Goal: Task Accomplishment & Management: Manage account settings

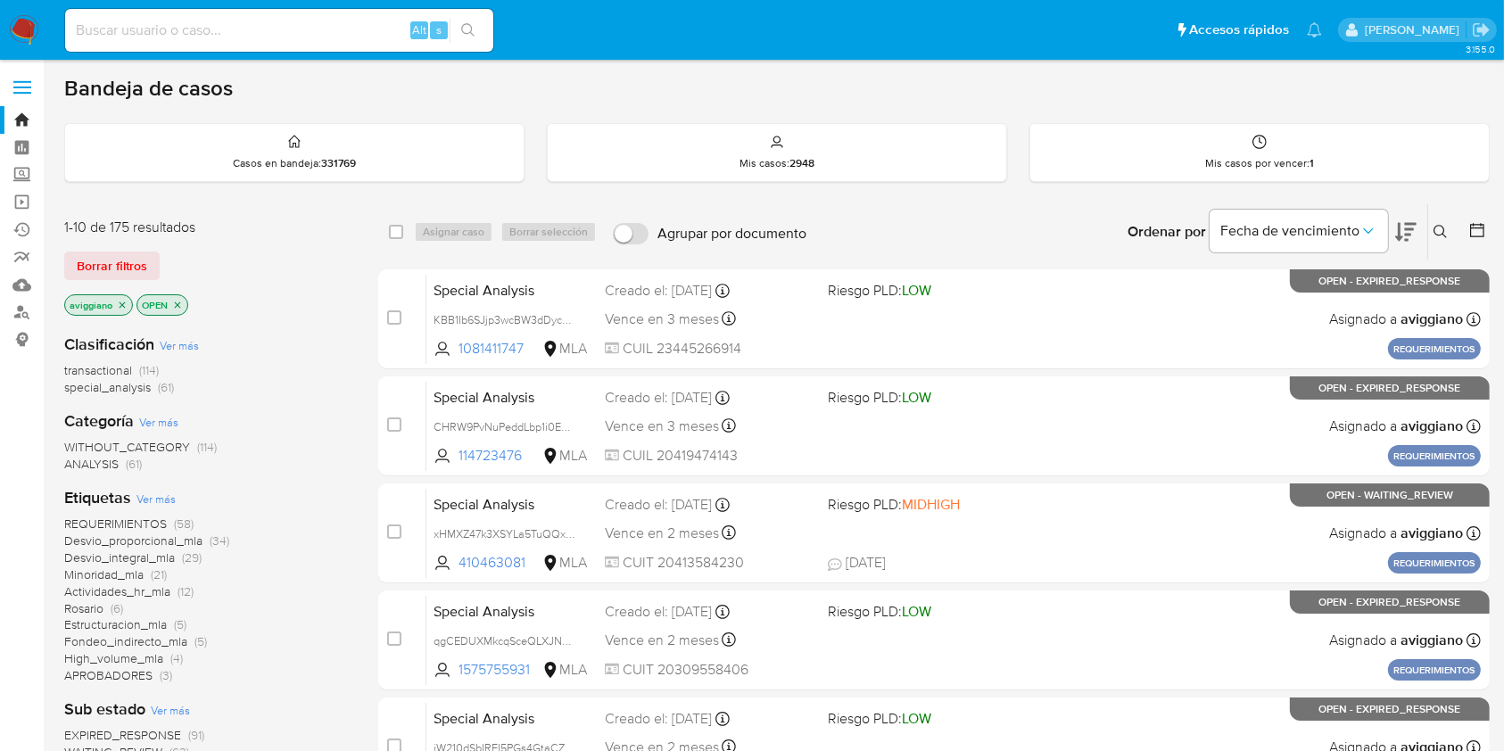
click at [120, 302] on icon "close-filter" at bounding box center [123, 305] width 6 height 6
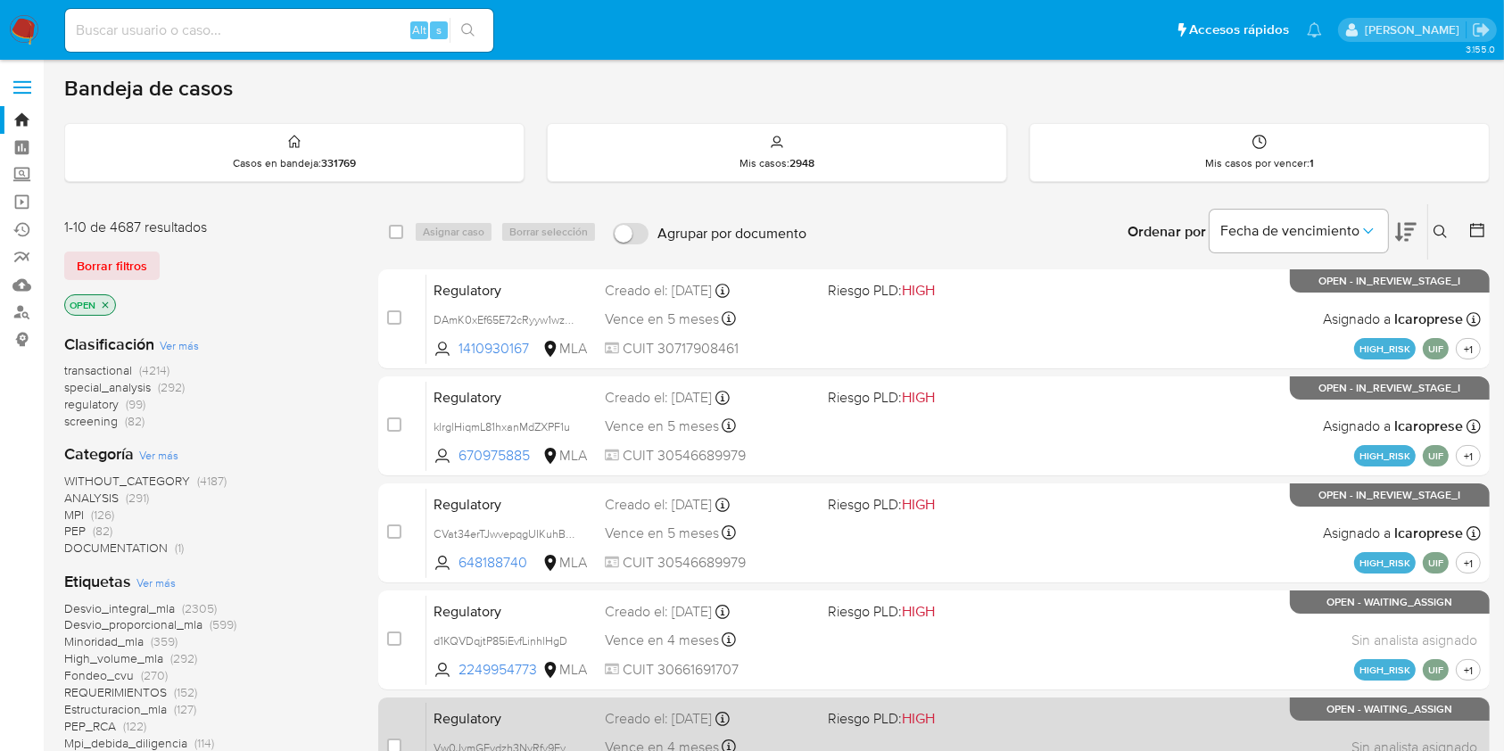
click at [1009, 746] on div "Regulatory Vw0JymGFvdzh3NvRfy9Eybvf 1467406474 MLA Riesgo PLD: HIGH Creado el: …" at bounding box center [953, 747] width 1055 height 90
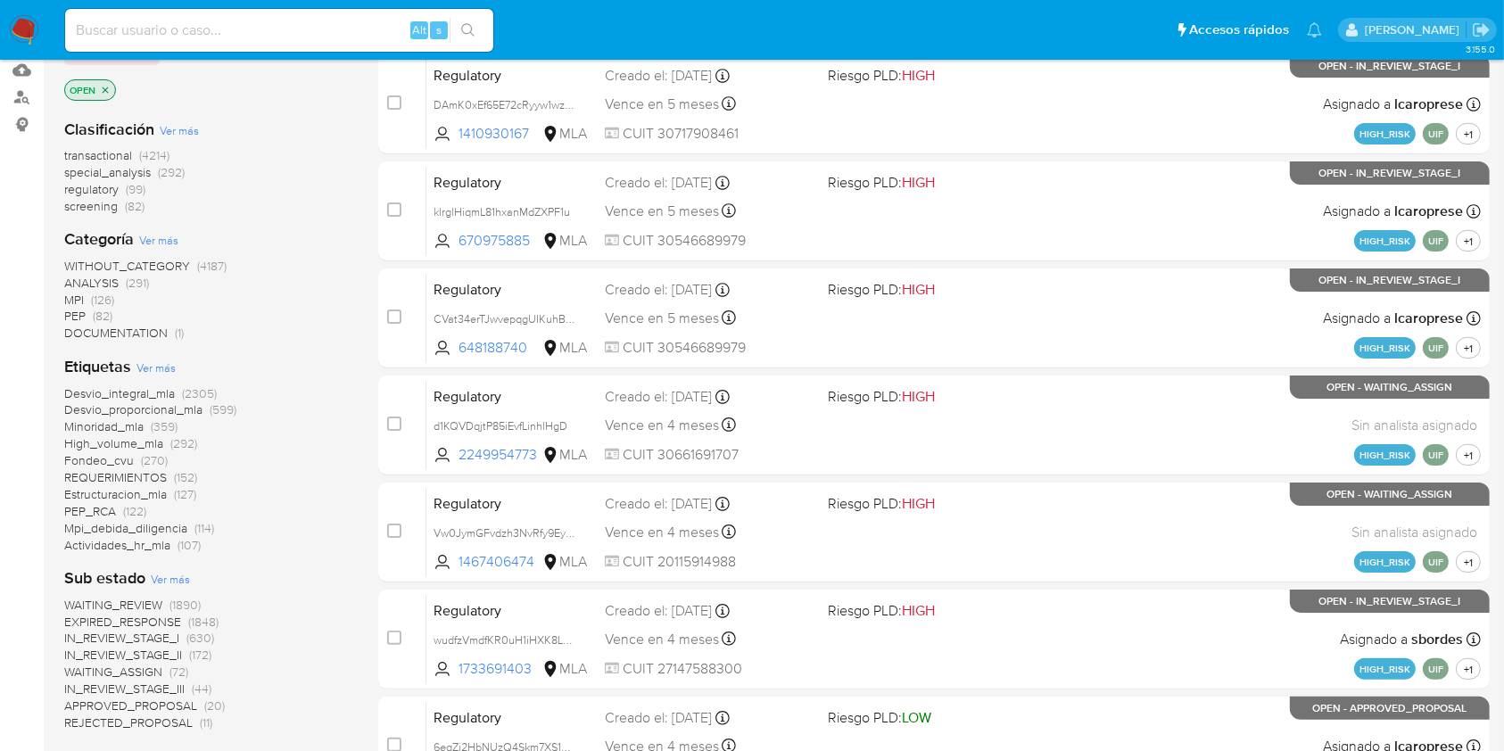
scroll to position [237, 0]
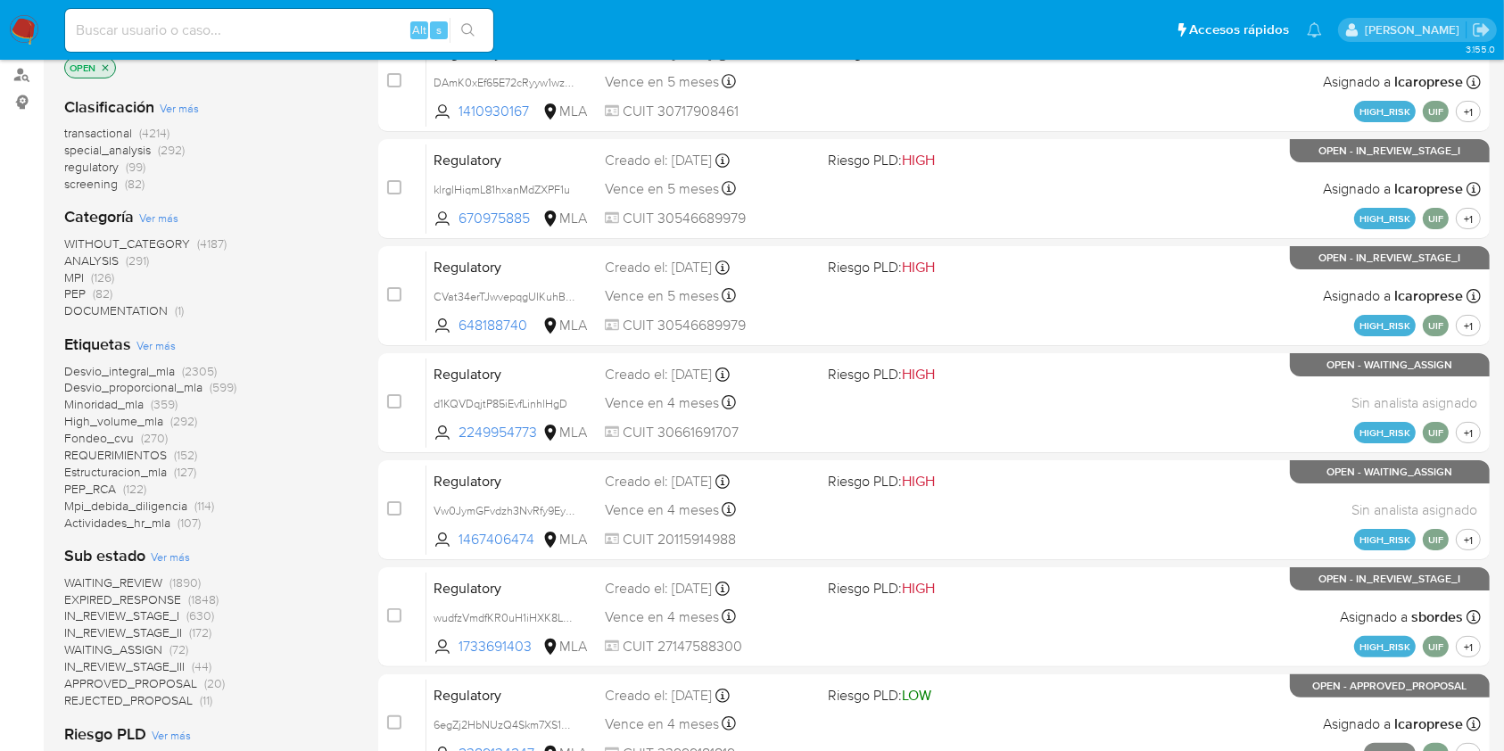
click at [265, 41] on div "Alt s" at bounding box center [279, 30] width 428 height 43
click at [269, 31] on input at bounding box center [279, 30] width 428 height 23
paste input "ZmNgio6yC31LGlahjSR2rROk"
type input "ZmNgio6yC31LGlahjSR2rROk"
click at [478, 40] on button "search-icon" at bounding box center [468, 30] width 37 height 25
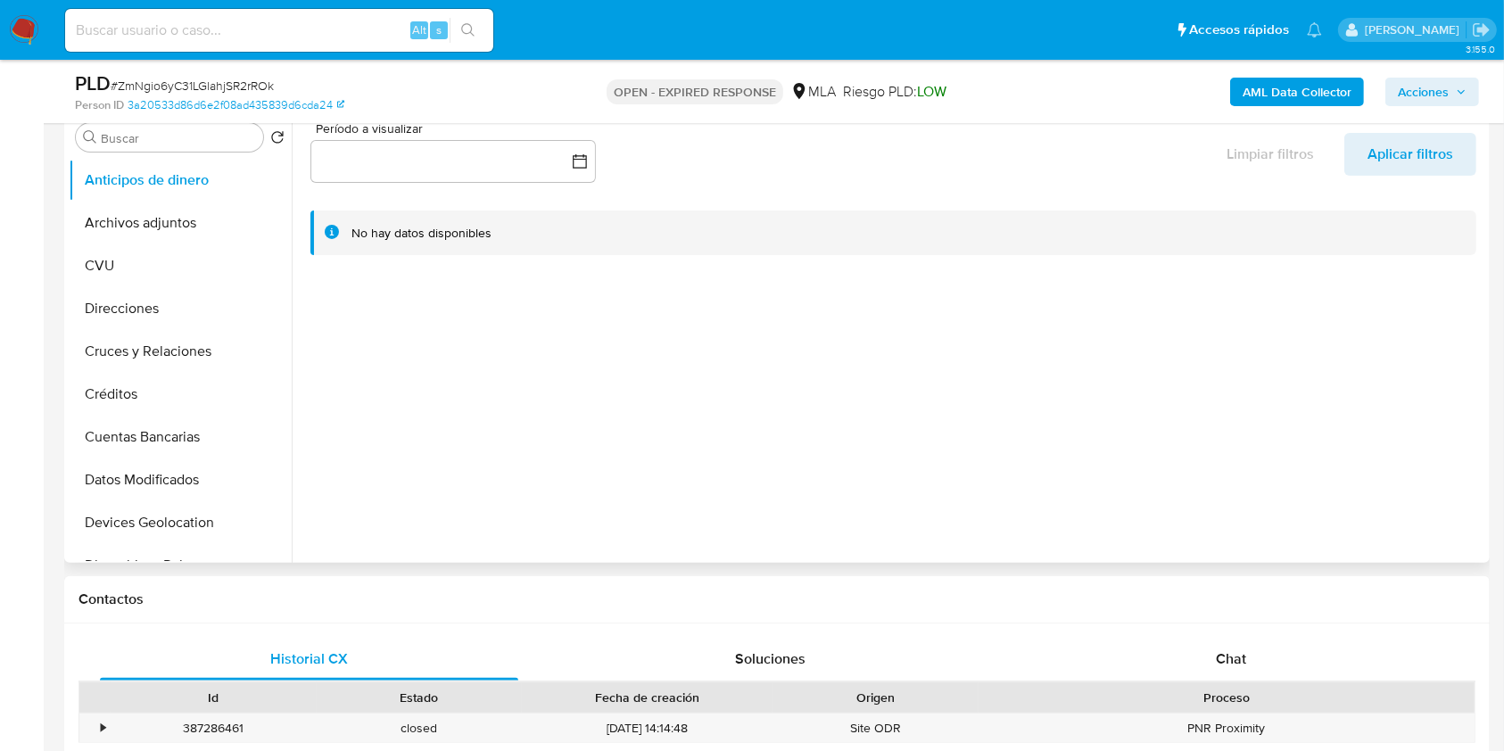
select select "10"
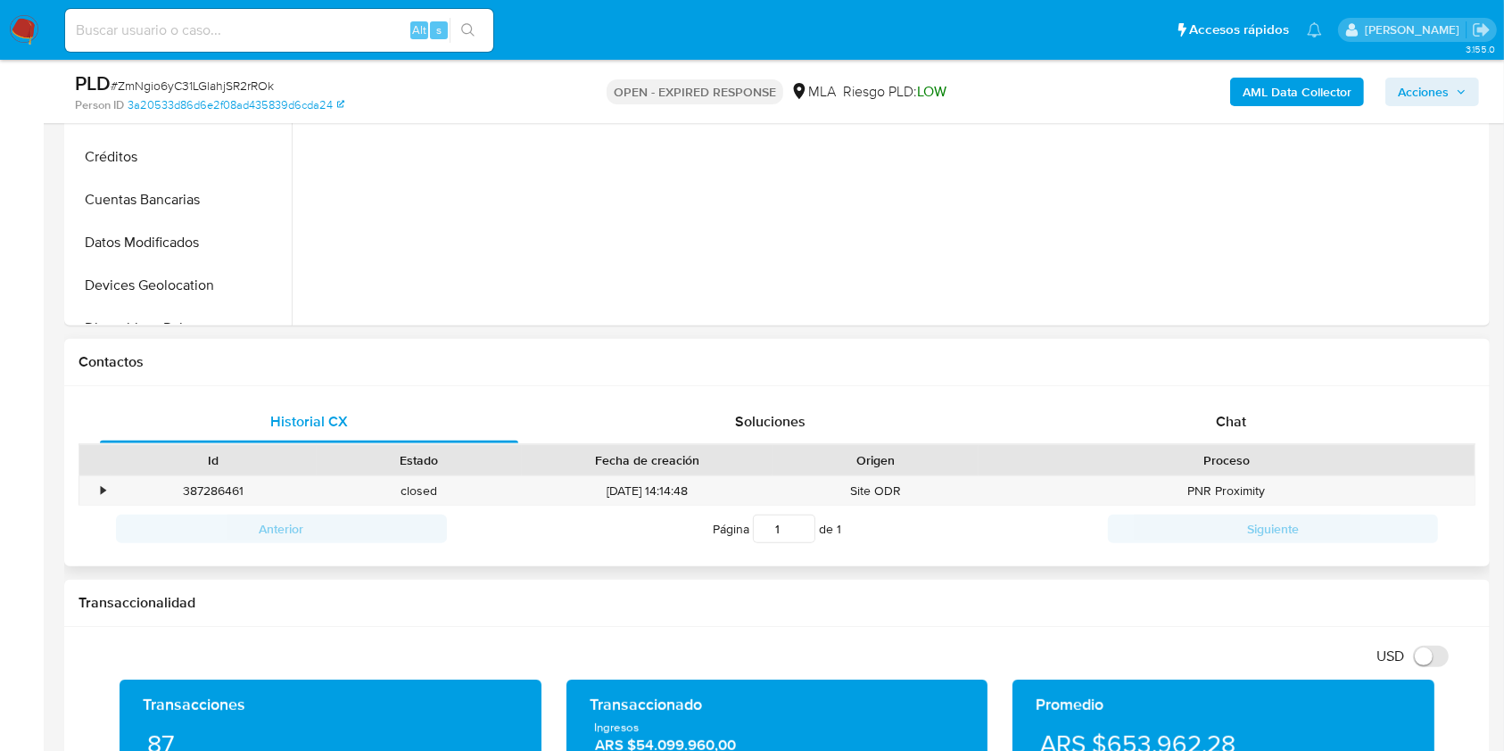
click at [1195, 388] on div "Historial CX Soluciones Chat Id Estado Fecha de creación Origen Proceso • 38728…" at bounding box center [777, 476] width 1426 height 181
click at [1197, 408] on div "Chat" at bounding box center [1231, 422] width 418 height 43
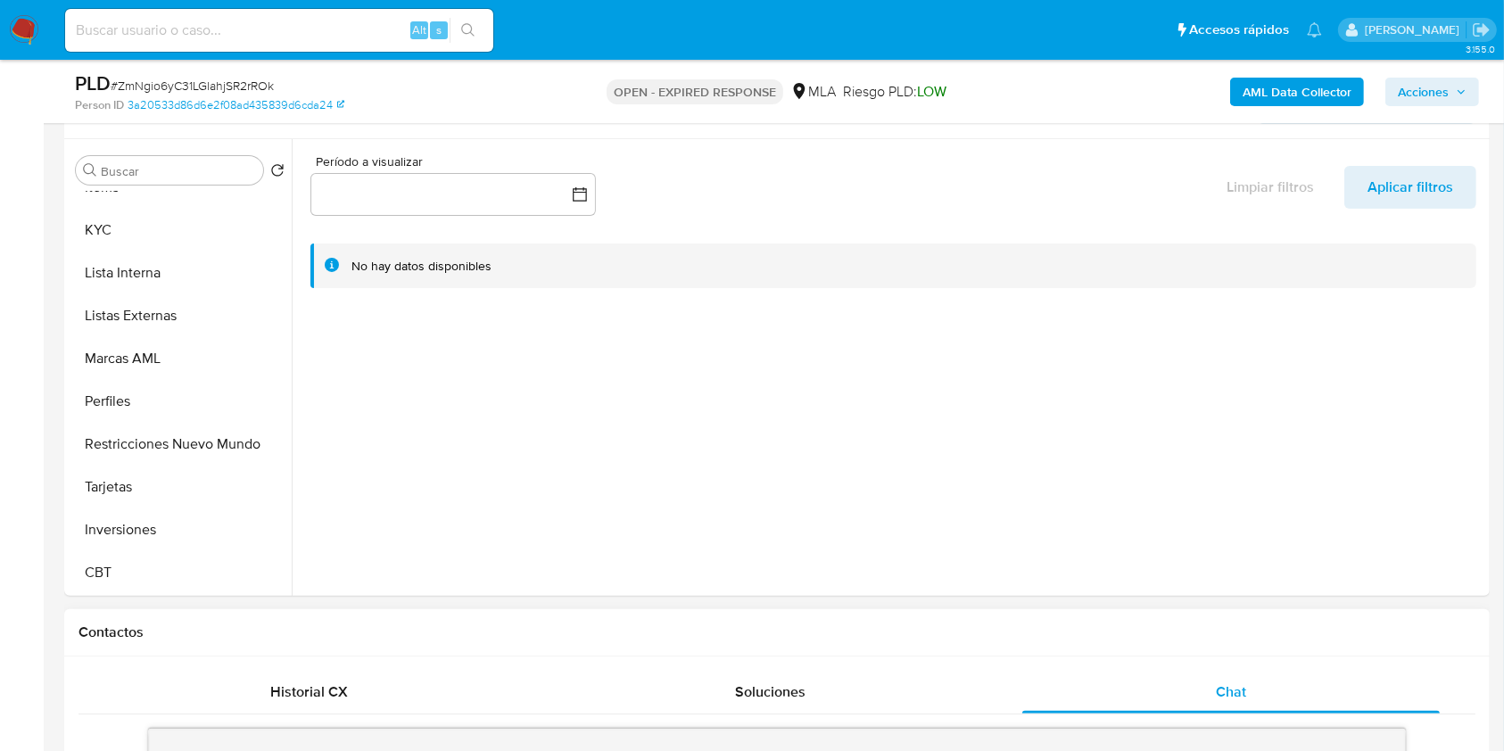
scroll to position [237, 0]
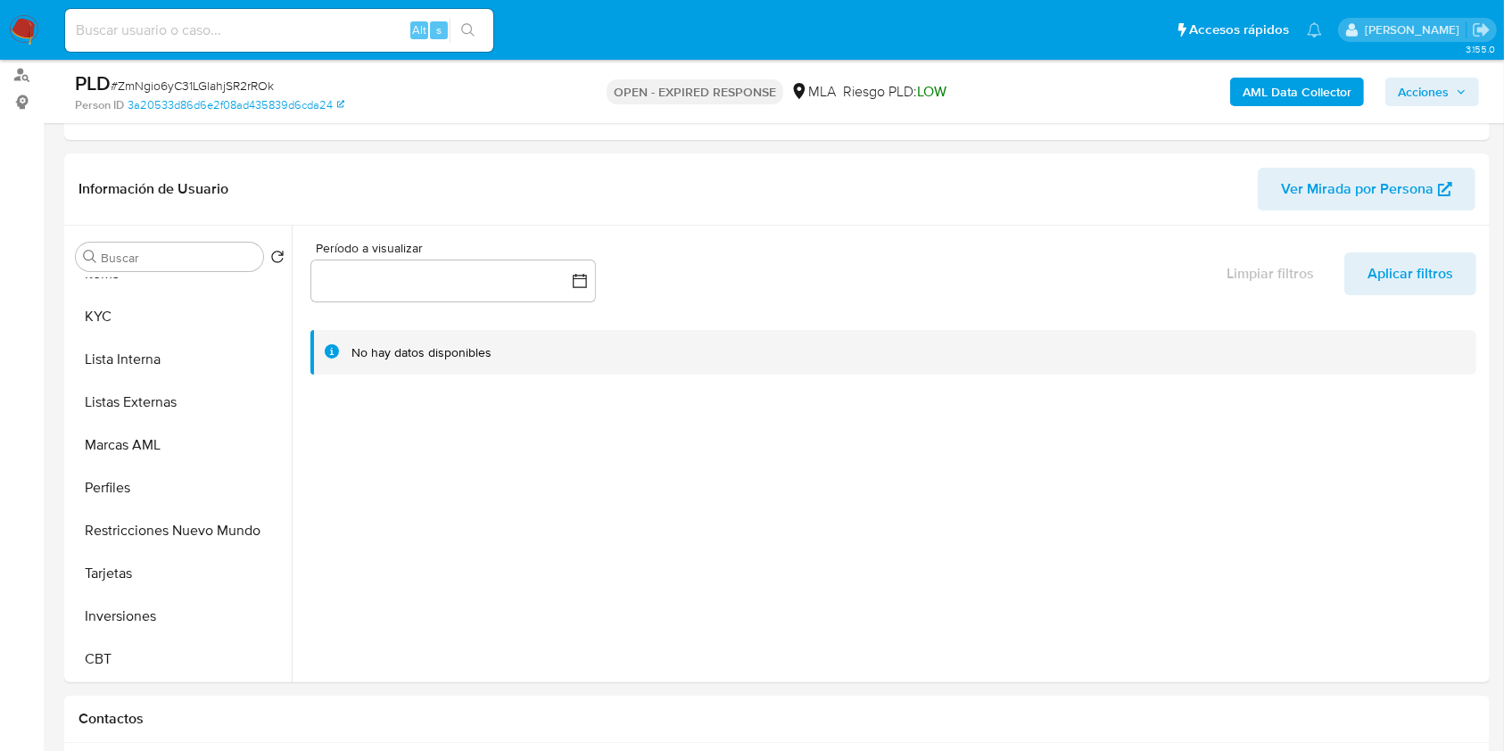
click at [1312, 81] on b "AML Data Collector" at bounding box center [1297, 92] width 109 height 29
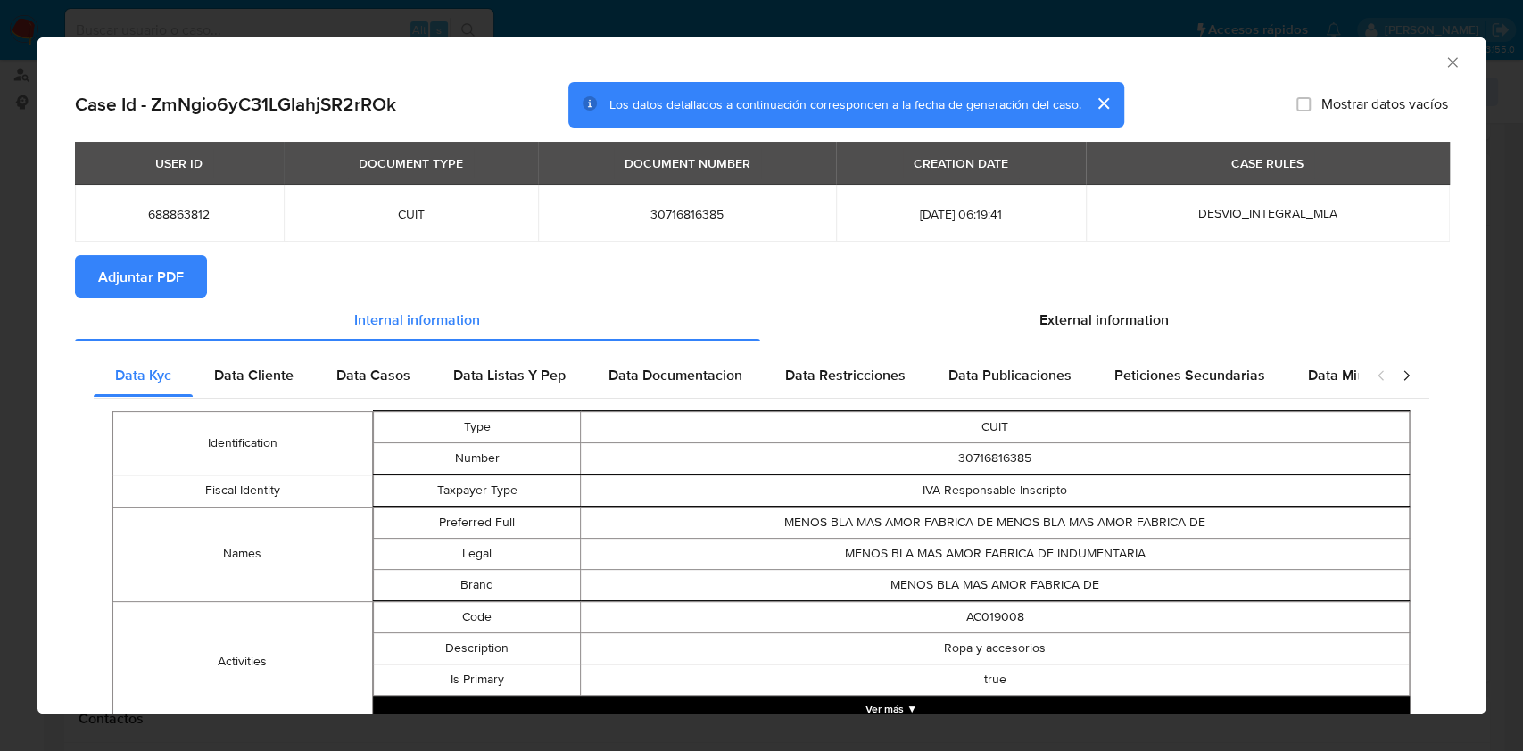
click at [185, 282] on button "Adjuntar PDF" at bounding box center [141, 276] width 132 height 43
click at [1447, 62] on icon "Cerrar ventana" at bounding box center [1452, 62] width 10 height 10
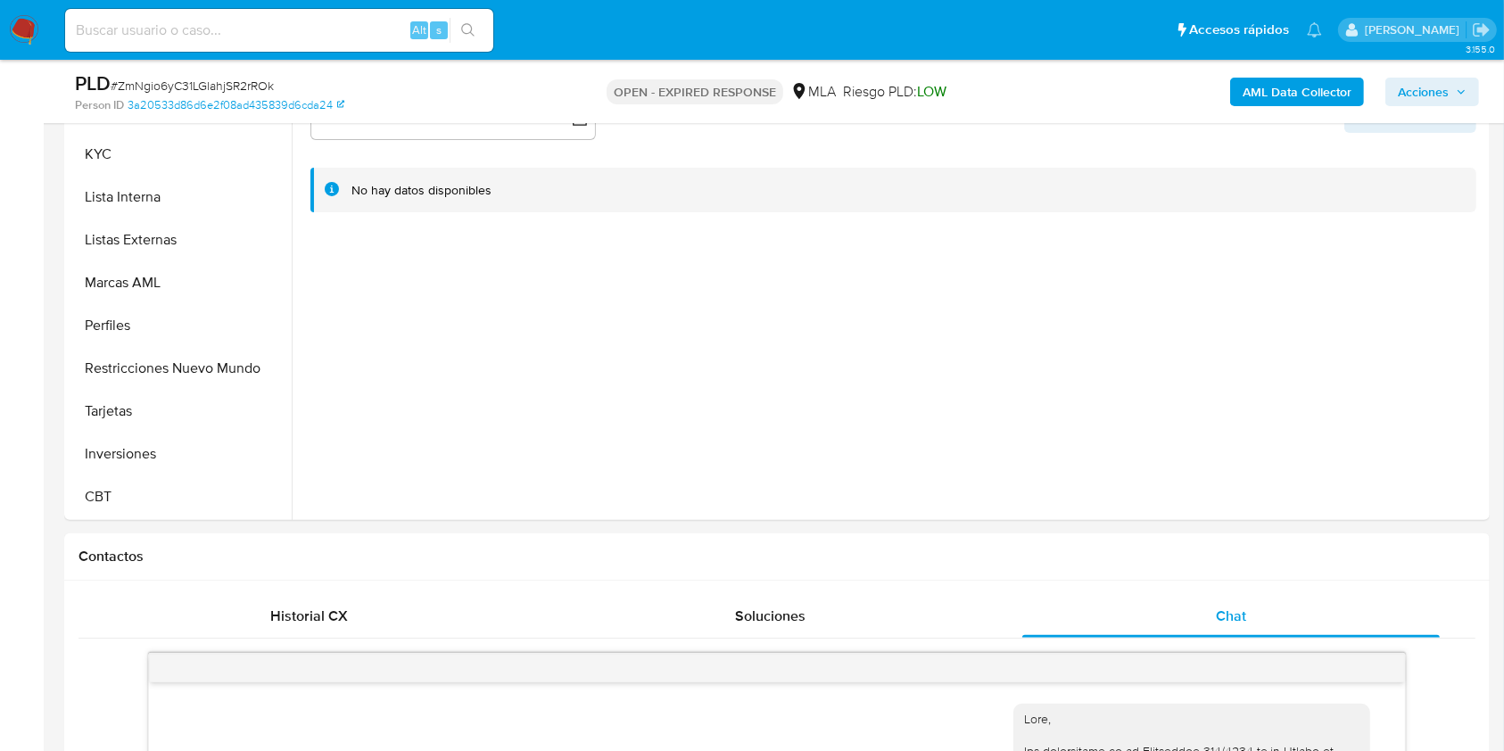
scroll to position [476, 0]
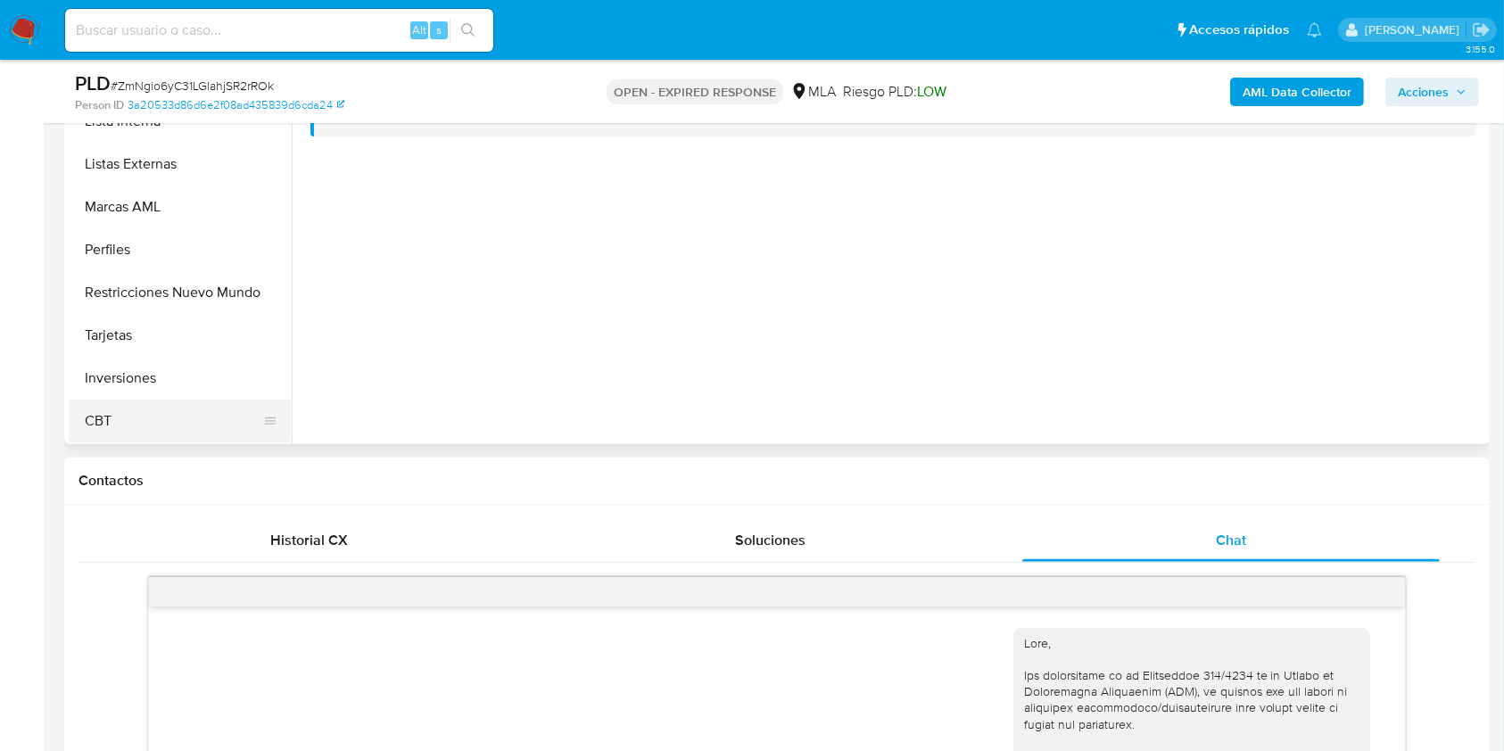
click at [167, 409] on button "CBT" at bounding box center [173, 421] width 209 height 43
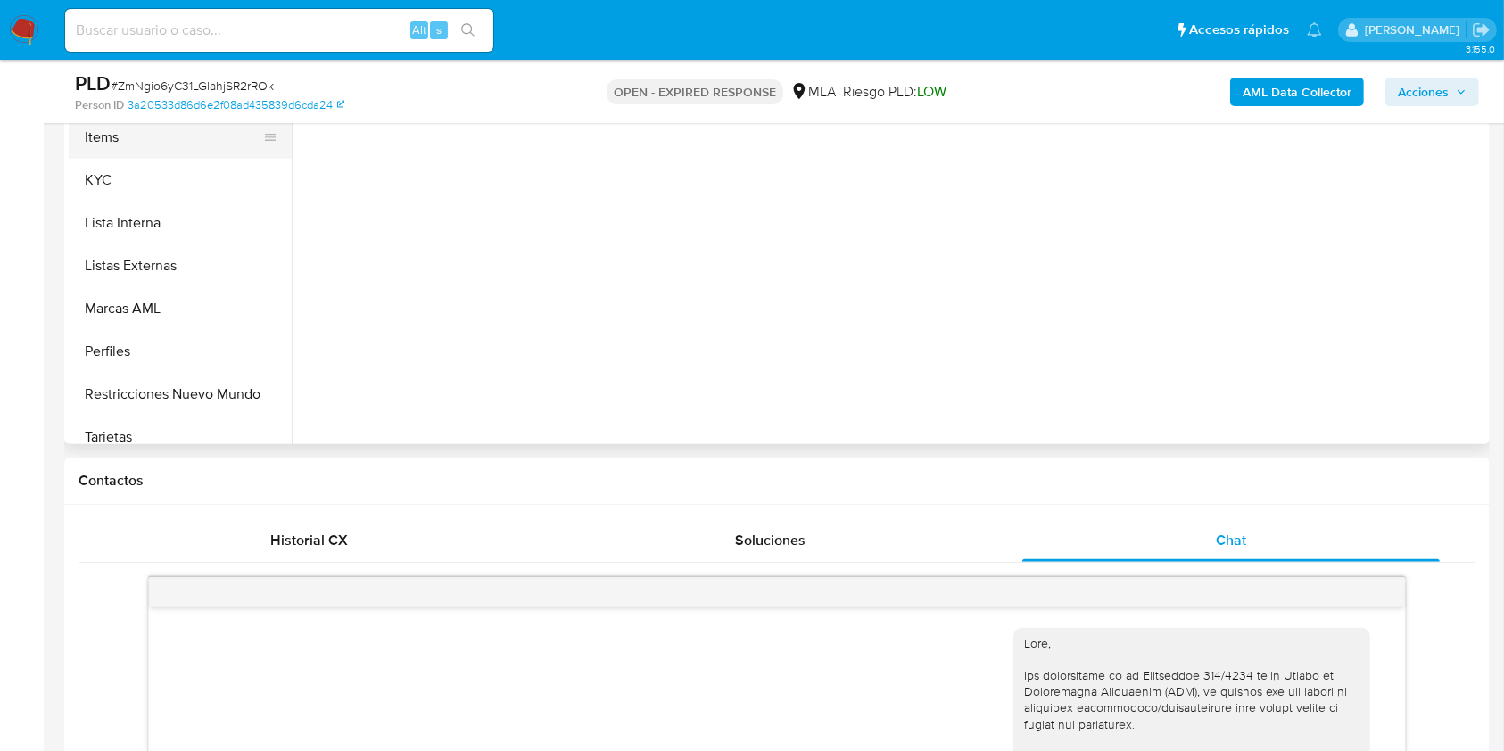
scroll to position [601, 0]
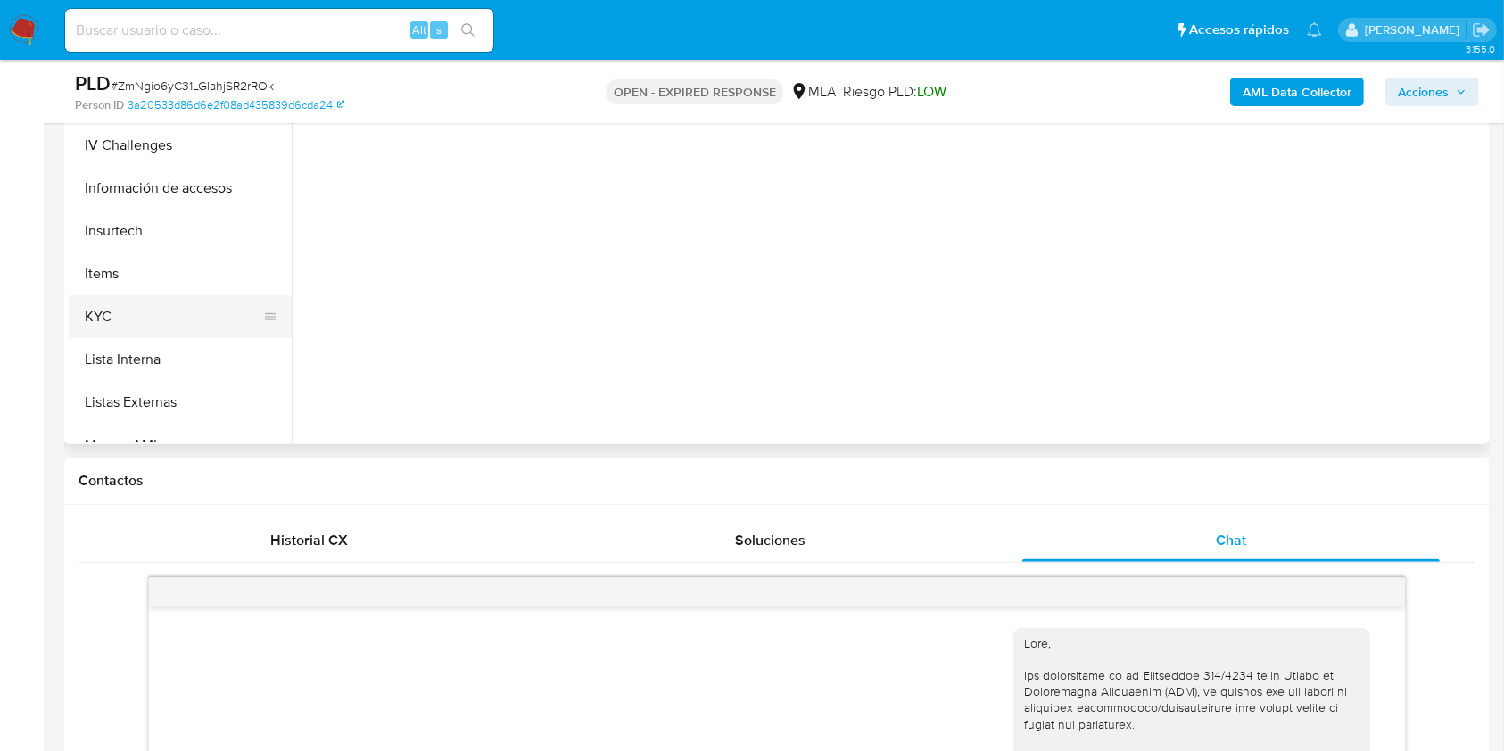
click at [149, 316] on button "KYC" at bounding box center [173, 316] width 209 height 43
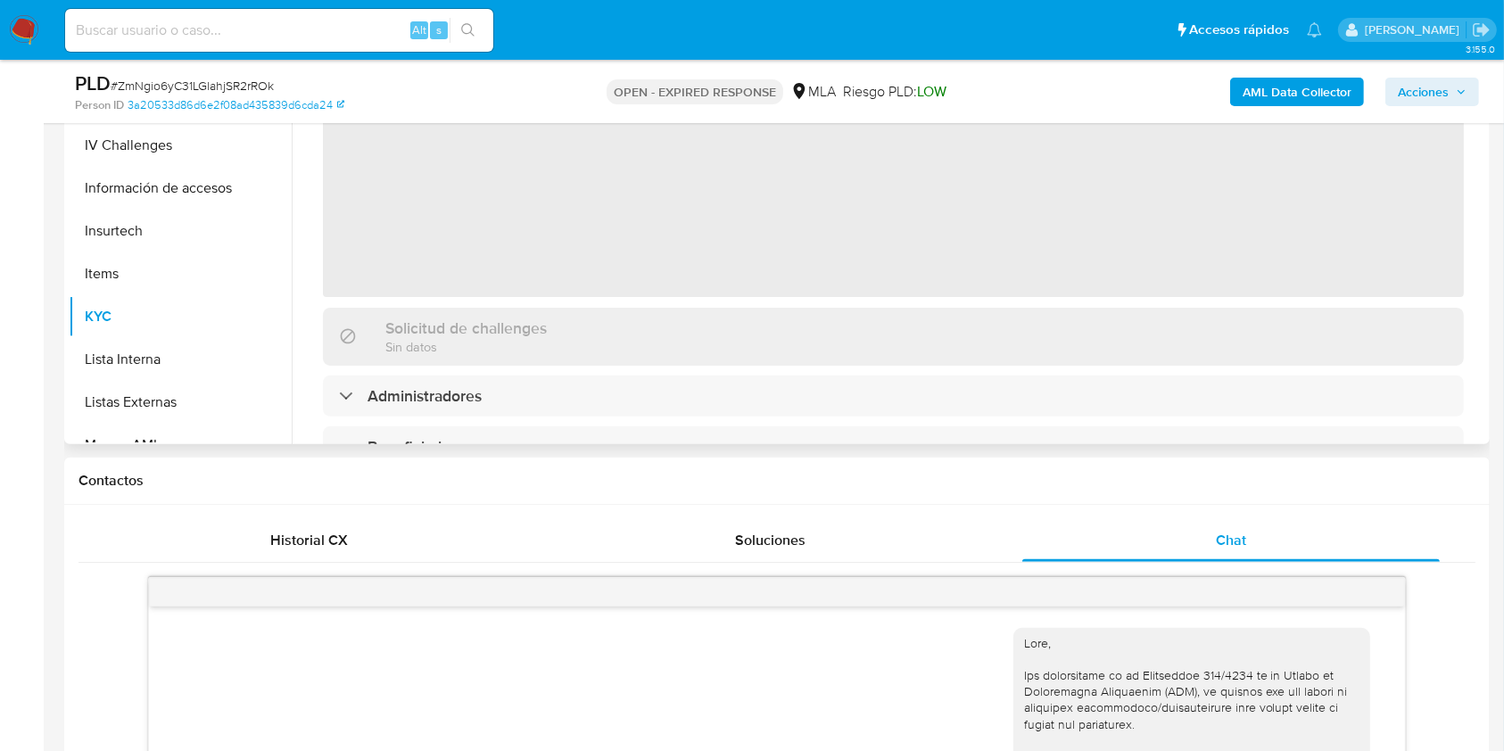
scroll to position [357, 0]
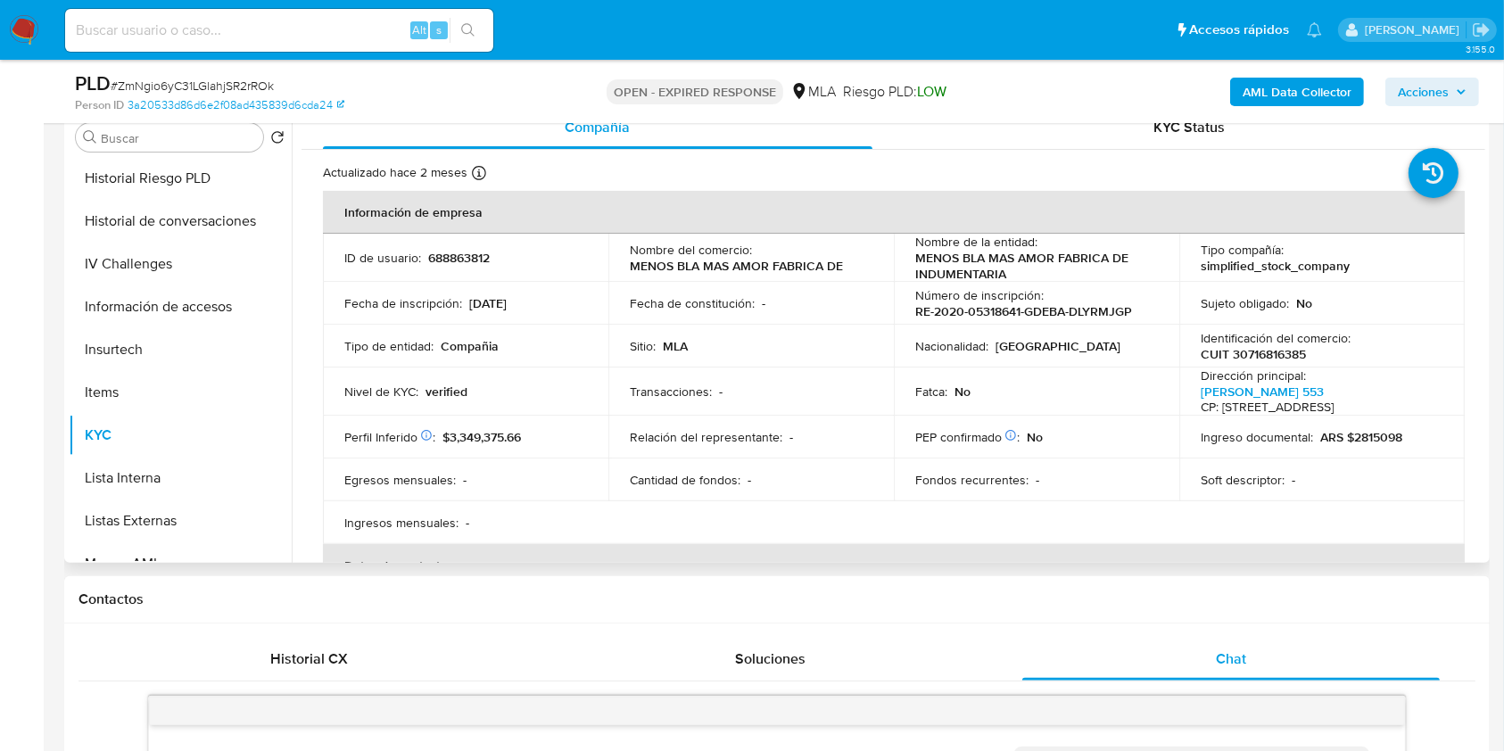
click at [1279, 338] on p "Identificación del comercio :" at bounding box center [1276, 338] width 150 height 16
click at [1275, 346] on p "CUIT 30716816385" at bounding box center [1253, 354] width 105 height 16
copy p "30716816385"
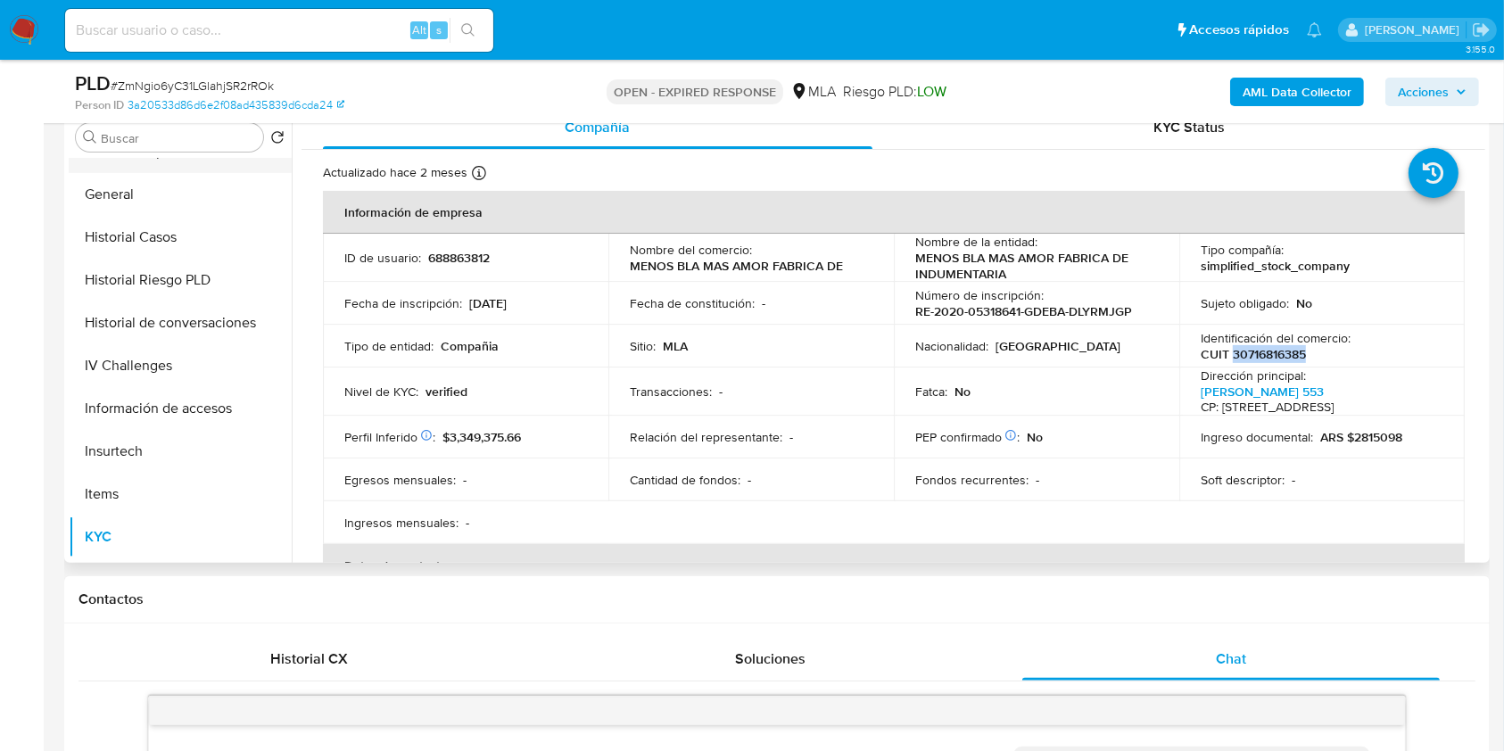
scroll to position [364, 0]
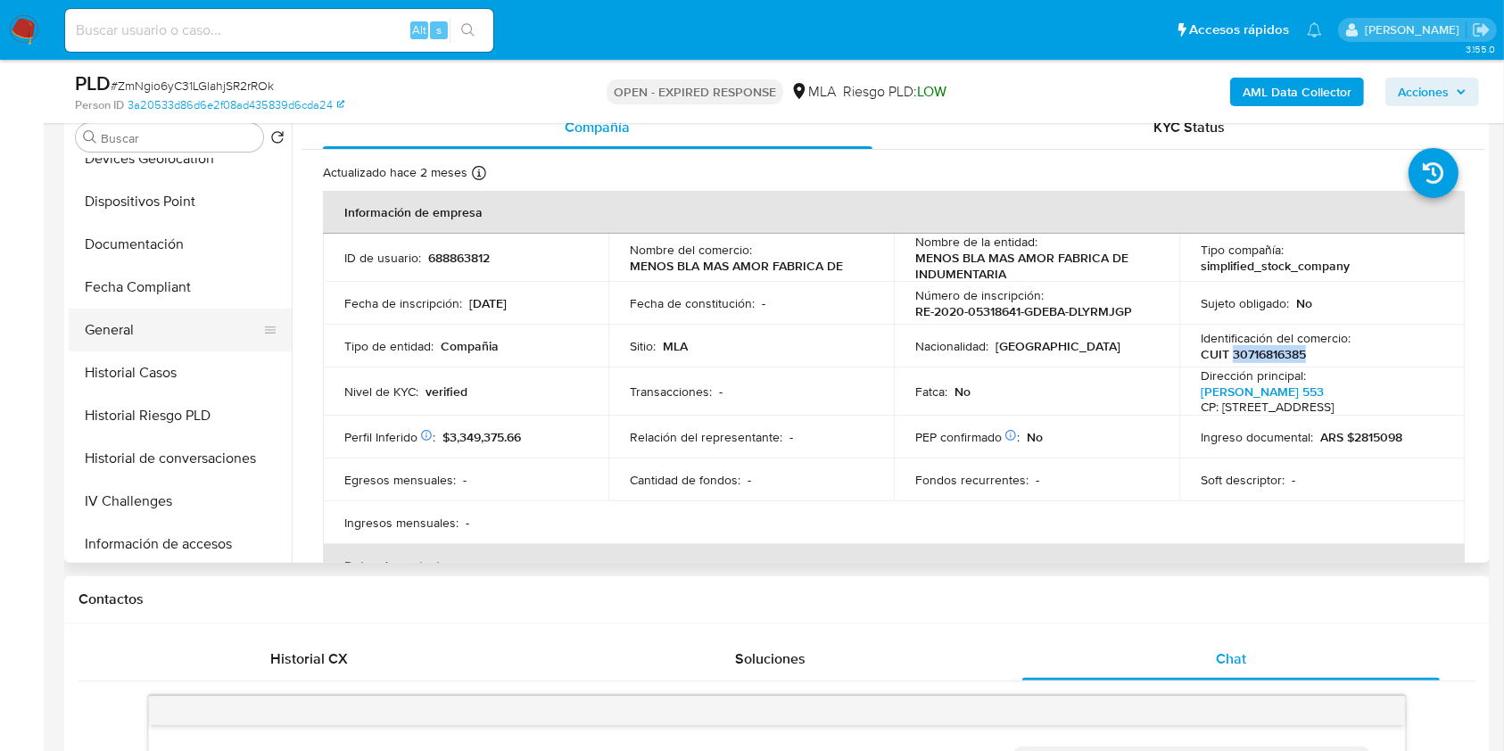
click at [122, 310] on button "General" at bounding box center [173, 330] width 209 height 43
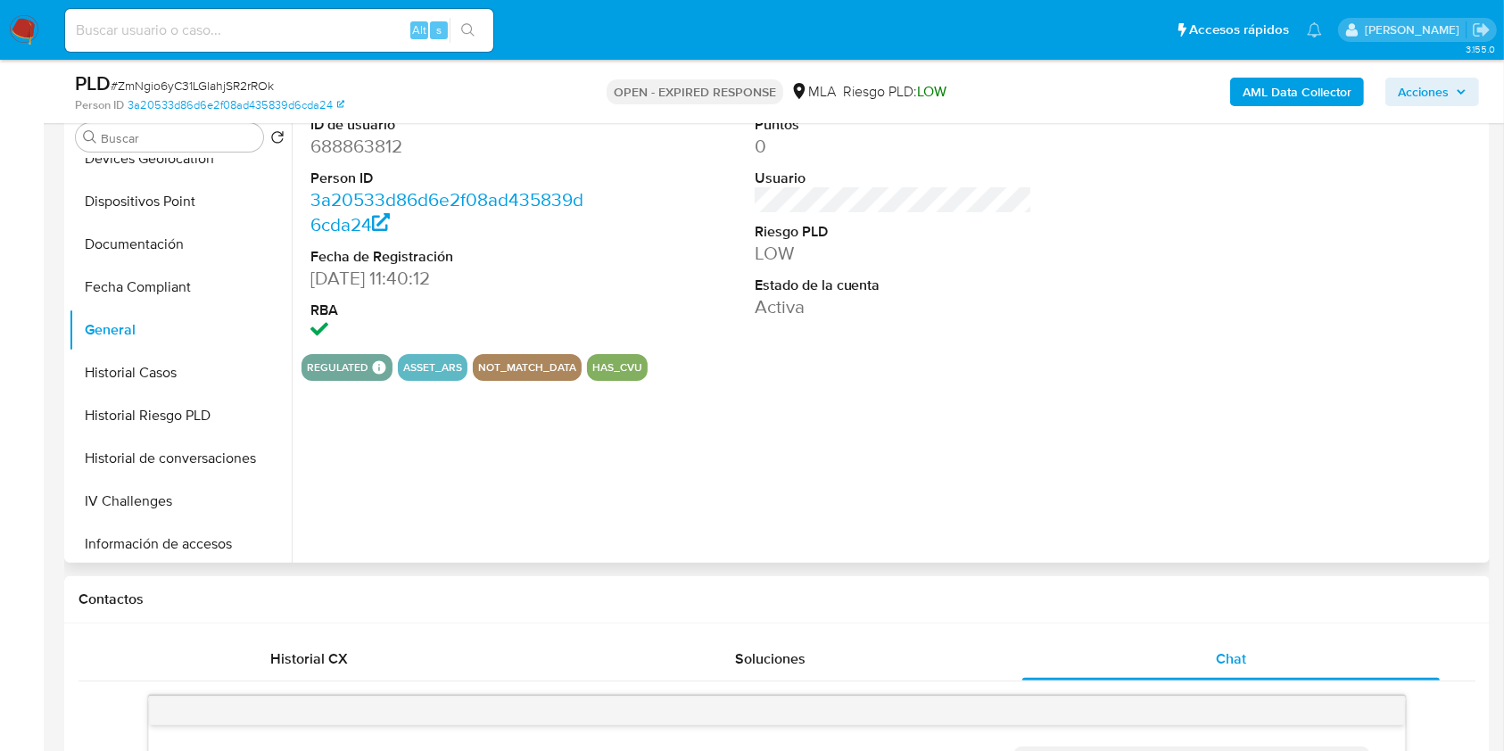
click at [386, 147] on dd "688863812" at bounding box center [449, 146] width 278 height 25
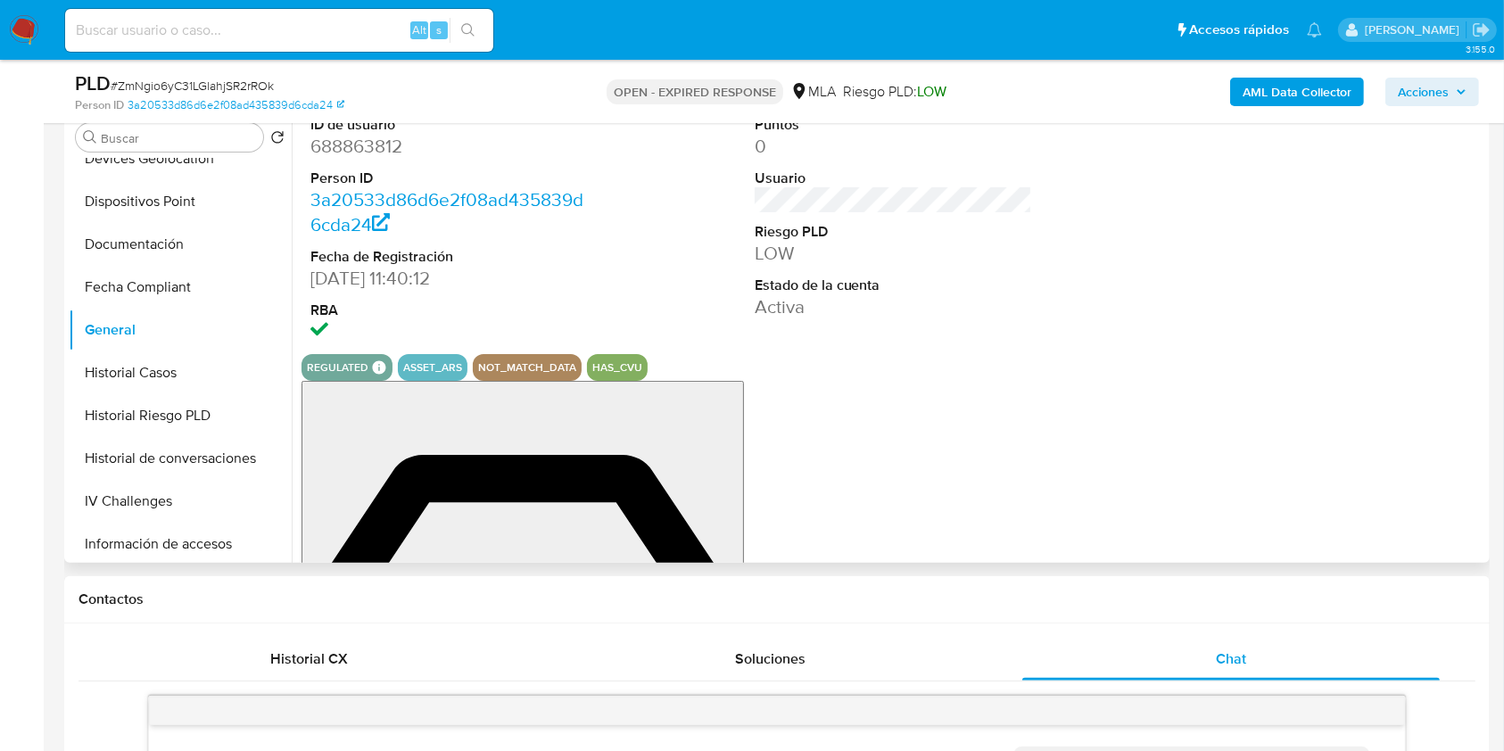
drag, startPoint x: 386, startPoint y: 147, endPoint x: 414, endPoint y: 161, distance: 31.1
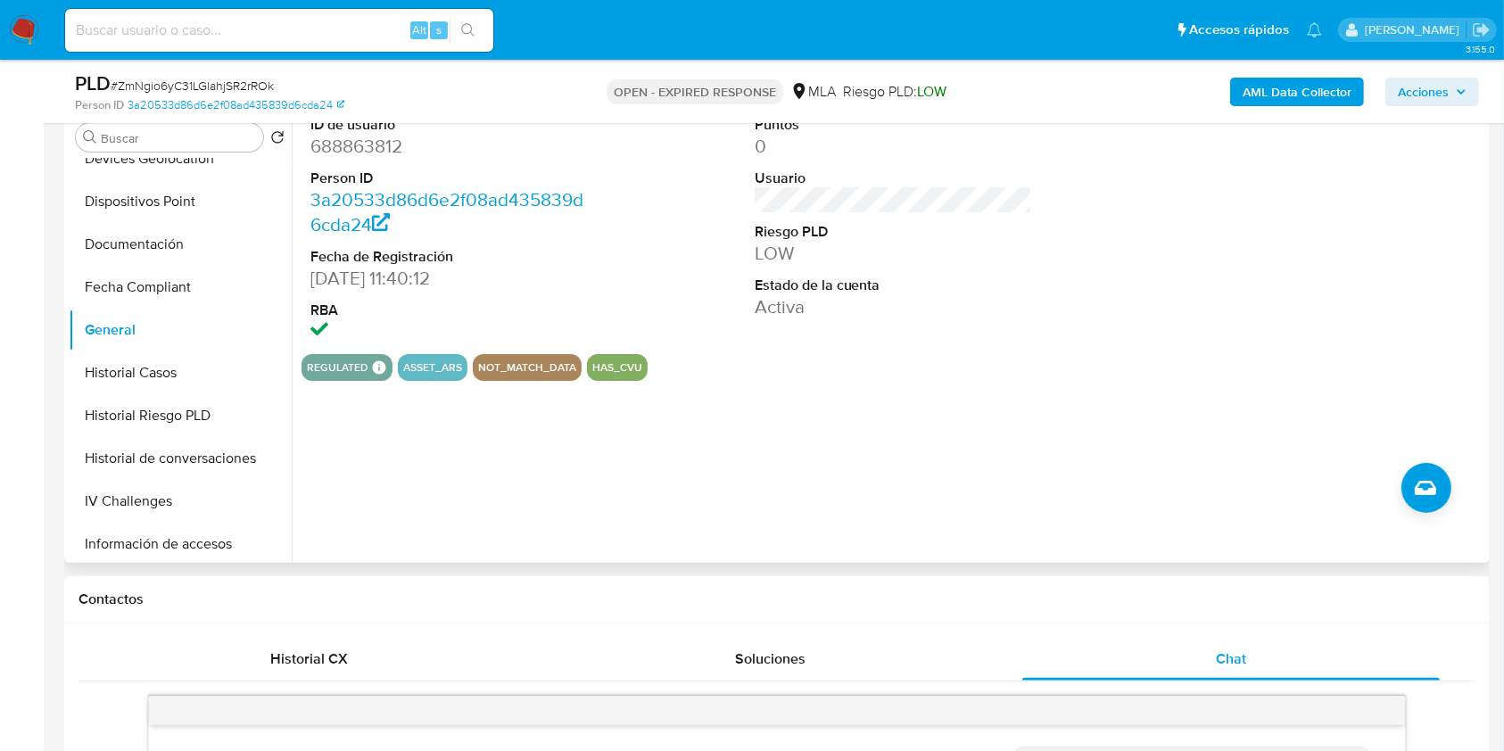
click at [414, 161] on dl "ID de usuario 688863812 Person ID 3a20533d86d6e2f08ad435839d6cda24 Fecha de Reg…" at bounding box center [449, 230] width 278 height 230
click at [352, 153] on dd "688863812" at bounding box center [449, 146] width 278 height 25
copy dd "688863812"
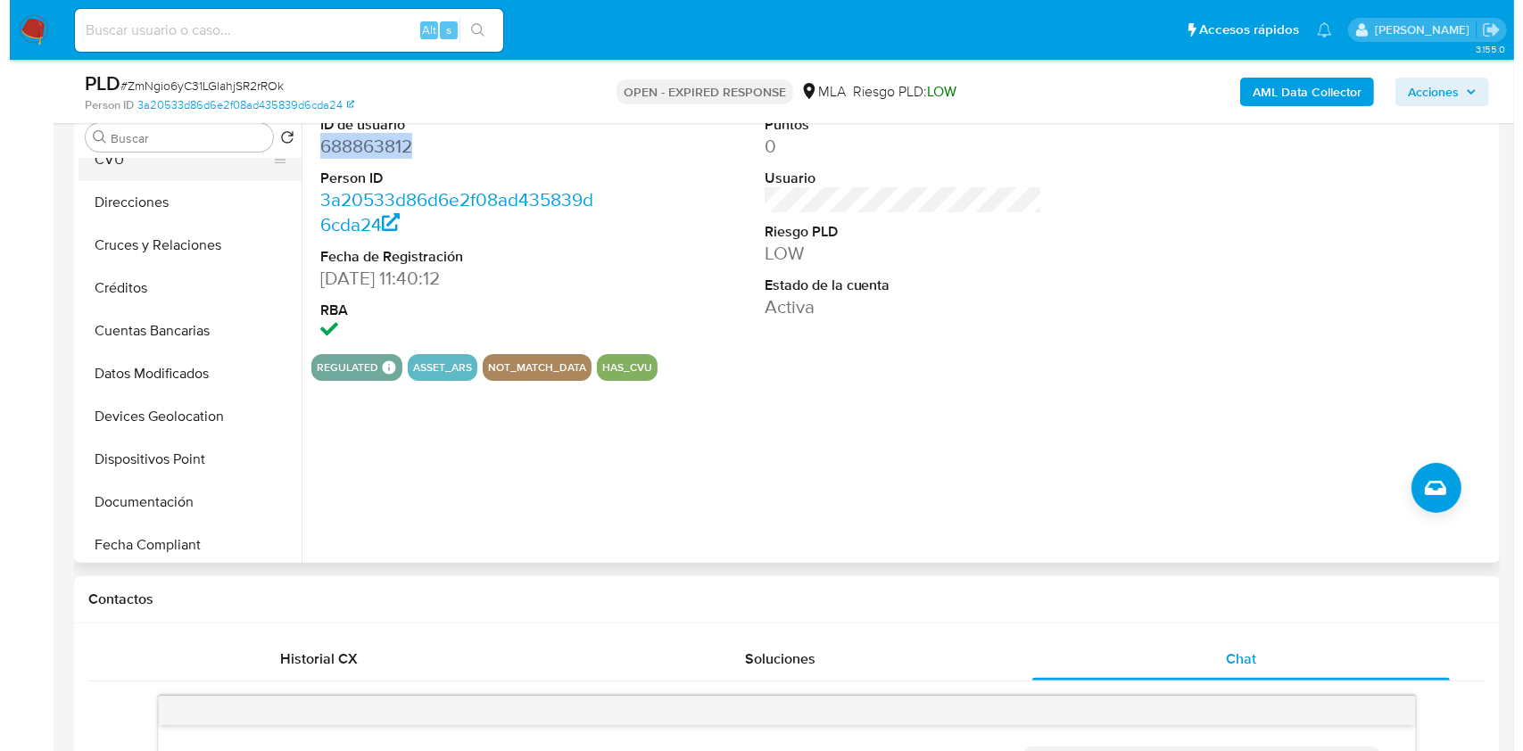
scroll to position [0, 0]
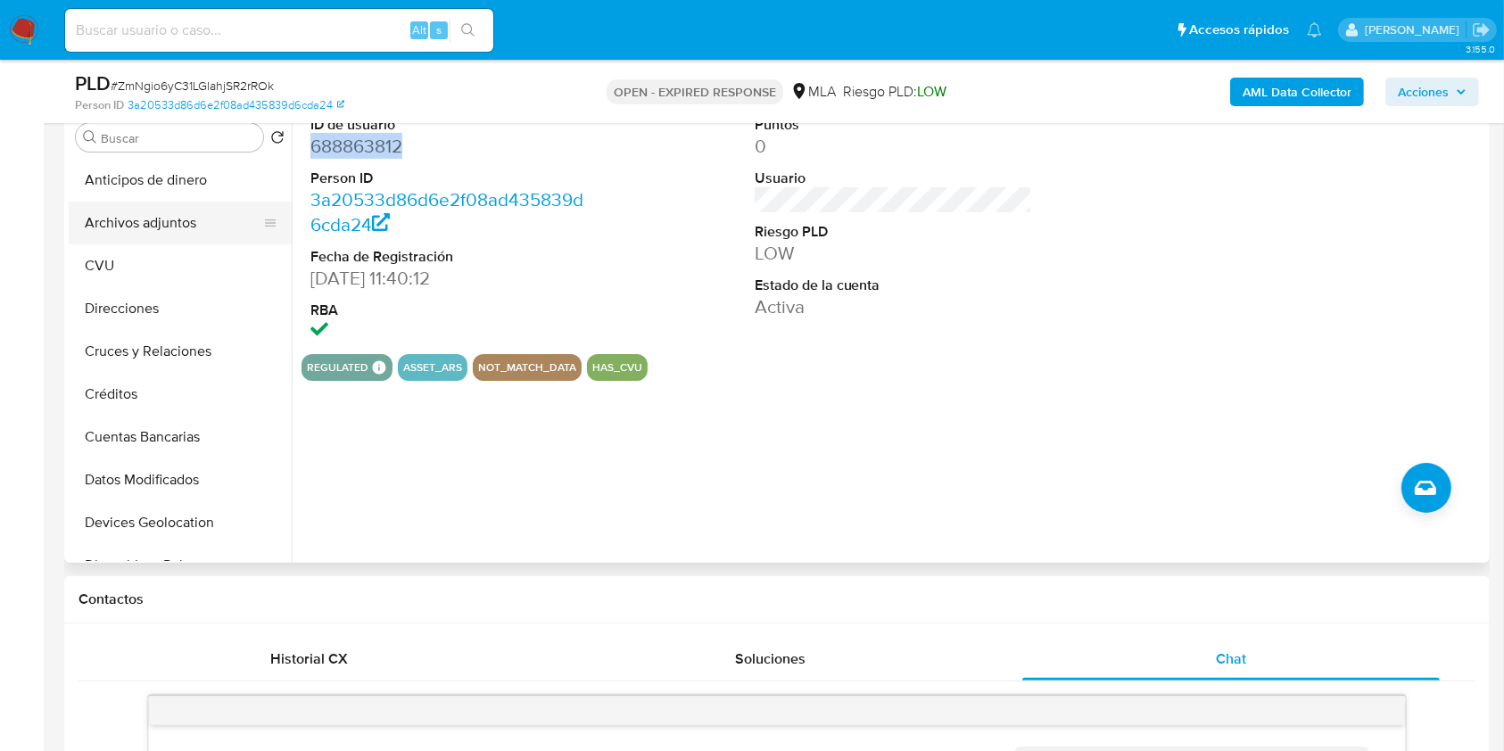
click at [167, 232] on button "Archivos adjuntos" at bounding box center [173, 223] width 209 height 43
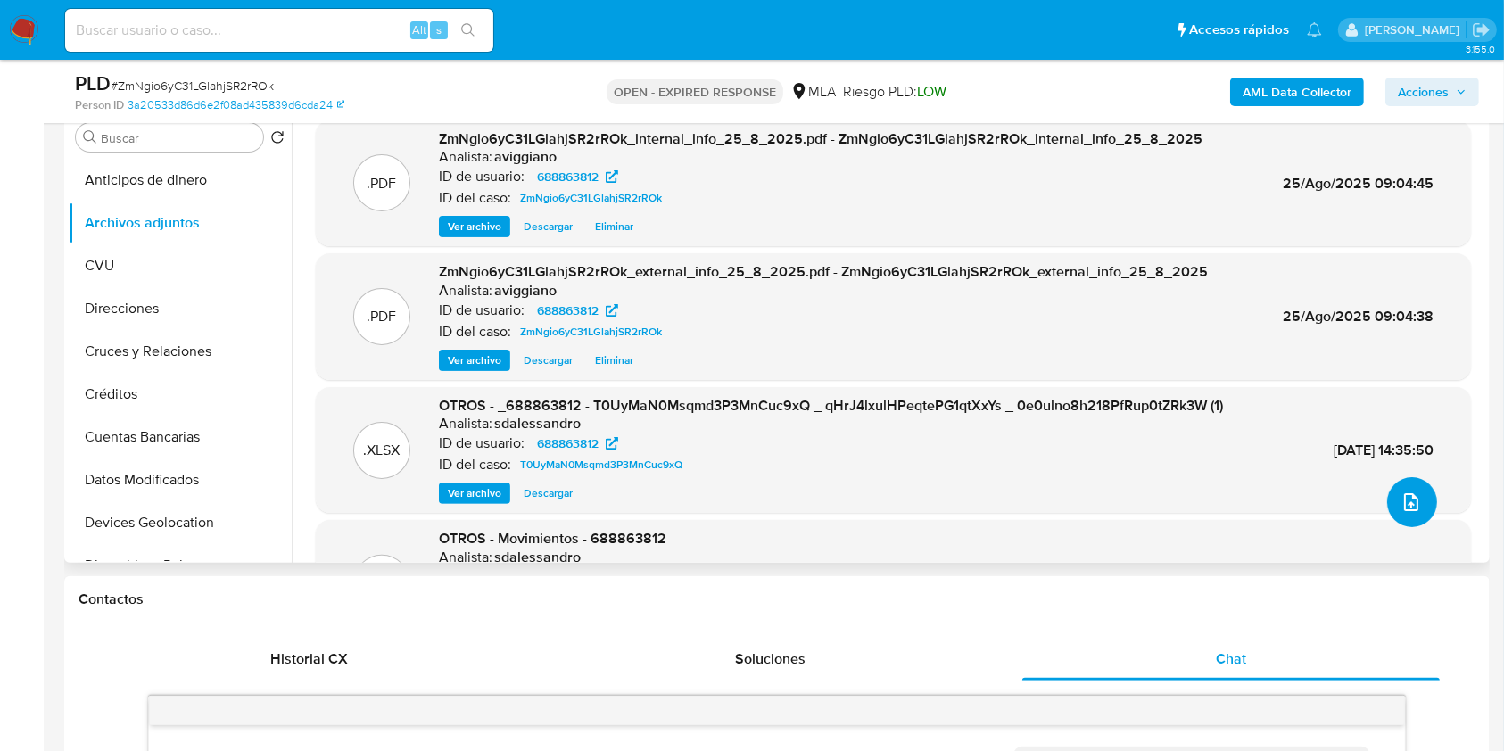
click at [1392, 496] on button "upload-file" at bounding box center [1412, 502] width 50 height 50
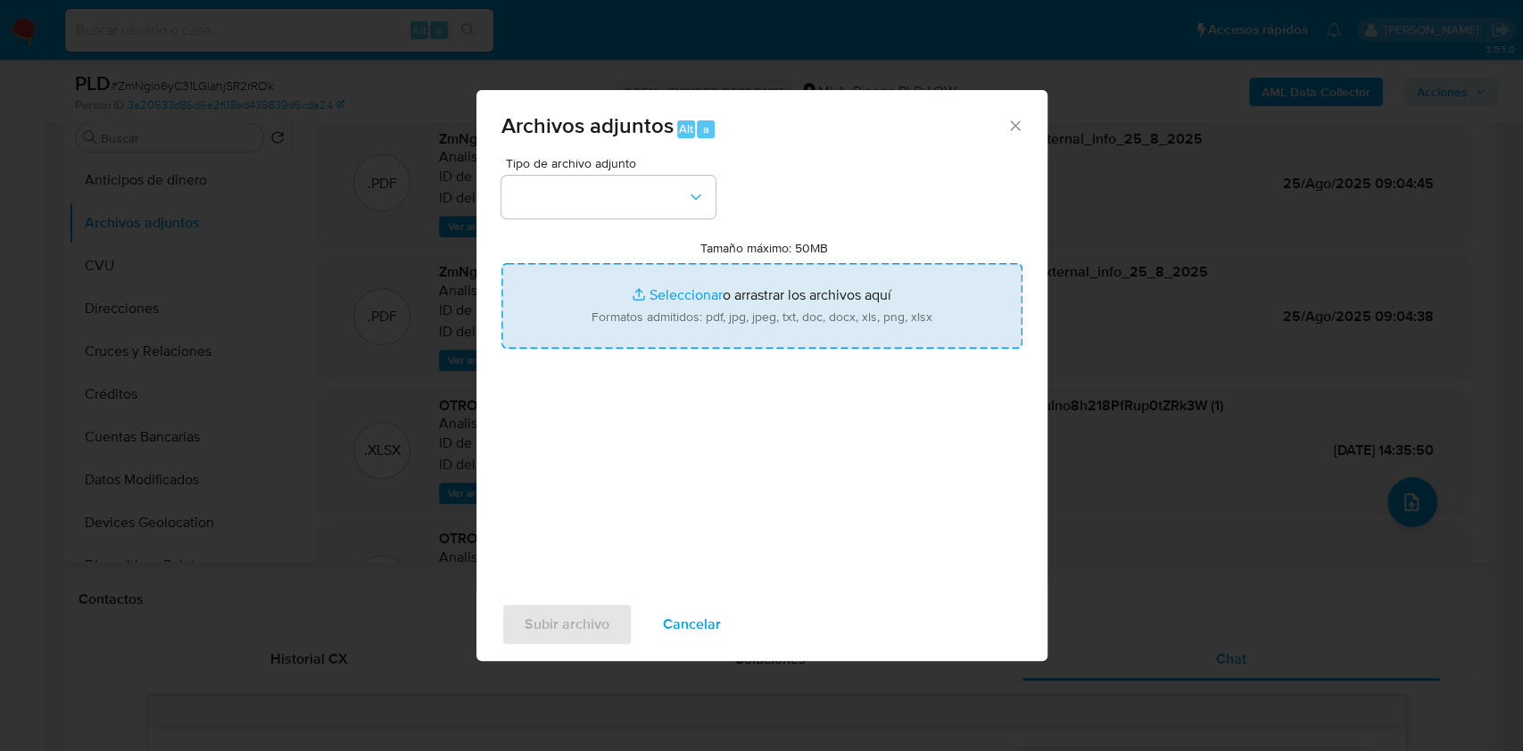
click at [590, 323] on input "Tamaño máximo: 50MB Seleccionar archivos" at bounding box center [761, 306] width 521 height 86
type input "C:\fakepath\Nosis - 688863812.pdf"
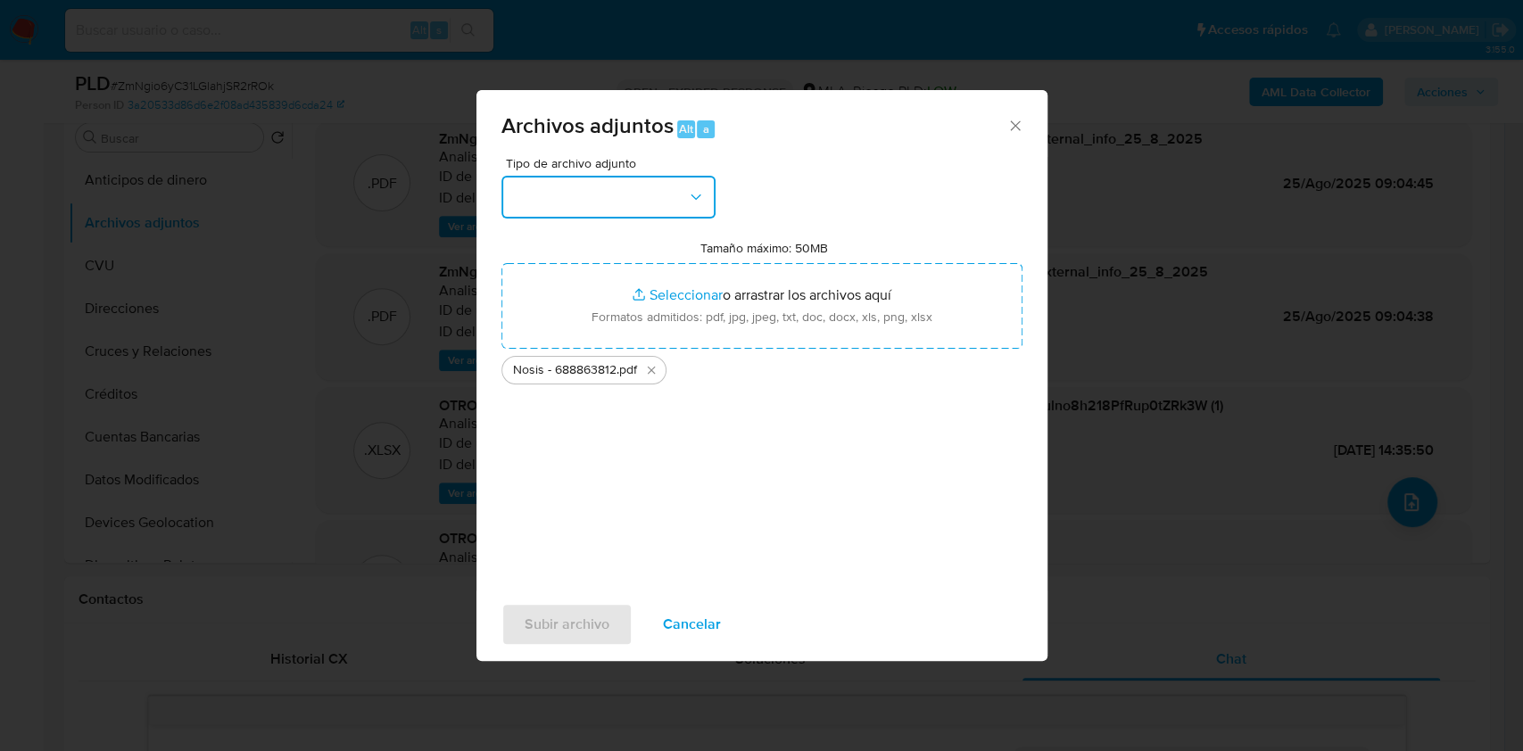
click at [633, 209] on button "button" at bounding box center [608, 197] width 214 height 43
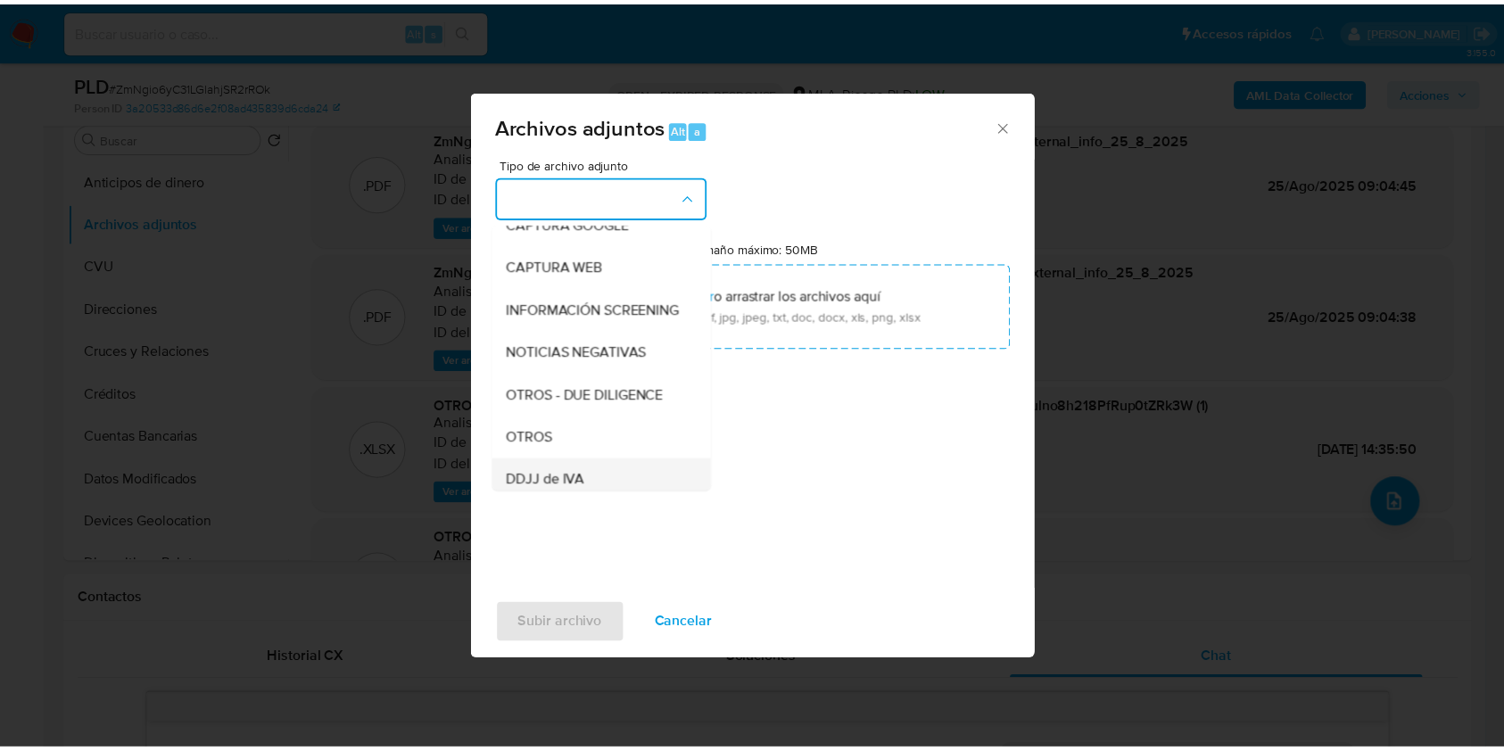
scroll to position [237, 0]
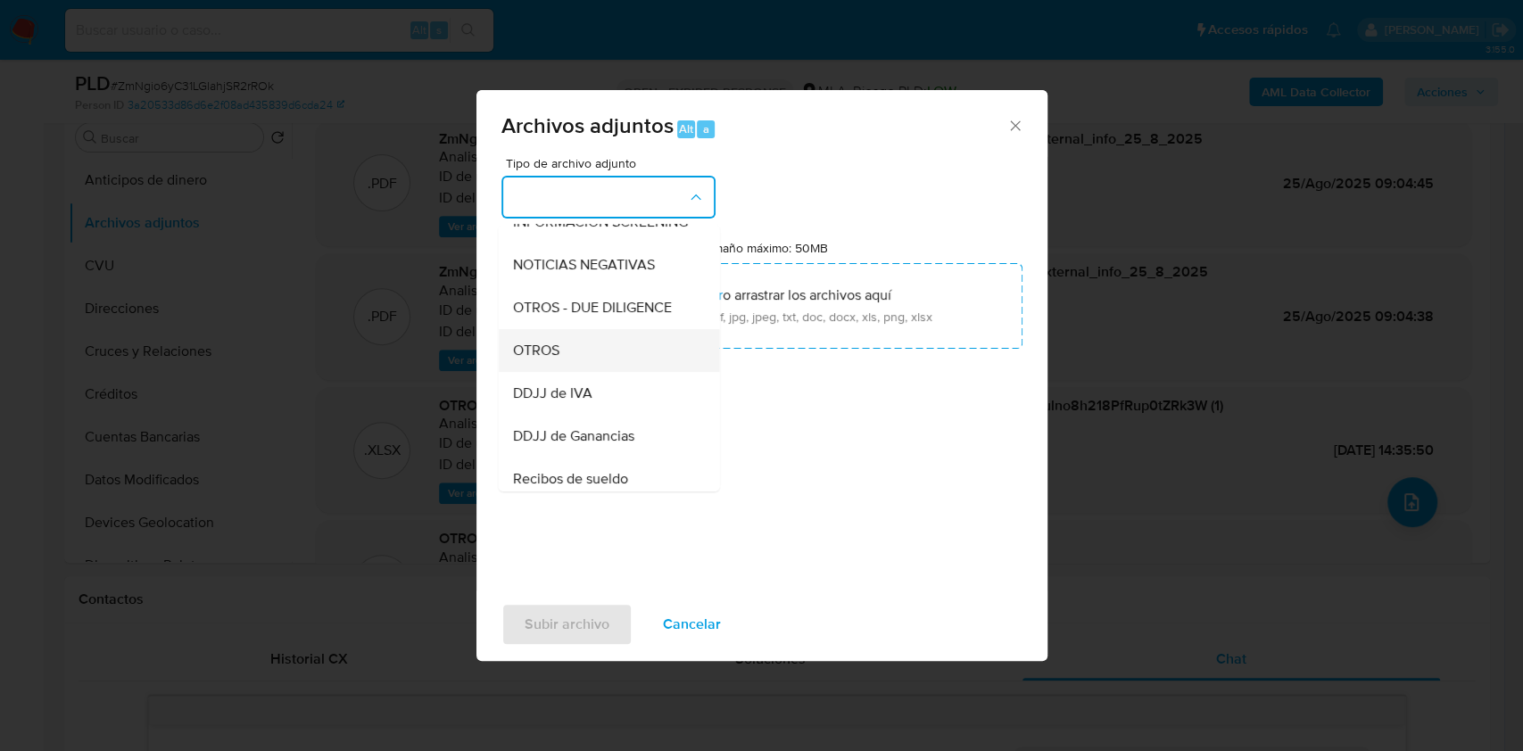
click at [576, 372] on div "OTROS" at bounding box center [603, 350] width 182 height 43
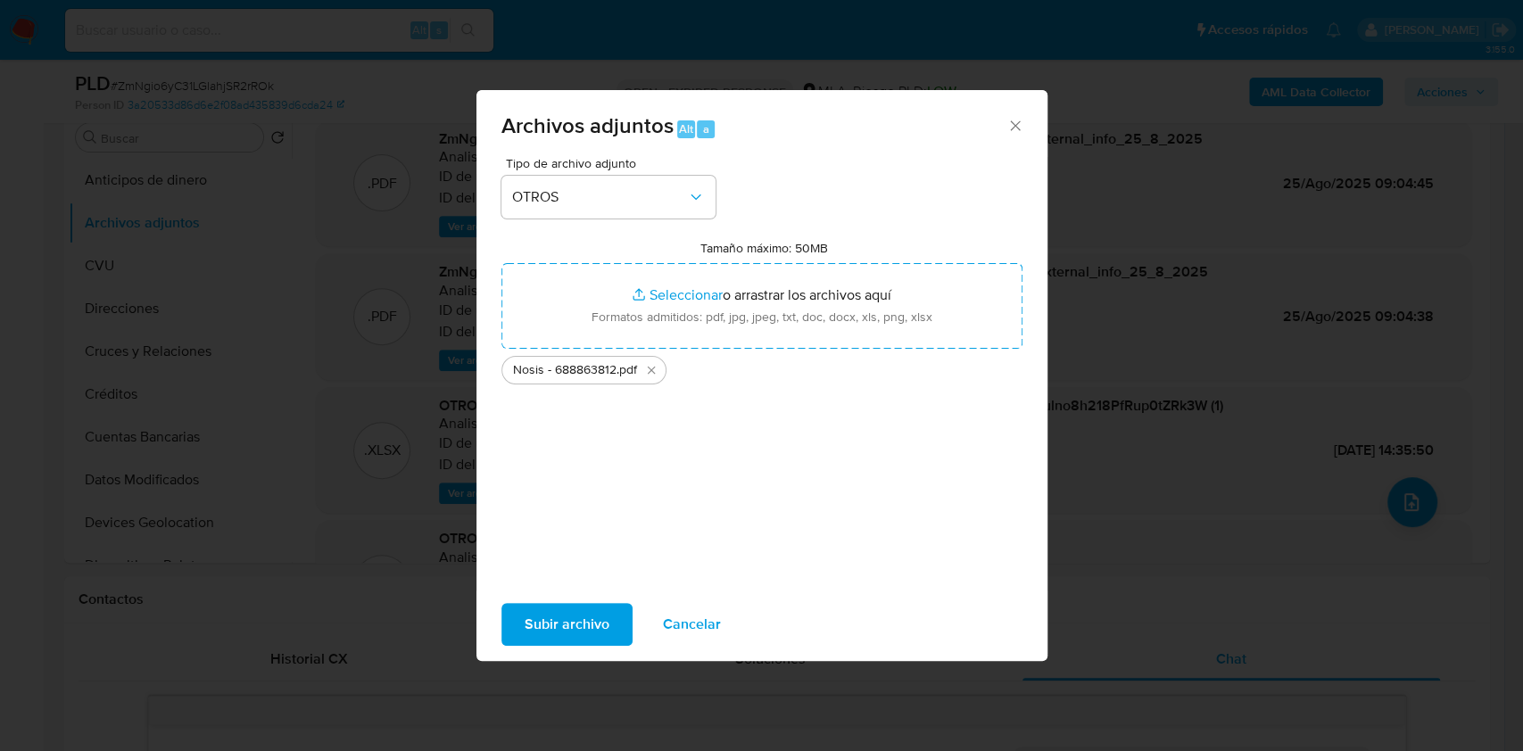
click at [562, 615] on span "Subir archivo" at bounding box center [567, 624] width 85 height 39
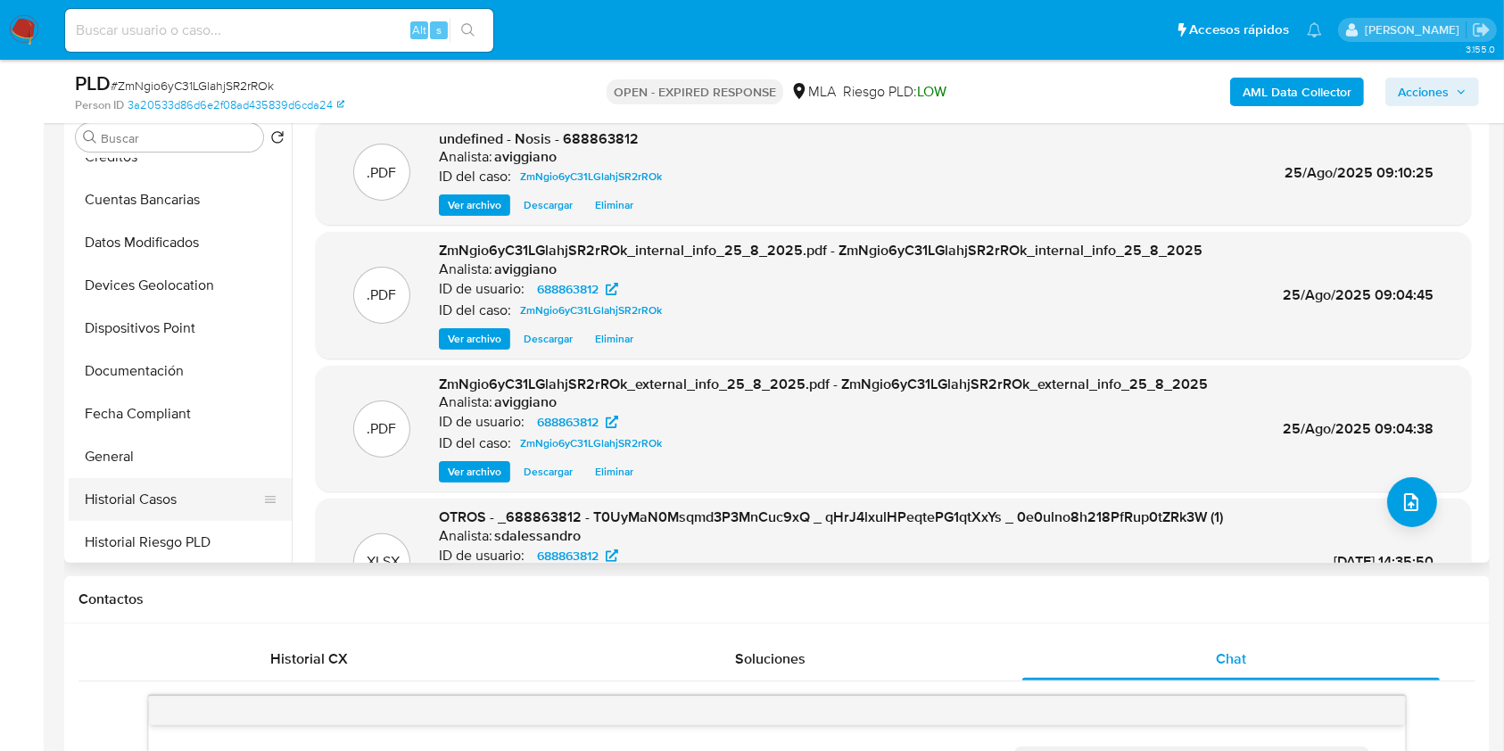
click at [104, 491] on button "Historial Casos" at bounding box center [173, 499] width 209 height 43
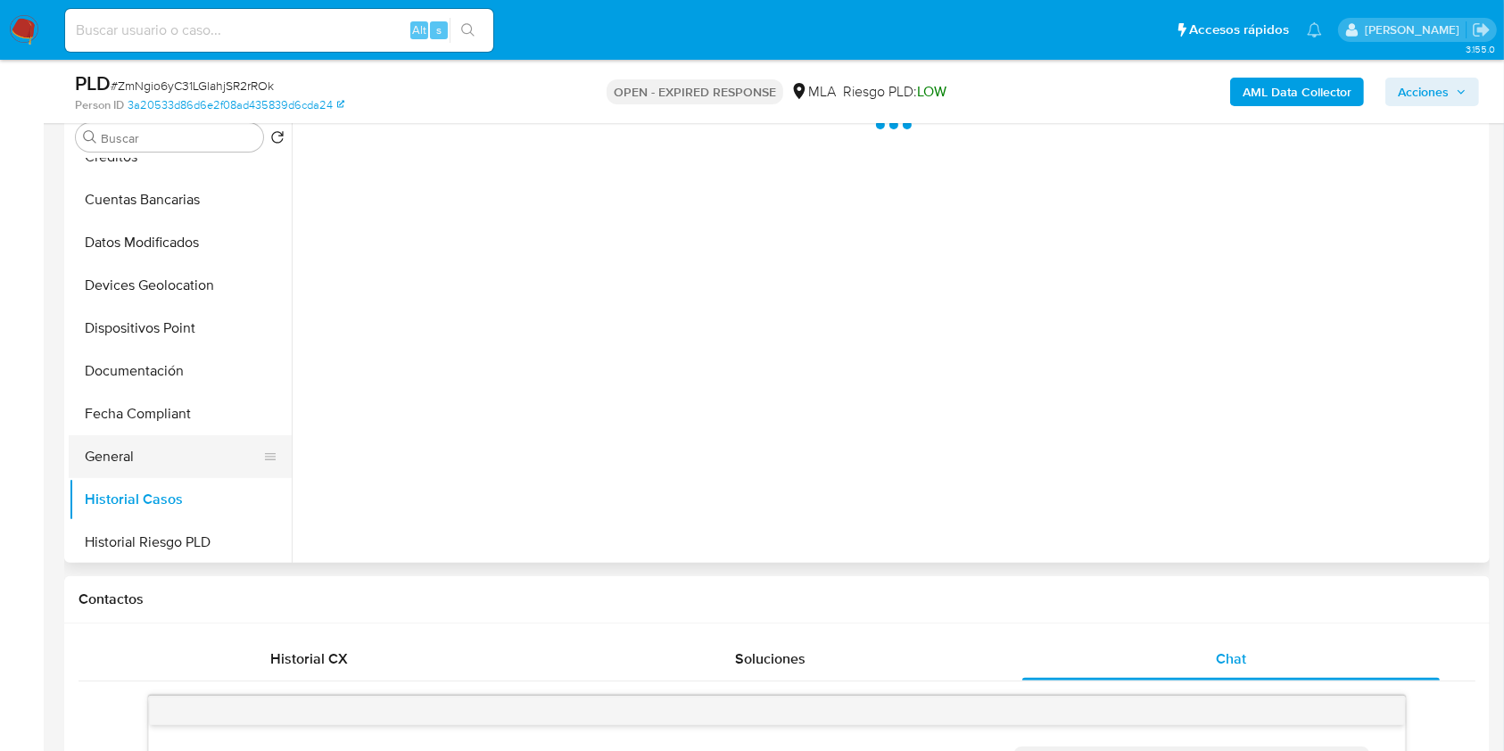
click at [95, 455] on button "General" at bounding box center [173, 456] width 209 height 43
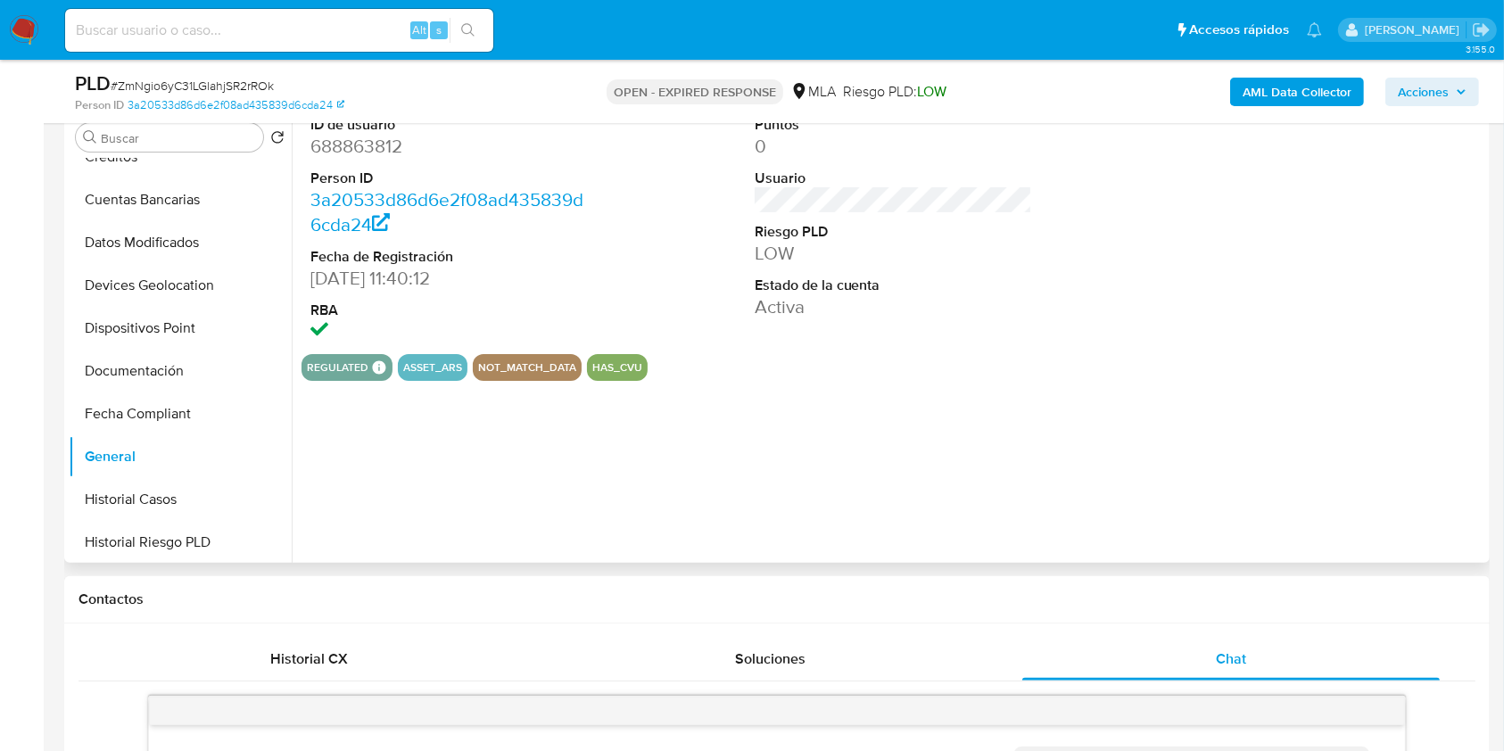
click at [378, 155] on dd "688863812" at bounding box center [449, 146] width 278 height 25
copy dd "688863812"
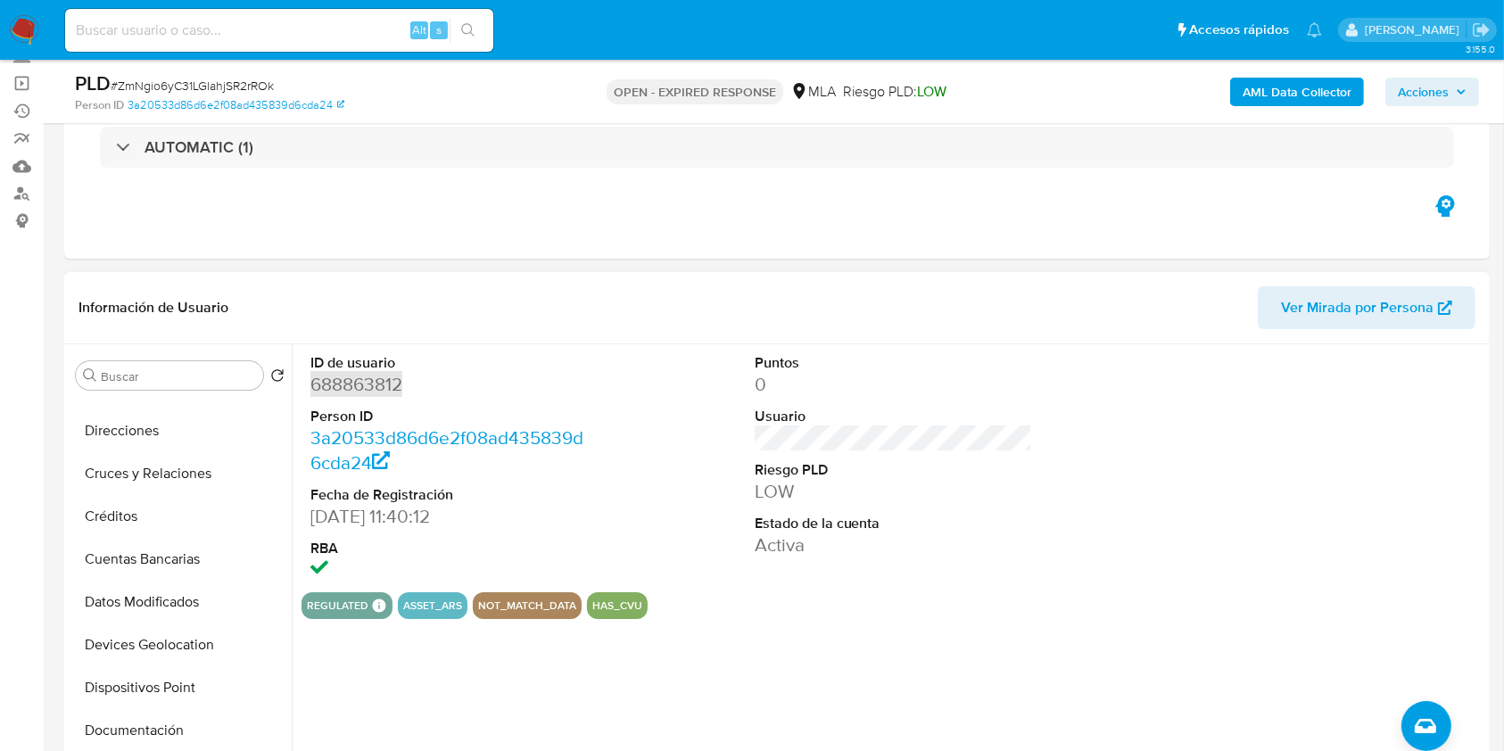
scroll to position [0, 0]
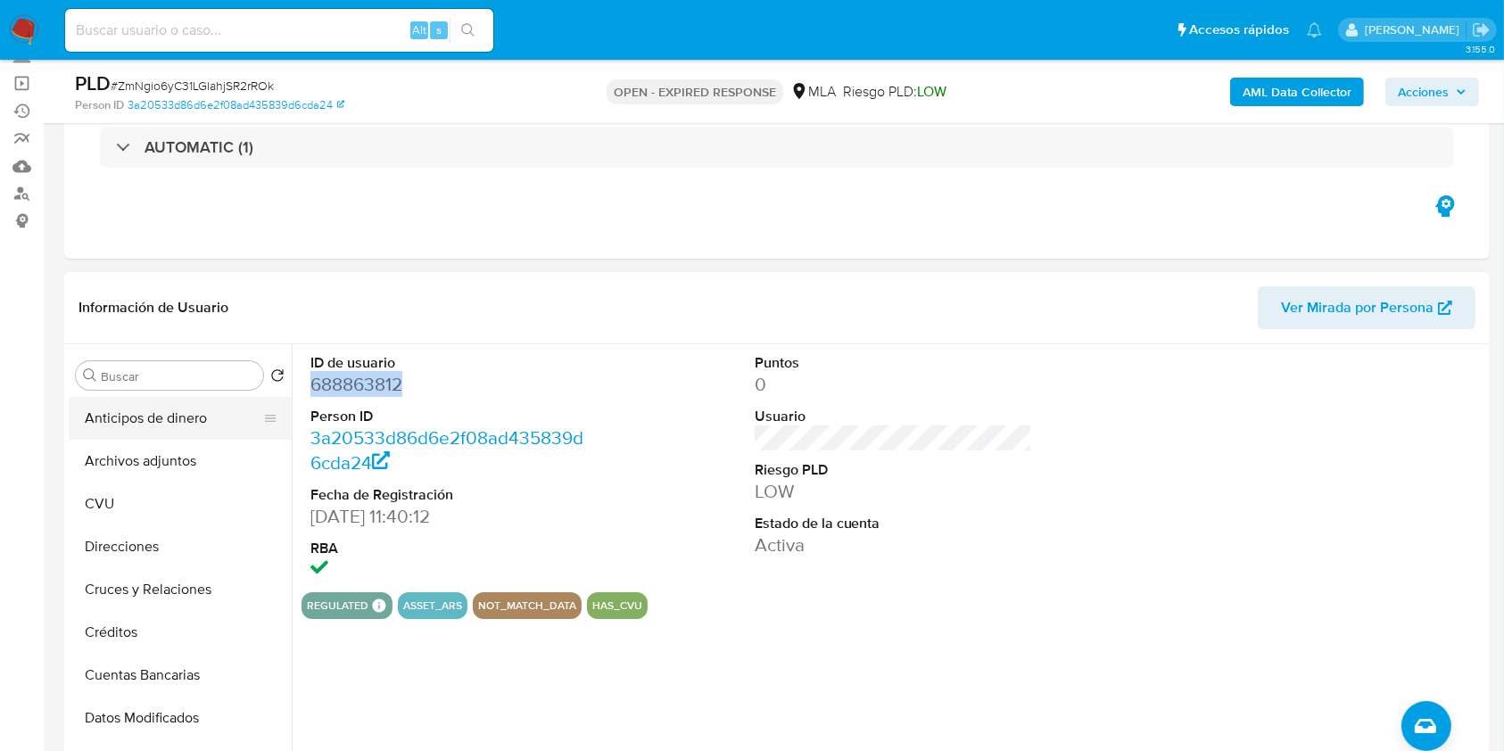
click at [138, 434] on button "Anticipos de dinero" at bounding box center [173, 418] width 209 height 43
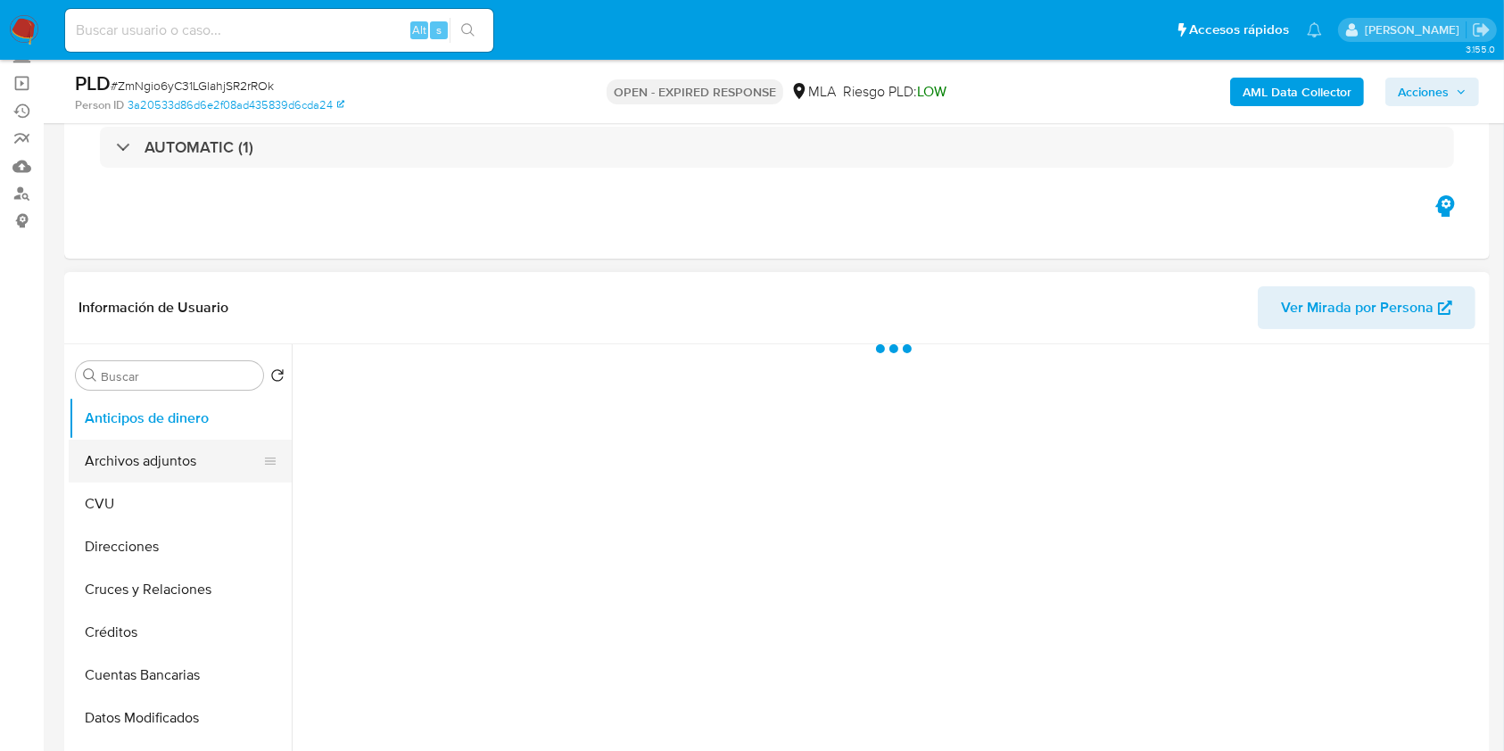
click at [150, 454] on button "Archivos adjuntos" at bounding box center [173, 461] width 209 height 43
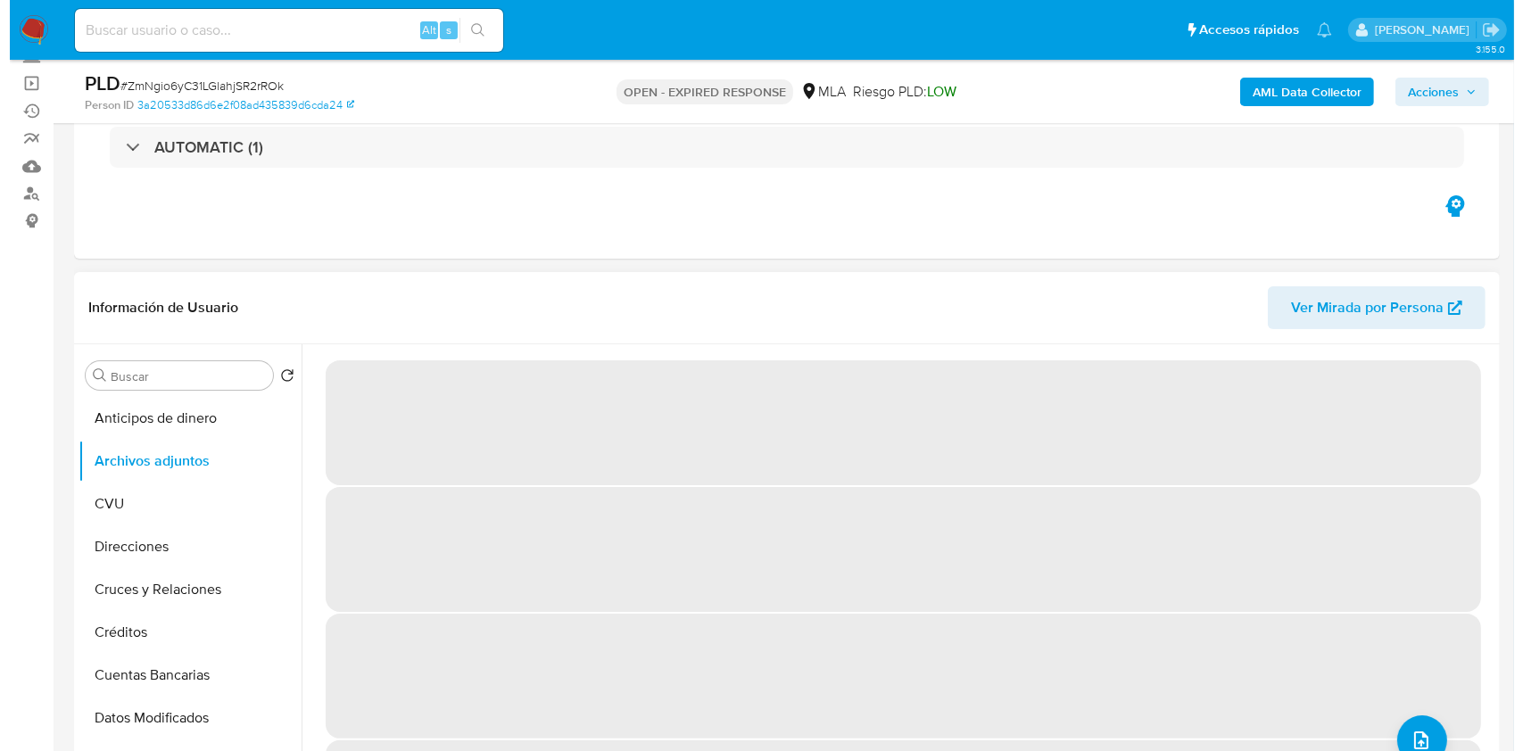
scroll to position [75, 0]
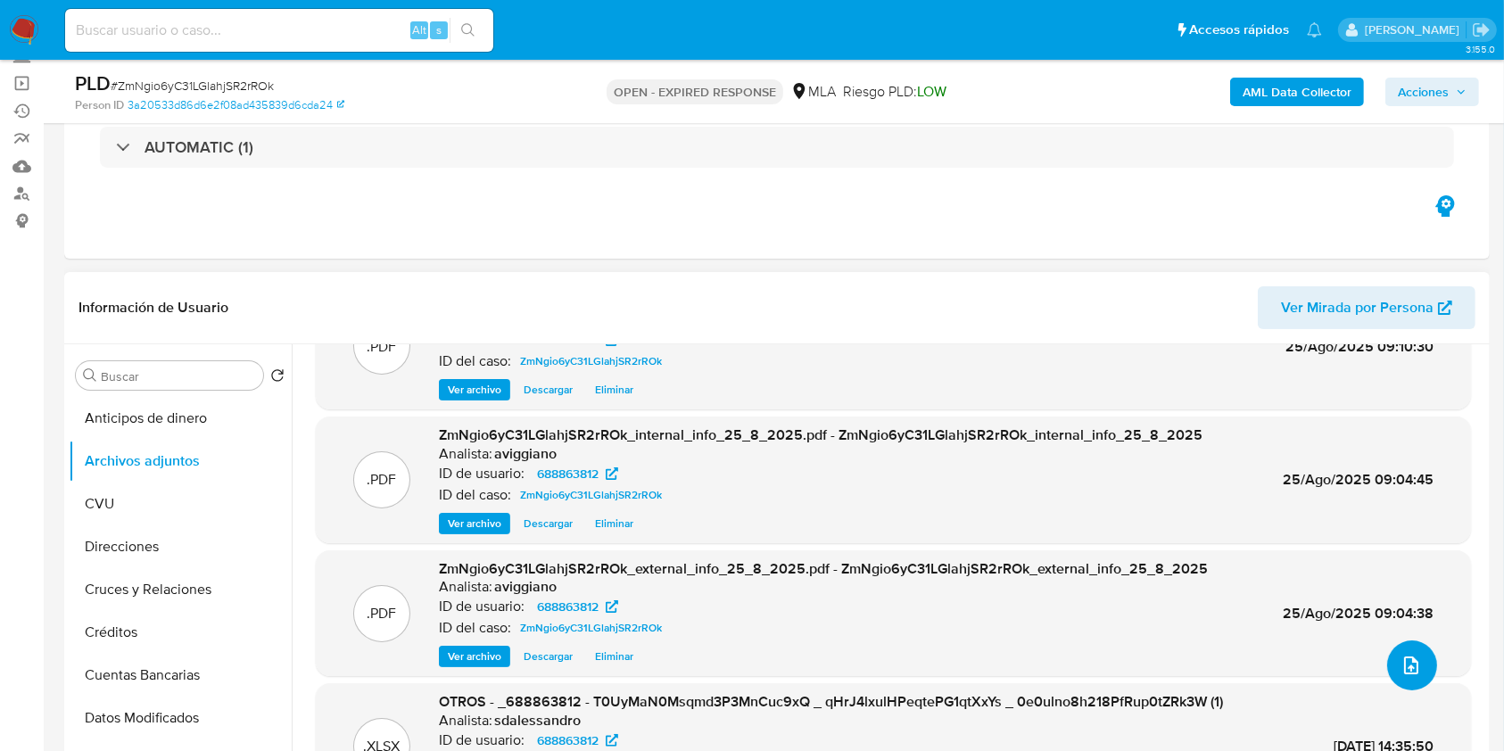
click at [1415, 666] on button "upload-file" at bounding box center [1412, 666] width 50 height 50
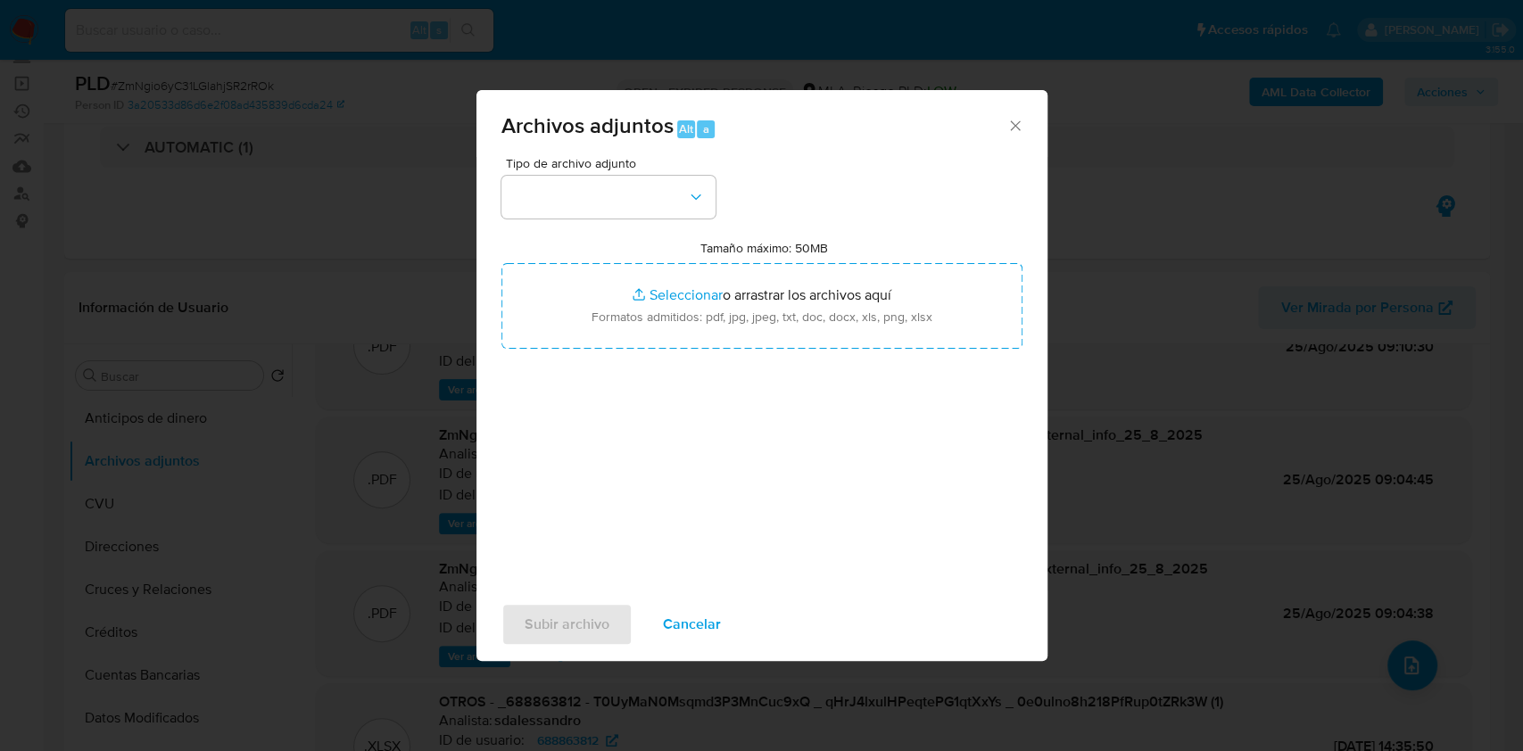
click at [942, 366] on div "Tipo de archivo adjunto Tamaño máximo: 50MB Seleccionar archivos Seleccionar o …" at bounding box center [761, 367] width 521 height 421
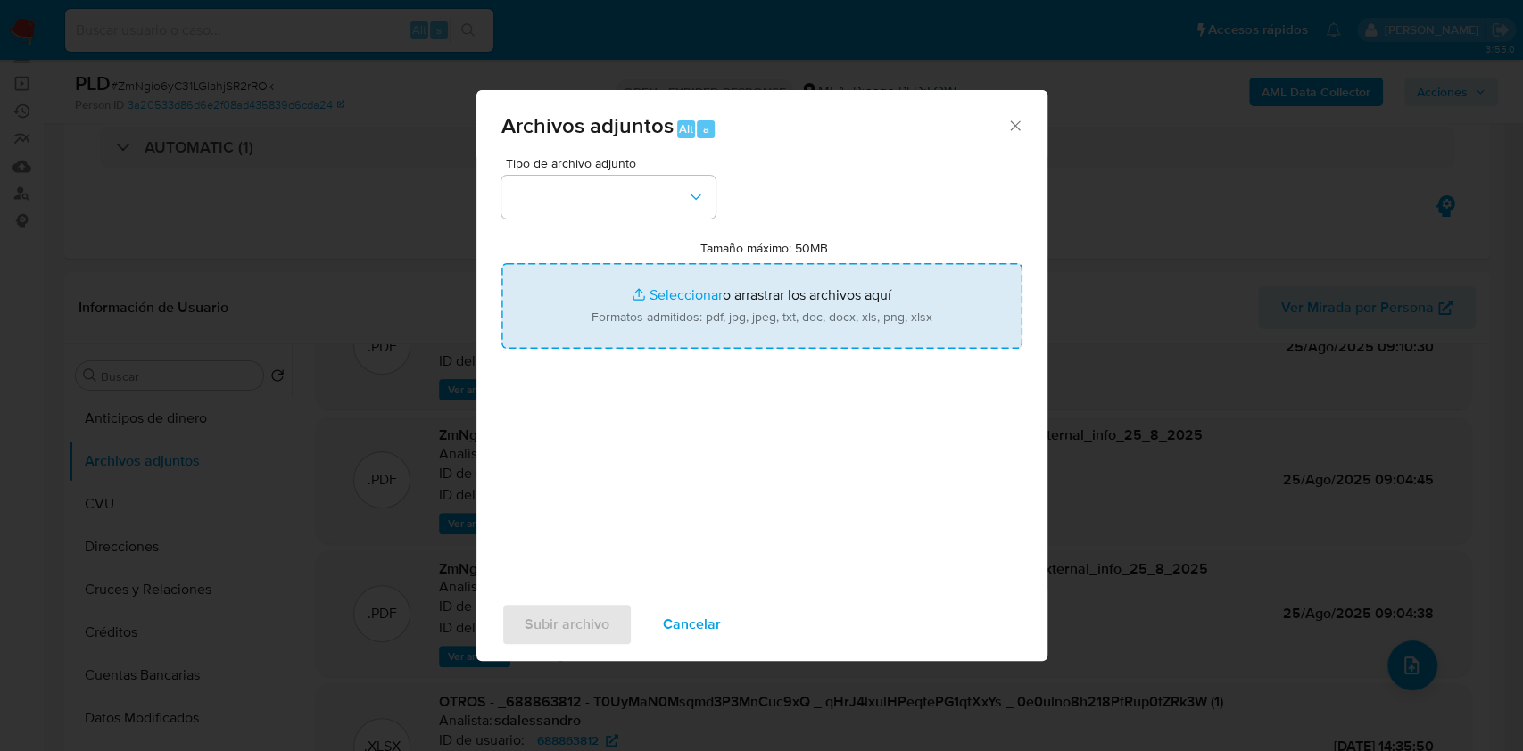
click at [936, 318] on input "Tamaño máximo: 50MB Seleccionar archivos" at bounding box center [761, 306] width 521 height 86
type input "C:\fakepath\Movimientos-Aladdin-v10_1 - 688863812.xlsx"
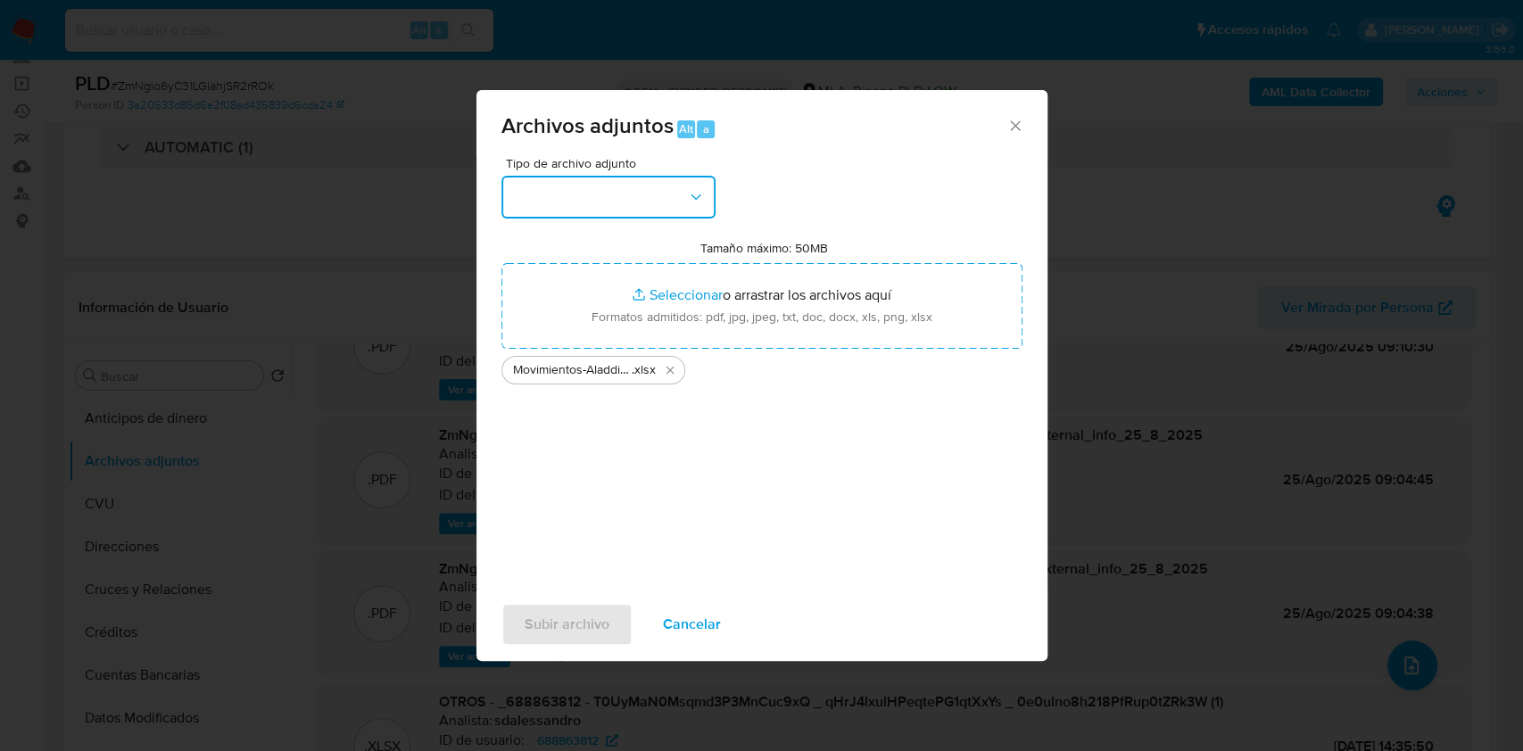
click at [678, 197] on button "button" at bounding box center [608, 197] width 214 height 43
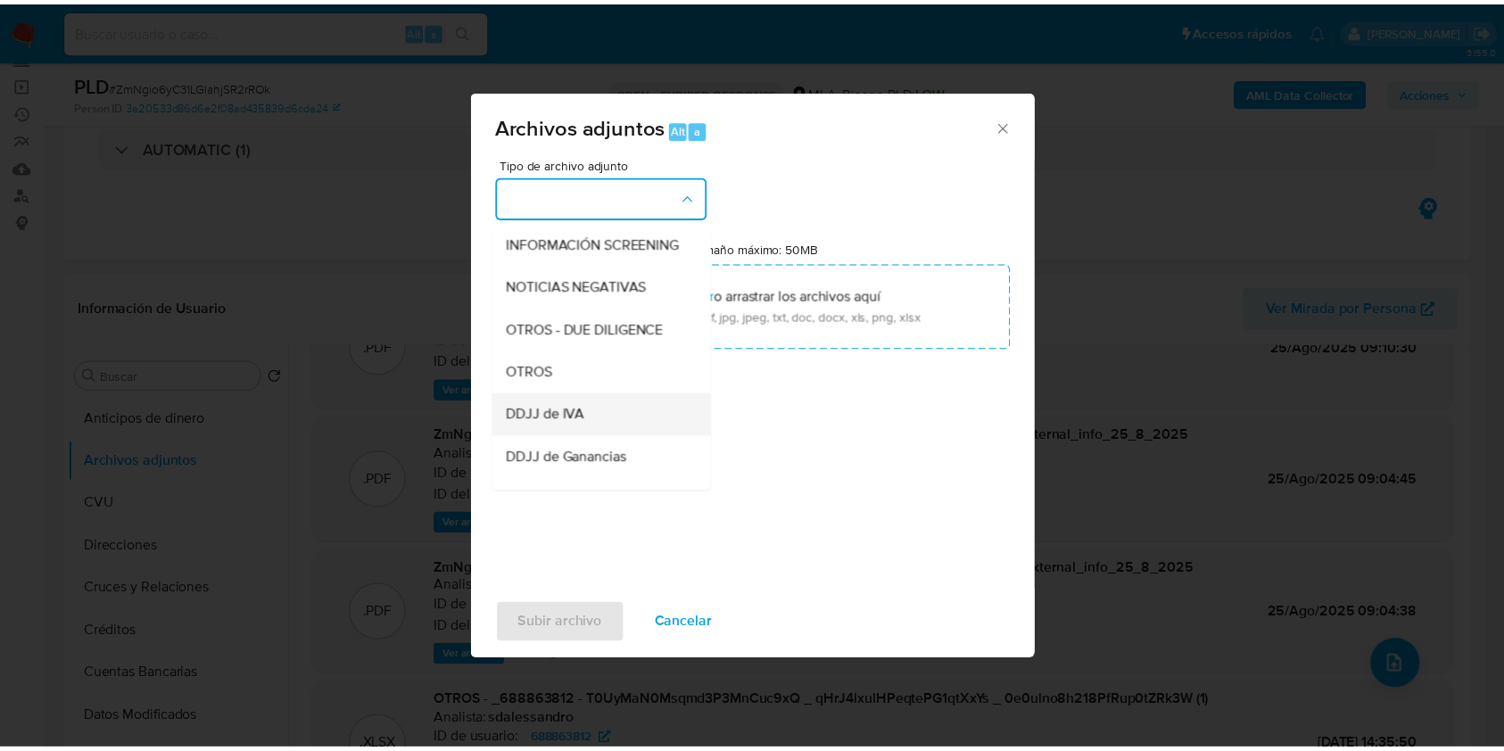
scroll to position [237, 0]
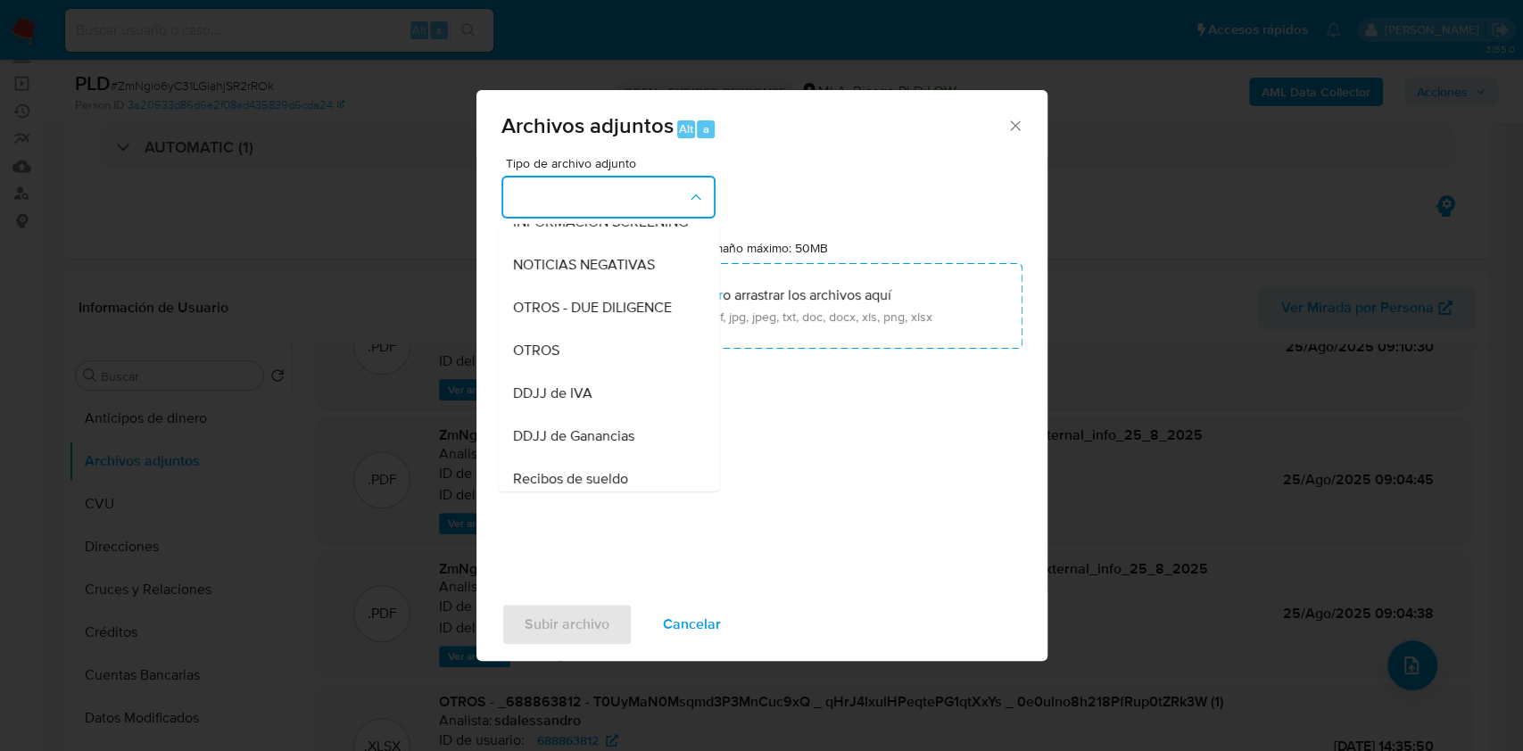
drag, startPoint x: 557, startPoint y: 370, endPoint x: 560, endPoint y: 502, distance: 132.1
click at [556, 360] on span "OTROS" at bounding box center [535, 351] width 46 height 18
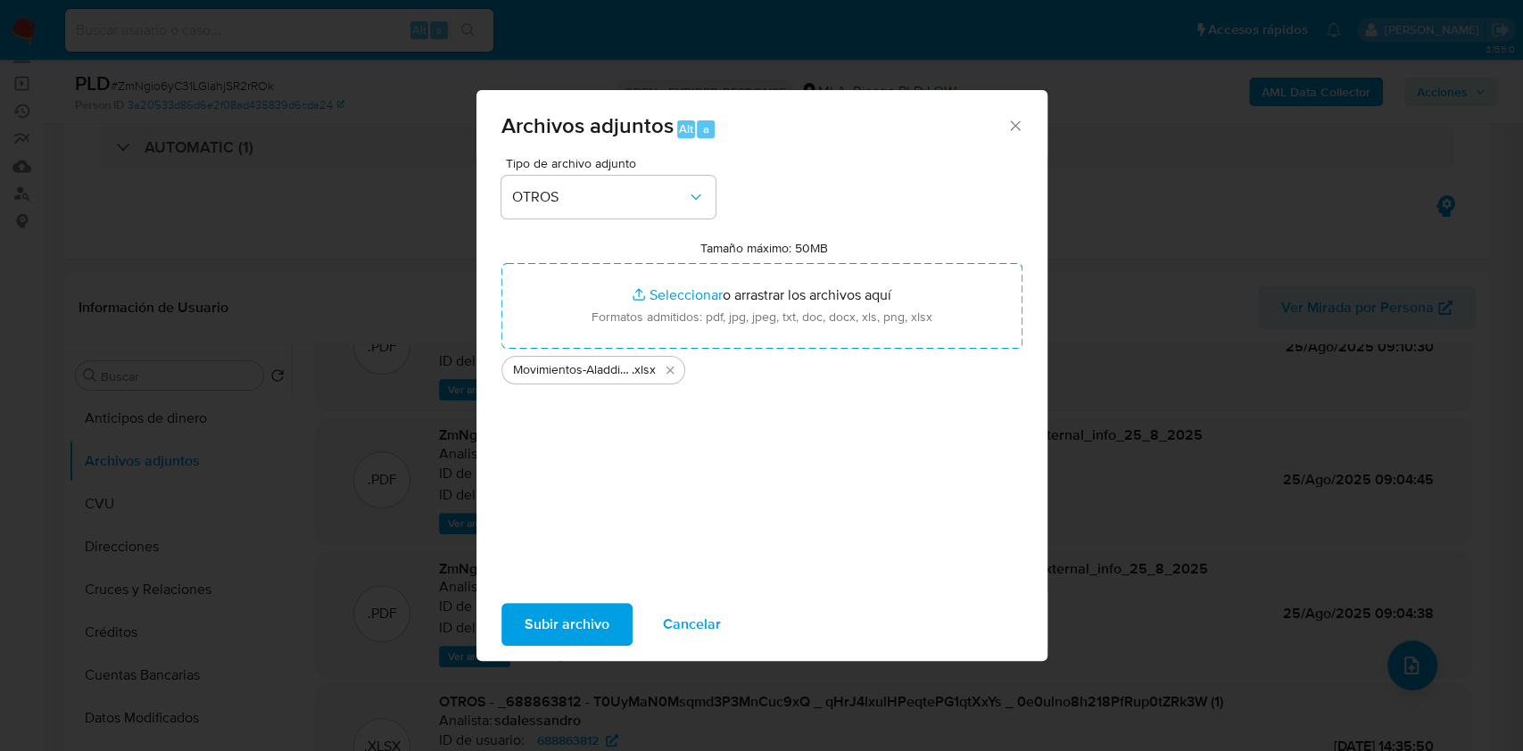
click at [552, 607] on span "Subir archivo" at bounding box center [567, 624] width 85 height 39
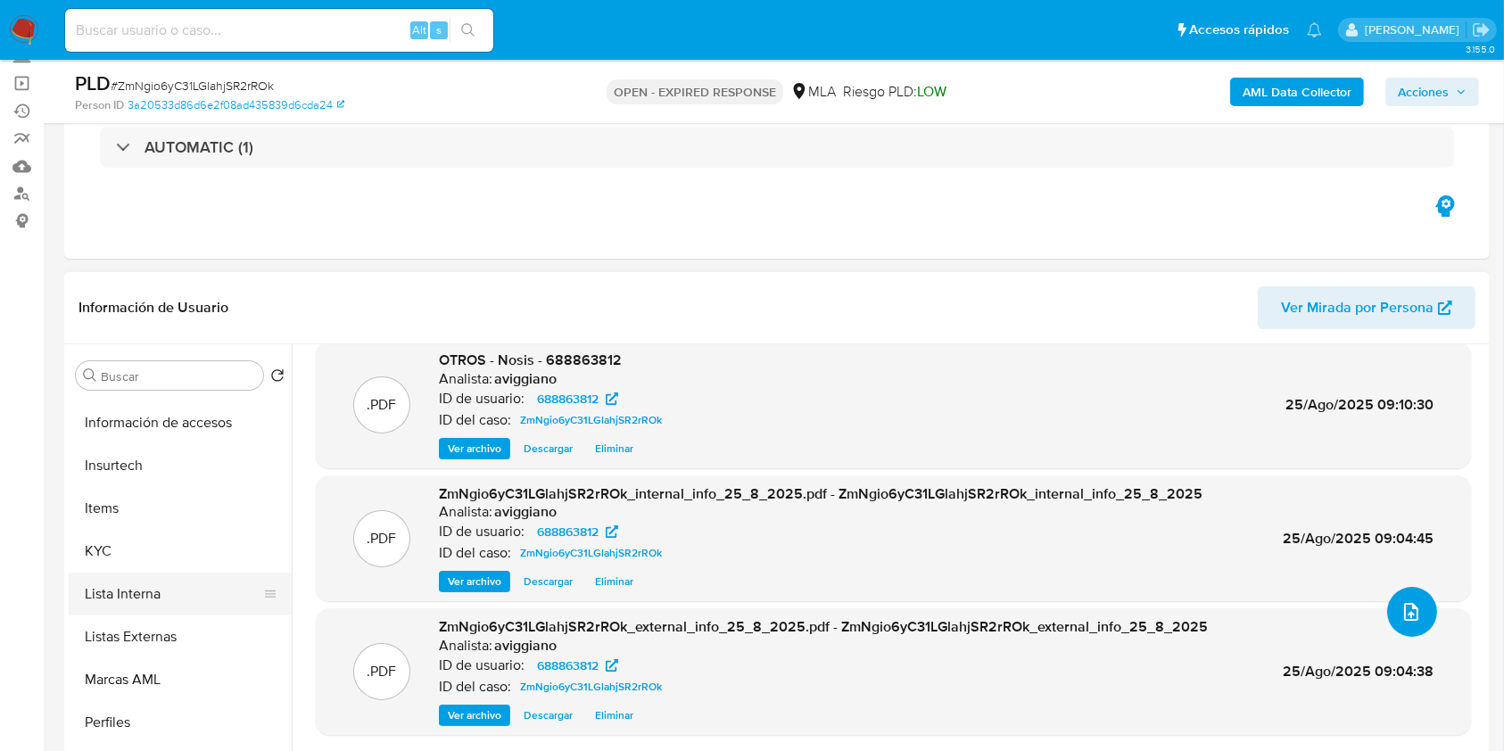
scroll to position [832, 0]
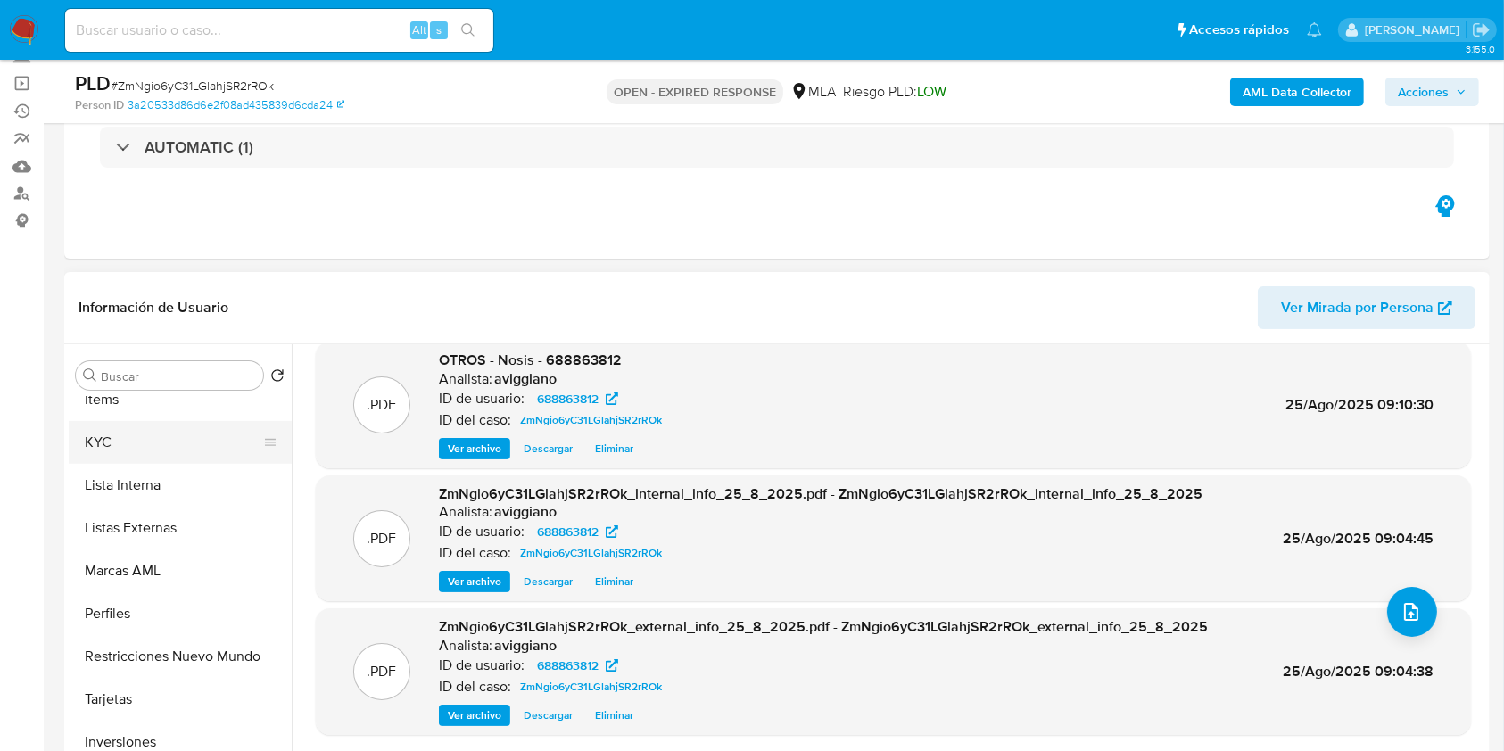
click at [199, 460] on button "KYC" at bounding box center [173, 442] width 209 height 43
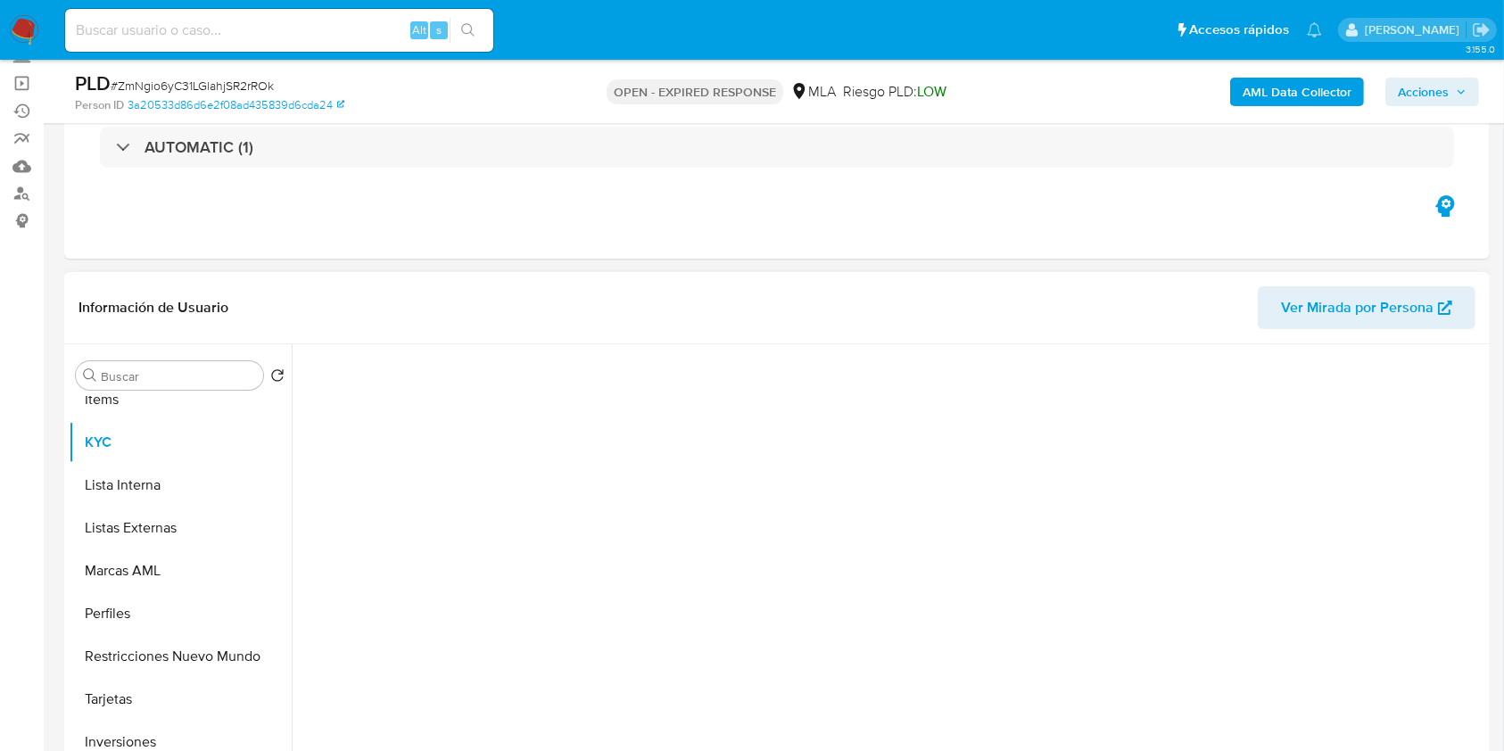
scroll to position [0, 0]
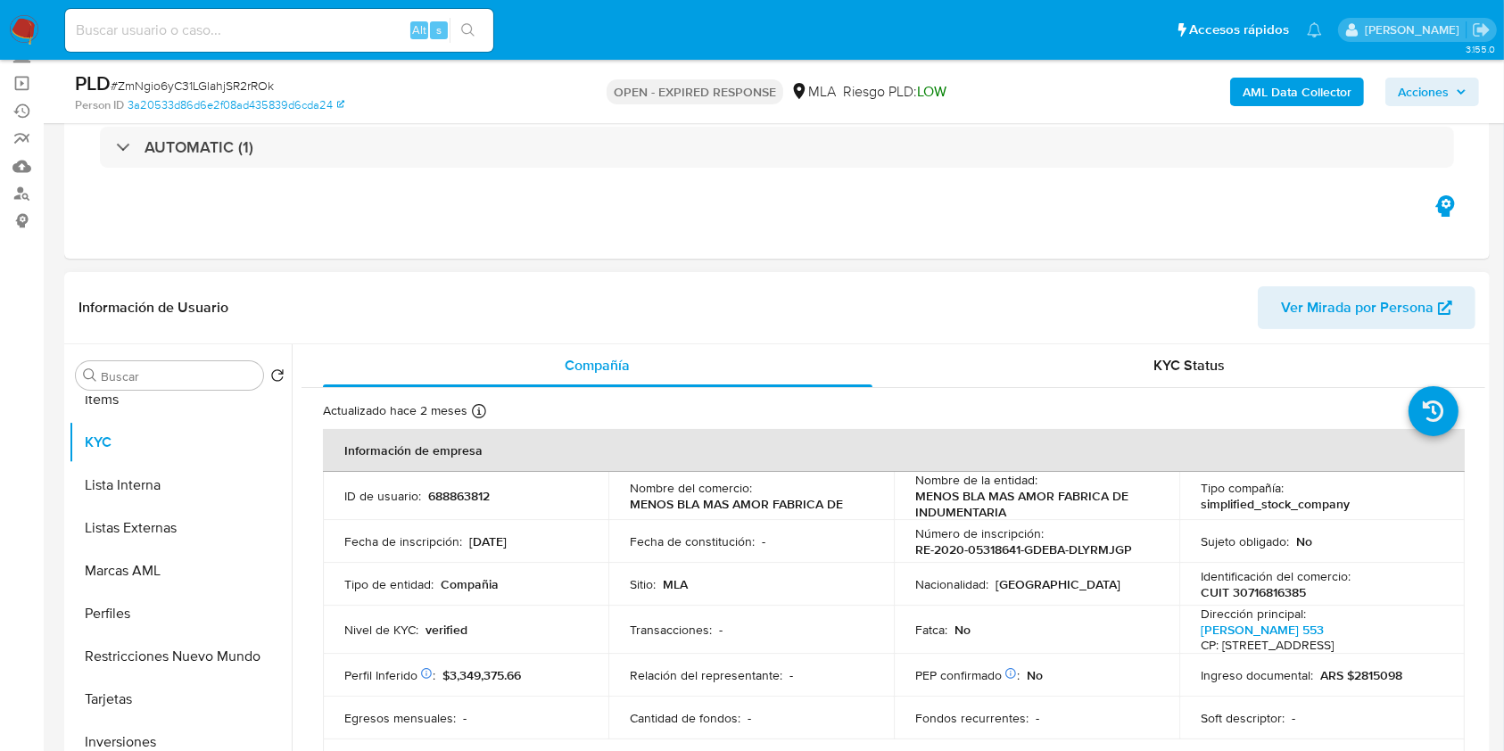
click at [450, 492] on p "688863812" at bounding box center [459, 496] width 62 height 16
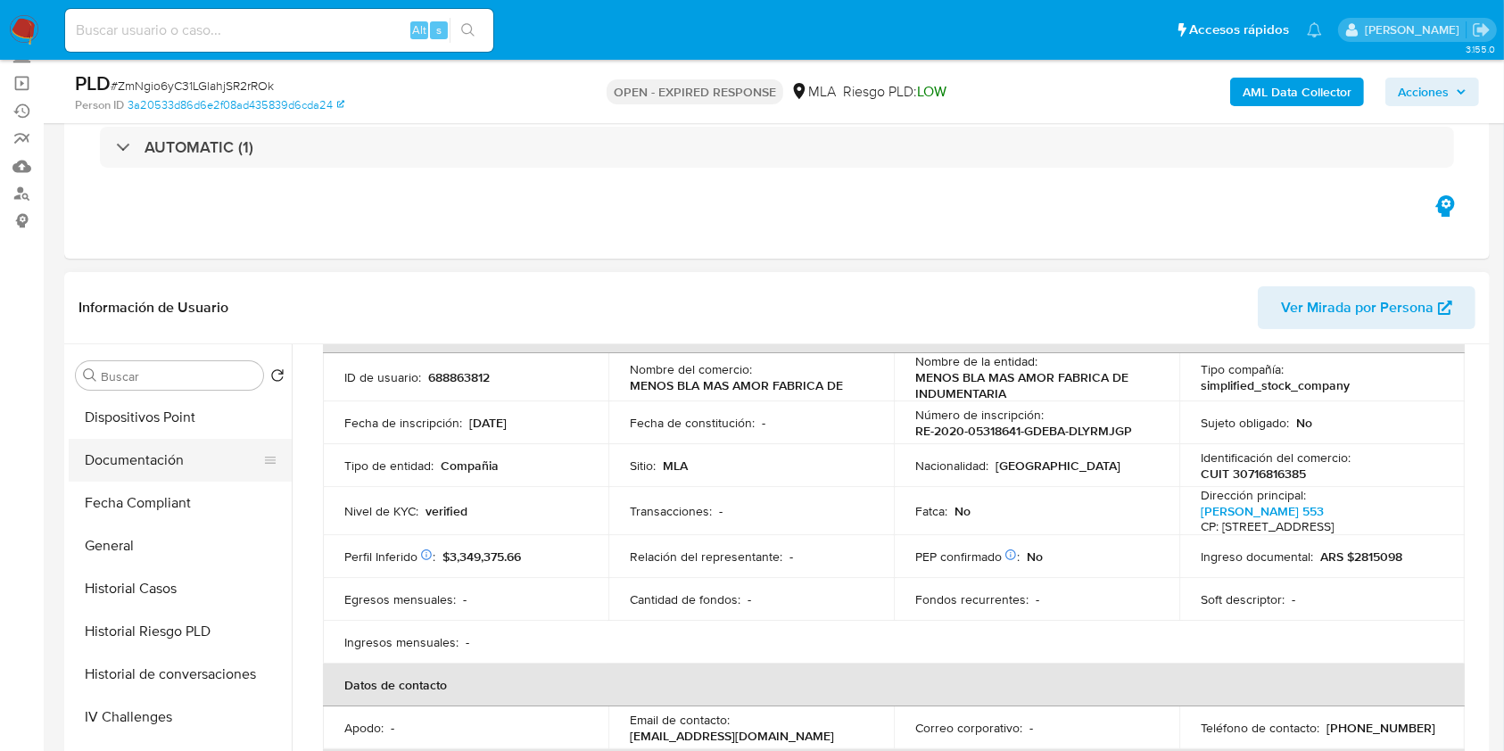
scroll to position [357, 0]
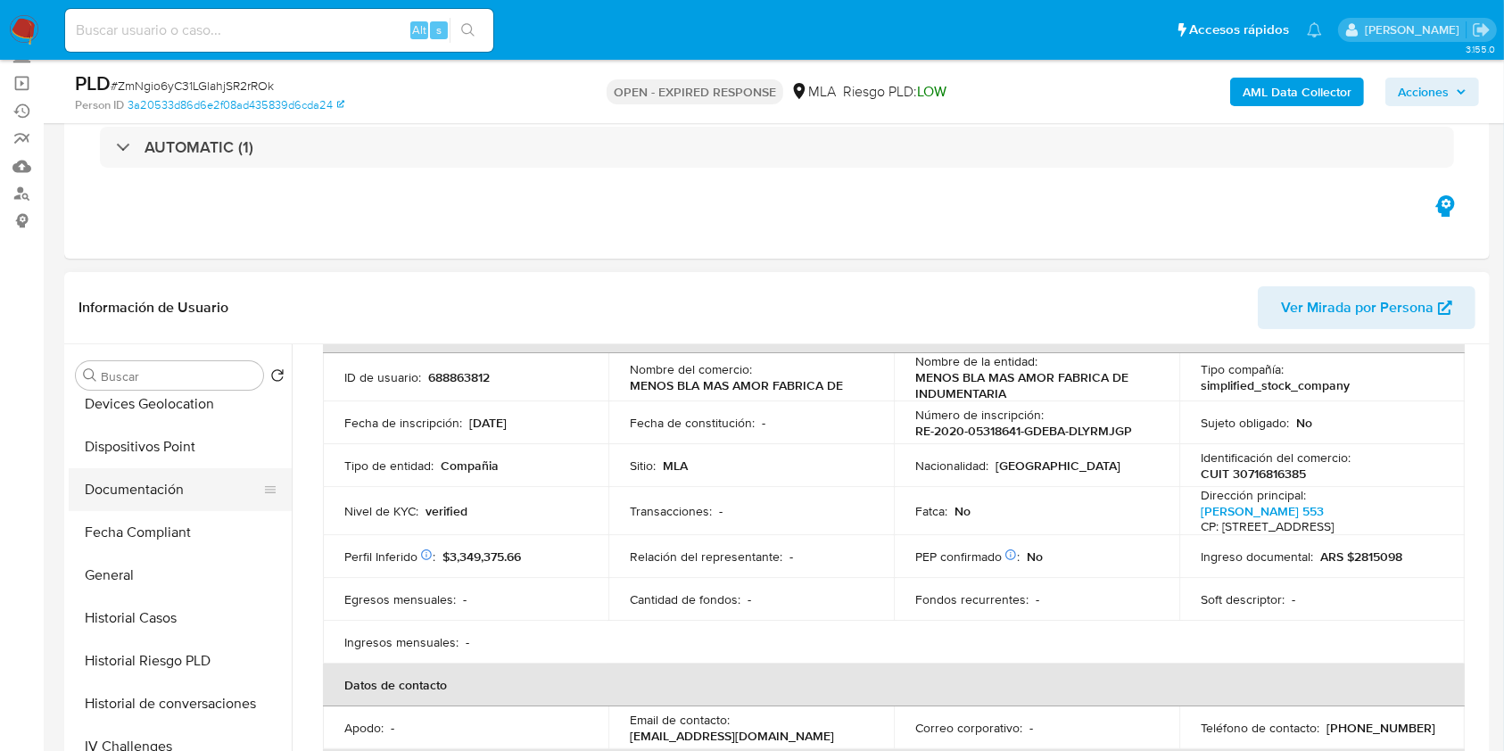
click at [164, 490] on button "Documentación" at bounding box center [173, 489] width 209 height 43
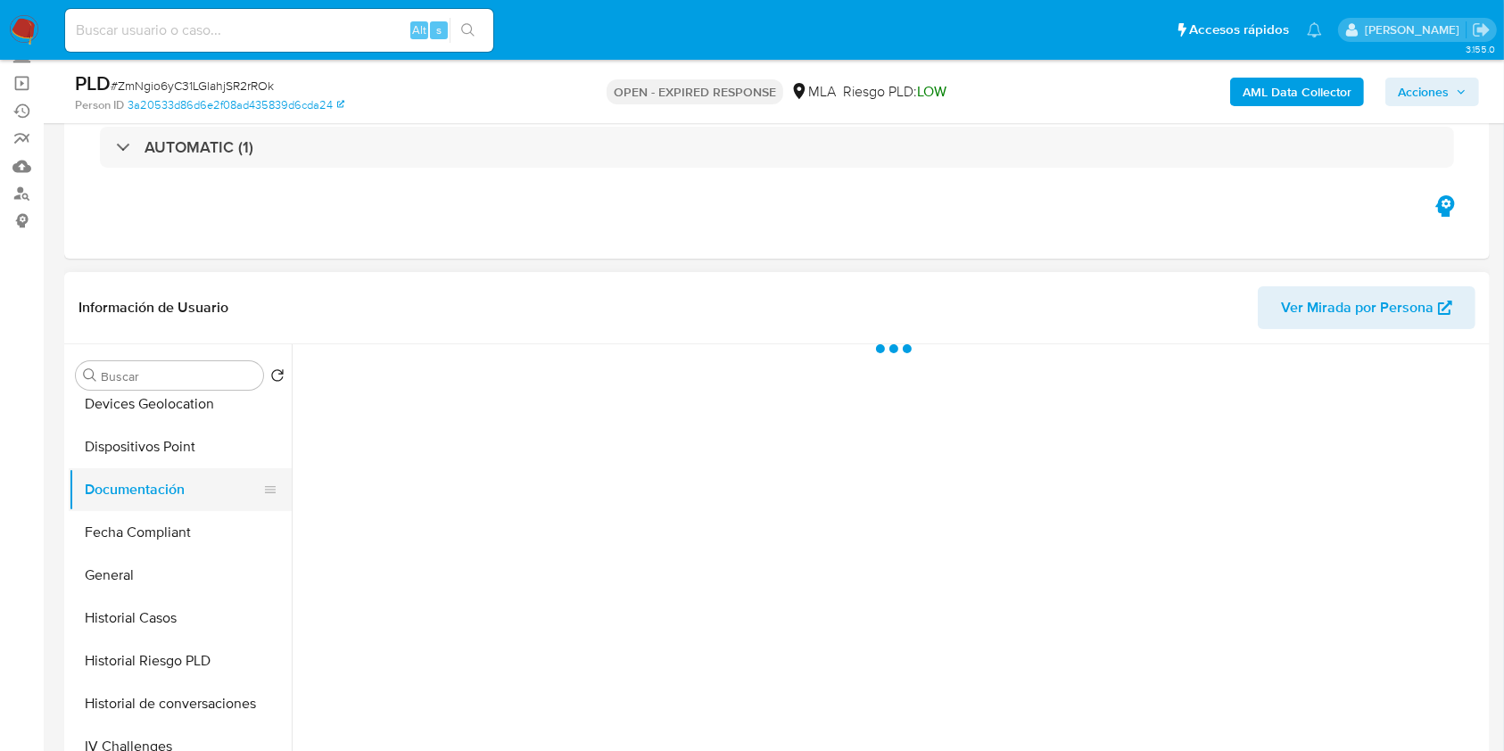
scroll to position [0, 0]
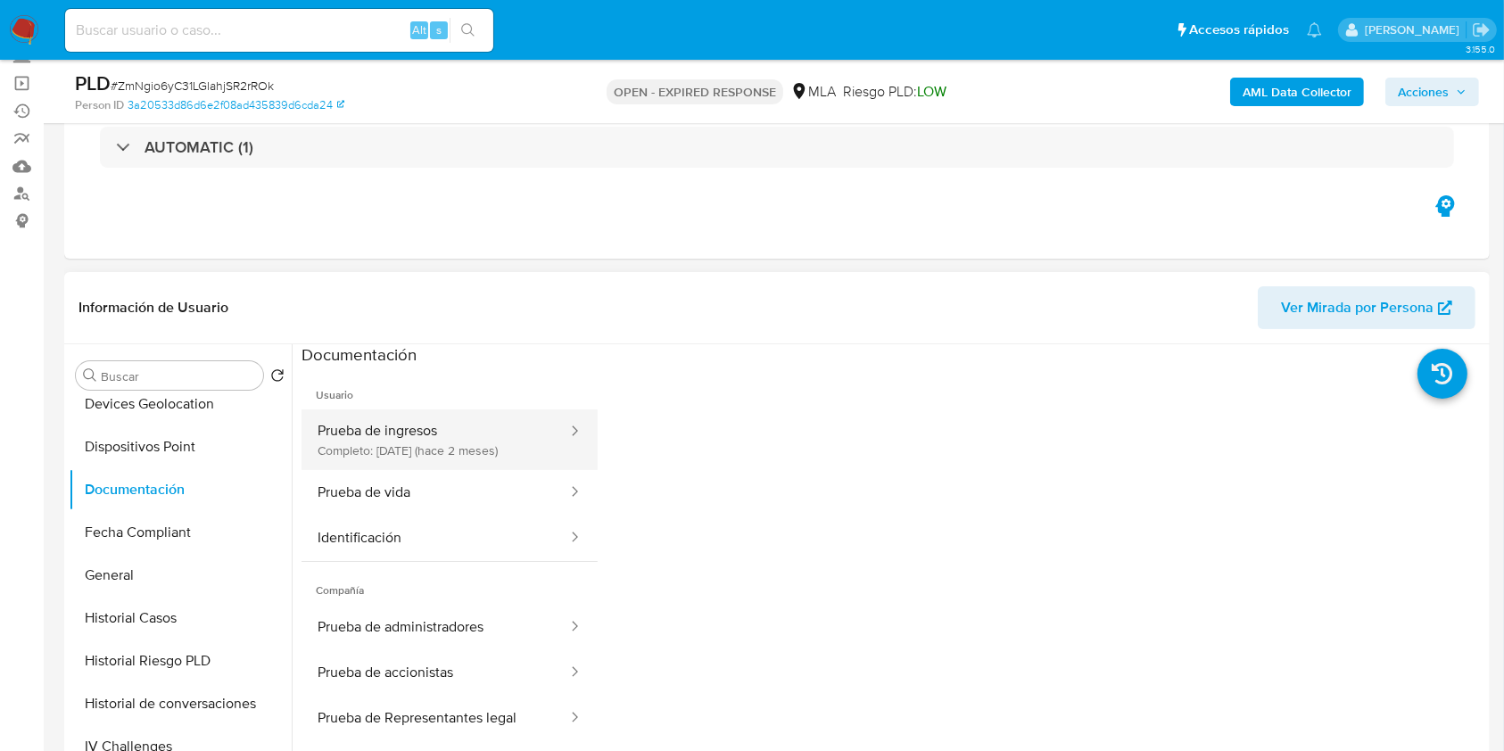
click at [437, 453] on button "Prueba de ingresos Completo: 17/06/2025 (hace 2 meses)" at bounding box center [436, 439] width 268 height 61
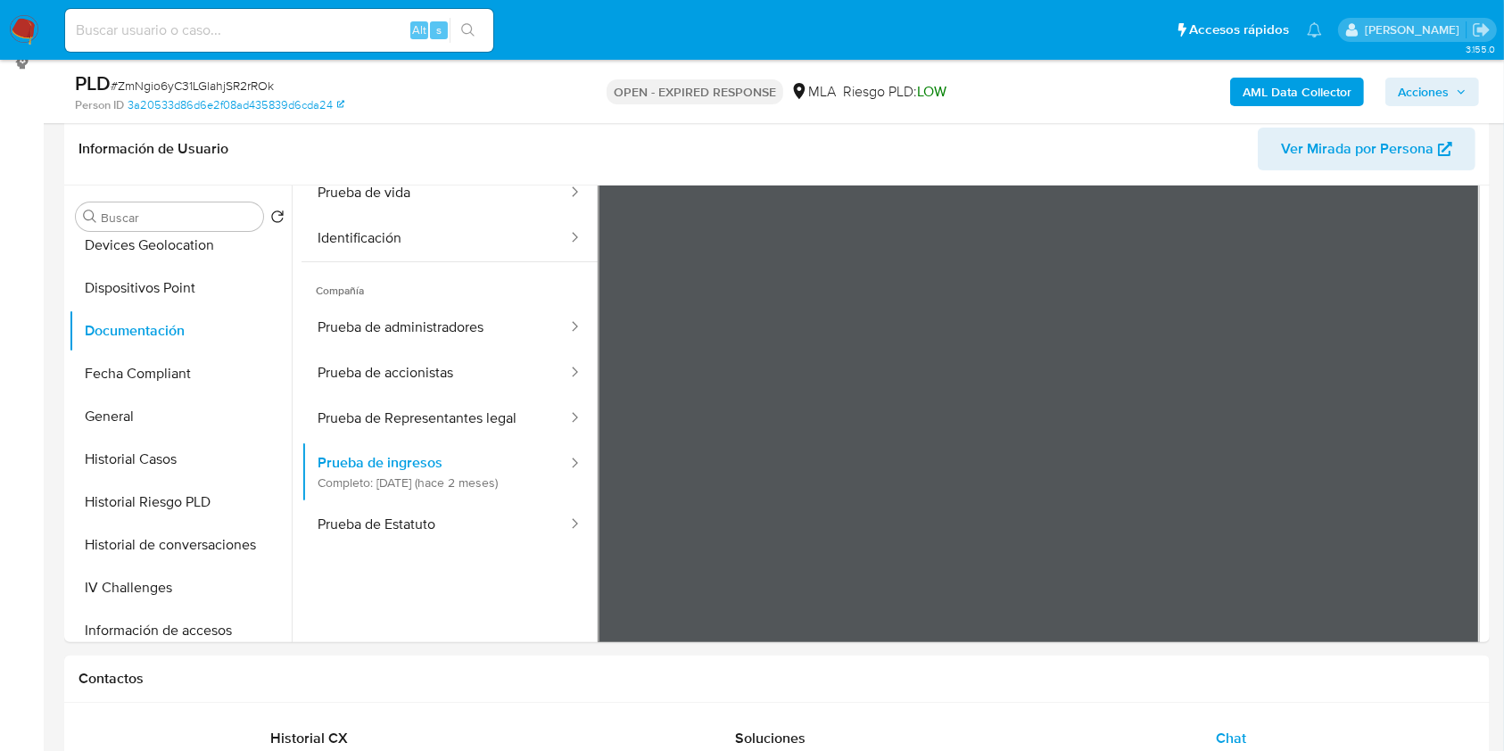
scroll to position [135, 0]
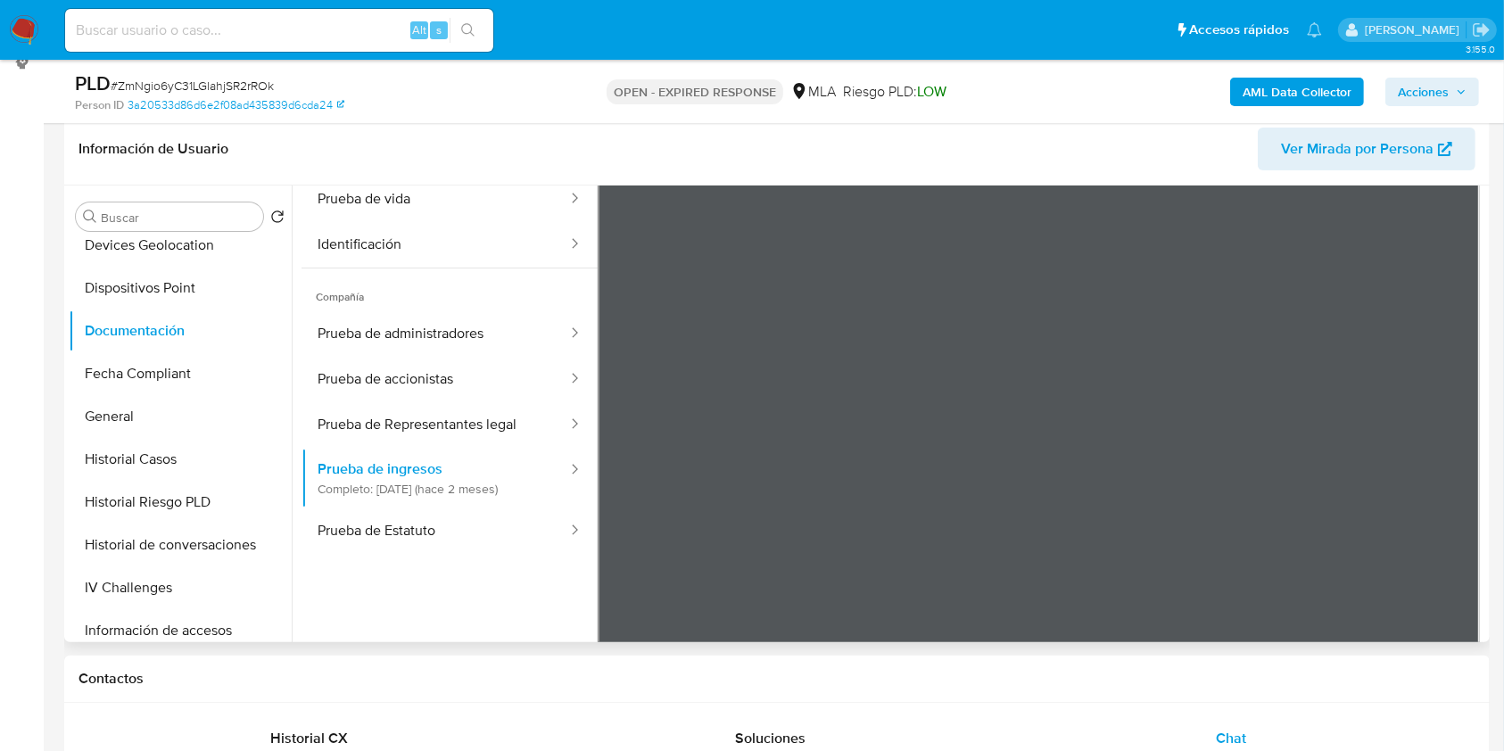
click at [433, 303] on span "Compañía" at bounding box center [450, 290] width 296 height 43
click at [445, 334] on button "Prueba de administradores" at bounding box center [436, 333] width 268 height 45
click at [447, 524] on button "Prueba de Estatuto" at bounding box center [436, 531] width 268 height 45
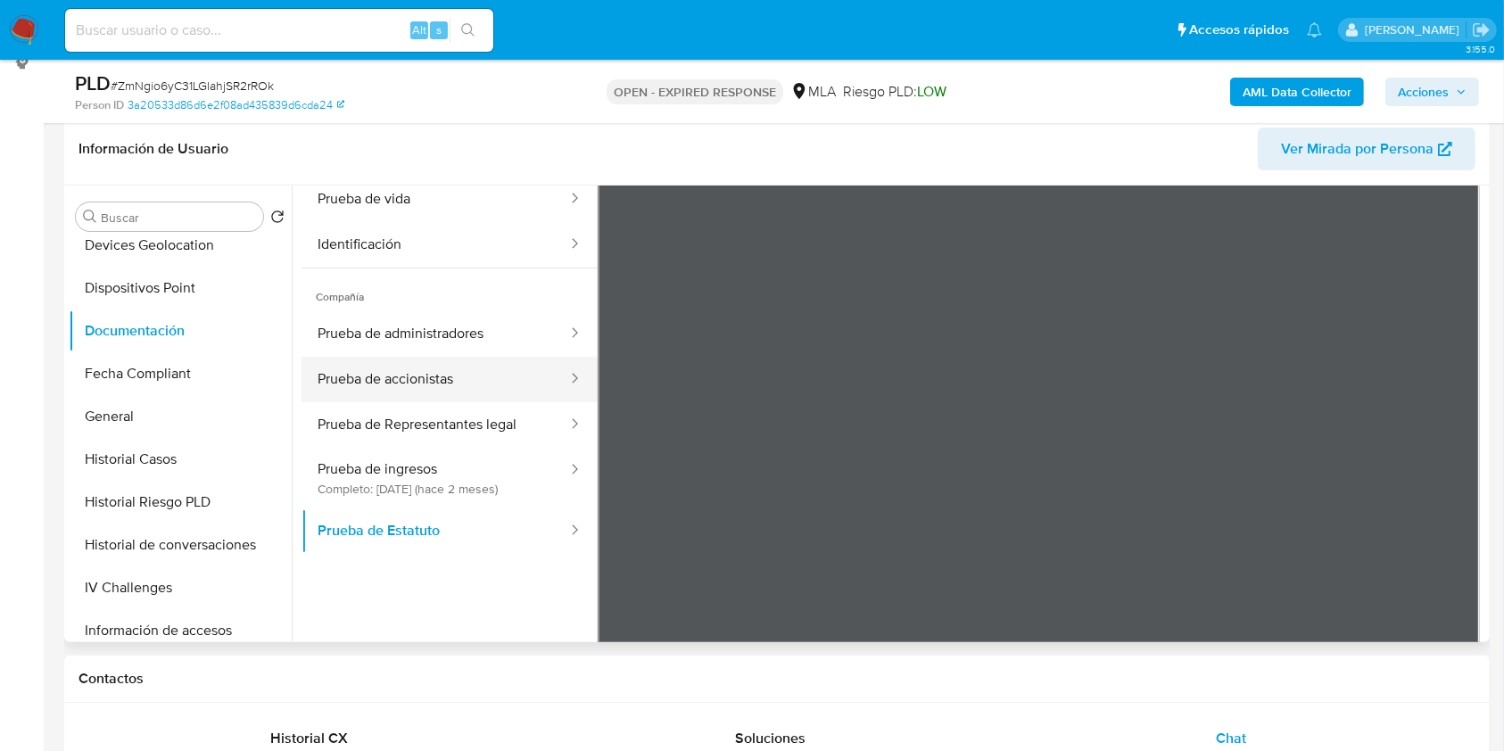
click at [476, 379] on button "Prueba de accionistas" at bounding box center [436, 379] width 268 height 45
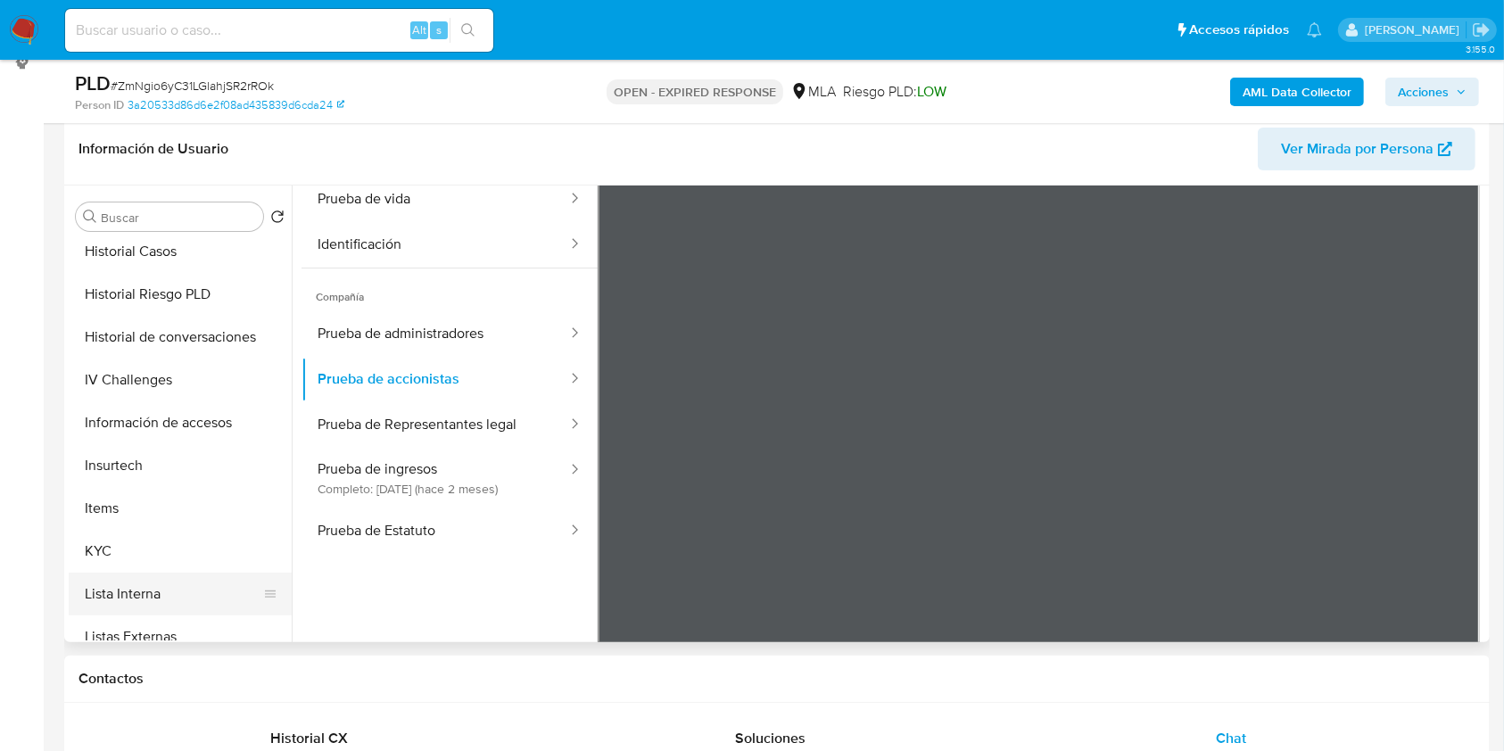
scroll to position [714, 0]
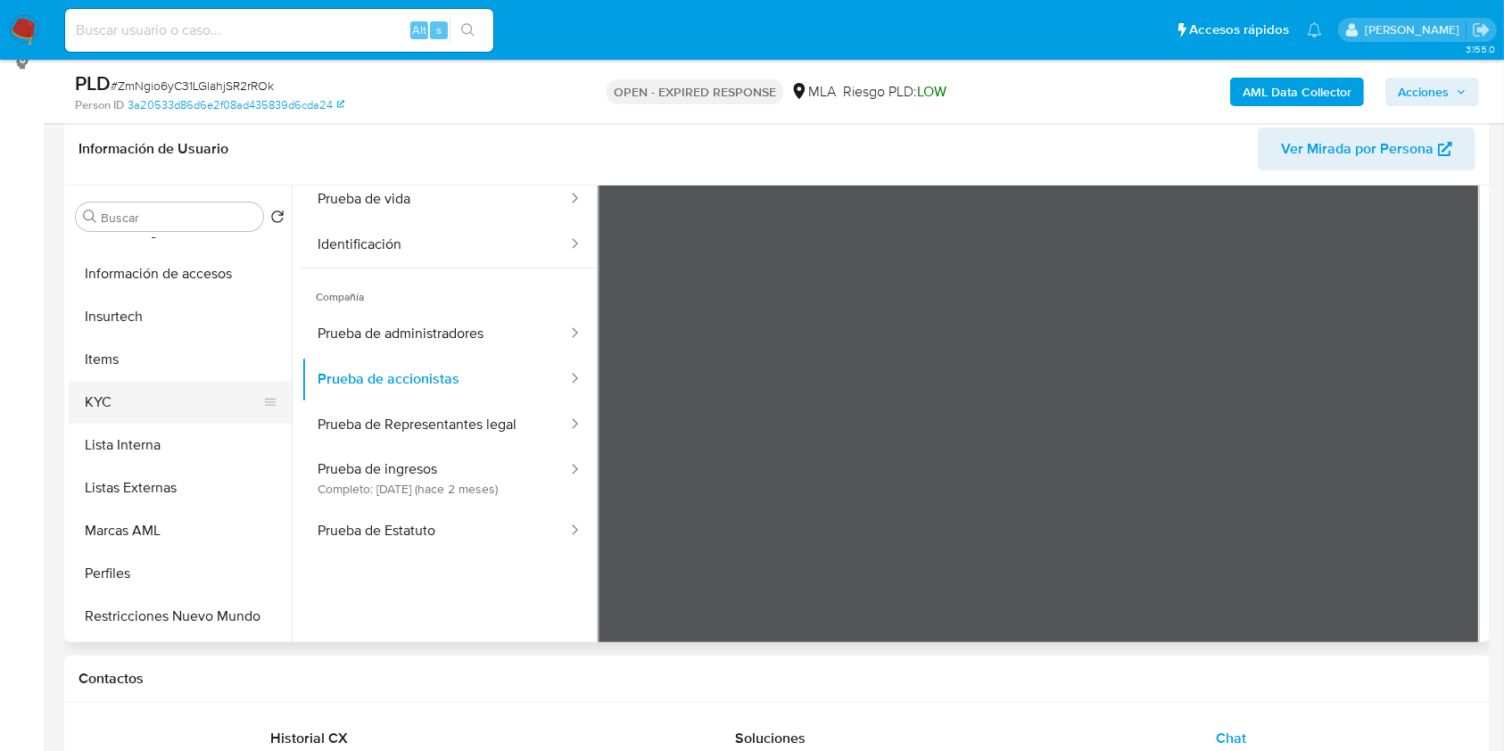
click at [131, 409] on button "KYC" at bounding box center [173, 402] width 209 height 43
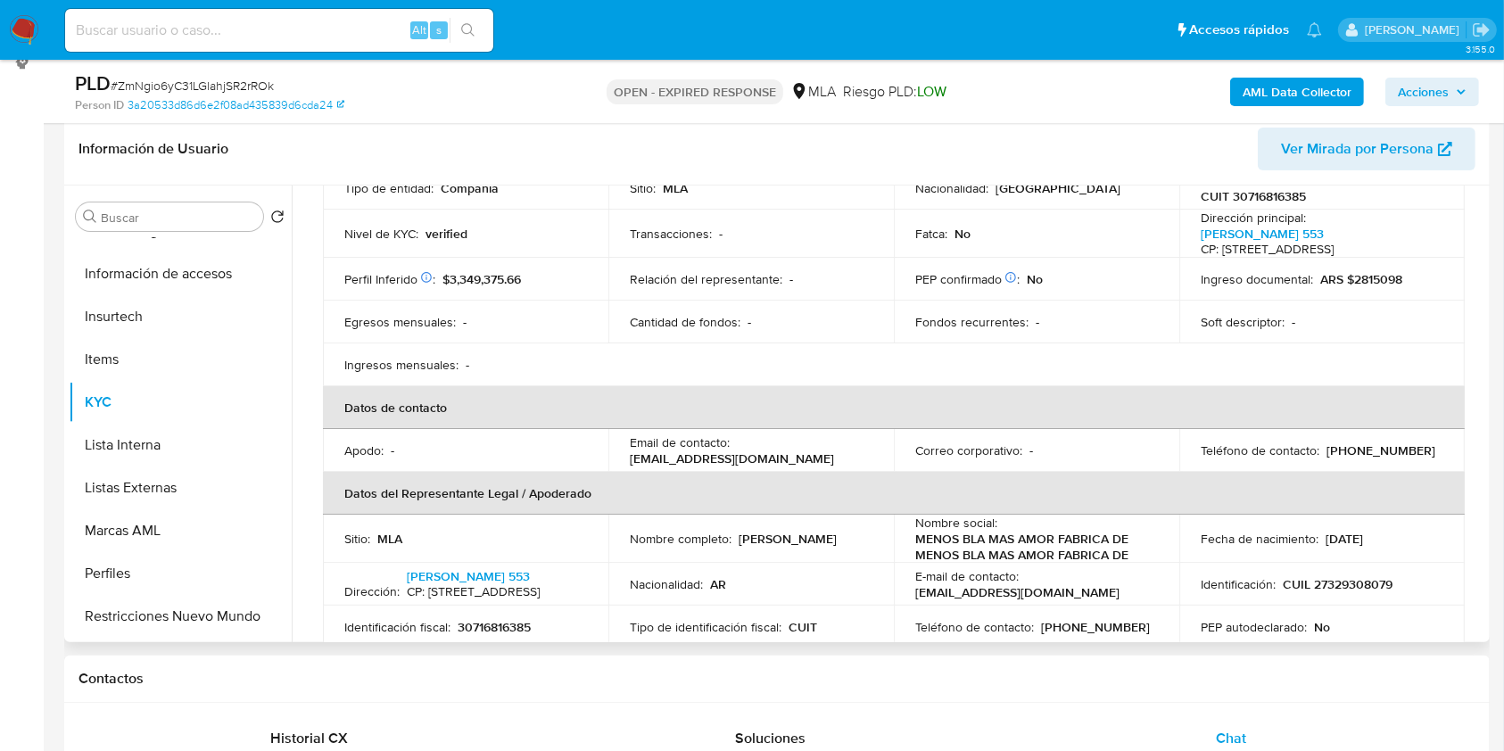
scroll to position [0, 0]
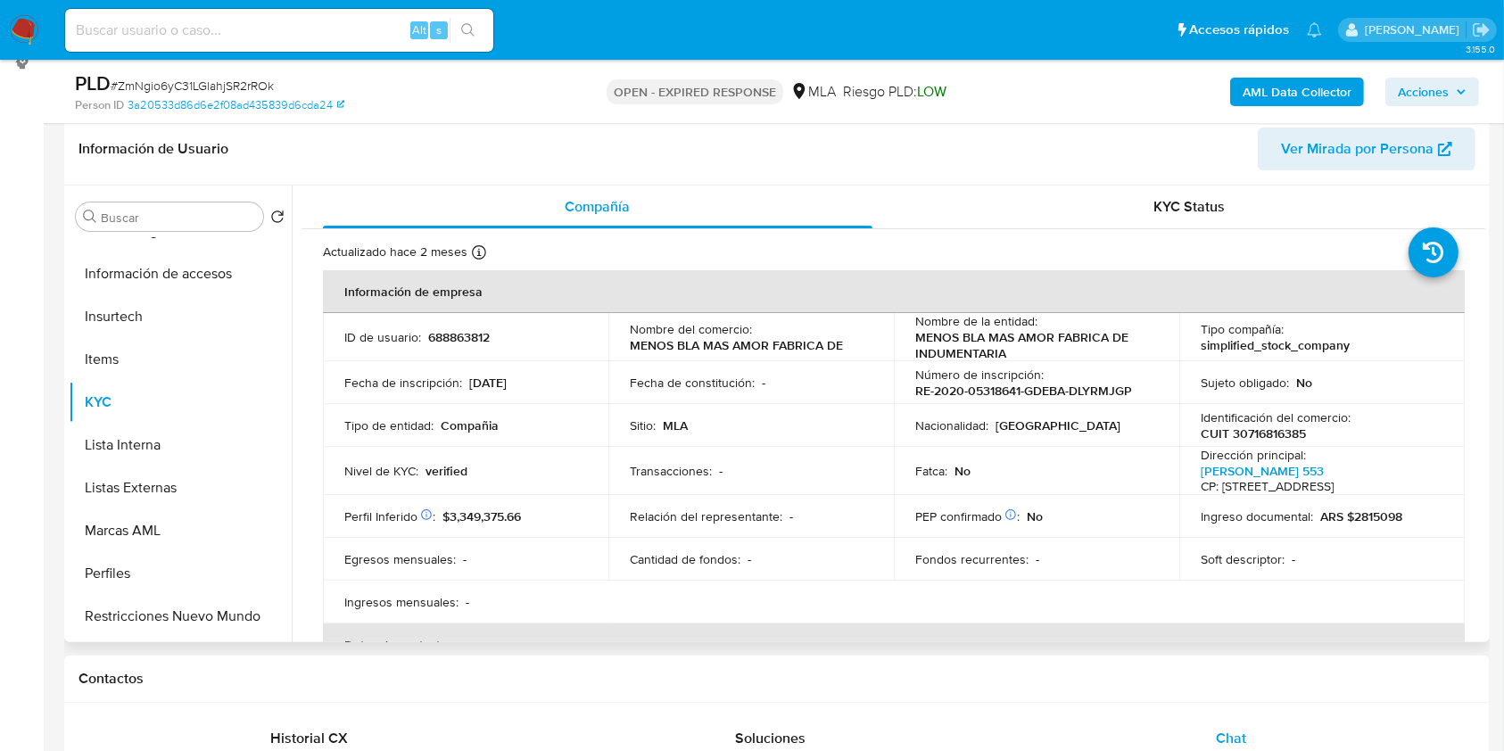
click at [1239, 432] on p "CUIT 30716816385" at bounding box center [1253, 434] width 105 height 16
copy p "30716816385"
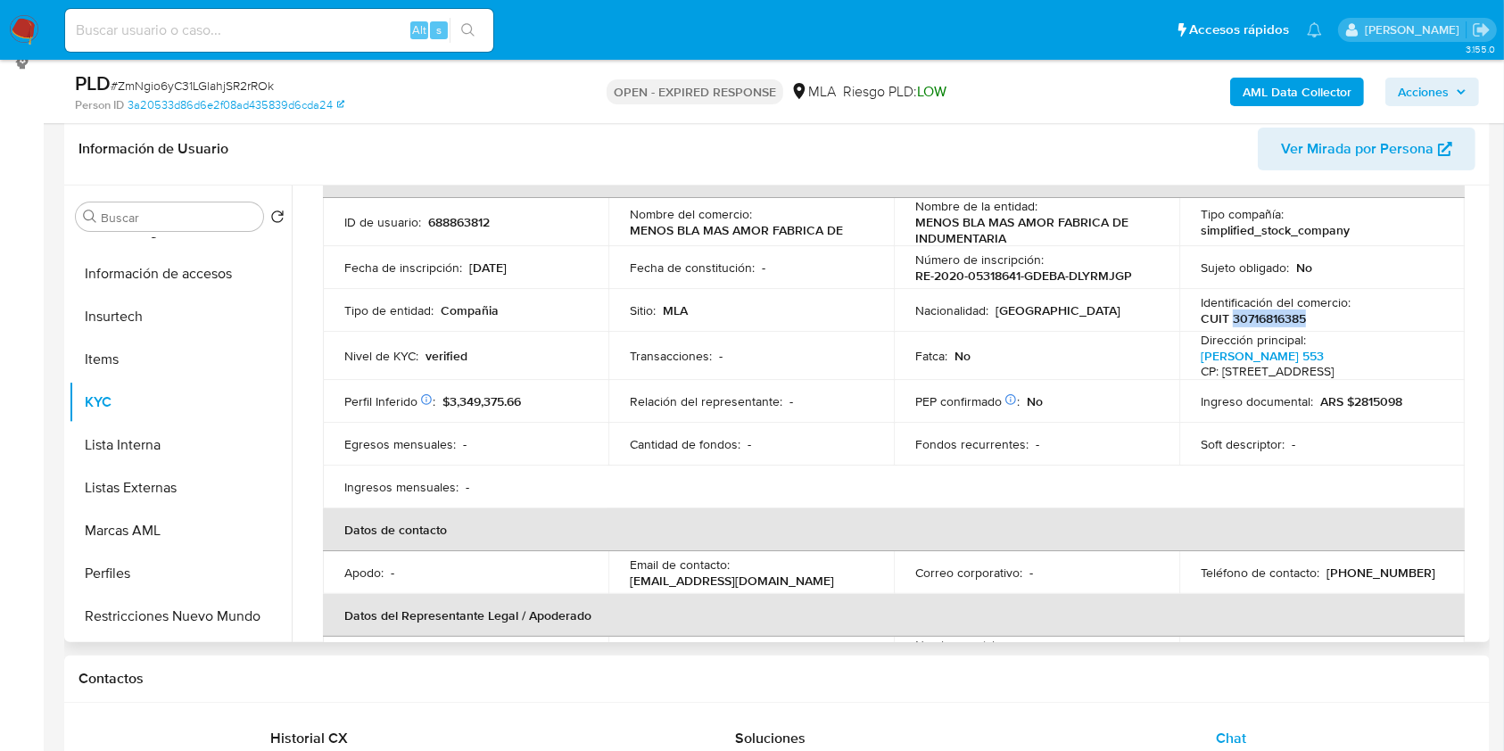
scroll to position [237, 0]
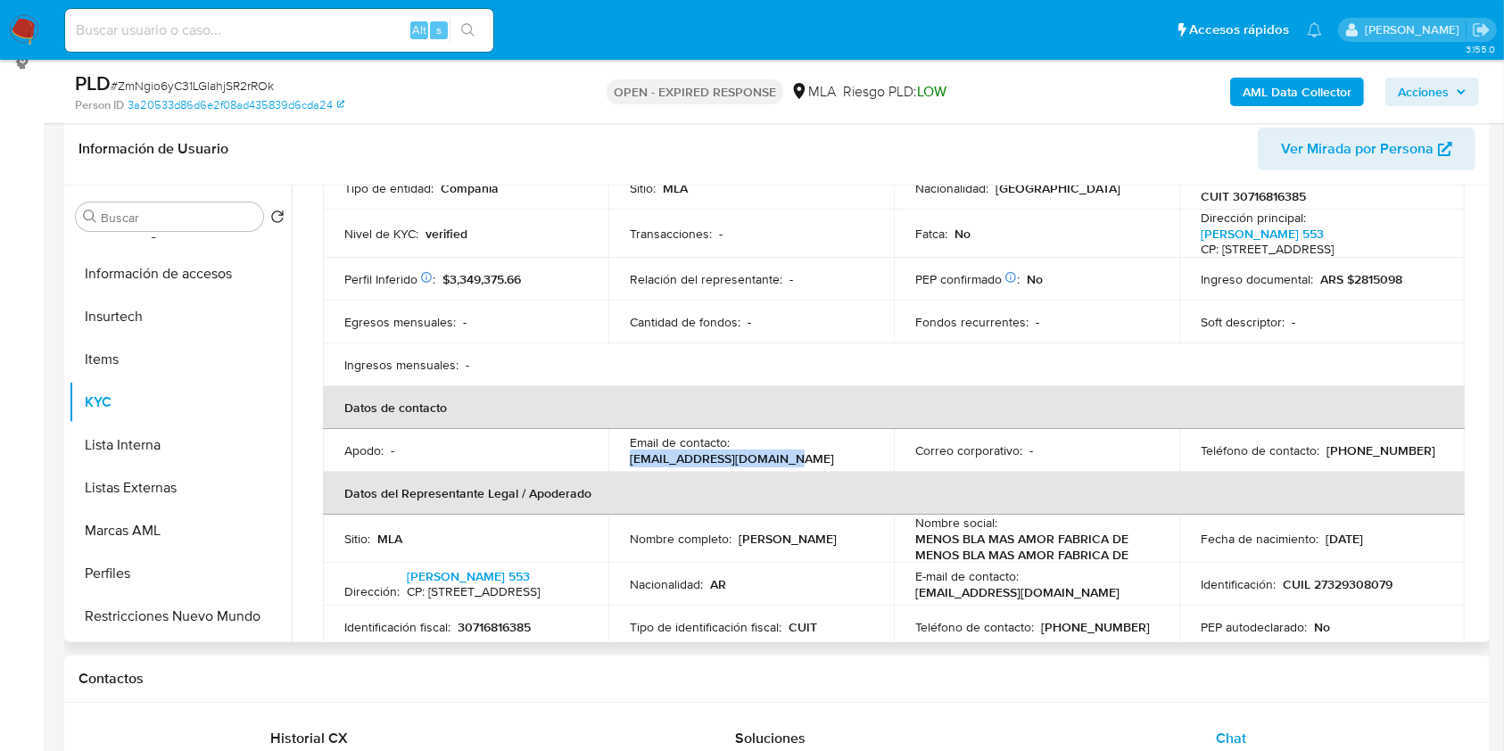
drag, startPoint x: 625, startPoint y: 475, endPoint x: 790, endPoint y: 473, distance: 166.0
click at [790, 472] on td "Email de contacto : masamormenosbla@gmail.com" at bounding box center [750, 450] width 285 height 43
copy p "masamormenosbla@gmail.co"
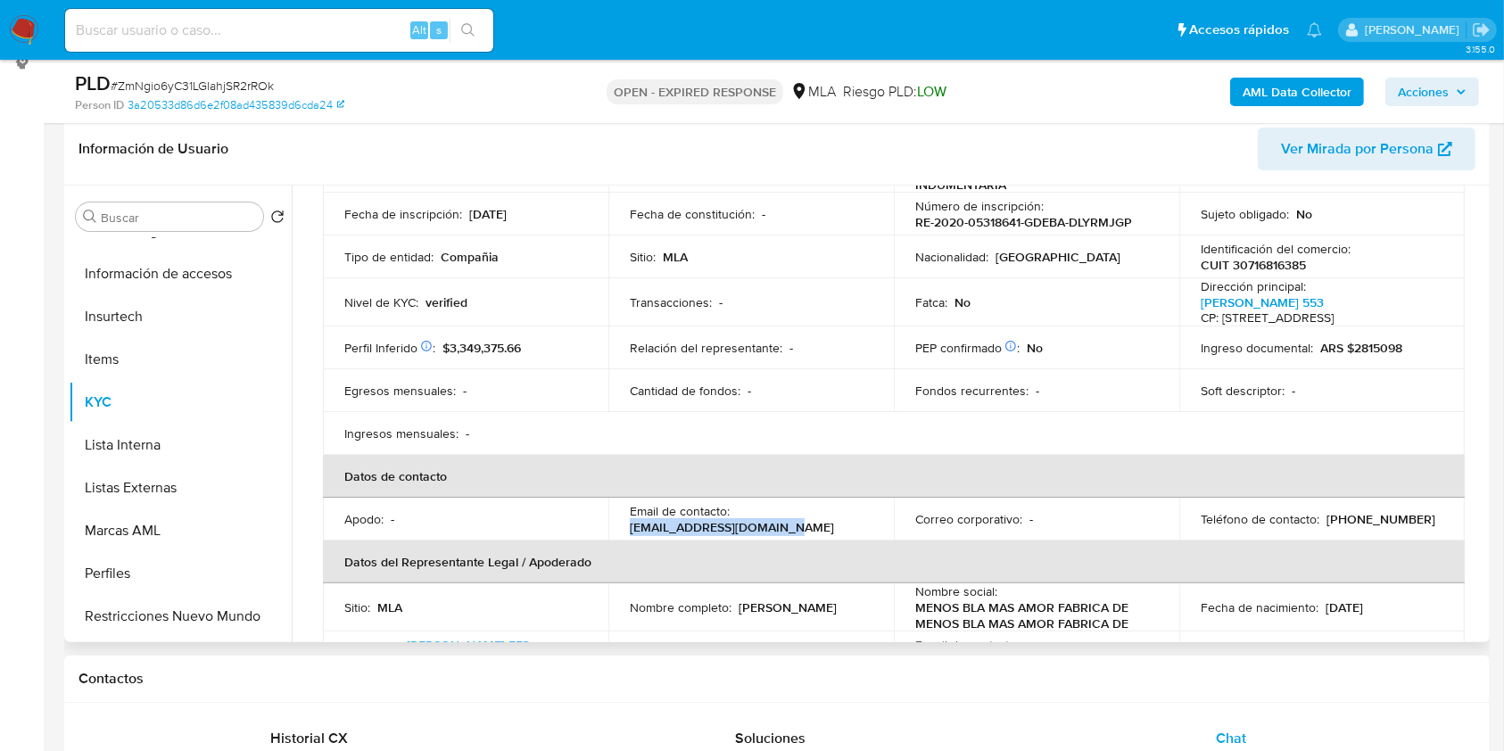
scroll to position [119, 0]
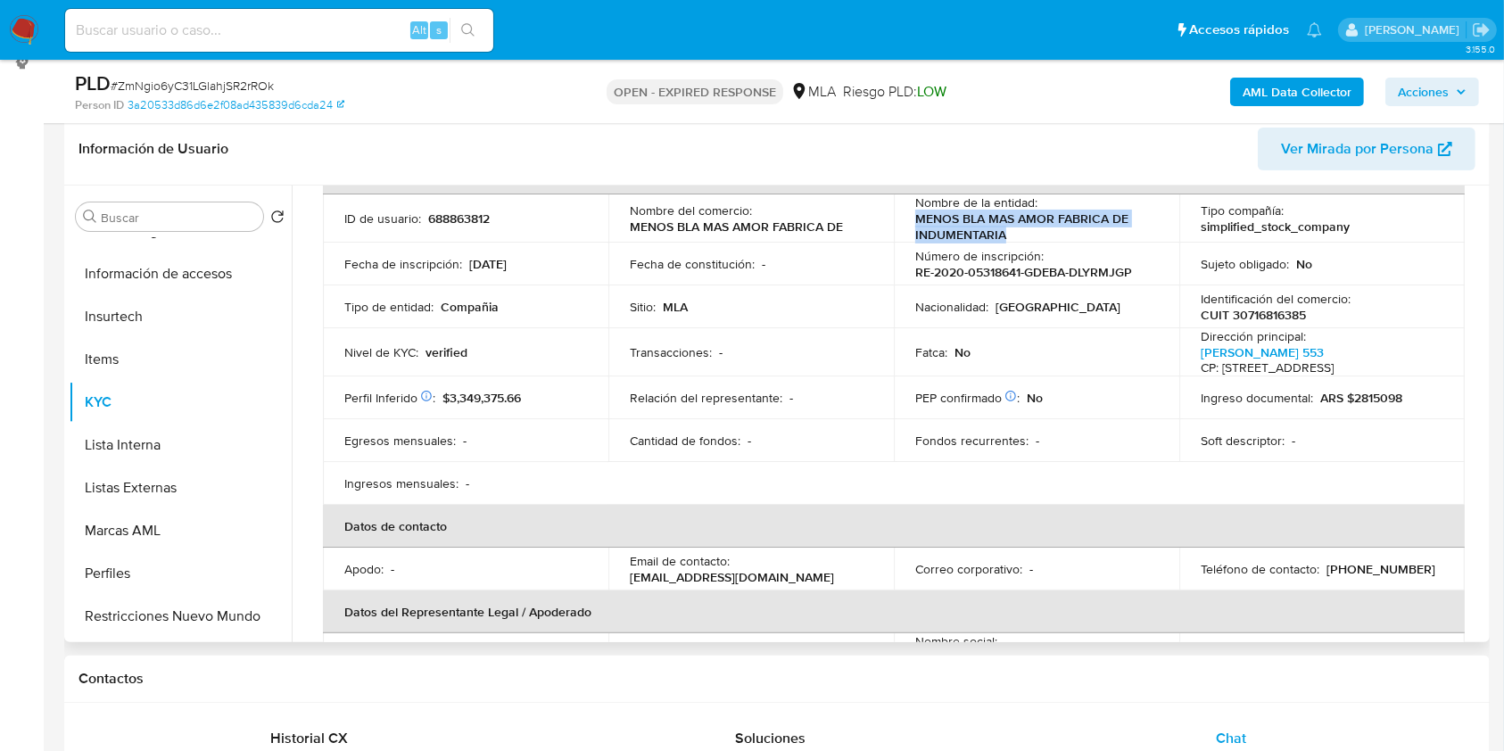
drag, startPoint x: 905, startPoint y: 220, endPoint x: 1015, endPoint y: 238, distance: 112.1
click at [1015, 238] on td "Nombre de la entidad : MENOS BLA MAS AMOR FABRICA DE INDUMENTARIA" at bounding box center [1036, 218] width 285 height 48
copy p "MENOS BLA MAS AMOR FABRICA DE INDUMENTARIA"
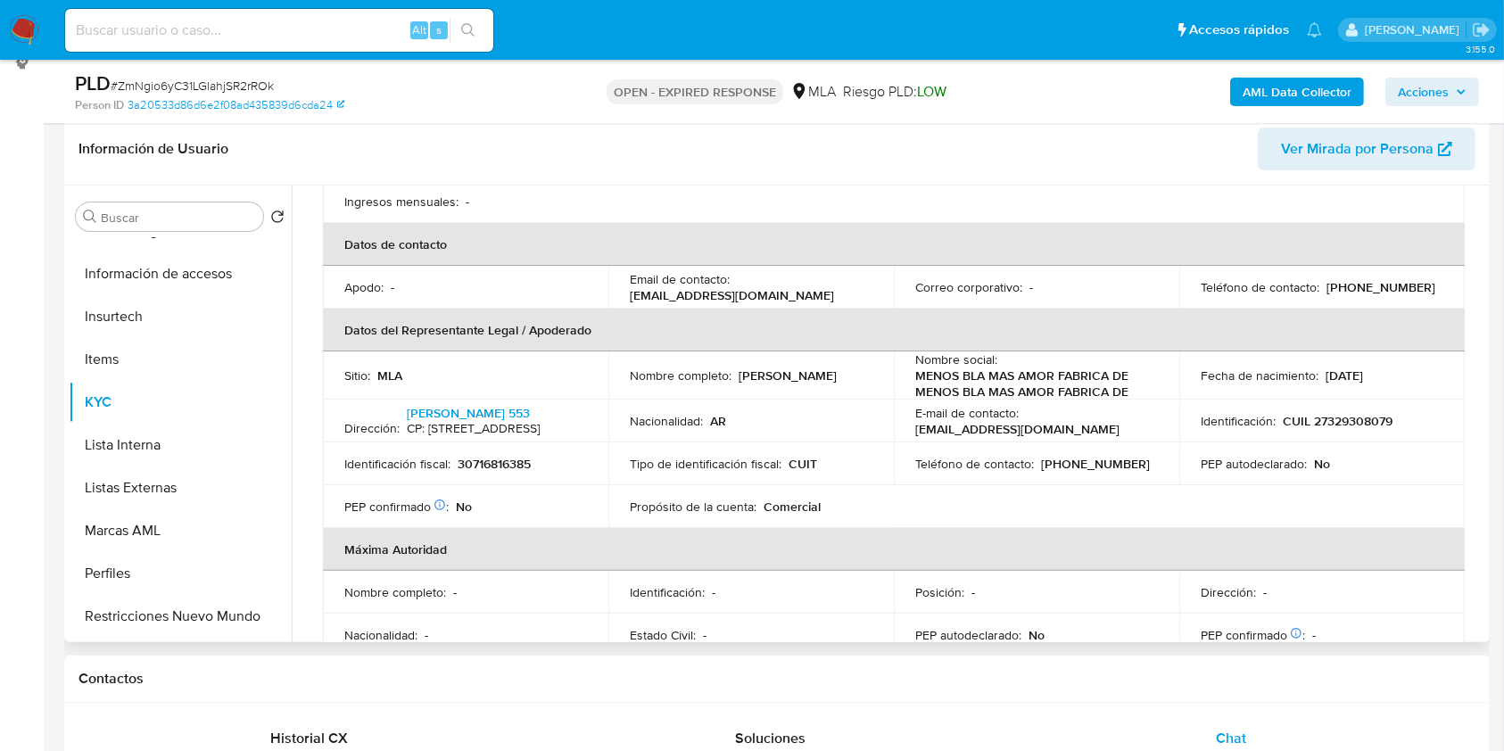
scroll to position [400, 0]
click at [482, 473] on p "30716816385" at bounding box center [494, 465] width 73 height 16
copy p "30716816385"
drag, startPoint x: 899, startPoint y: 388, endPoint x: 1058, endPoint y: 418, distance: 161.5
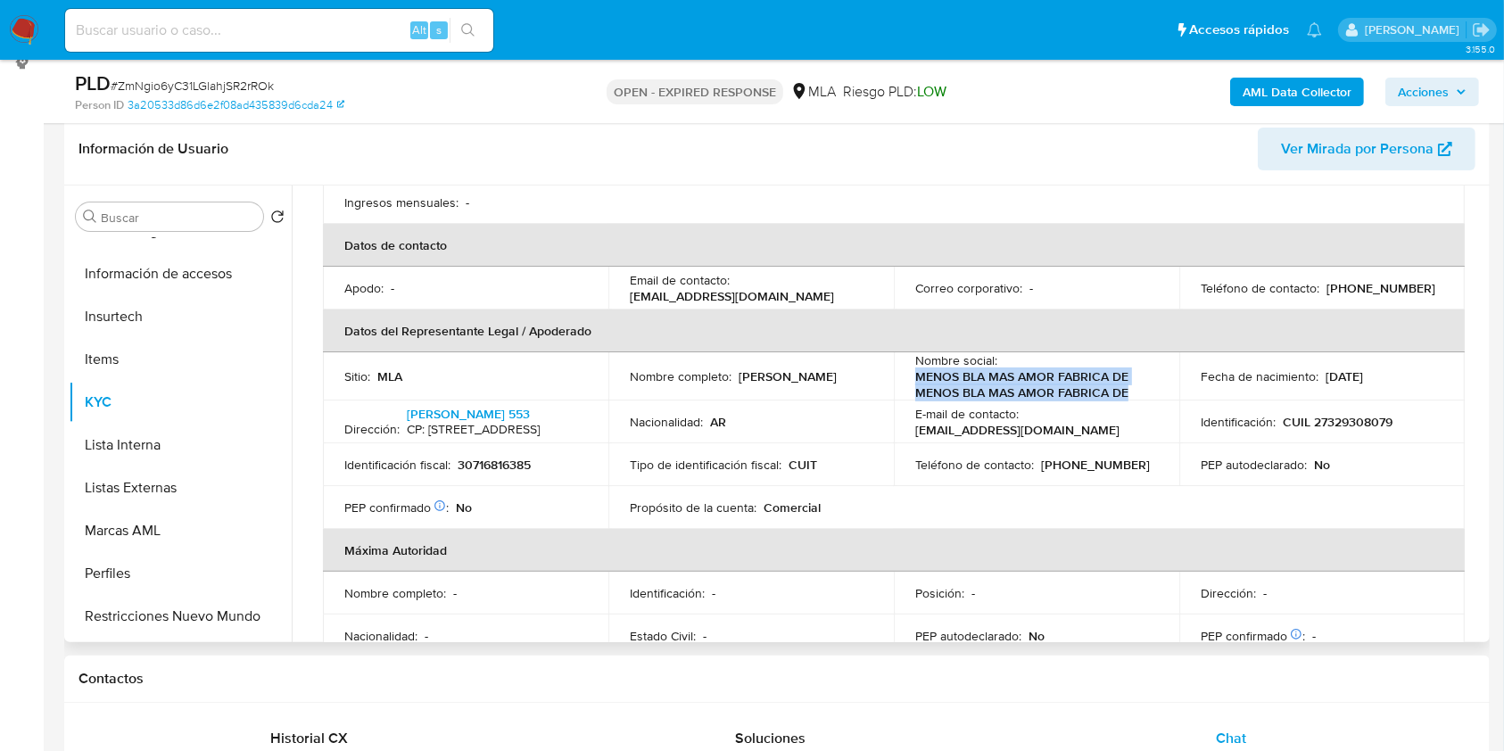
click at [1167, 399] on td "Nombre social : MENOS BLA MAS AMOR FABRICA DE MENOS BLA MAS AMOR FABRICA DE" at bounding box center [1036, 376] width 285 height 48
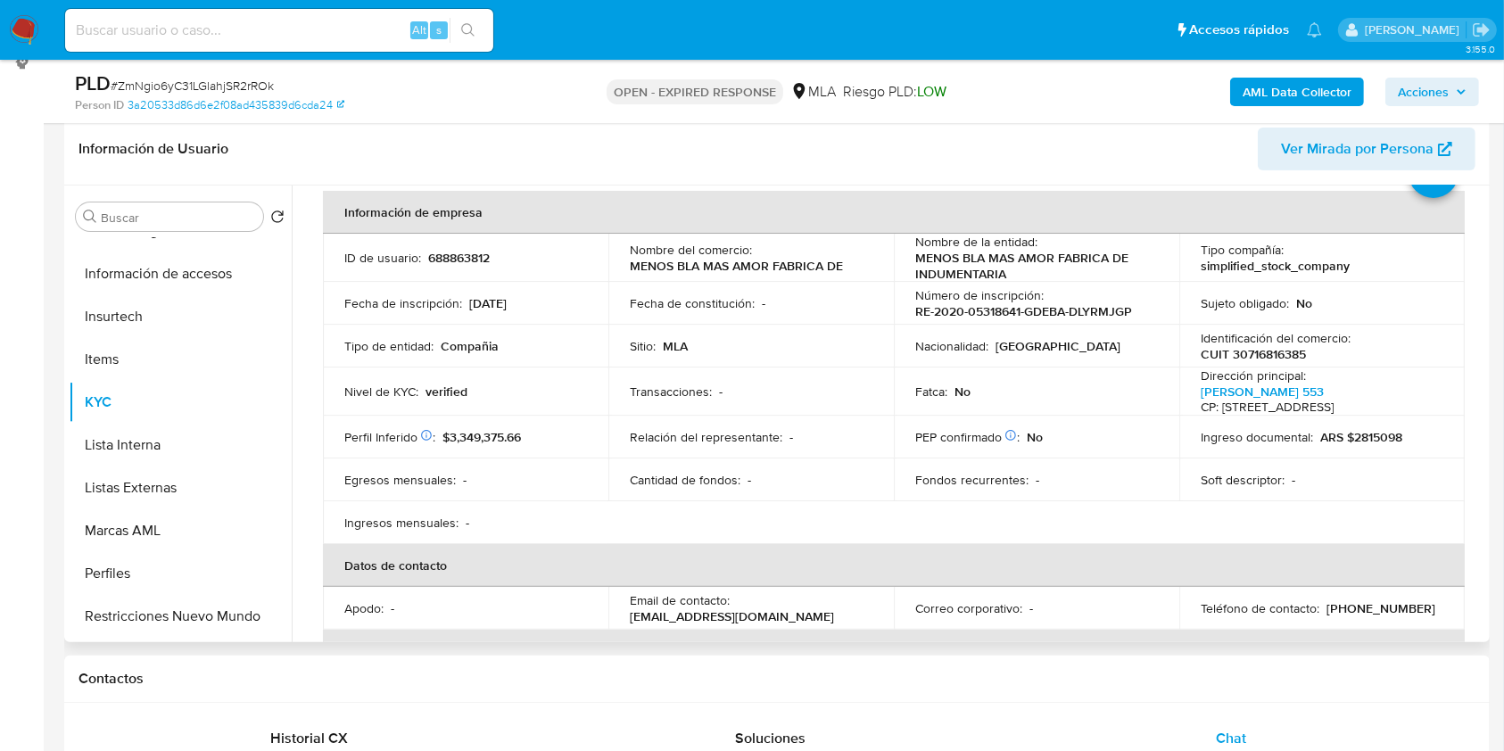
scroll to position [43, 0]
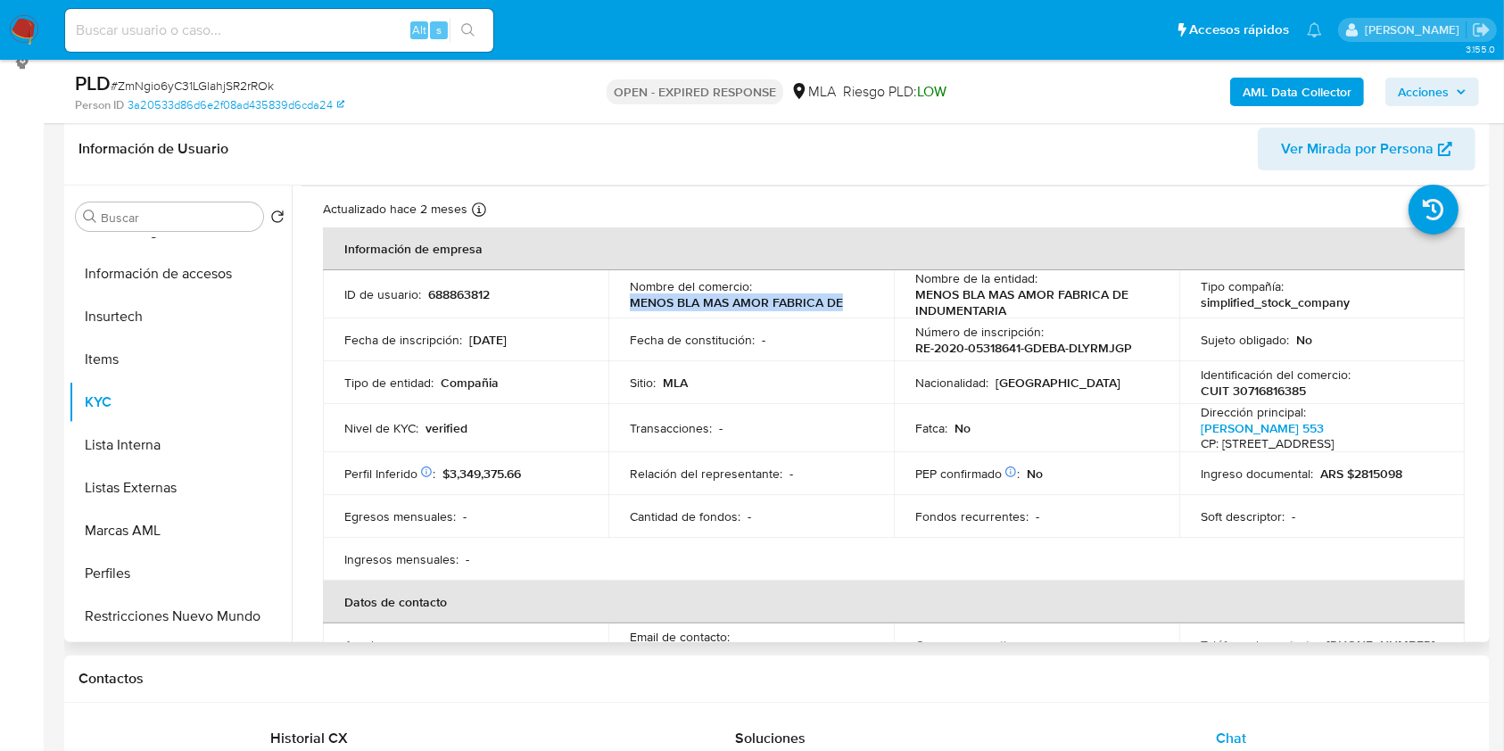
drag, startPoint x: 622, startPoint y: 299, endPoint x: 850, endPoint y: 312, distance: 228.8
click at [850, 312] on td "Nombre del comercio : MENOS BLA MAS AMOR FABRICA DE" at bounding box center [750, 294] width 285 height 48
drag, startPoint x: 906, startPoint y: 285, endPoint x: 964, endPoint y: 306, distance: 60.7
click at [964, 306] on td "Nombre de la entidad : MENOS BLA MAS AMOR FABRICA DE INDUMENTARIA" at bounding box center [1036, 294] width 285 height 48
click at [906, 292] on td "Nombre de la entidad : MENOS BLA MAS AMOR FABRICA DE INDUMENTARIA" at bounding box center [1036, 294] width 285 height 48
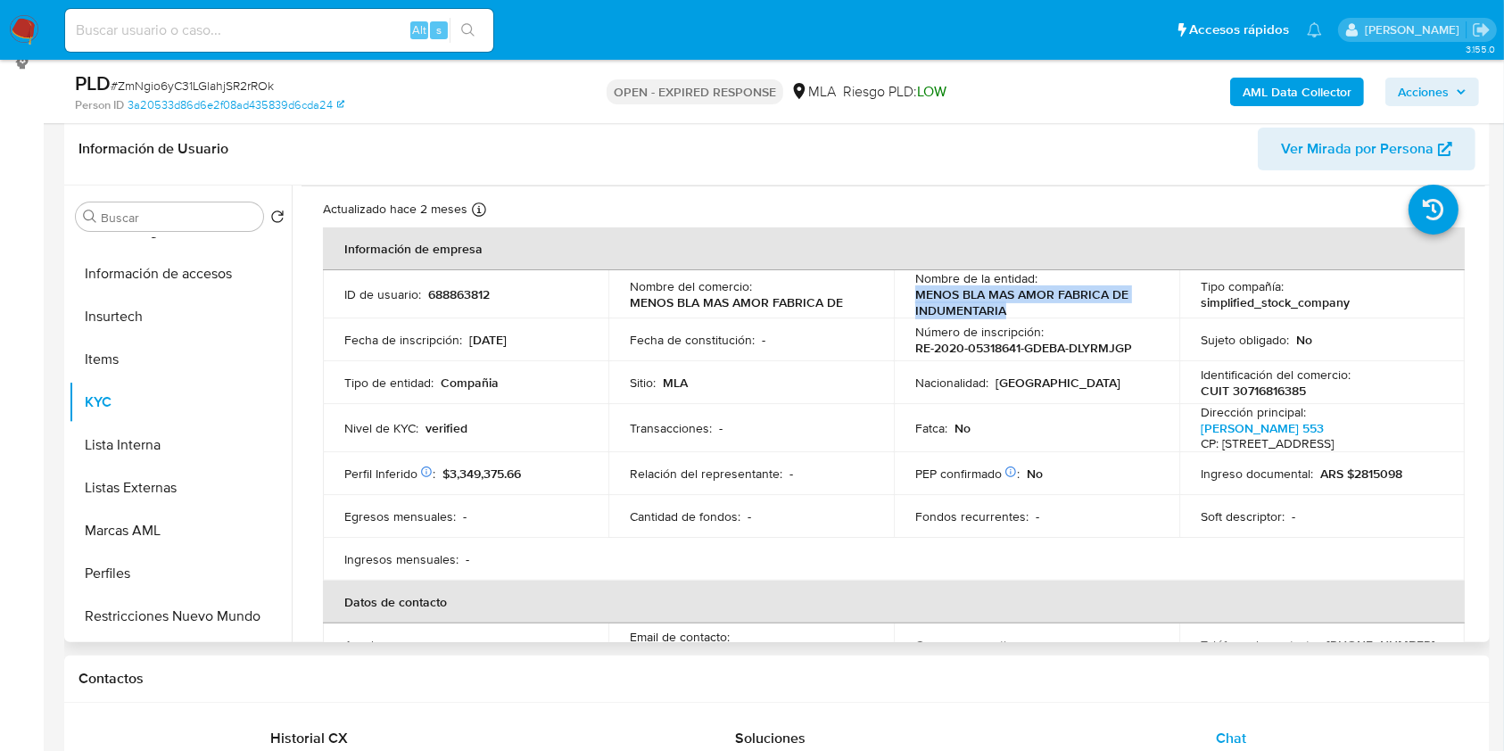
drag, startPoint x: 915, startPoint y: 292, endPoint x: 1086, endPoint y: 306, distance: 171.0
click at [1086, 306] on p "MENOS BLA MAS AMOR FABRICA DE INDUMENTARIA" at bounding box center [1033, 302] width 236 height 32
copy p "MENOS BLA MAS AMOR FABRICA DE INDUMENTARIA"
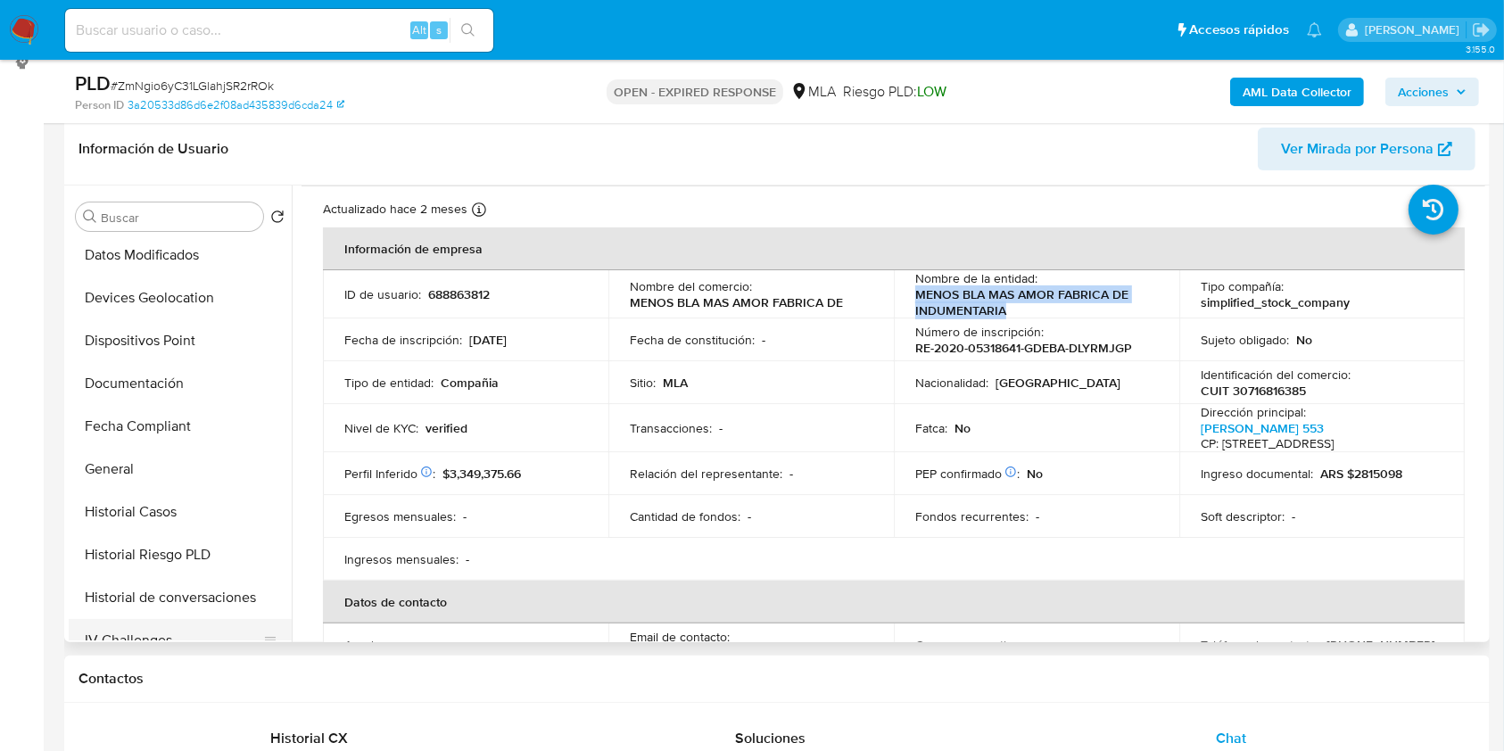
scroll to position [237, 0]
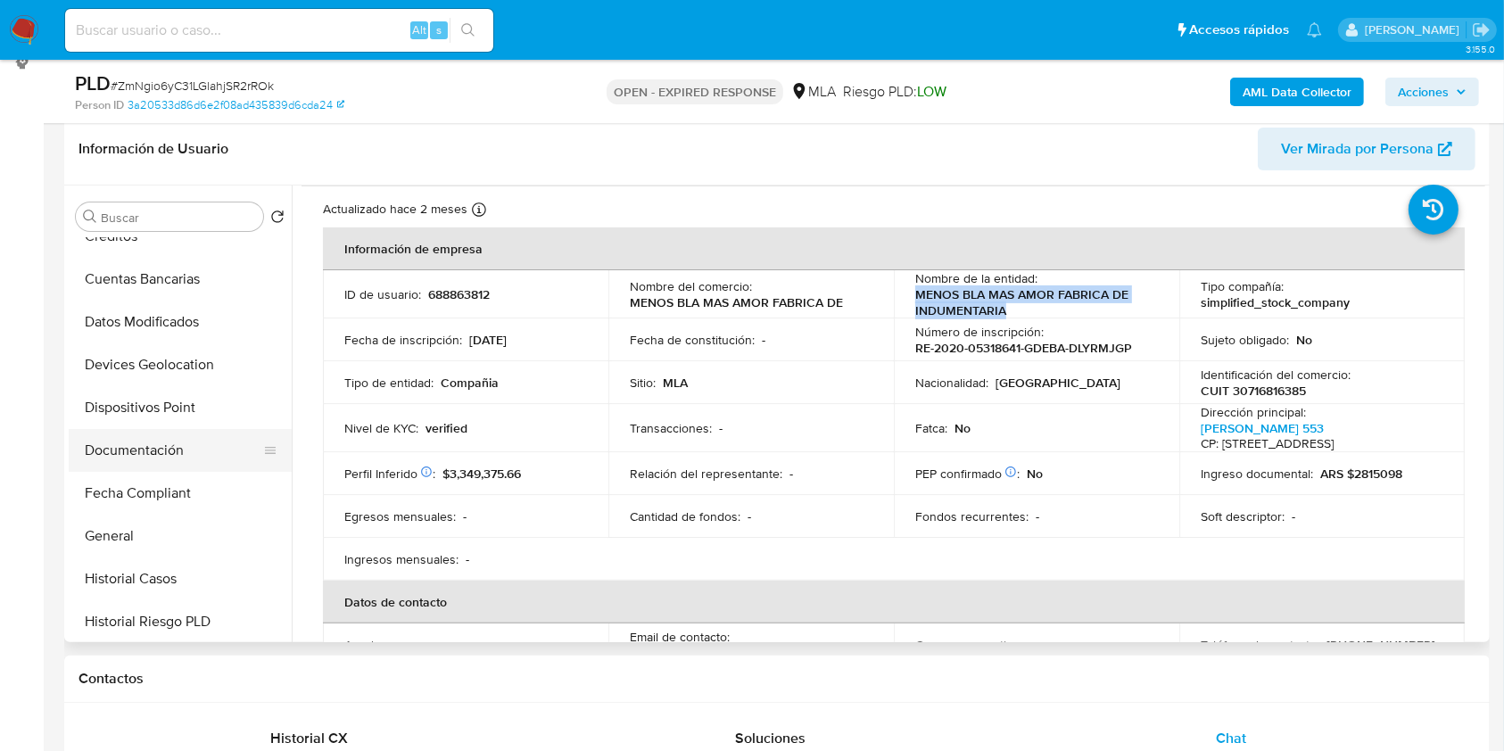
click at [136, 449] on button "Documentación" at bounding box center [173, 450] width 209 height 43
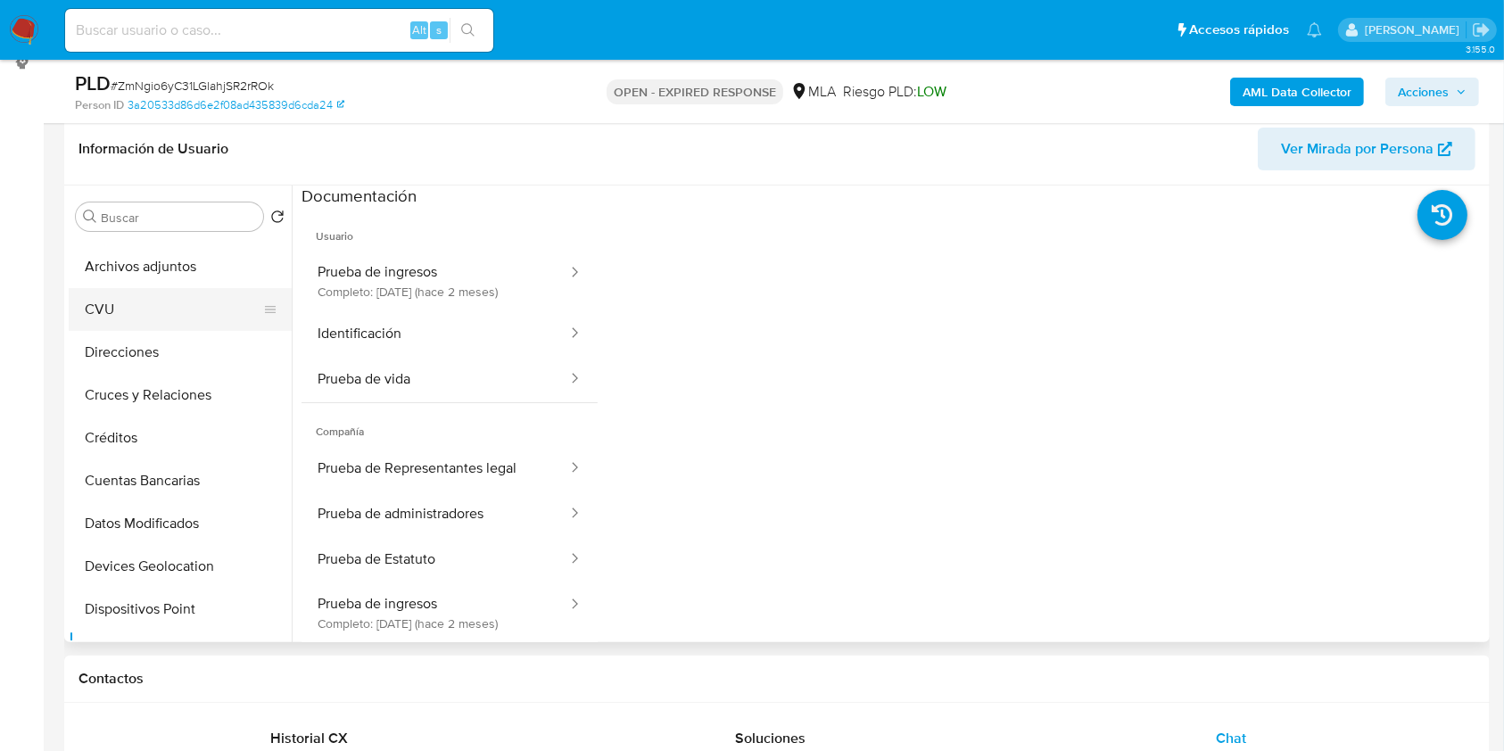
scroll to position [0, 0]
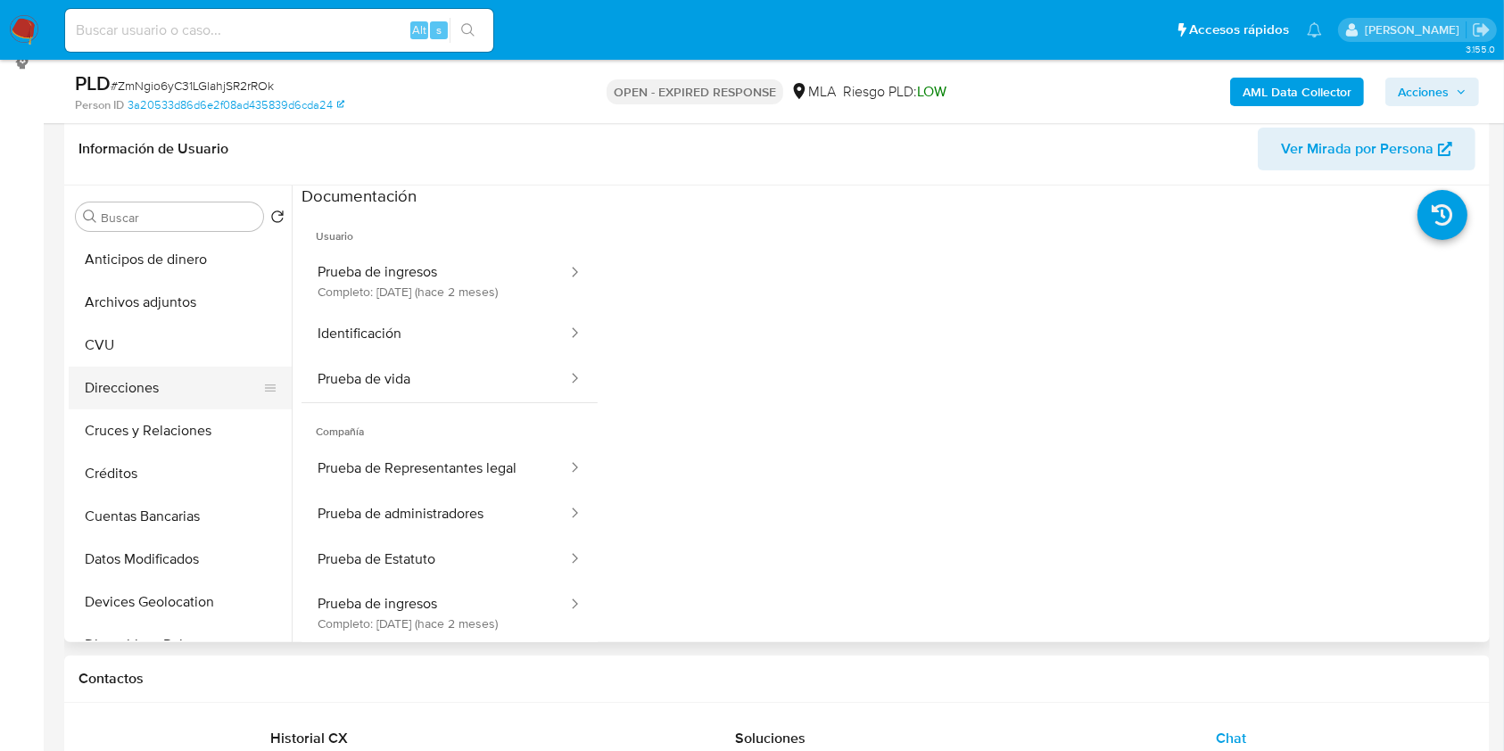
click at [128, 383] on button "Direcciones" at bounding box center [173, 388] width 209 height 43
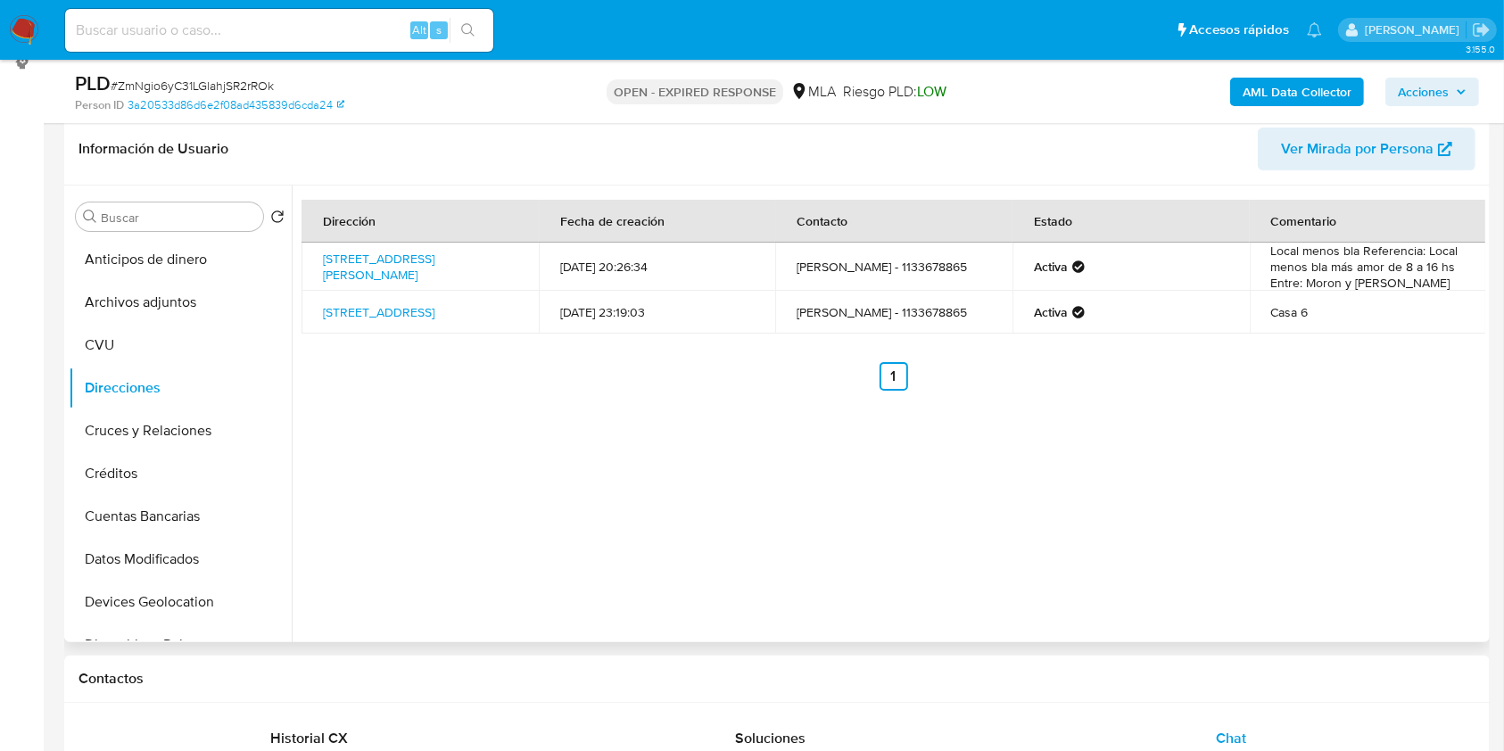
click at [317, 252] on td "Calle Emilio Lamarca 553, Floresta, Capital Federal, 1407, Argentina 553" at bounding box center [420, 267] width 237 height 48
click at [335, 261] on link "Calle Emilio Lamarca 553, Floresta, Capital Federal, 1407, Argentina 553" at bounding box center [379, 267] width 112 height 34
drag, startPoint x: 313, startPoint y: 246, endPoint x: 509, endPoint y: 248, distance: 195.4
click at [509, 248] on td "Calle Emilio Lamarca 553, Floresta, Capital Federal, 1407, Argentina 553" at bounding box center [420, 267] width 237 height 48
copy link "Calle Emilio Lamarca 553, Floresta"
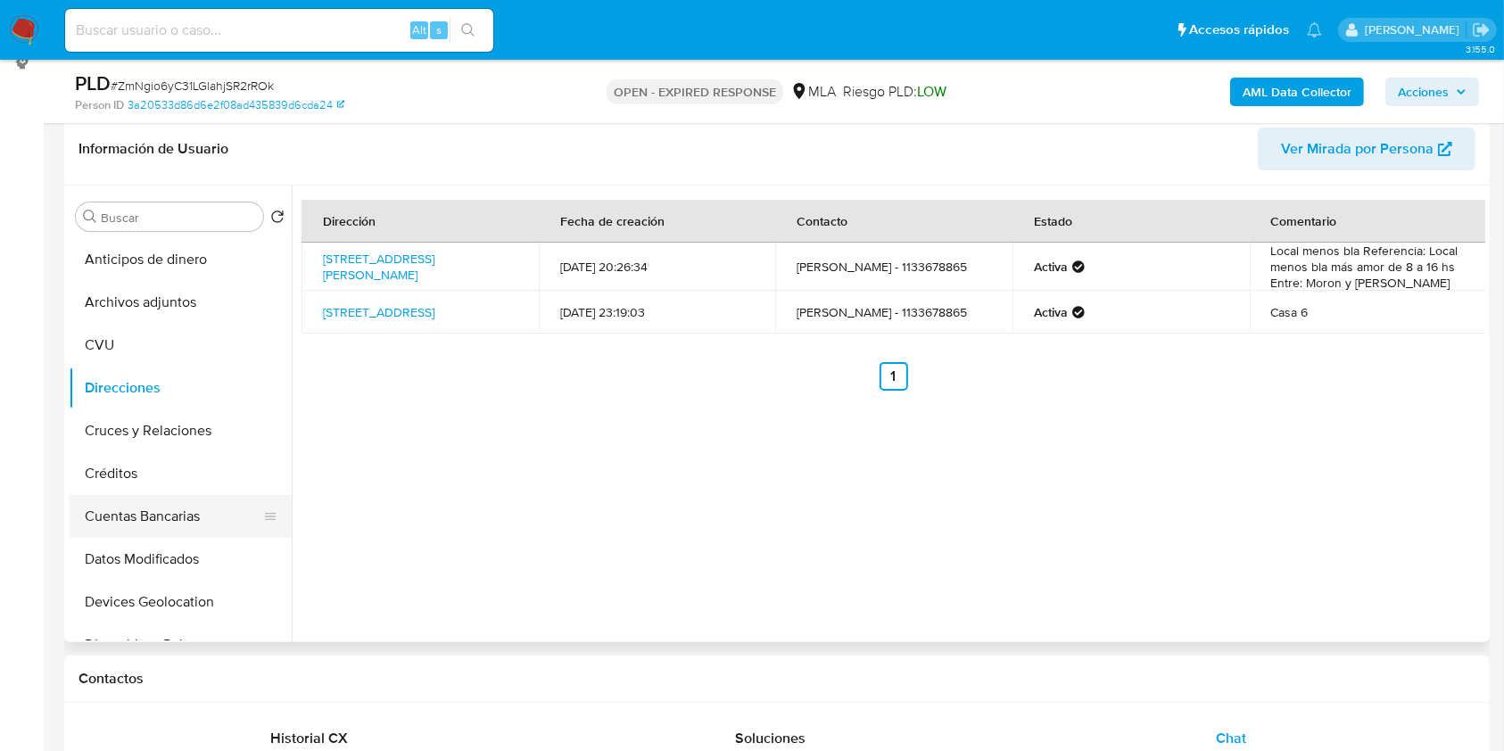
scroll to position [357, 0]
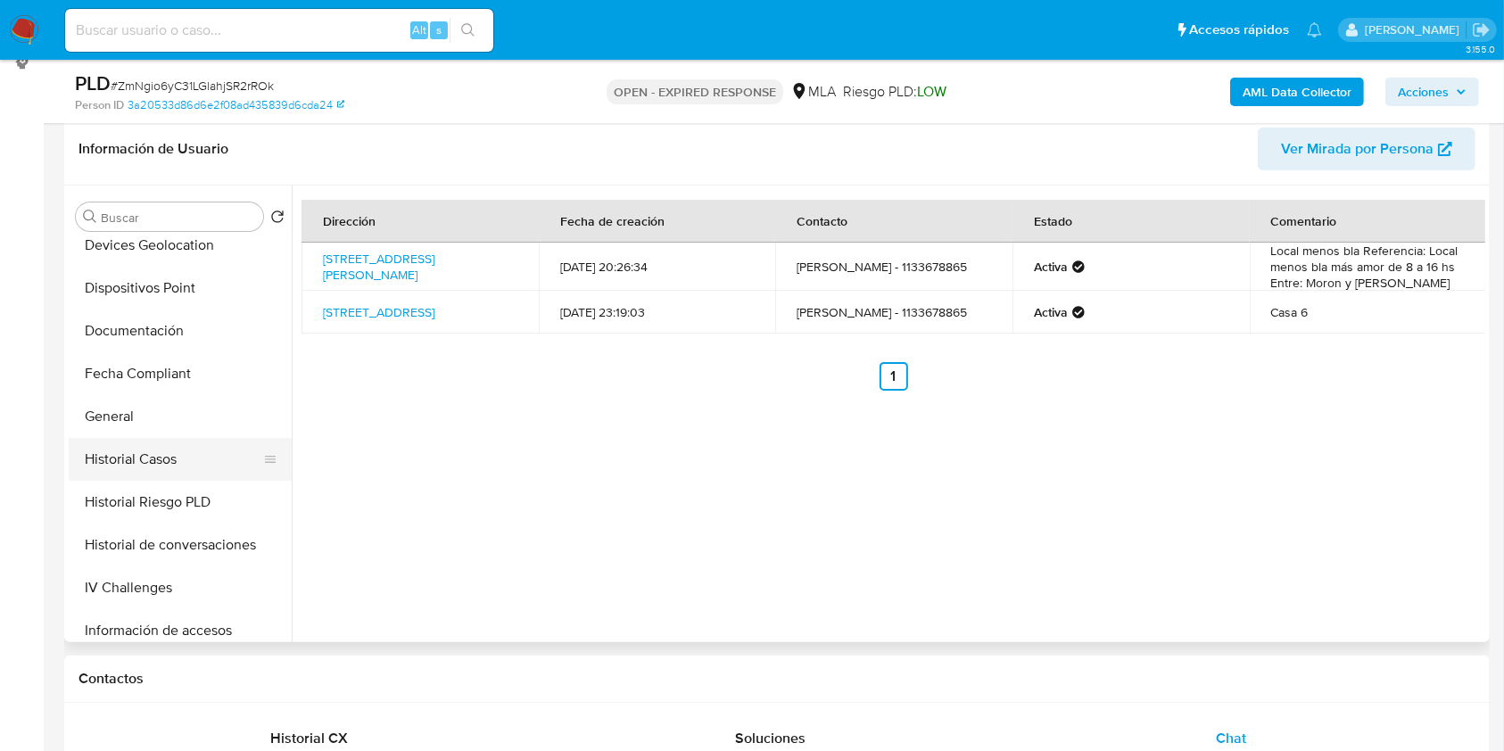
click at [173, 462] on button "Historial Casos" at bounding box center [173, 459] width 209 height 43
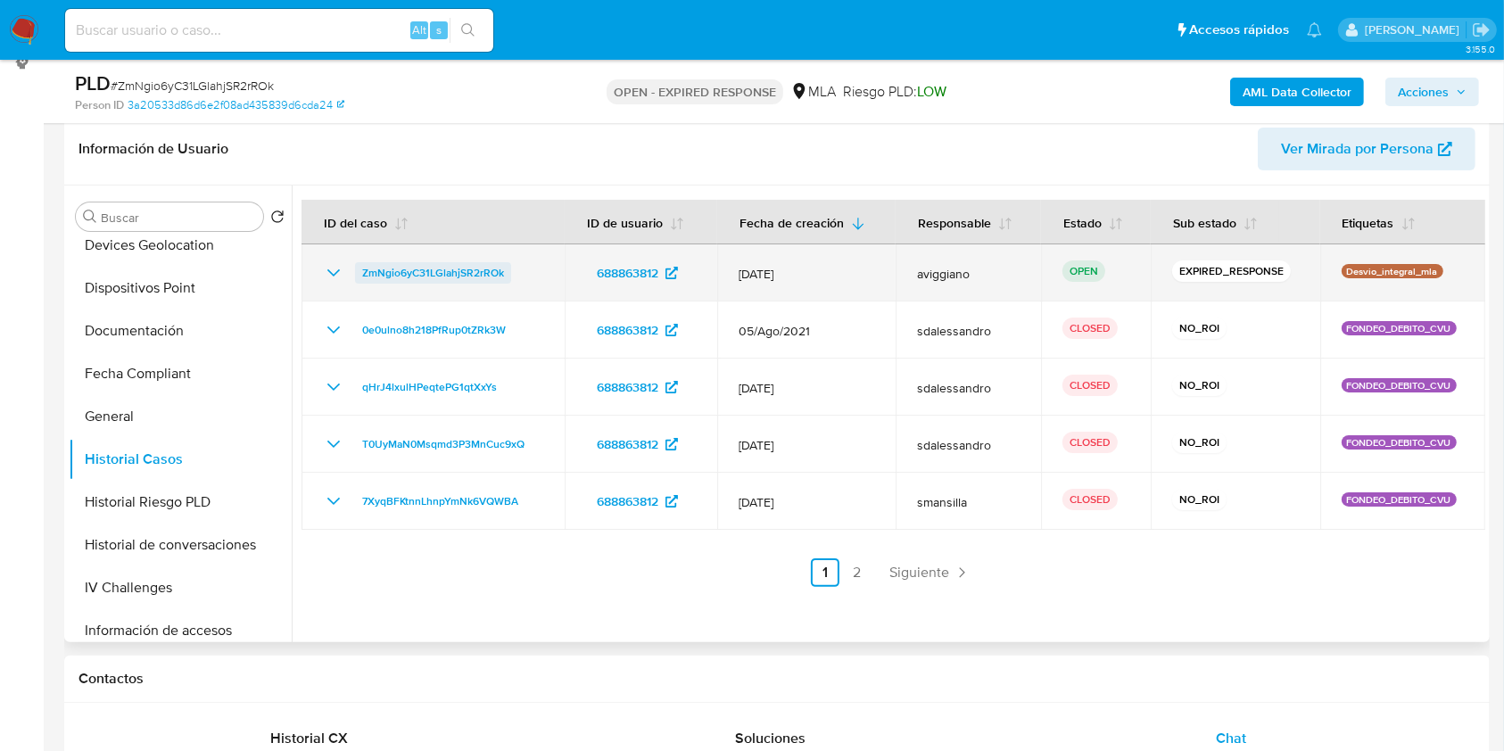
drag, startPoint x: 534, startPoint y: 273, endPoint x: 357, endPoint y: 280, distance: 177.7
click at [357, 280] on div "ZmNgio6yC31LGlahjSR2rROk" at bounding box center [433, 272] width 220 height 21
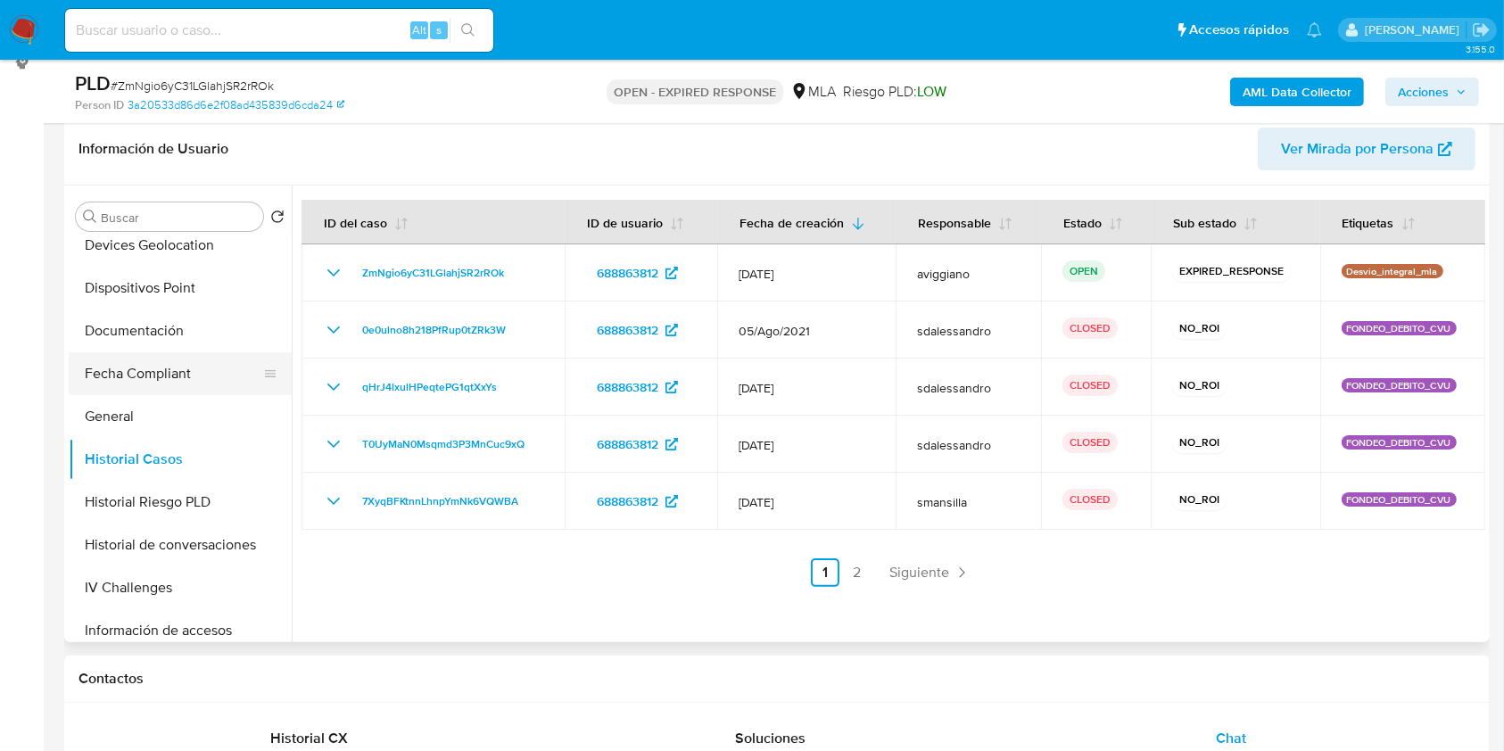
click at [170, 375] on button "Fecha Compliant" at bounding box center [173, 373] width 209 height 43
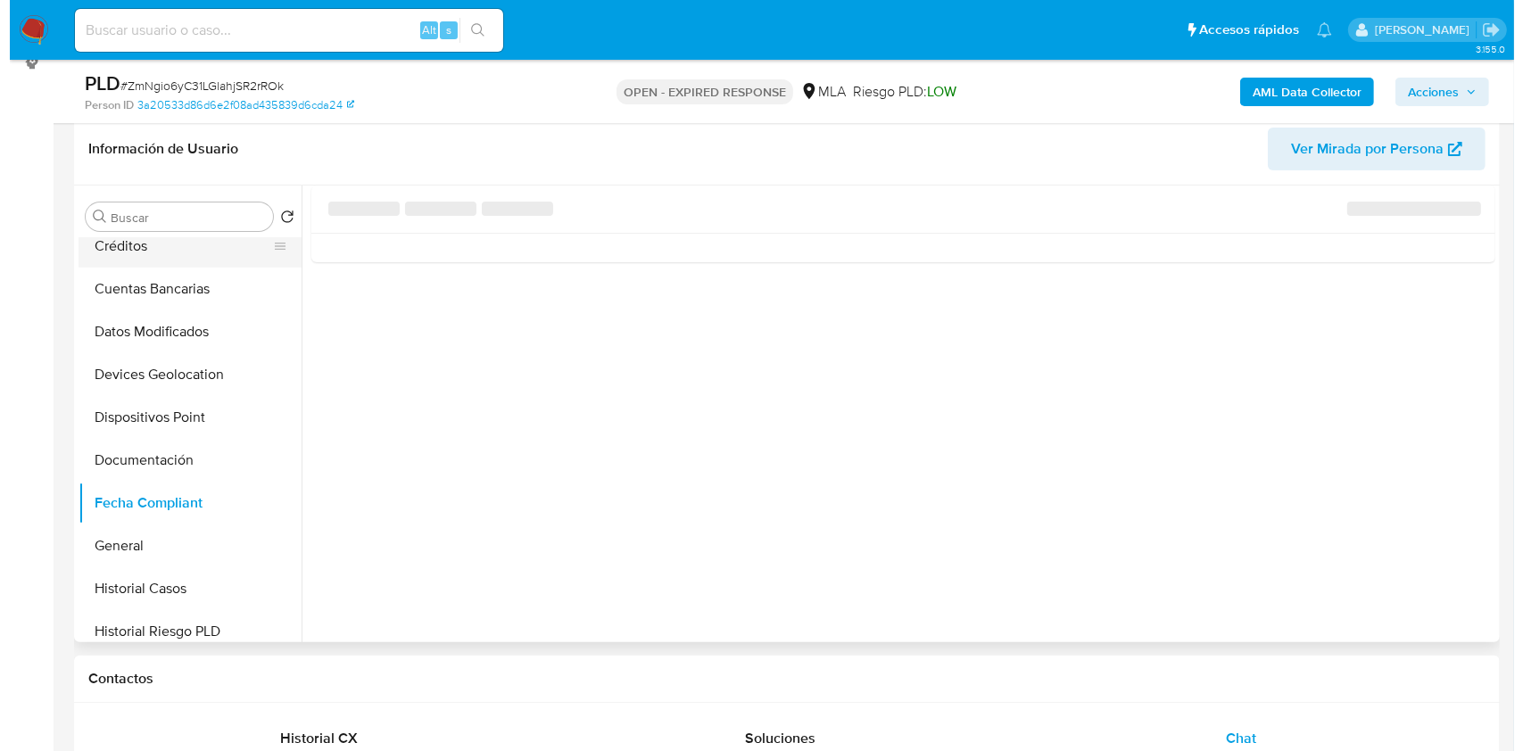
scroll to position [0, 0]
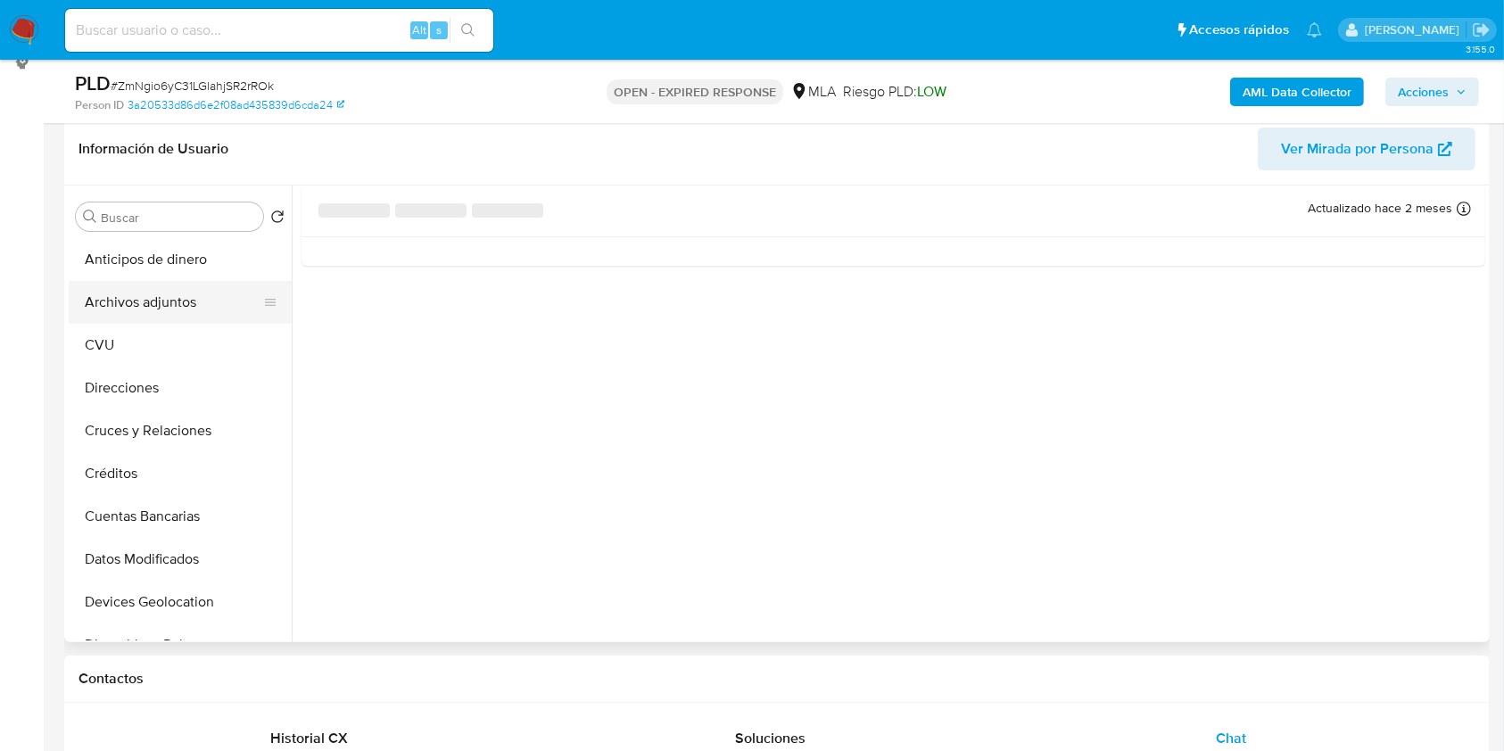
click at [183, 306] on button "Archivos adjuntos" at bounding box center [173, 302] width 209 height 43
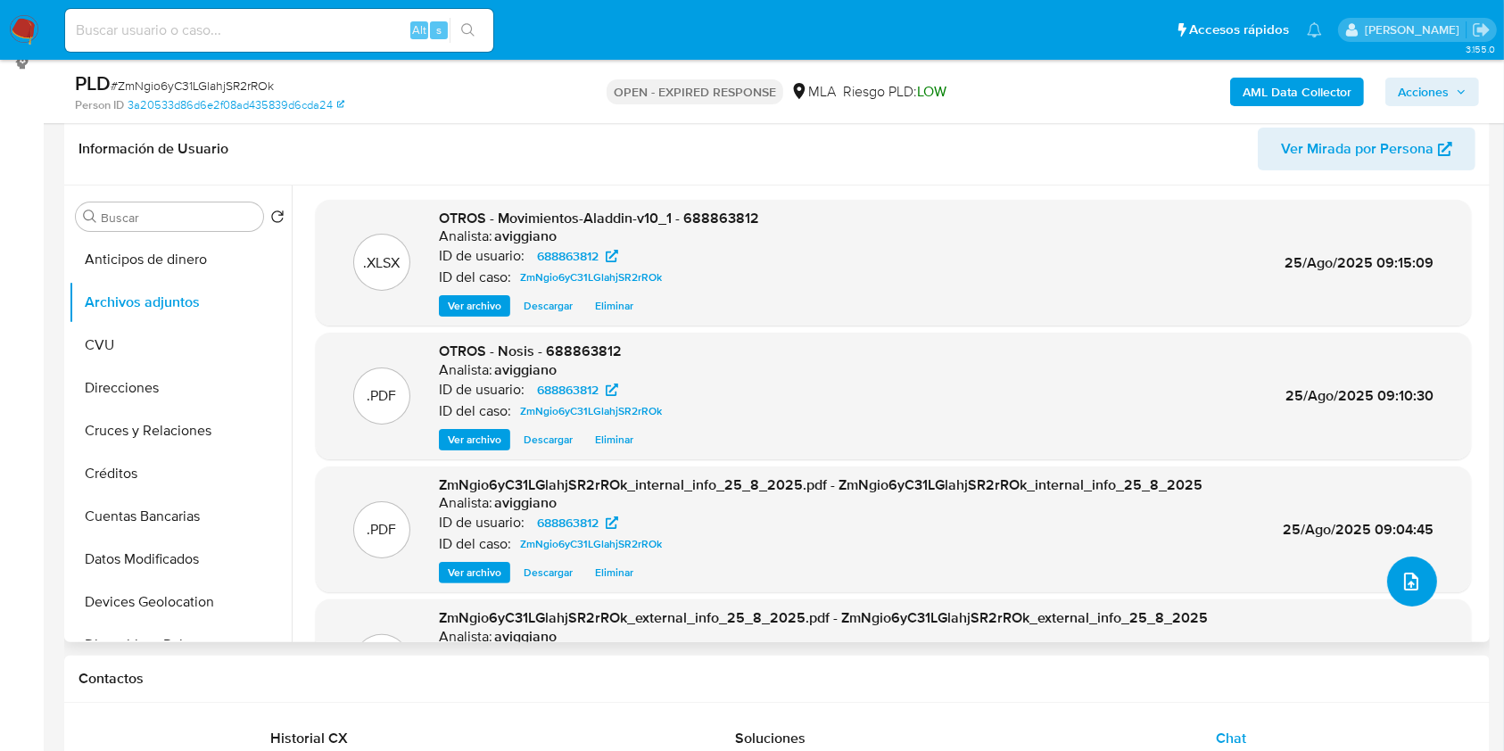
click at [1410, 578] on icon "upload-file" at bounding box center [1411, 582] width 14 height 18
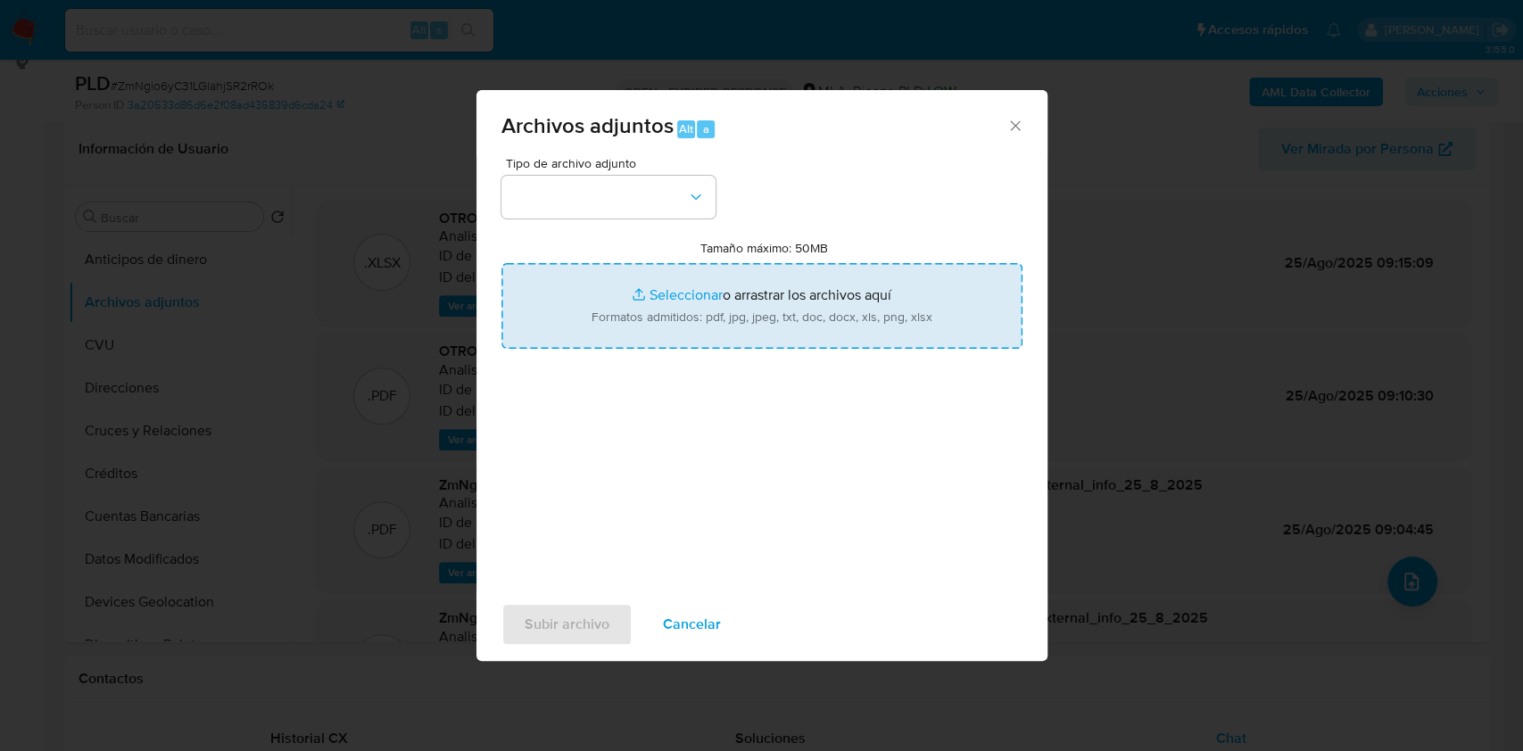
click at [682, 277] on input "Tamaño máximo: 50MB Seleccionar archivos" at bounding box center [761, 306] width 521 height 86
type input "C:\fakepath\Caselog ZmNgio6yC31LGlahjSR2rROk_2025_07_17_16_23_20.docx"
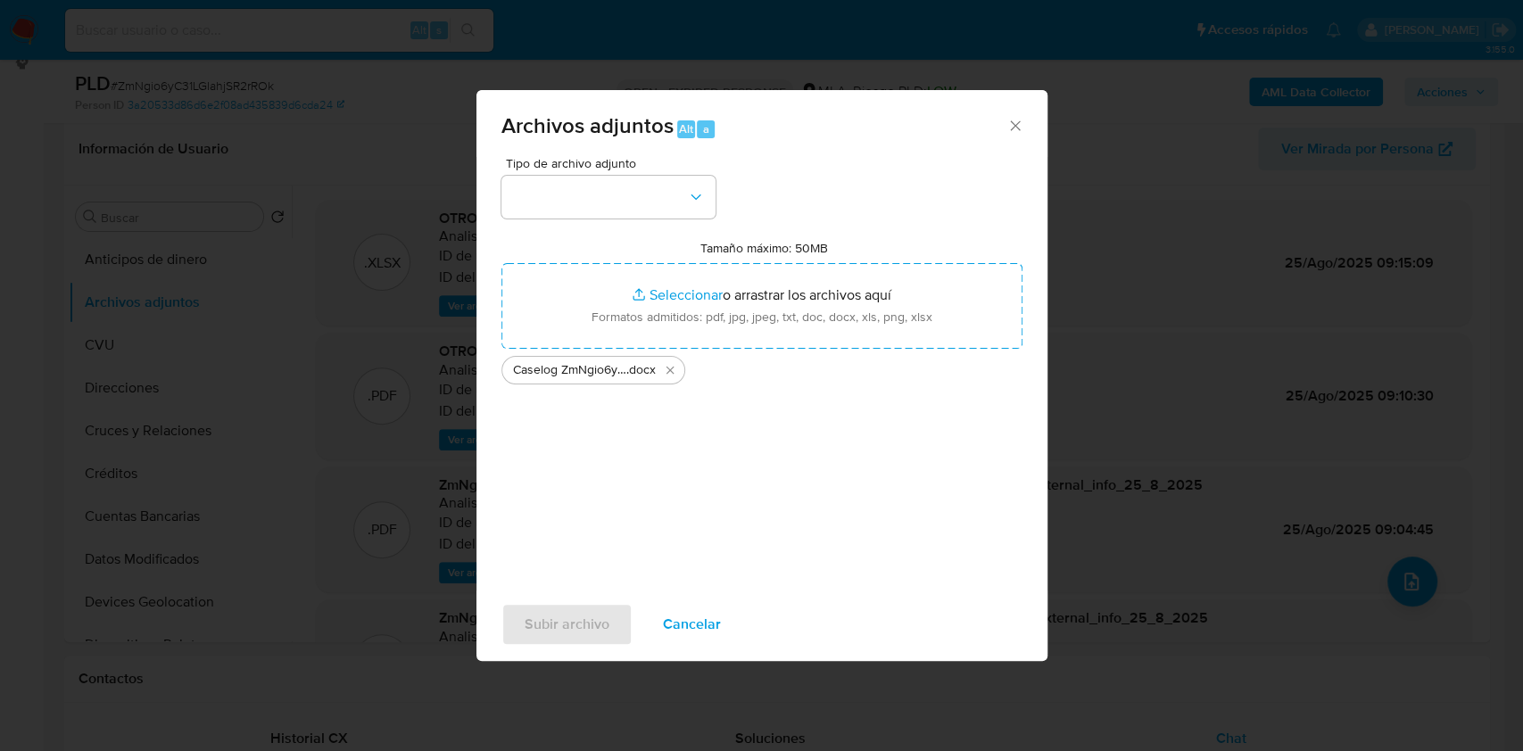
click at [658, 165] on span "Tipo de archivo adjunto" at bounding box center [613, 163] width 214 height 12
click at [649, 188] on button "button" at bounding box center [608, 197] width 214 height 43
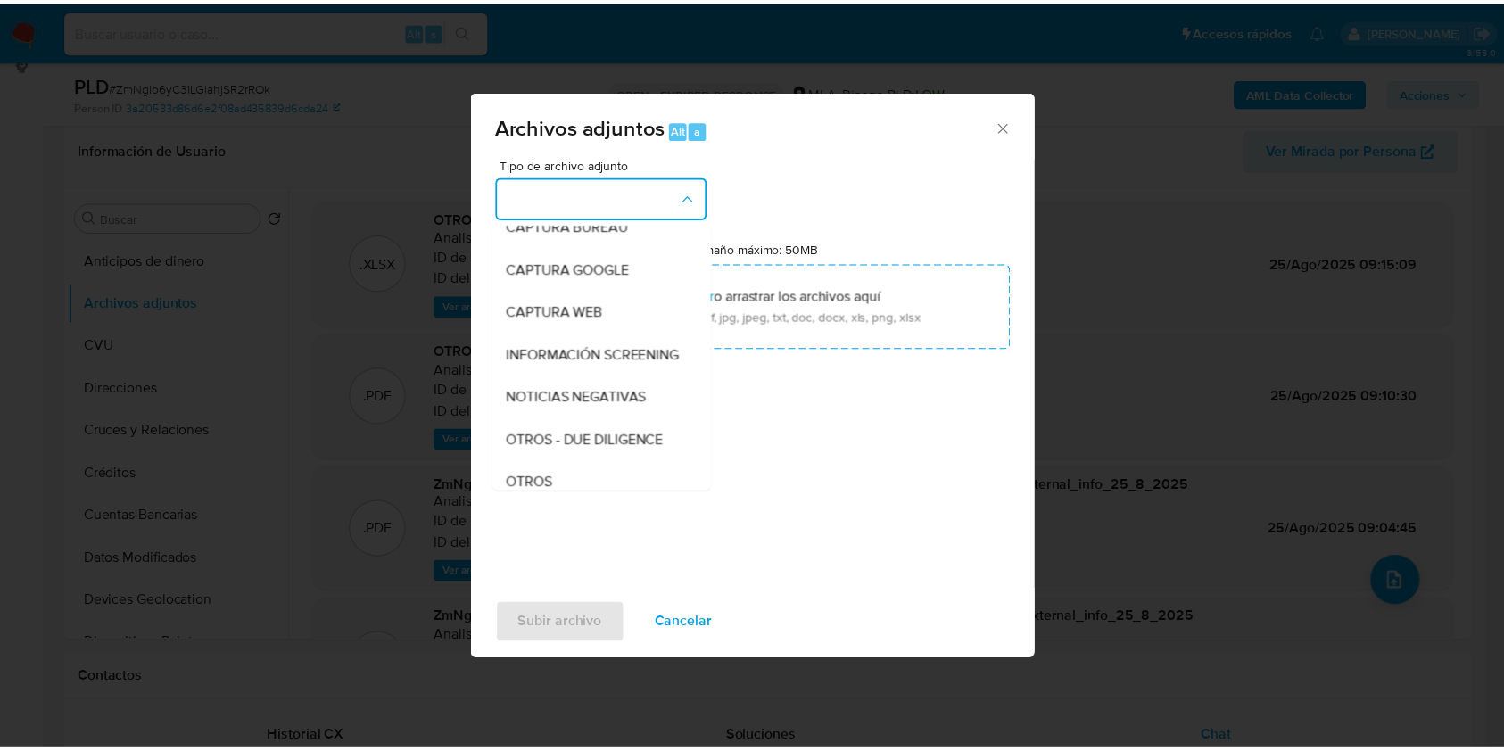
scroll to position [237, 0]
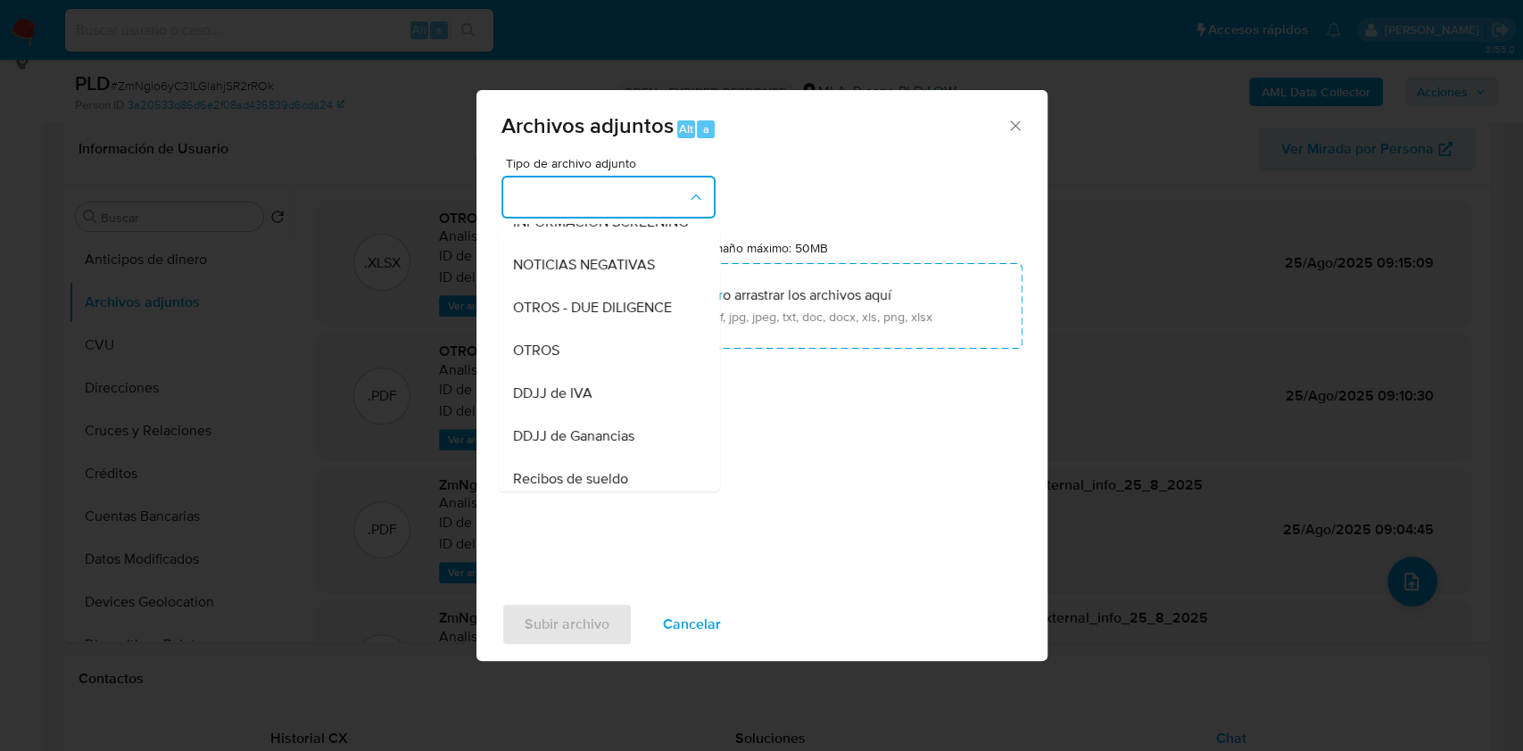
click at [550, 360] on span "OTROS" at bounding box center [535, 351] width 46 height 18
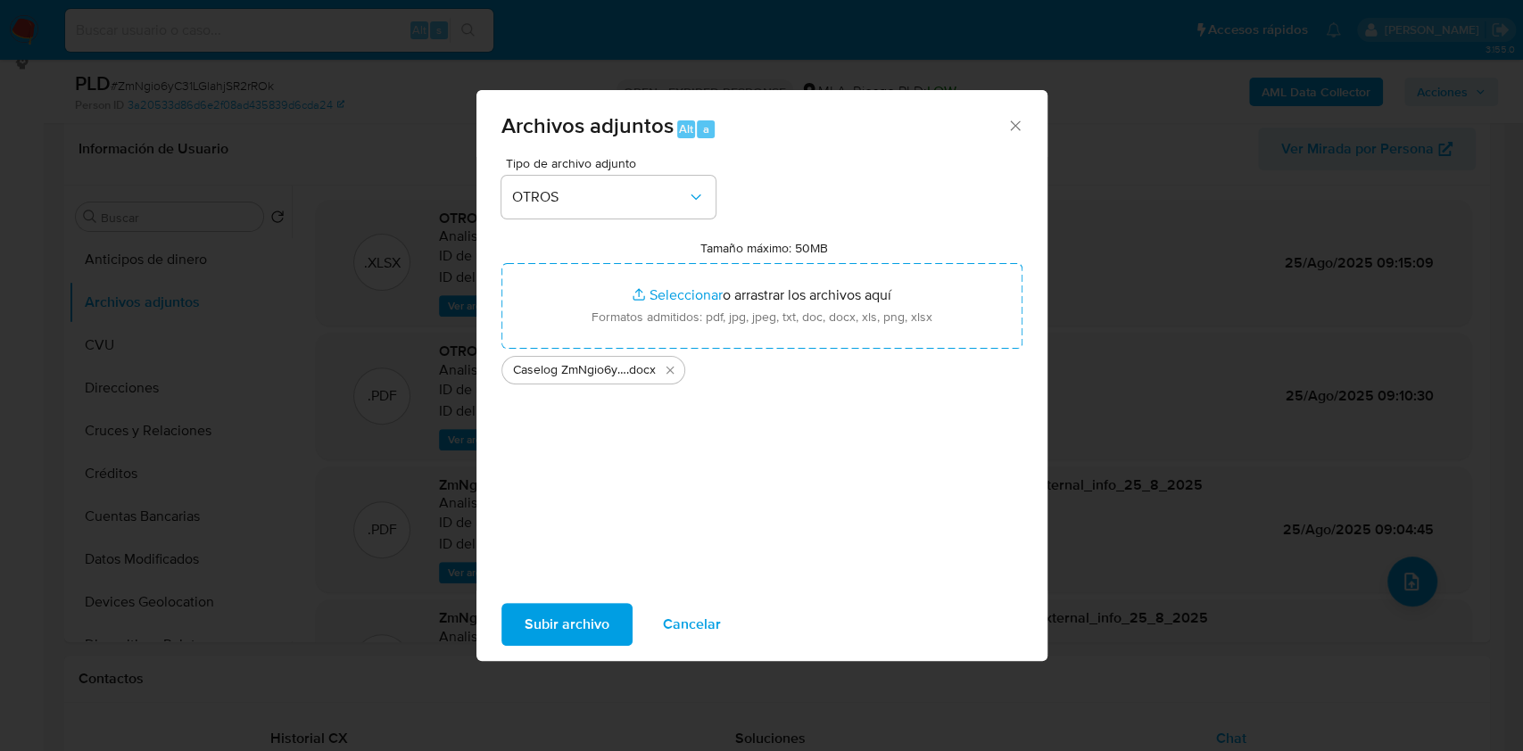
click at [529, 617] on span "Subir archivo" at bounding box center [567, 624] width 85 height 39
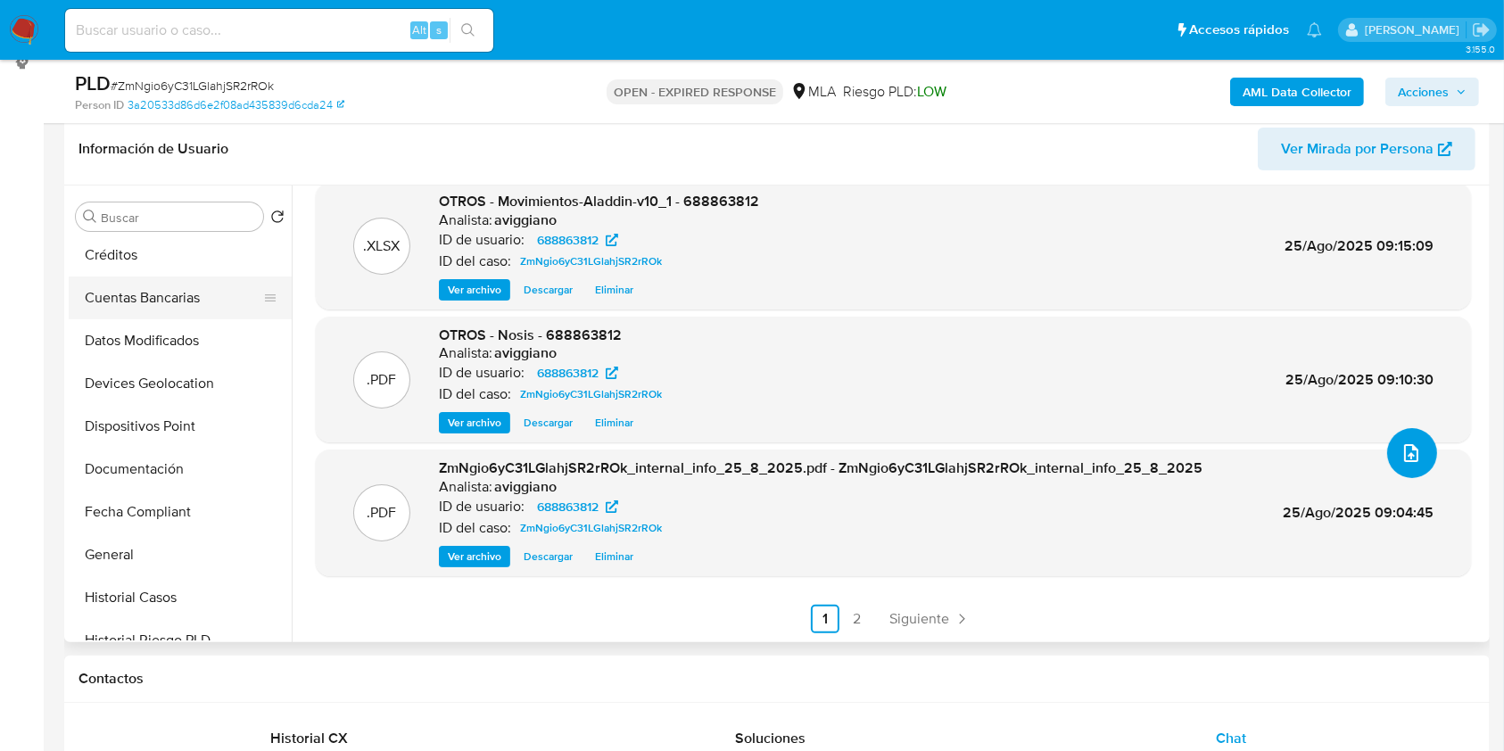
scroll to position [357, 0]
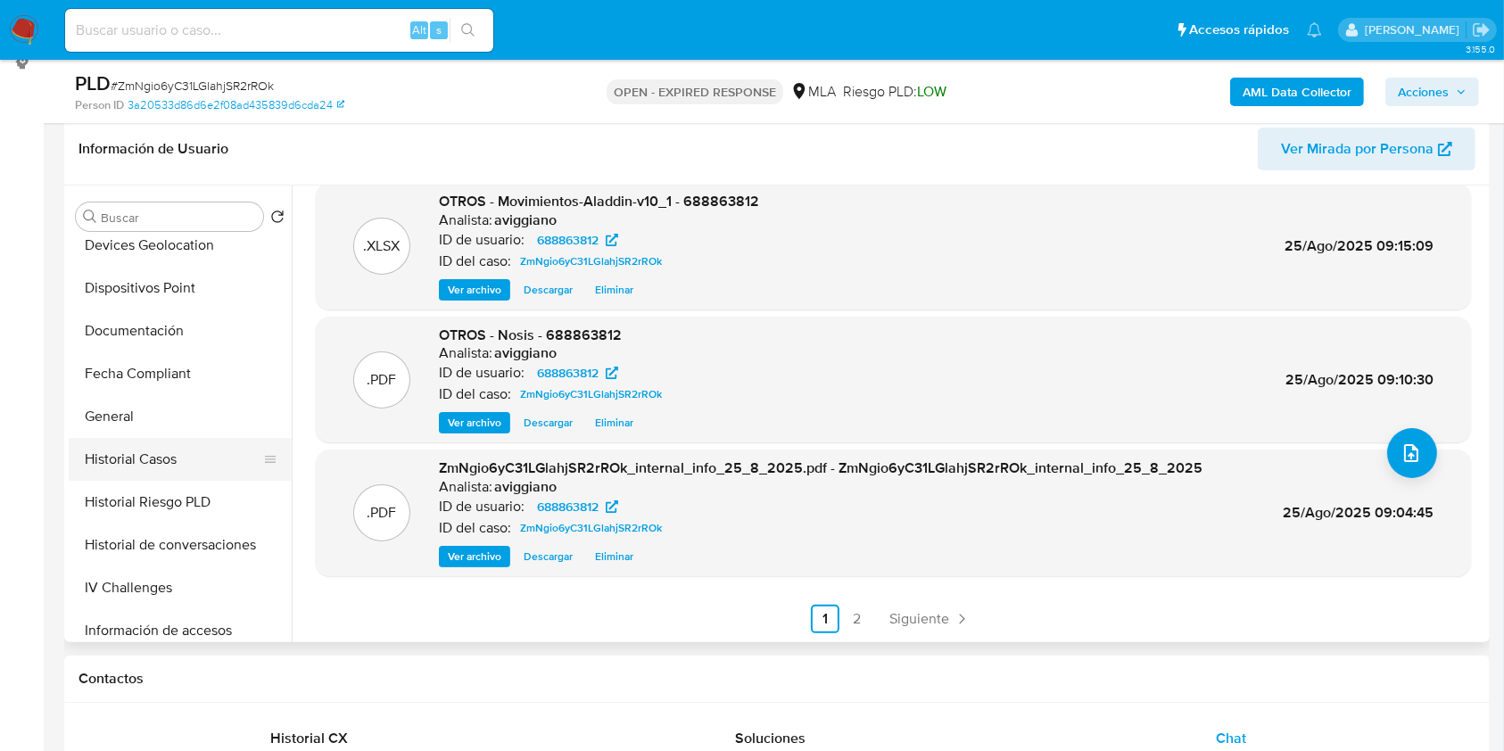
click at [154, 465] on button "Historial Casos" at bounding box center [173, 459] width 209 height 43
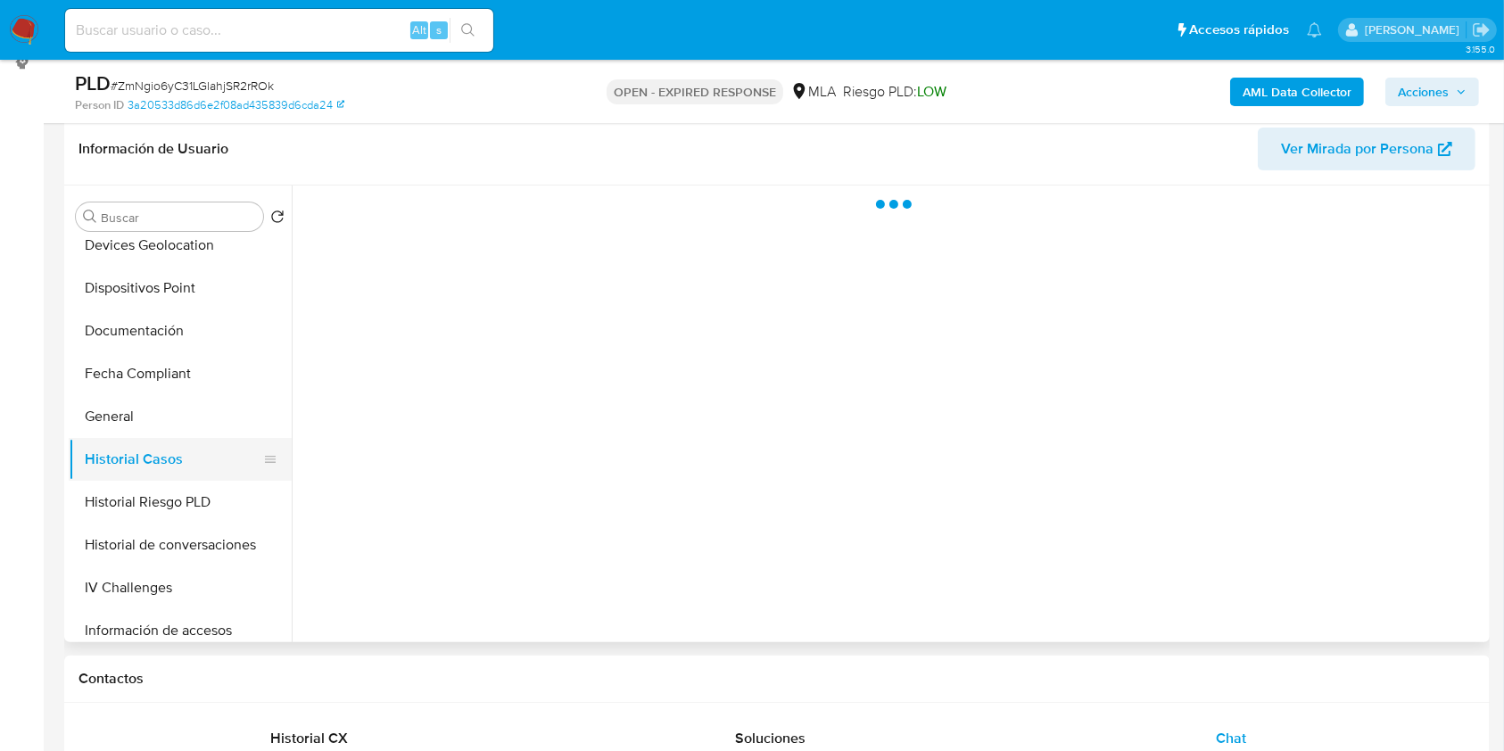
scroll to position [0, 0]
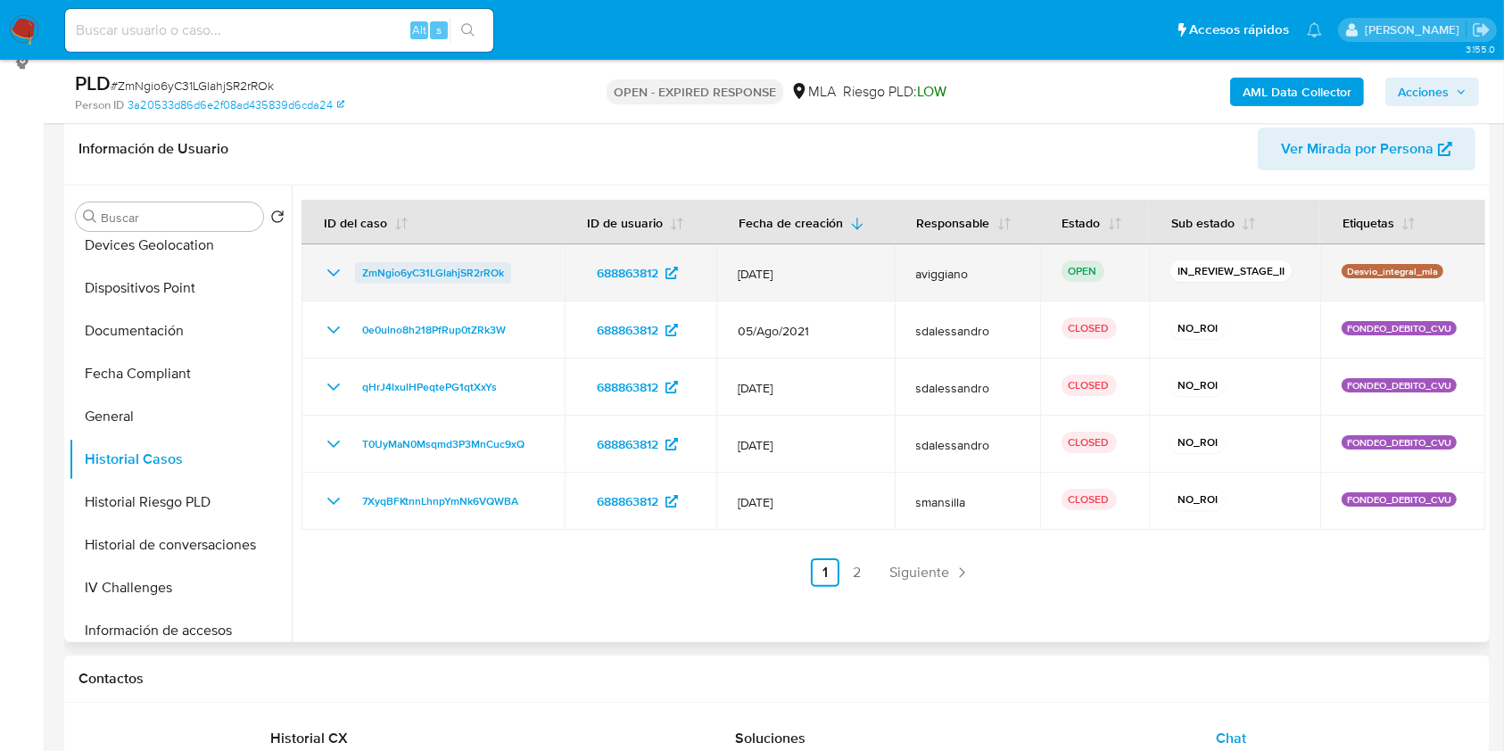
click at [489, 269] on span "ZmNgio6yC31LGlahjSR2rROk" at bounding box center [433, 272] width 142 height 21
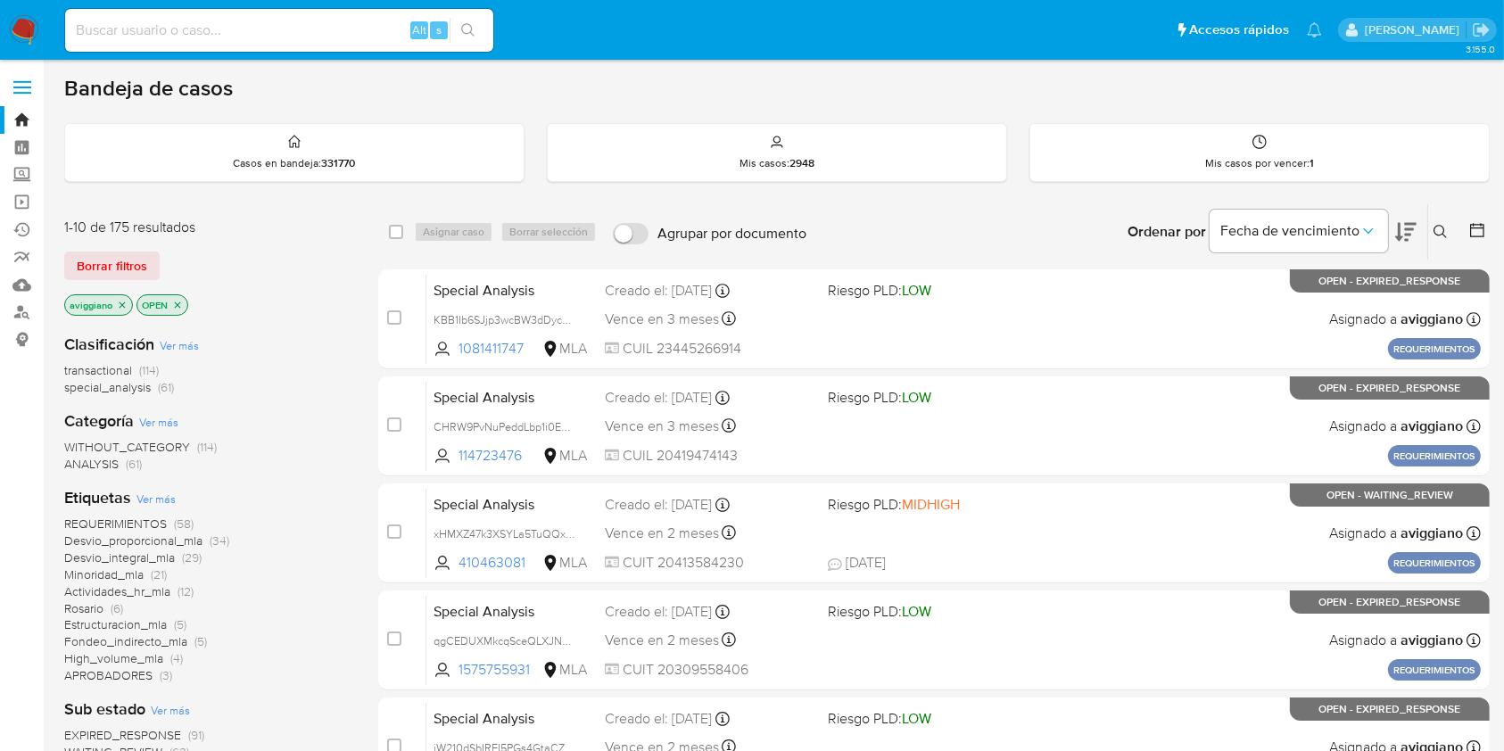
click at [1437, 232] on icon at bounding box center [1441, 232] width 14 height 14
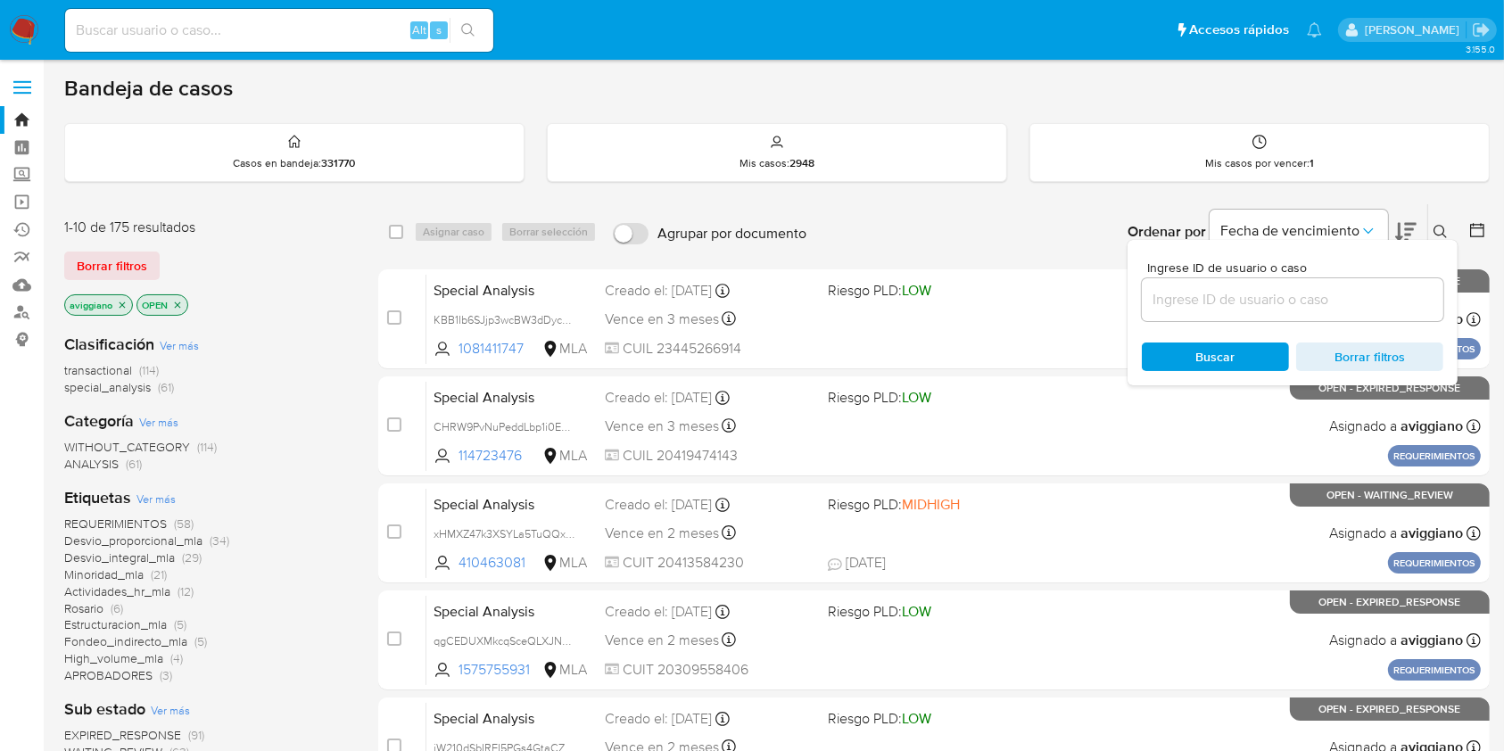
click at [1353, 290] on input at bounding box center [1293, 299] width 302 height 23
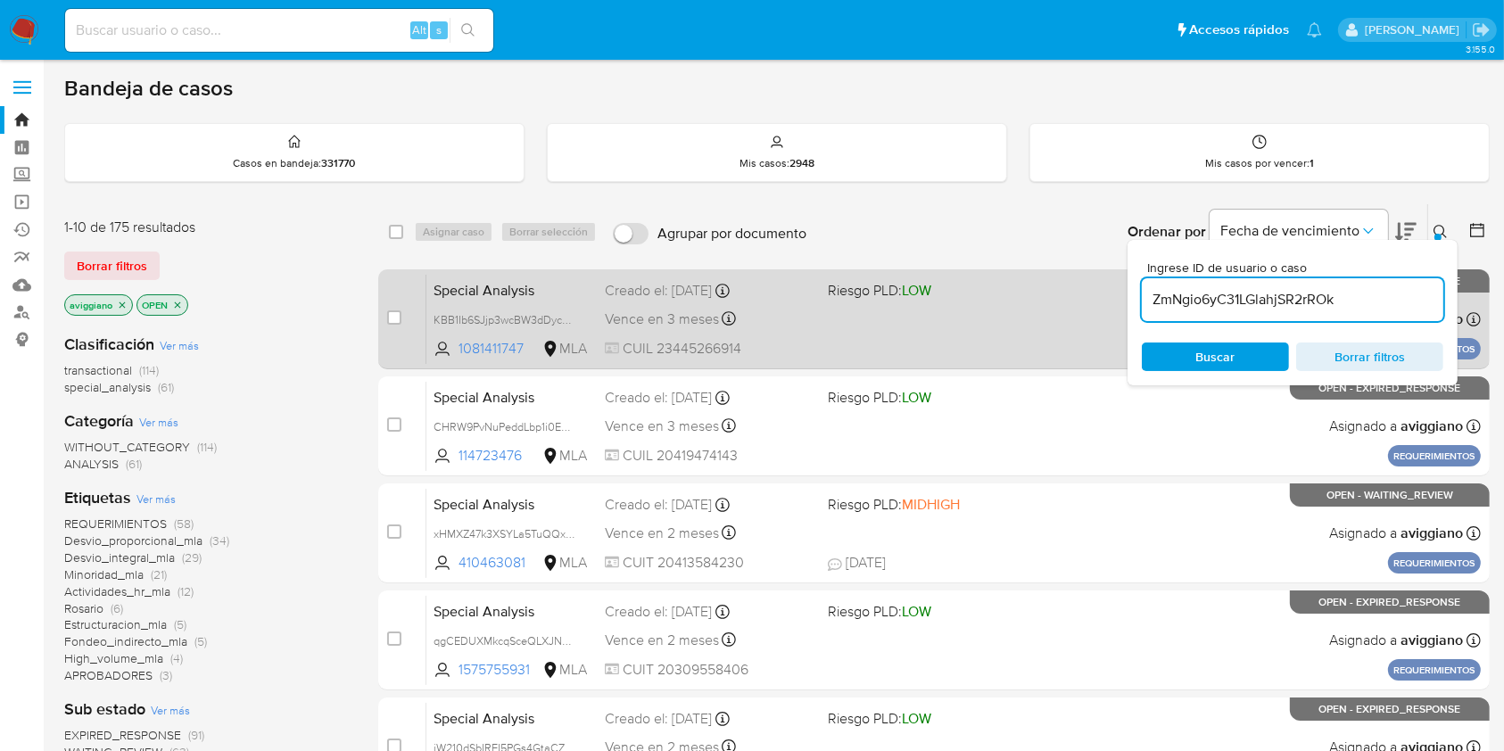
type input "ZmNgio6yC31LGlahjSR2rROk"
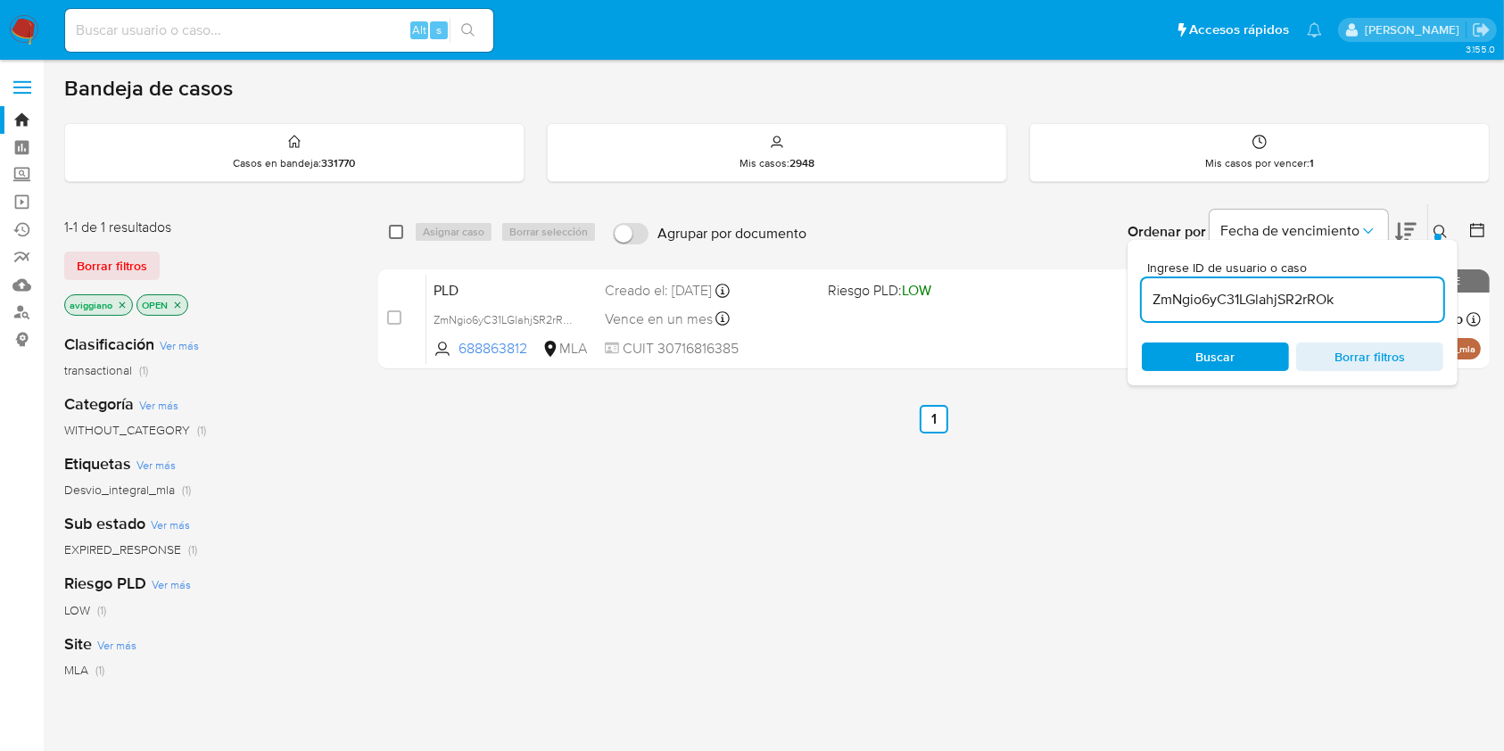
click at [396, 229] on input "checkbox" at bounding box center [396, 232] width 14 height 14
checkbox input "true"
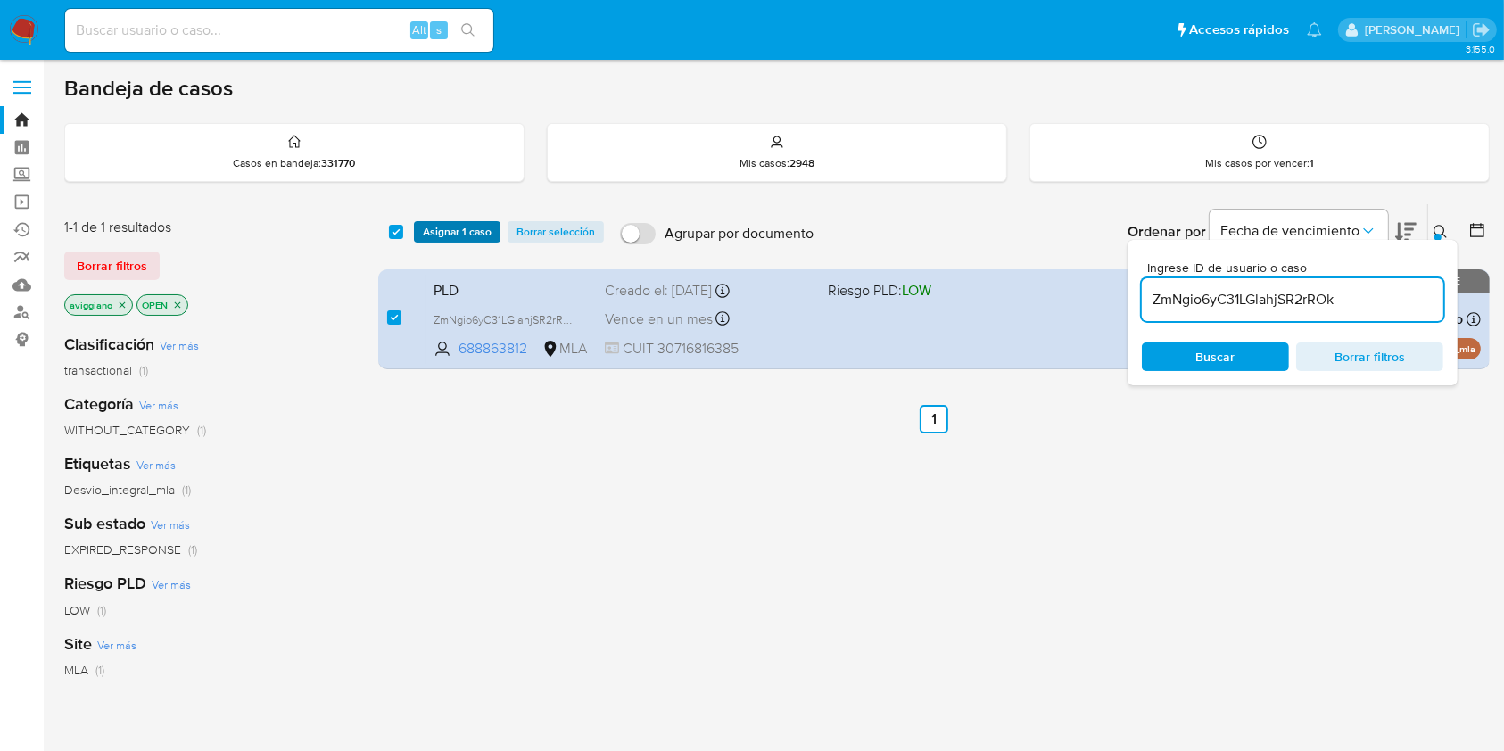
click at [428, 230] on span "Asignar 1 caso" at bounding box center [457, 232] width 69 height 18
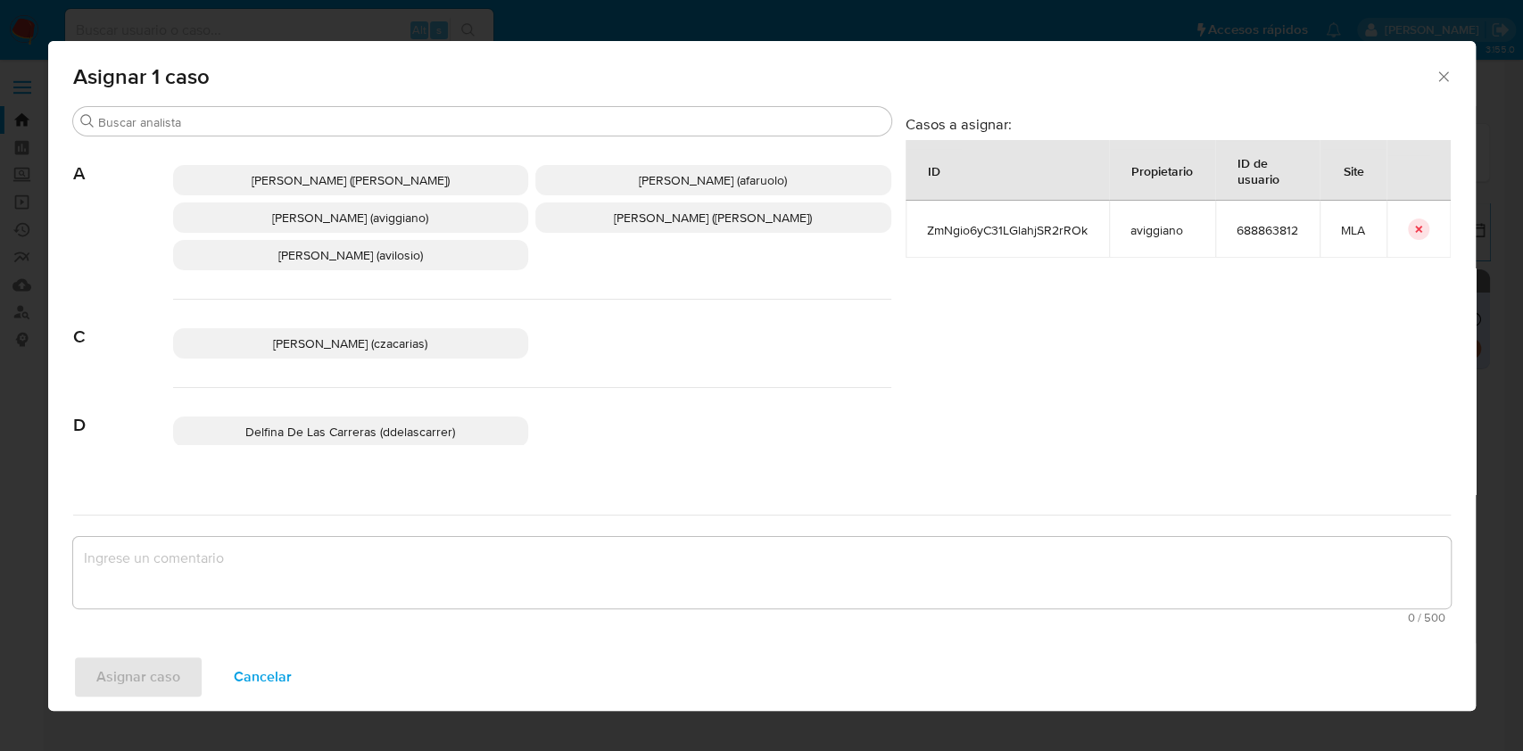
click at [275, 218] on span "Agustina Belen Viggiano (aviggiano)" at bounding box center [350, 218] width 156 height 18
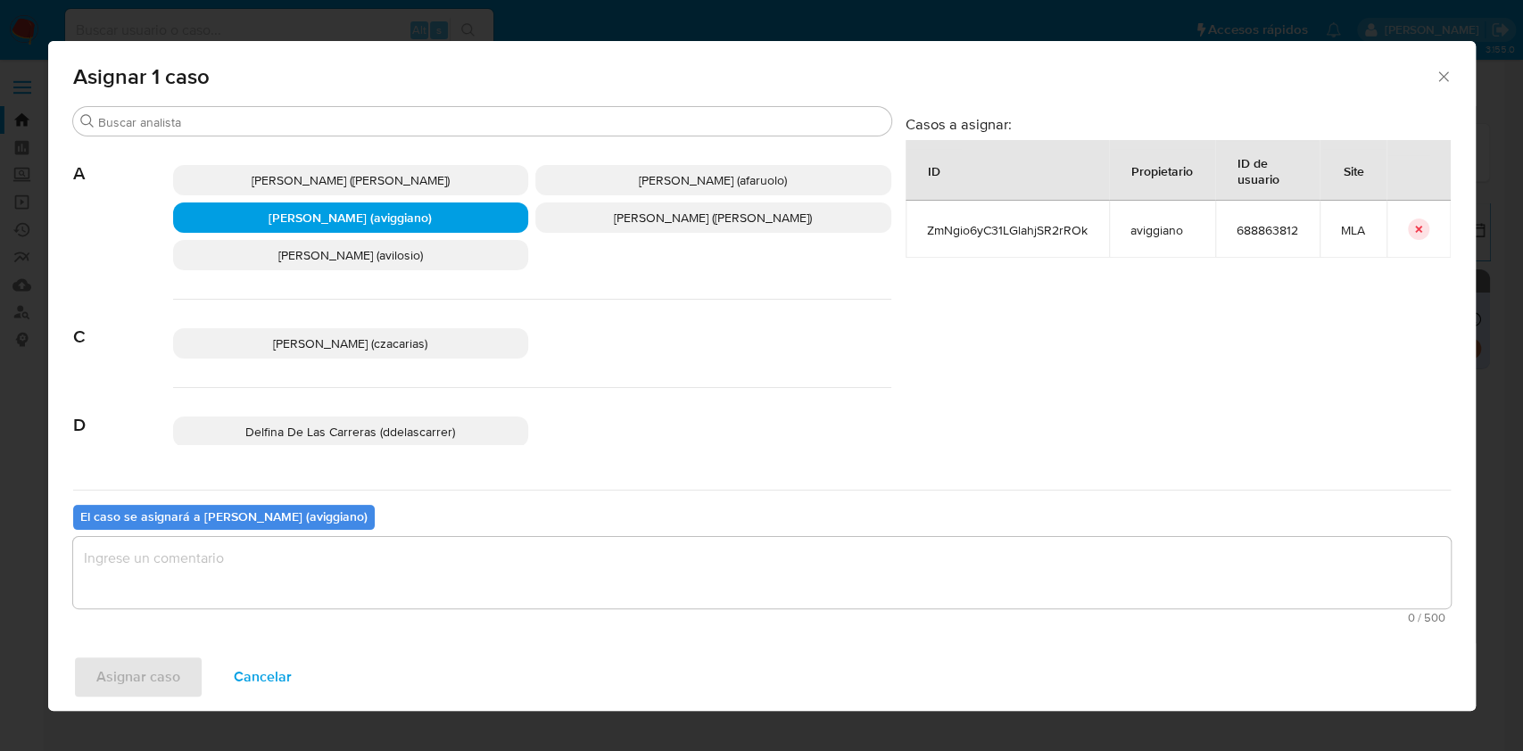
click at [295, 603] on div "0 / 500 500 caracteres restantes" at bounding box center [761, 580] width 1377 height 87
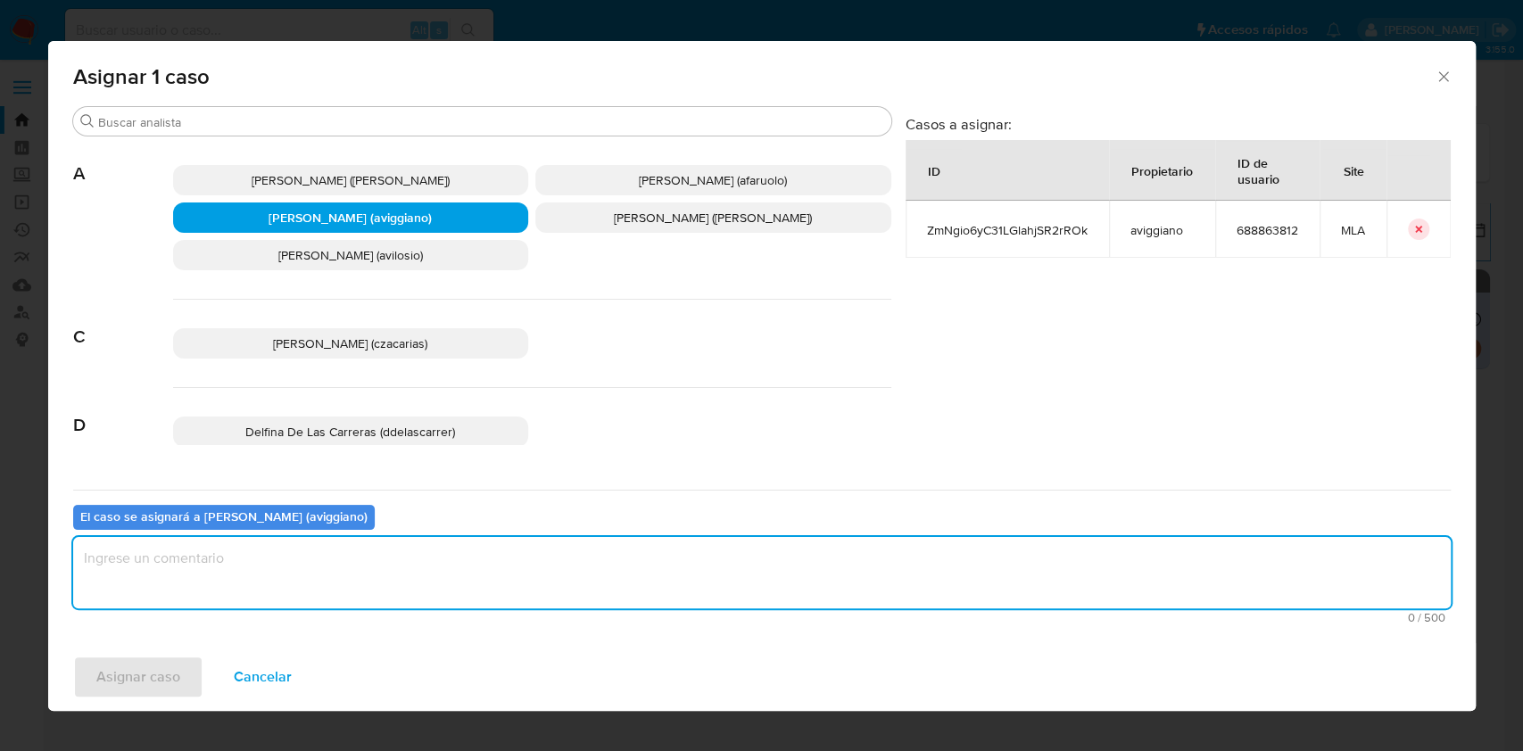
click at [304, 584] on textarea "assign-modal" at bounding box center [761, 572] width 1377 height 71
click at [149, 662] on span "Asignar caso" at bounding box center [138, 677] width 84 height 39
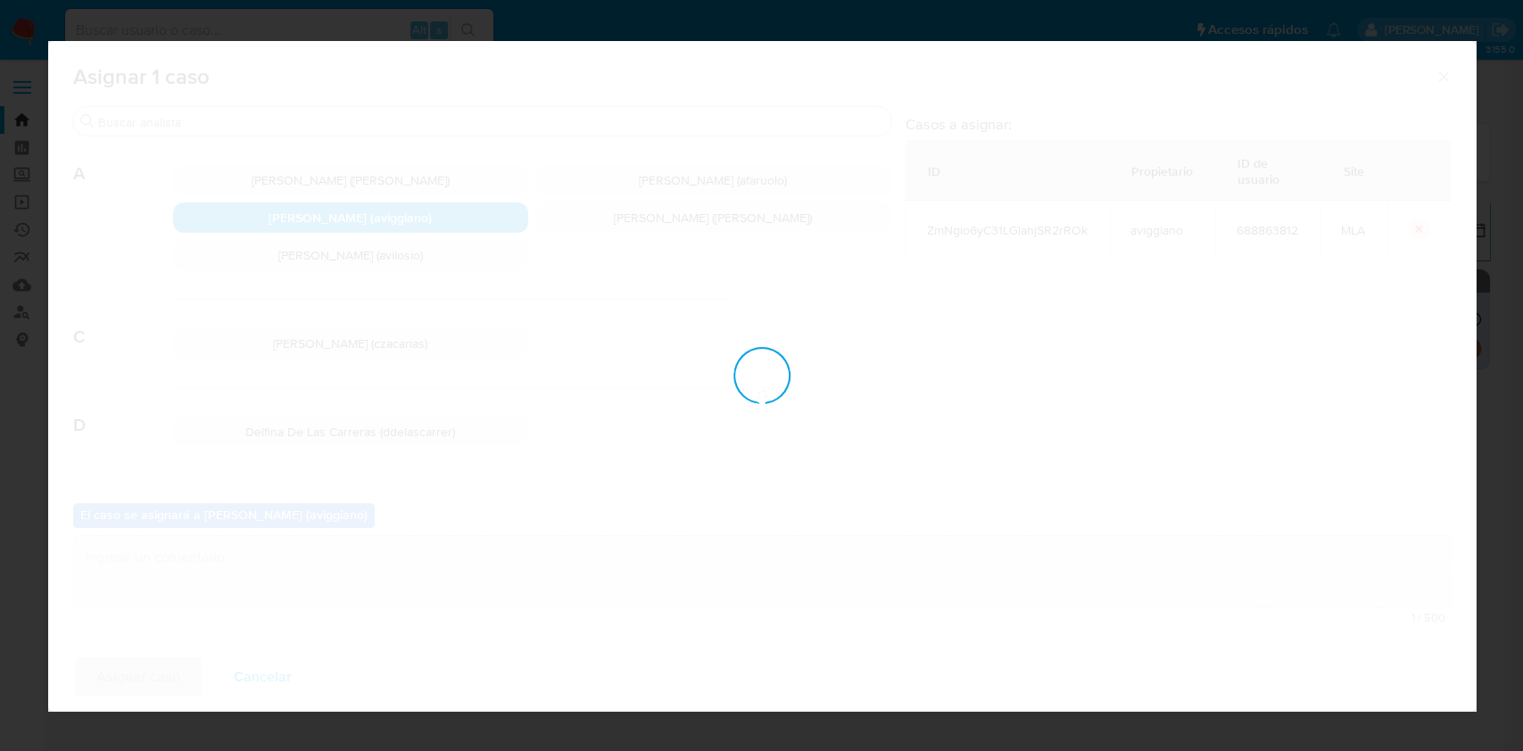
checkbox input "false"
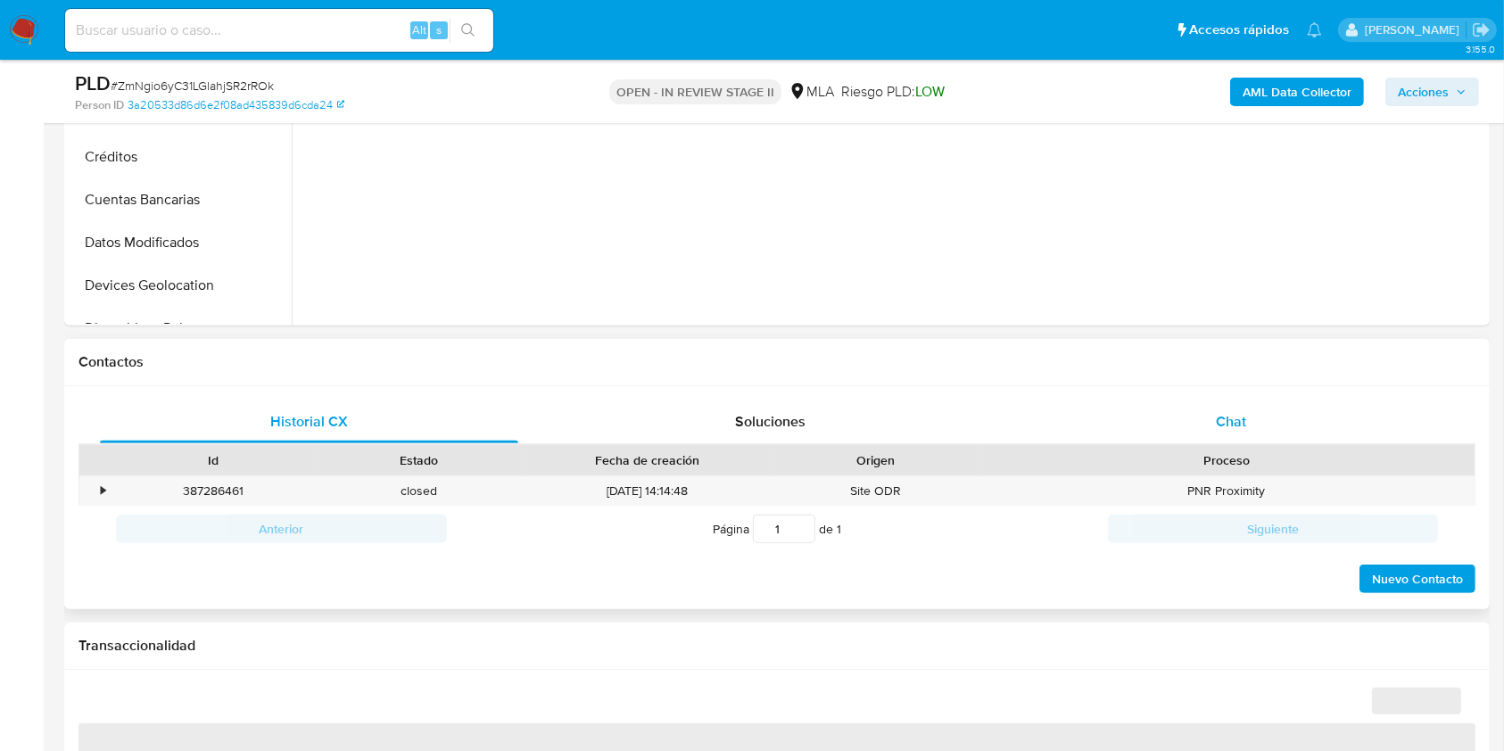
click at [1245, 417] on span "Chat" at bounding box center [1231, 421] width 30 height 21
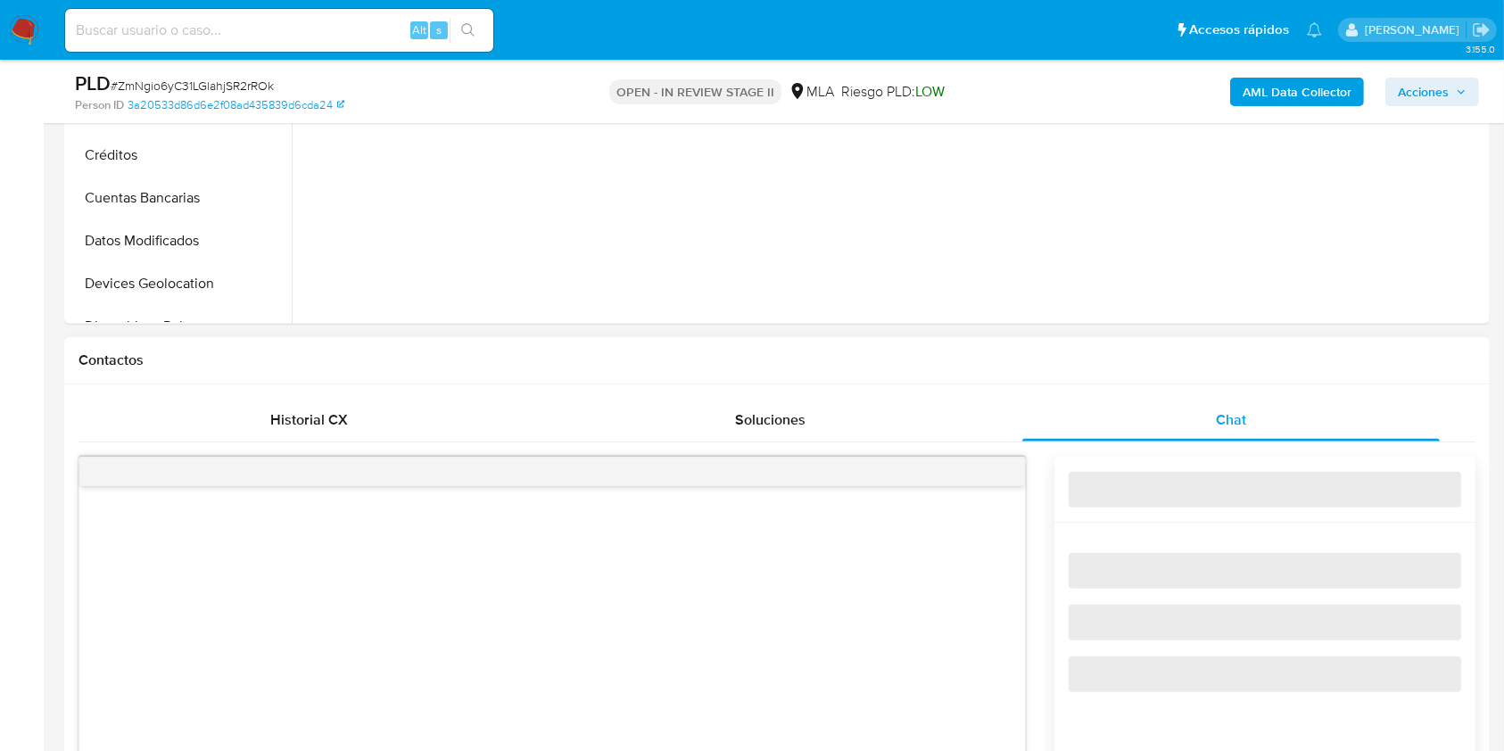
select select "10"
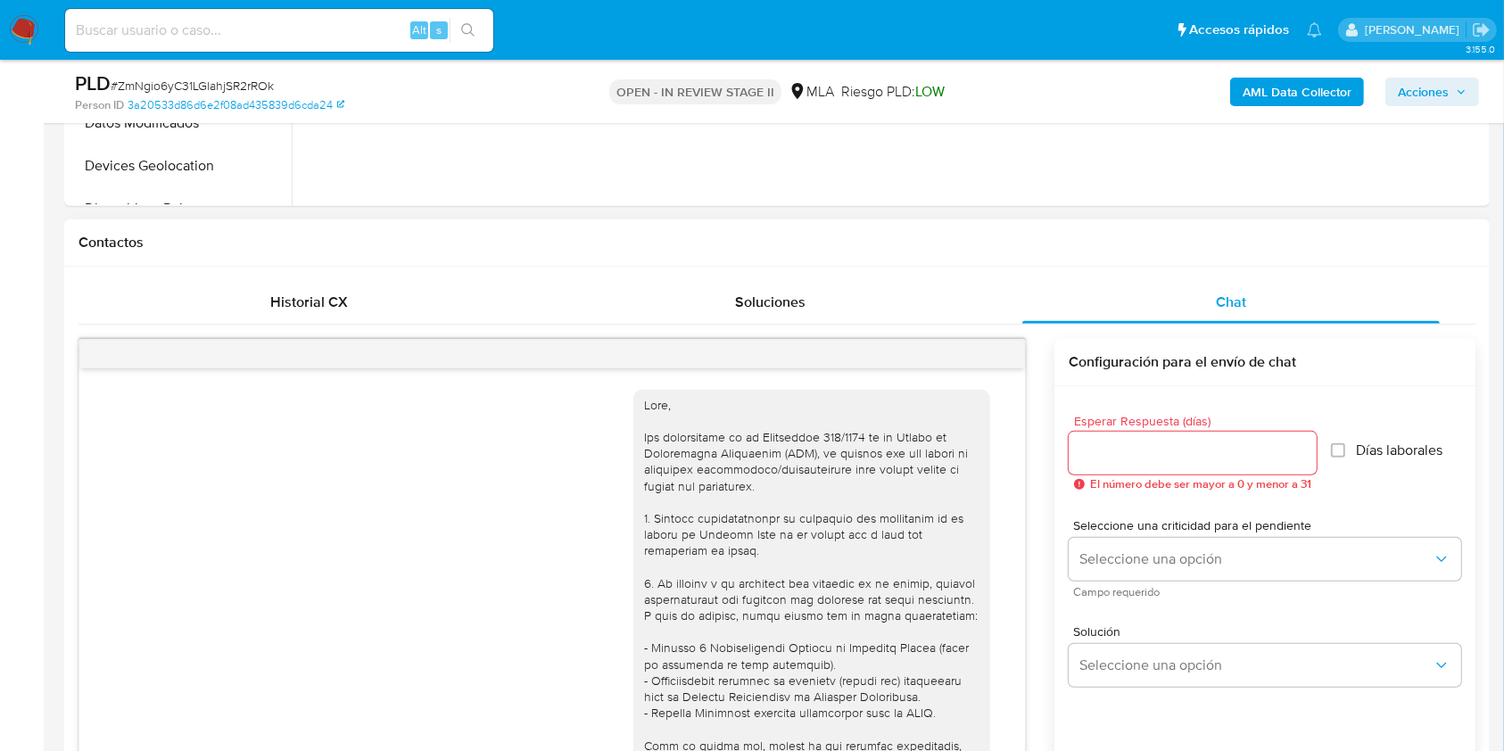
scroll to position [912, 0]
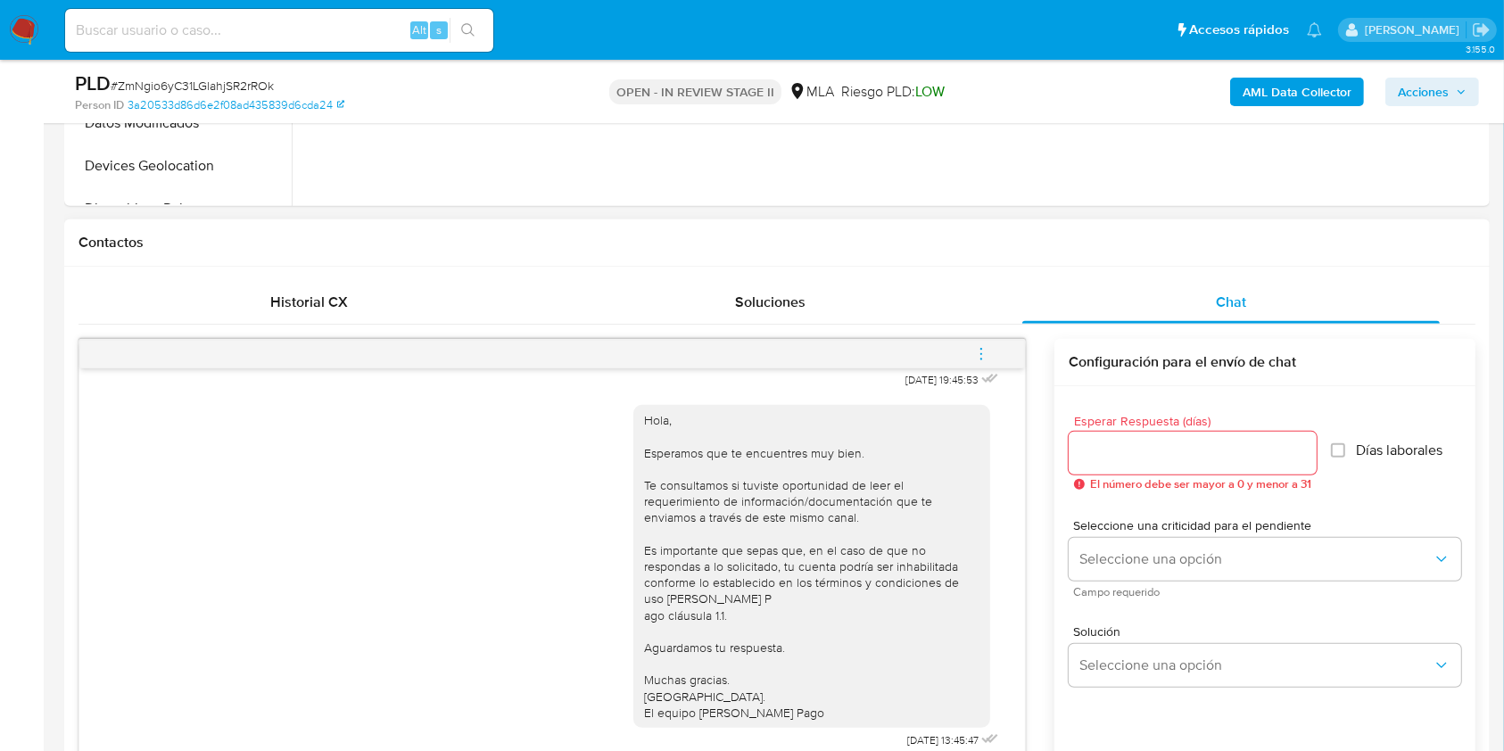
click at [984, 362] on span "menu-action" at bounding box center [981, 354] width 16 height 43
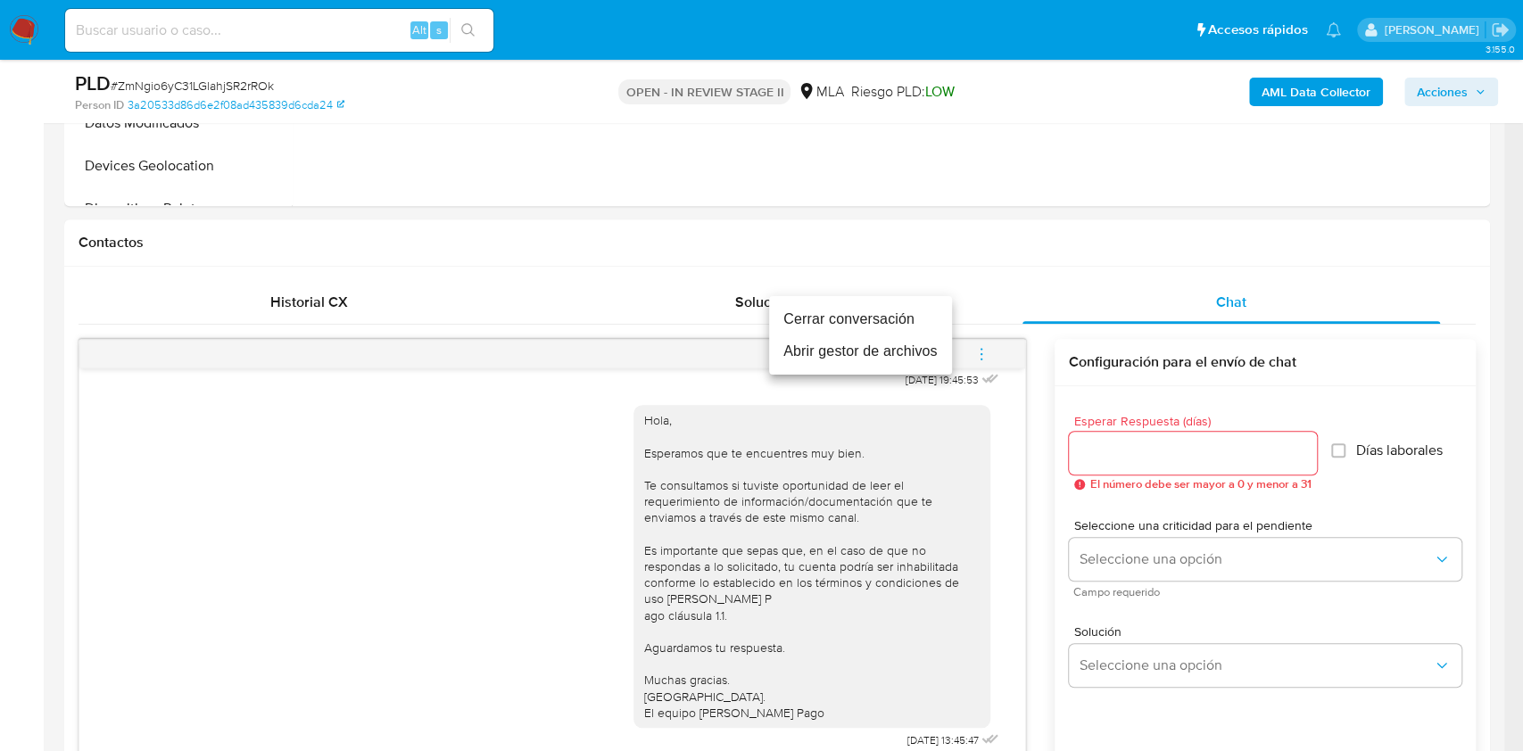
click at [890, 336] on li "Abrir gestor de archivos" at bounding box center [860, 351] width 183 height 32
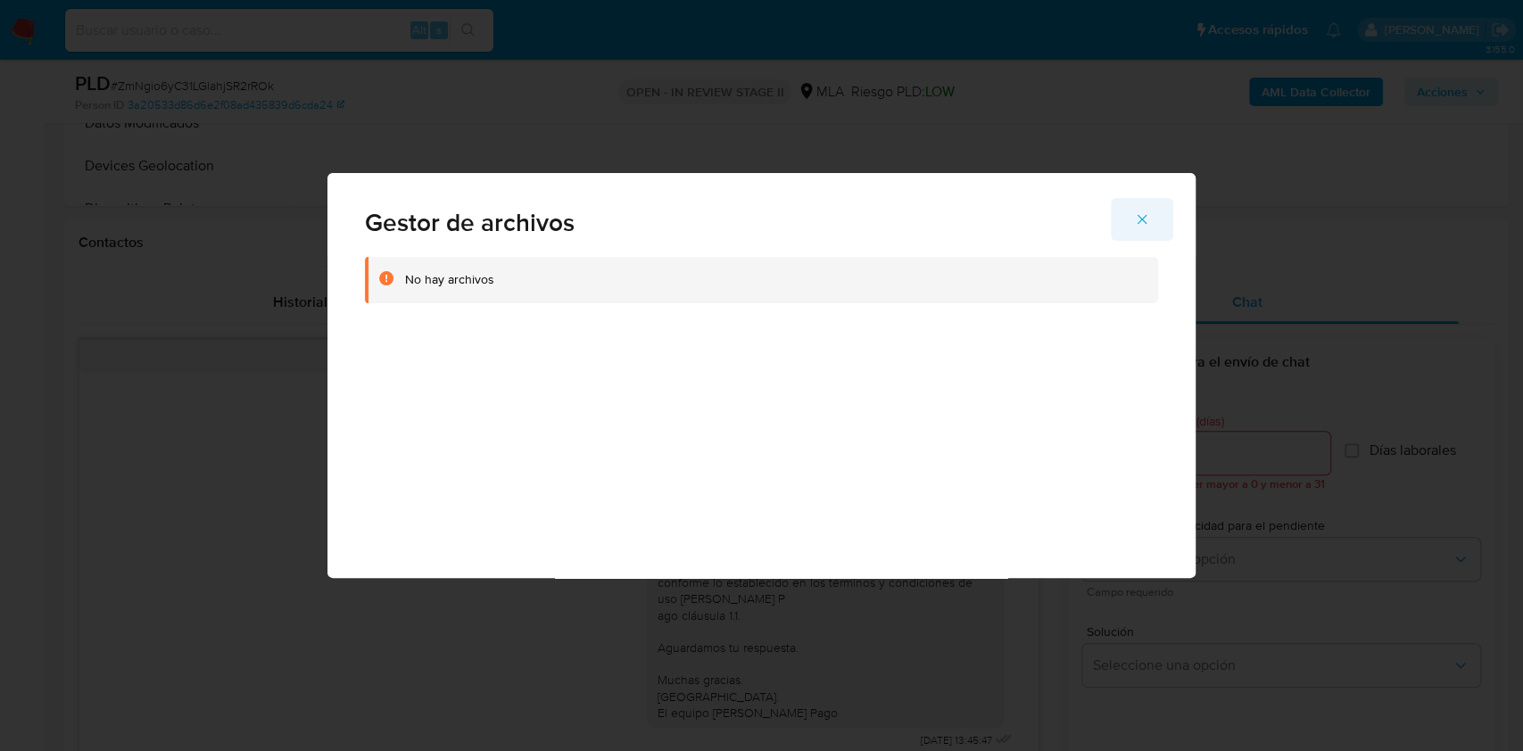
click at [1142, 227] on span "Cerrar" at bounding box center [1142, 219] width 16 height 39
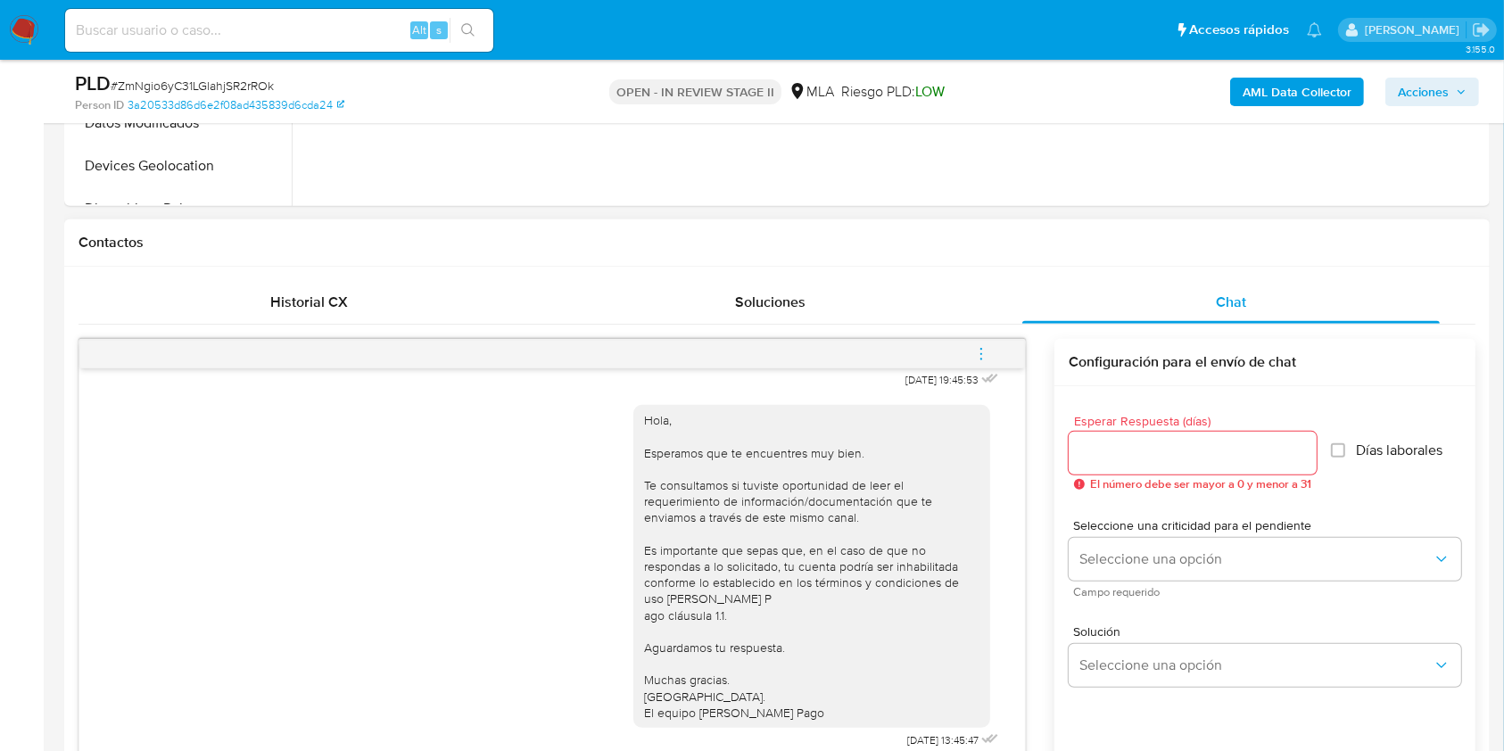
click at [976, 353] on icon "menu-action" at bounding box center [981, 354] width 16 height 16
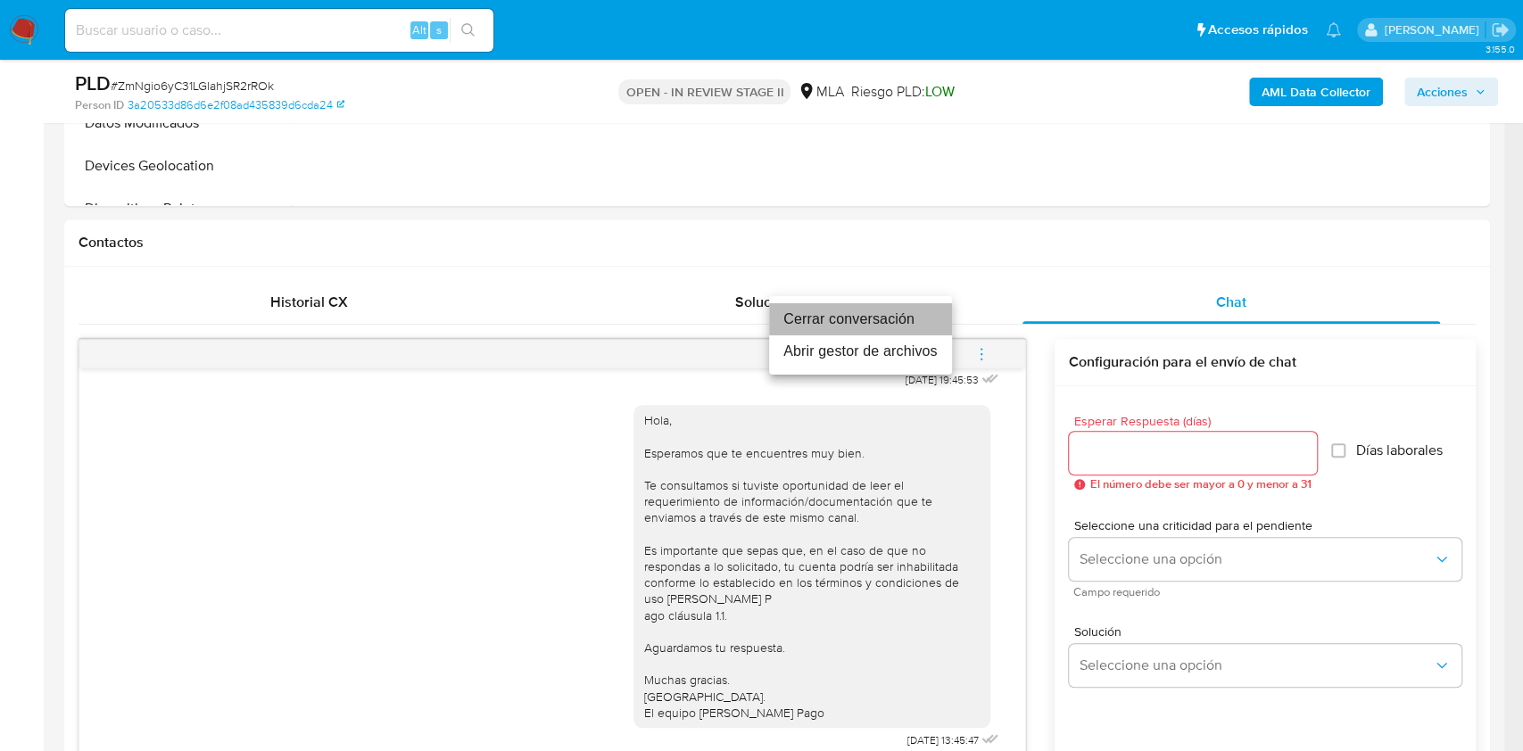
click at [889, 330] on li "Cerrar conversación" at bounding box center [860, 319] width 183 height 32
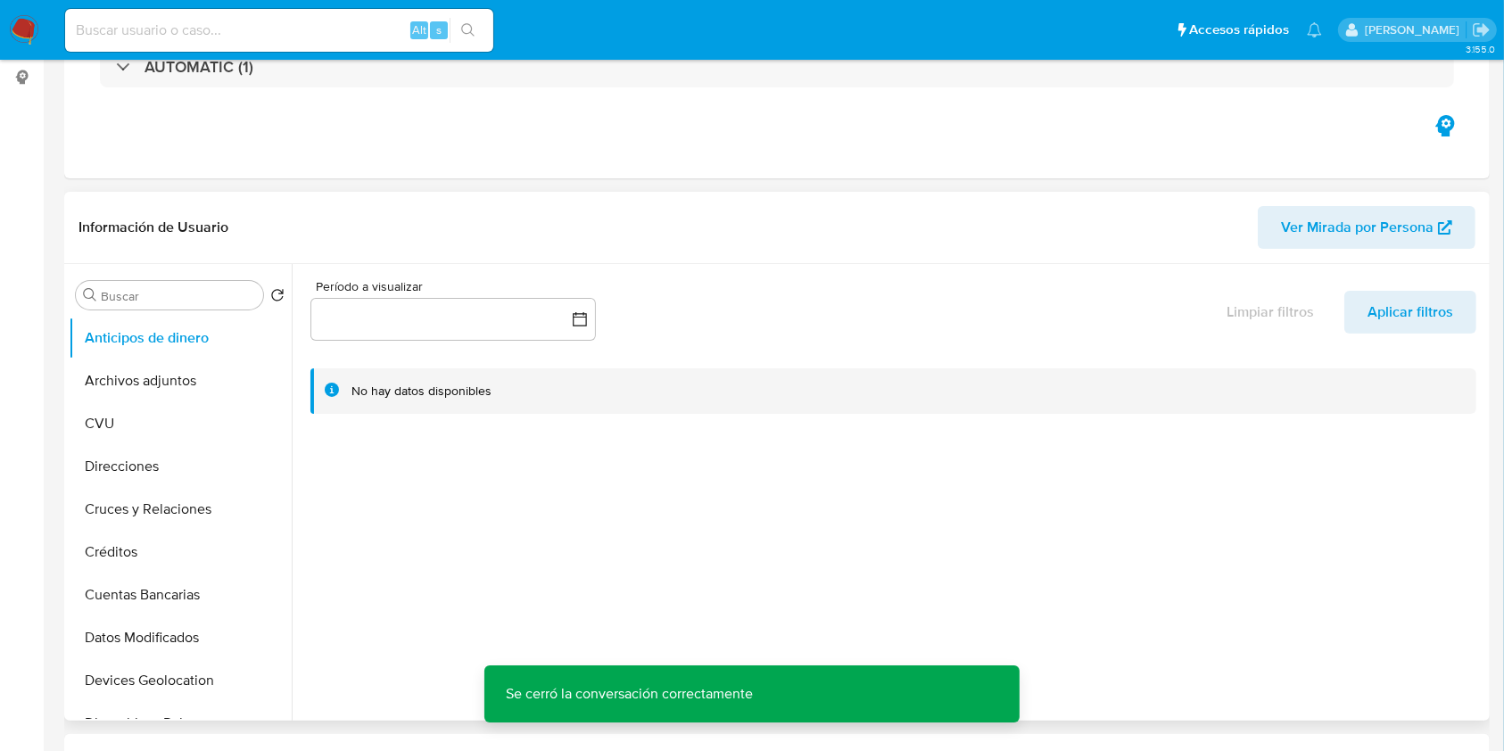
scroll to position [357, 0]
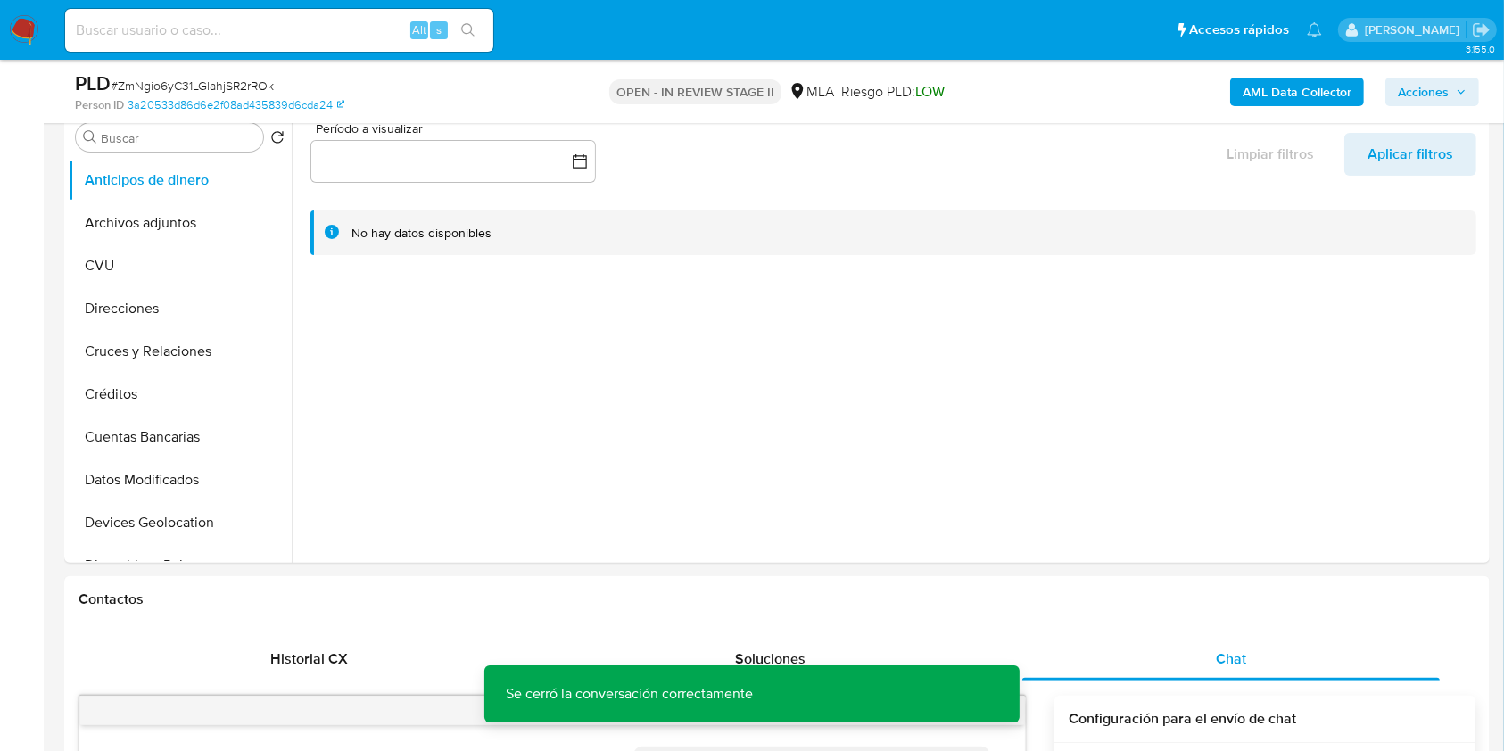
click at [1446, 102] on span "Acciones" at bounding box center [1423, 92] width 51 height 29
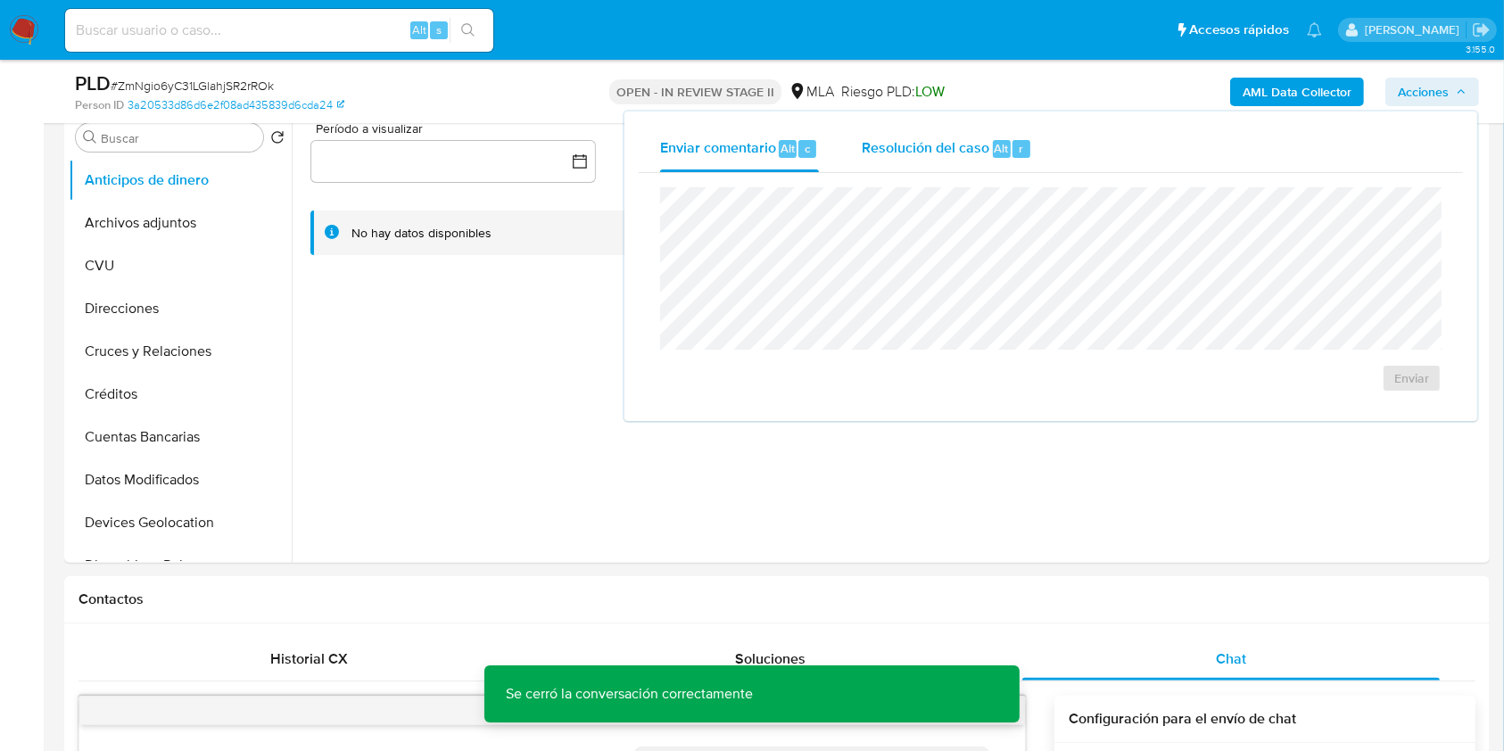
click at [963, 164] on div "Resolución del caso Alt r" at bounding box center [947, 149] width 170 height 46
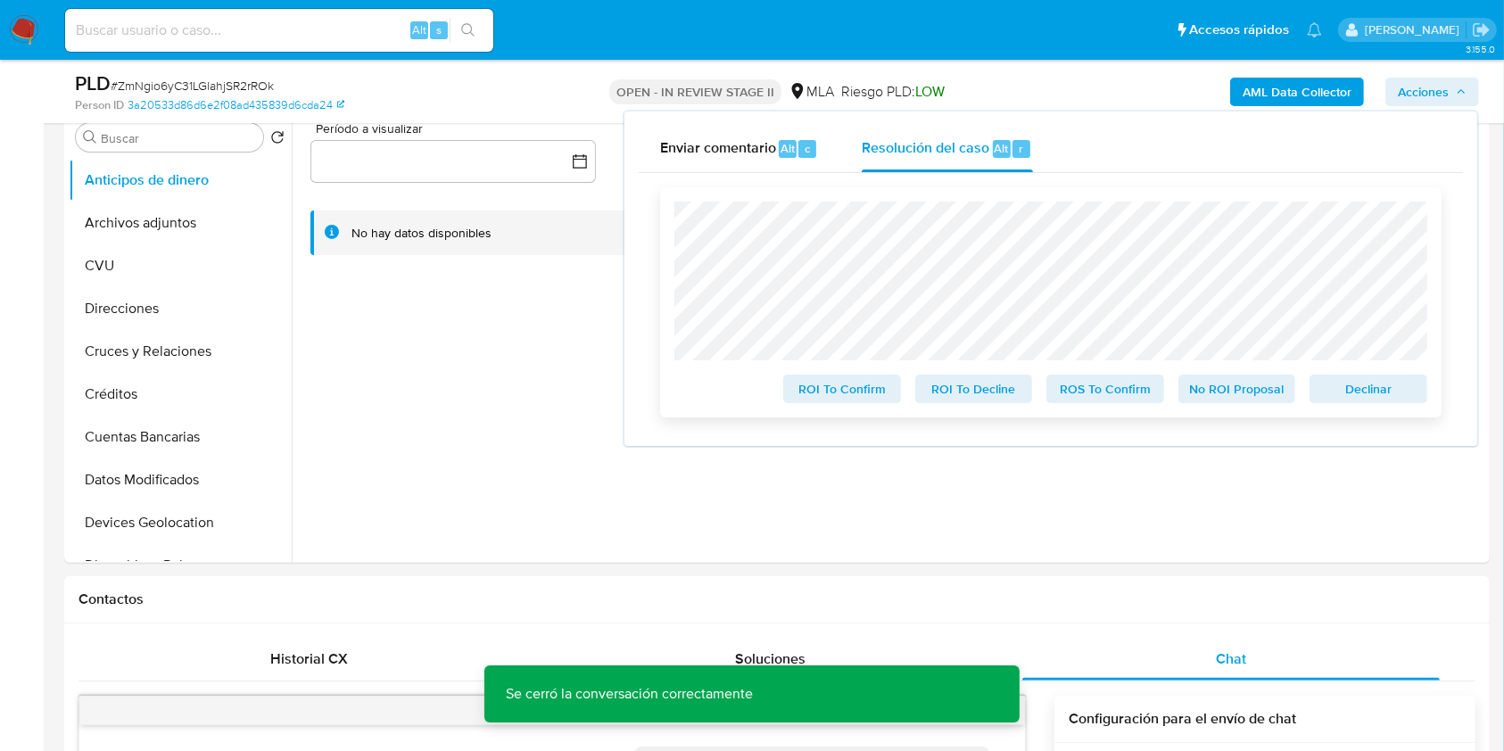
click at [1386, 376] on div "Declinar" at bounding box center [1365, 386] width 125 height 36
click at [1354, 389] on span "Declinar" at bounding box center [1368, 388] width 93 height 25
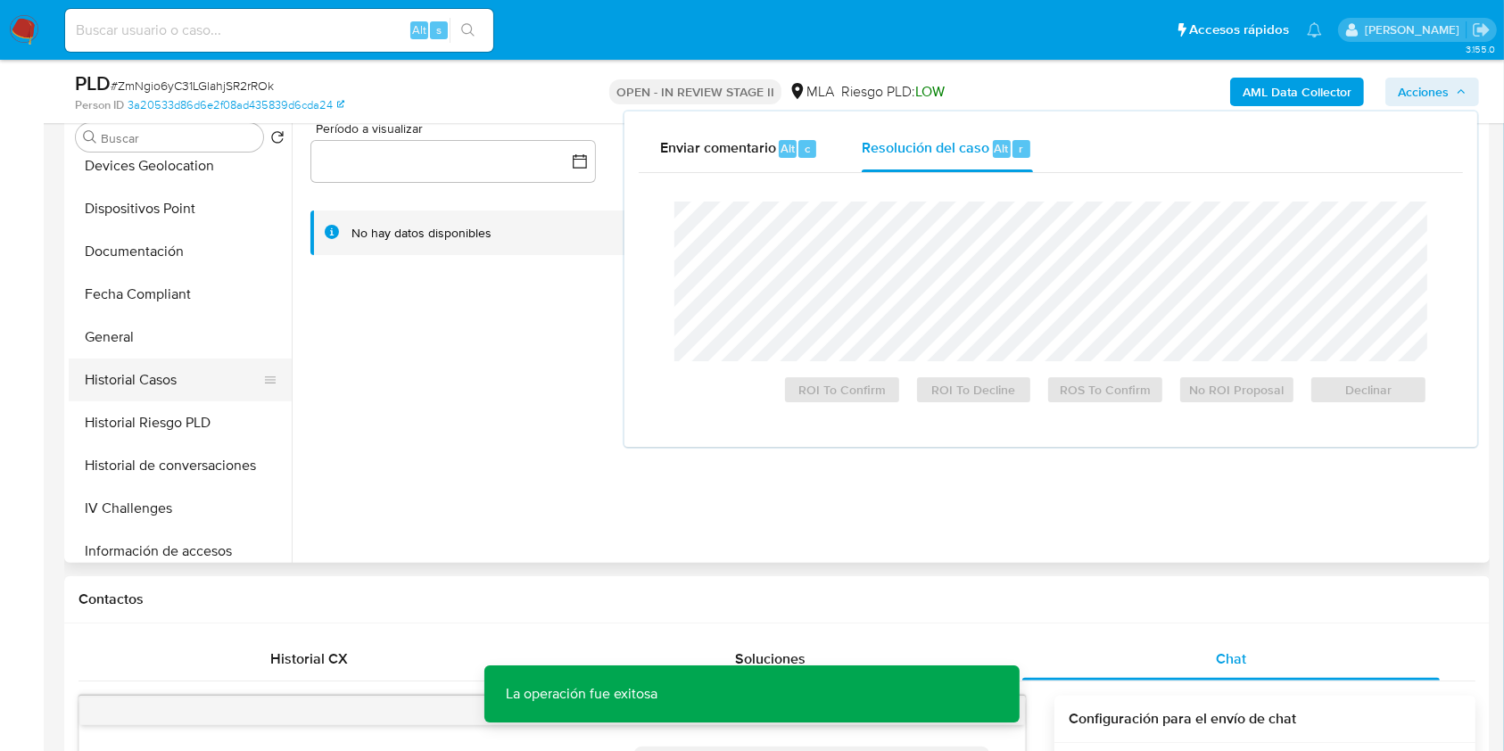
click at [164, 371] on button "Historial Casos" at bounding box center [173, 380] width 209 height 43
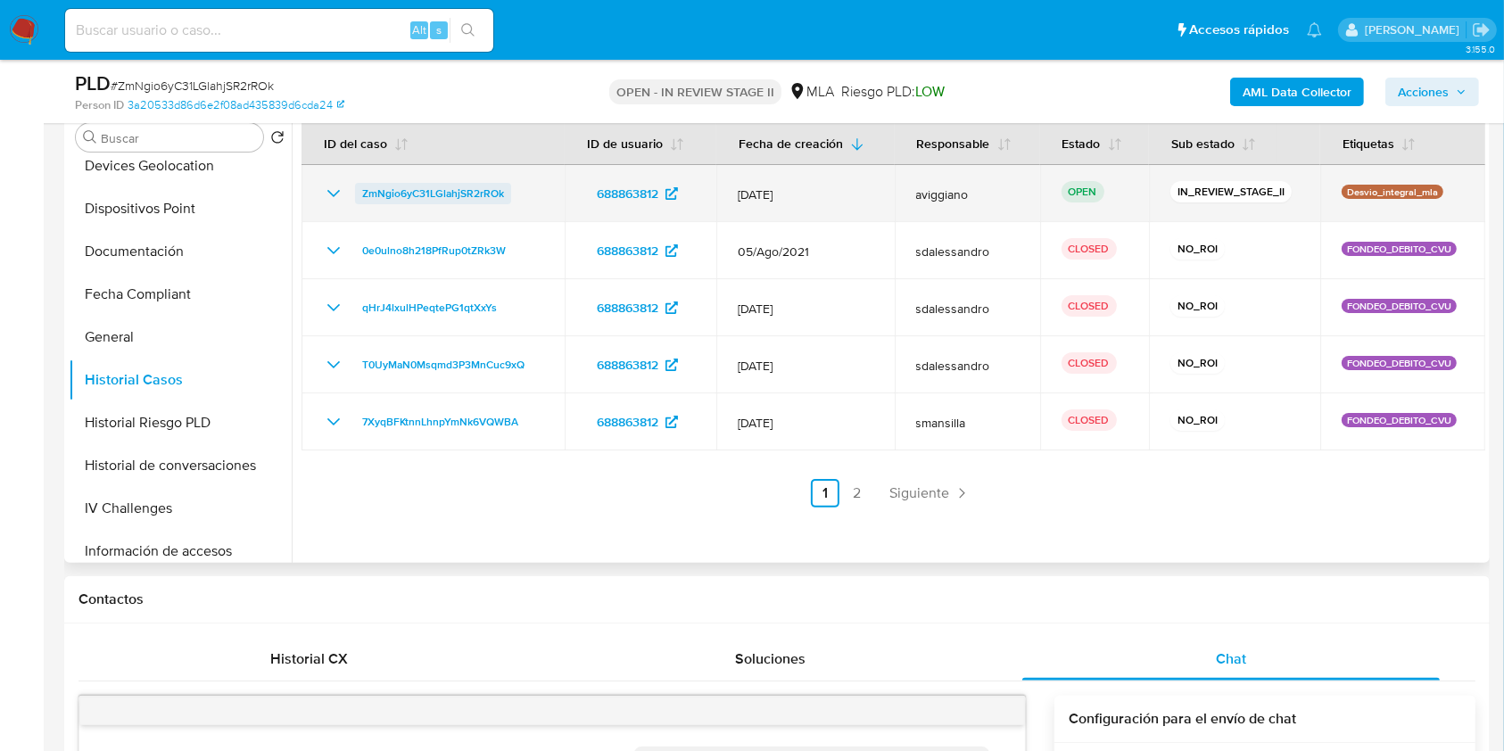
click at [429, 189] on span "ZmNgio6yC31LGlahjSR2rROk" at bounding box center [433, 193] width 142 height 21
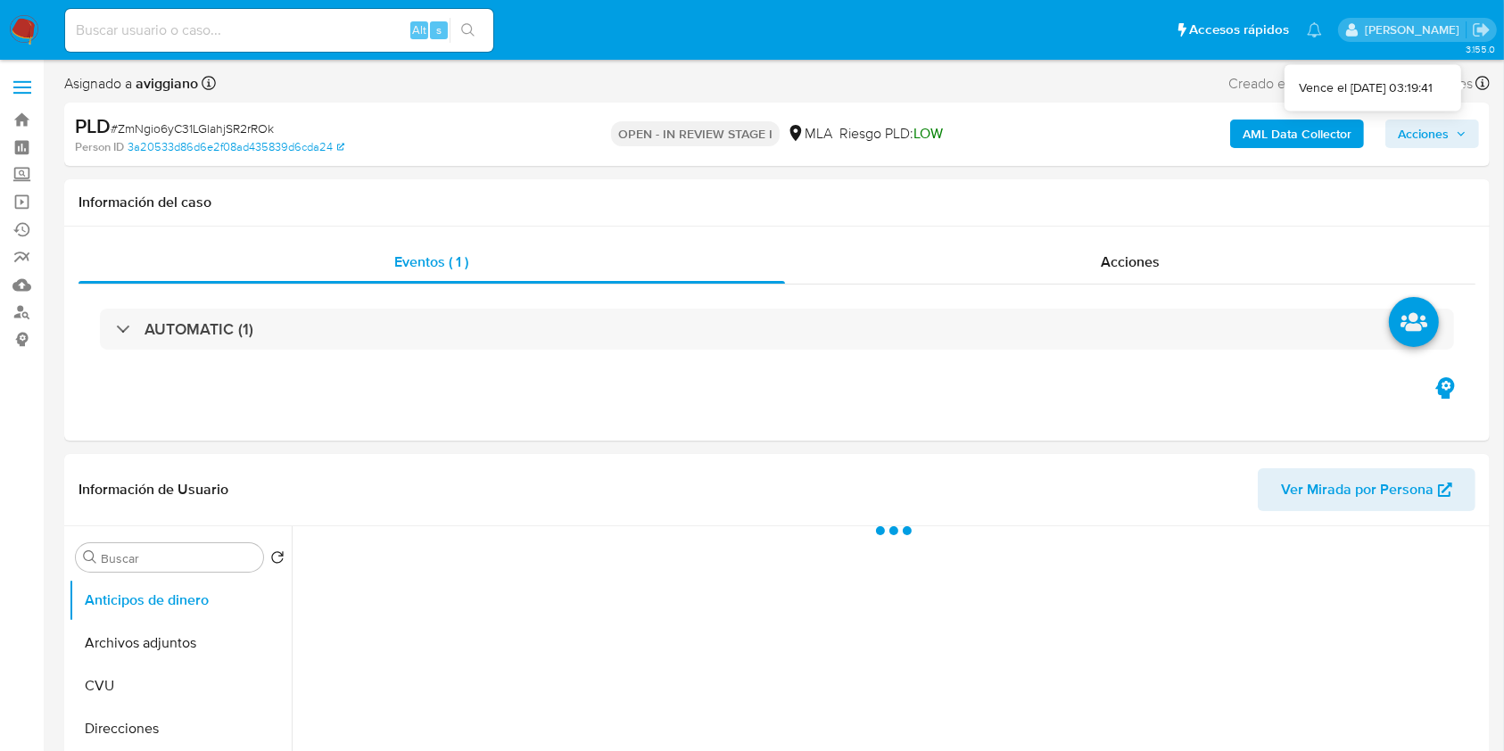
click at [1452, 136] on span "Acciones" at bounding box center [1432, 133] width 69 height 25
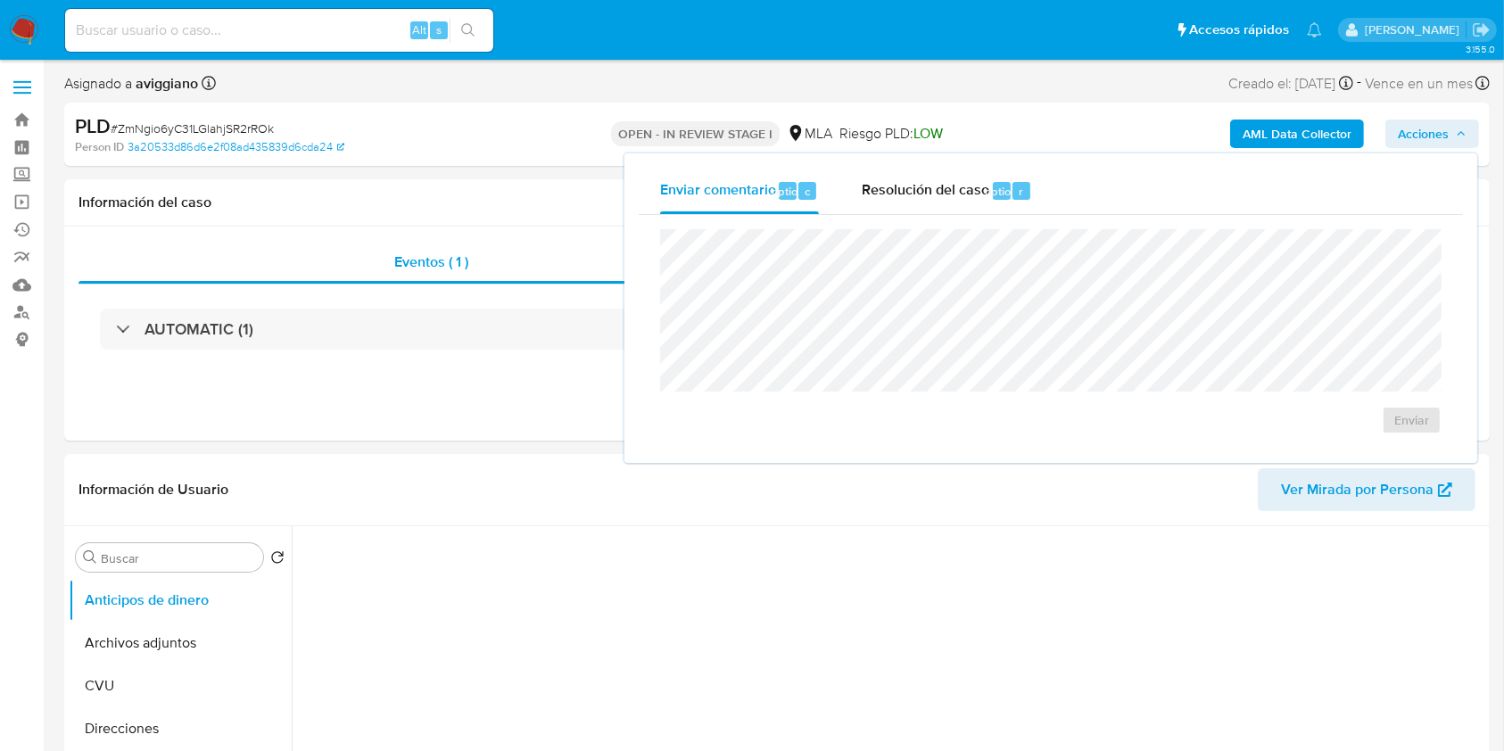
select select "10"
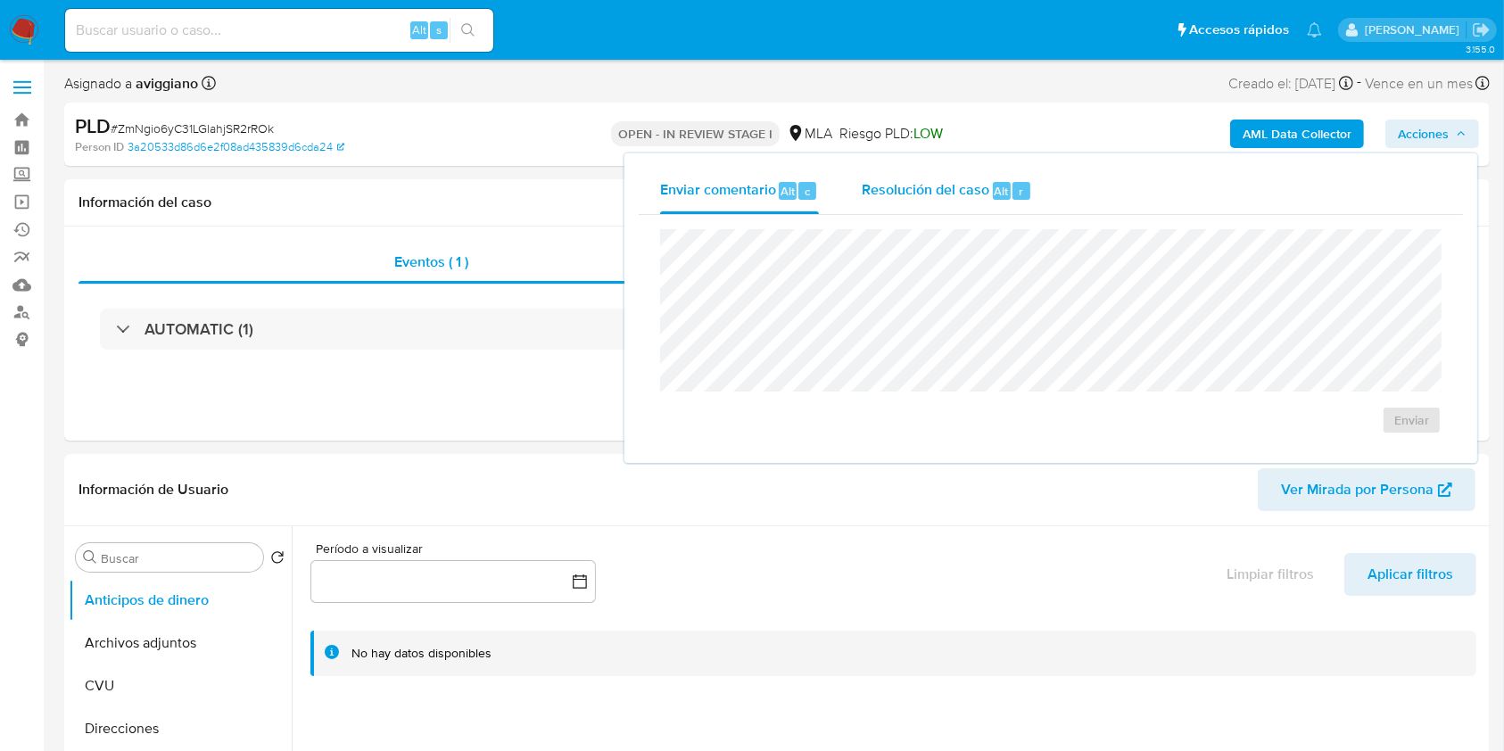
click at [996, 194] on span "Alt" at bounding box center [1002, 191] width 14 height 17
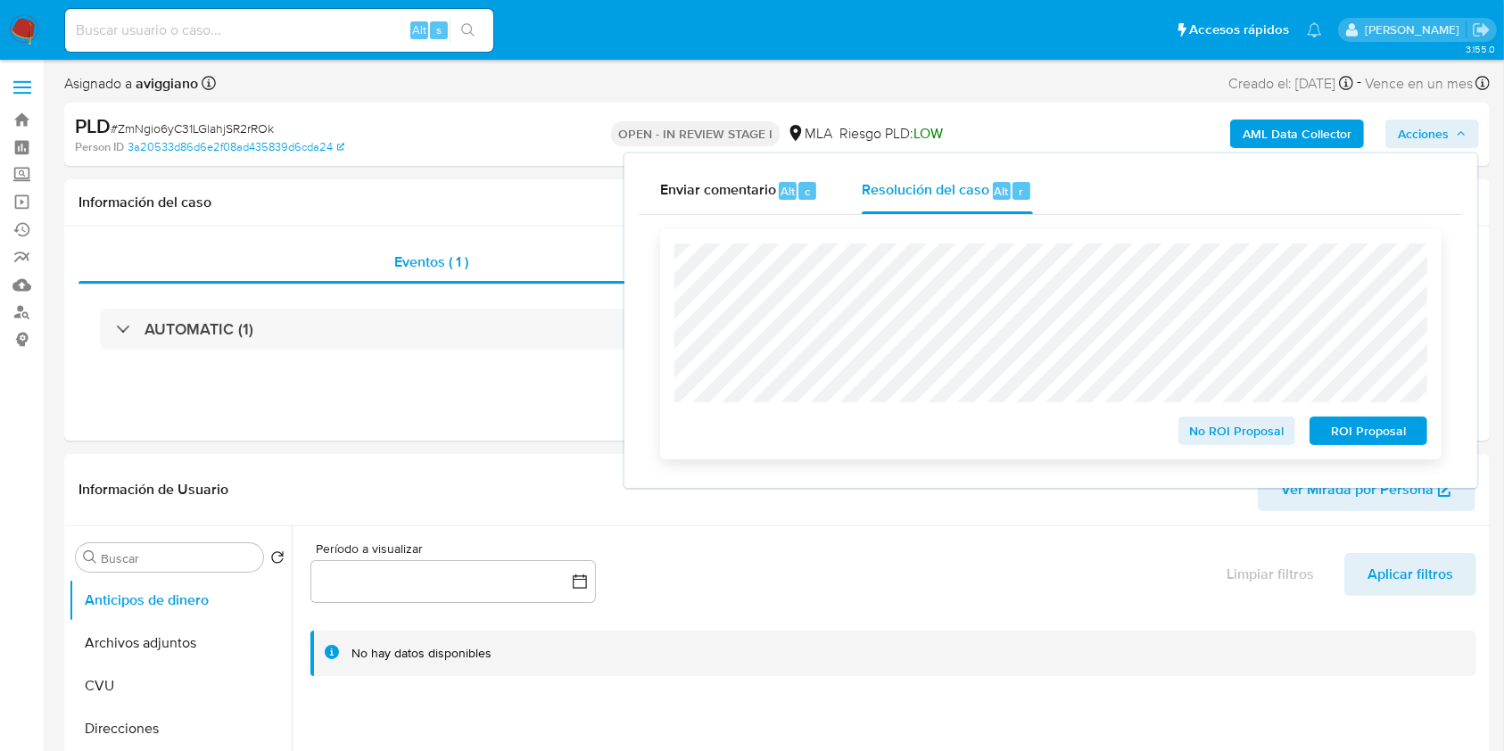
click at [1206, 418] on div "No ROI Proposal" at bounding box center [1237, 427] width 132 height 36
click at [1205, 431] on span "No ROI Proposal" at bounding box center [1237, 430] width 93 height 25
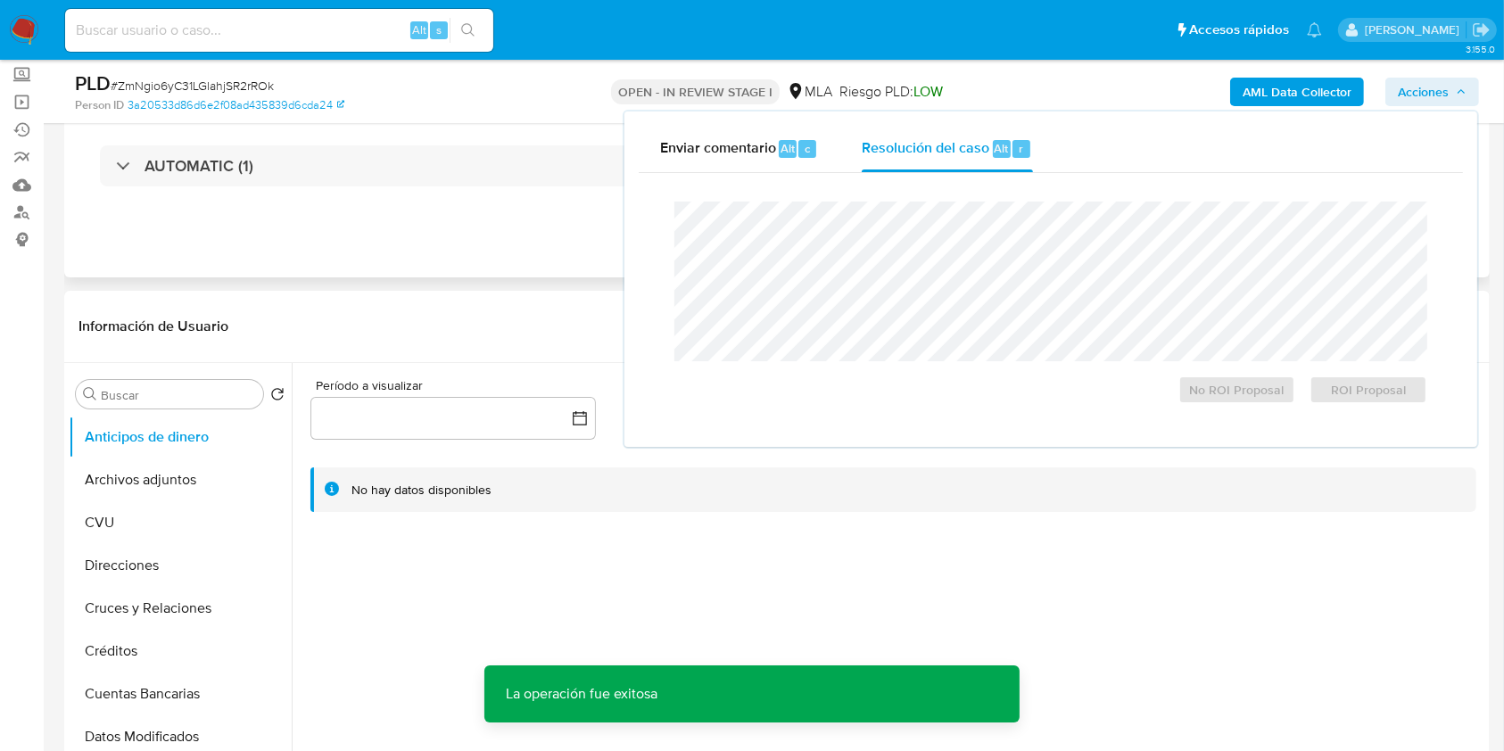
scroll to position [237, 0]
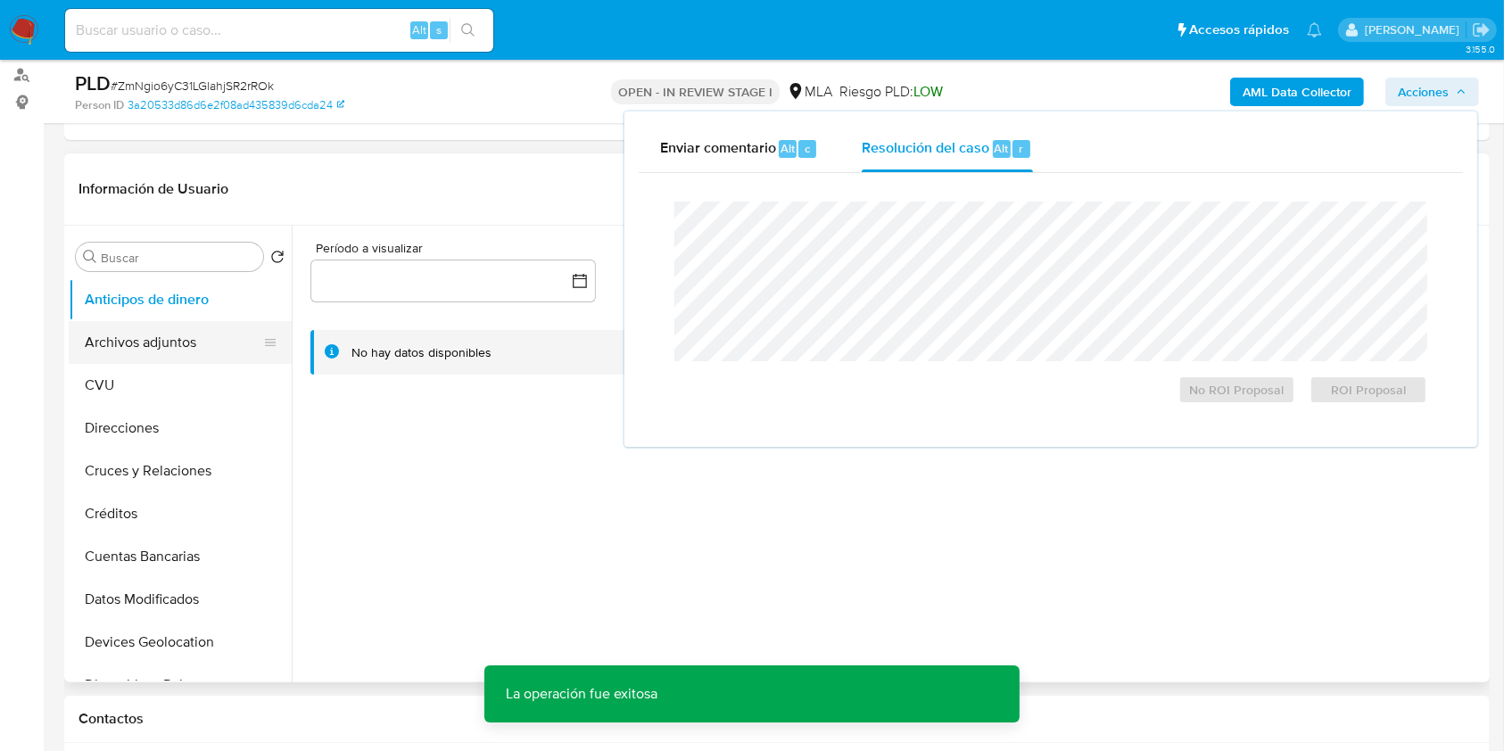
click at [178, 355] on button "Archivos adjuntos" at bounding box center [173, 342] width 209 height 43
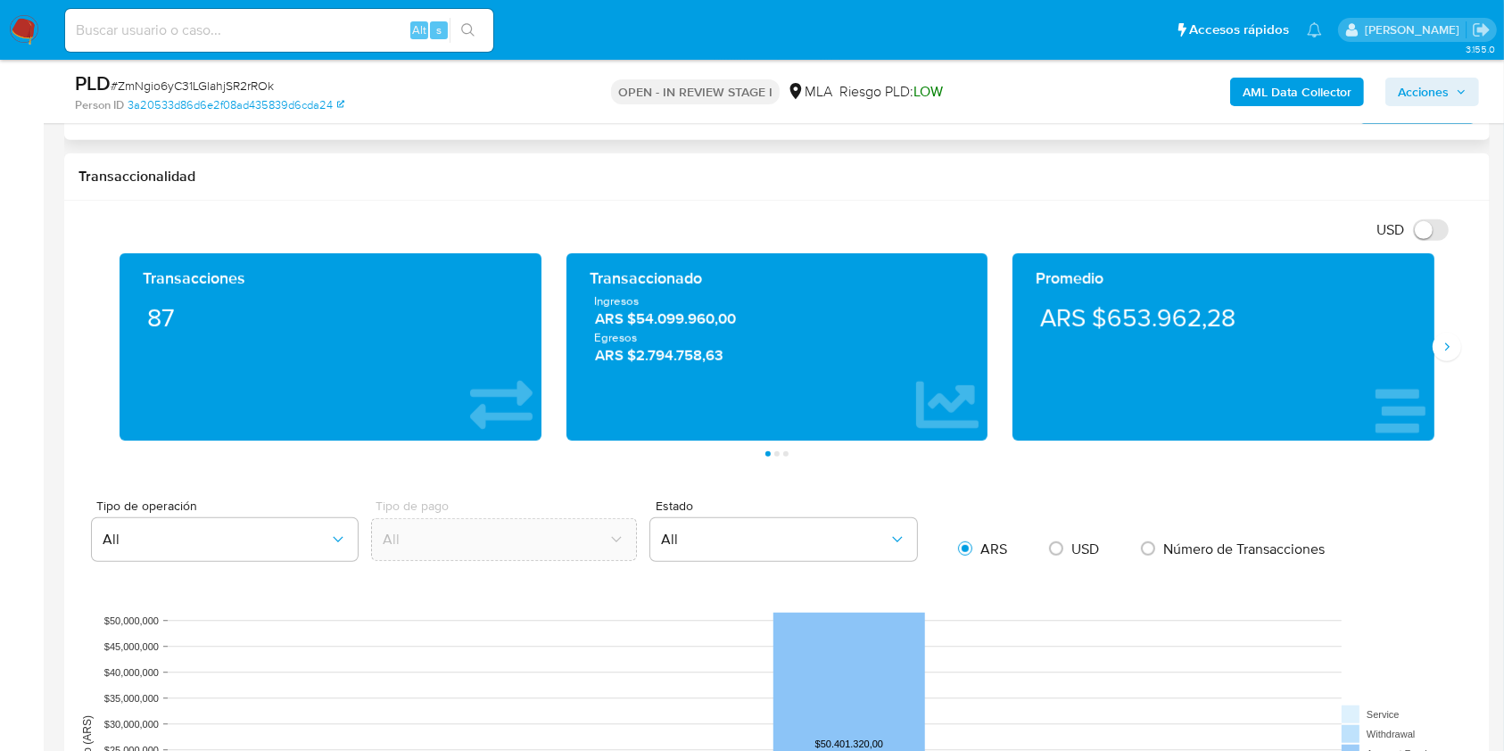
scroll to position [714, 0]
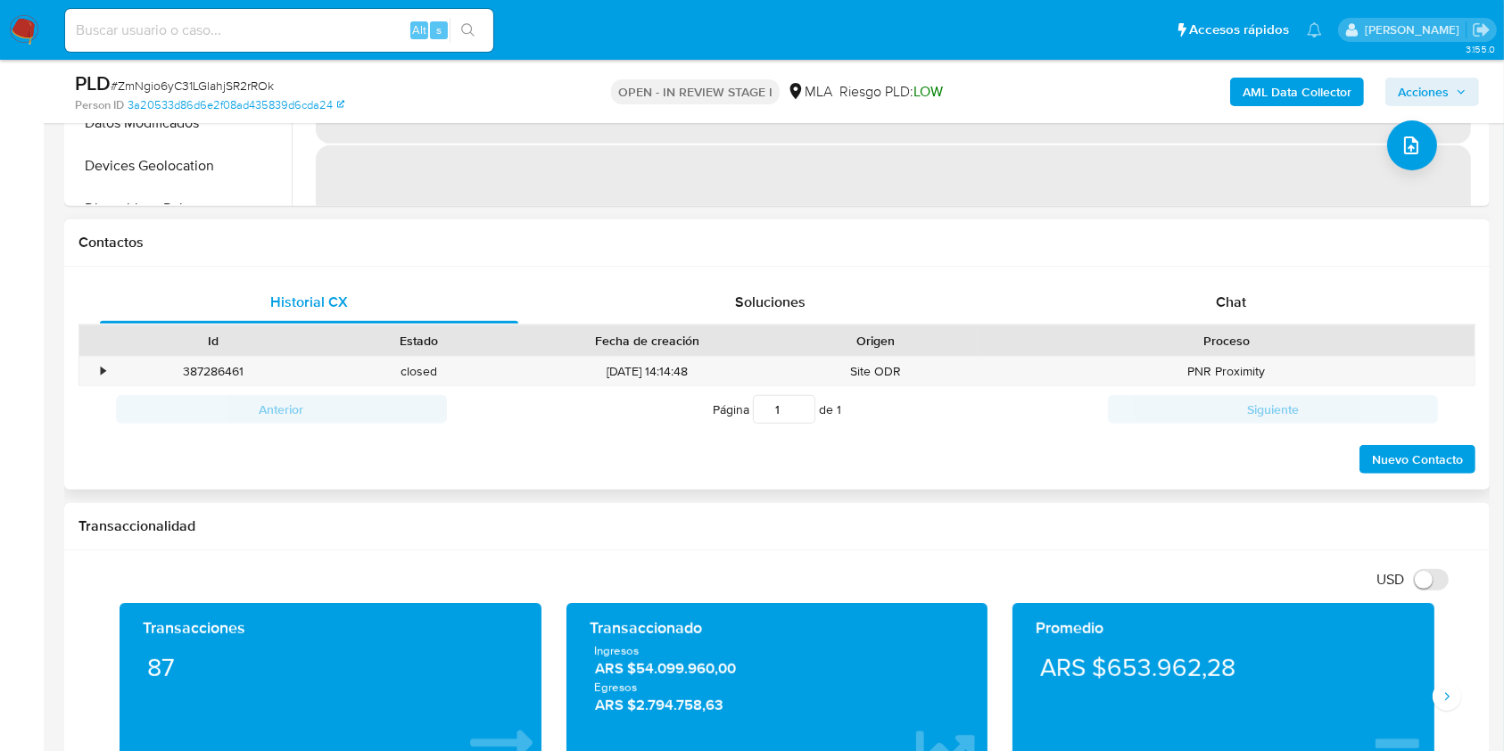
click at [1204, 335] on div "Proceso" at bounding box center [1226, 341] width 471 height 18
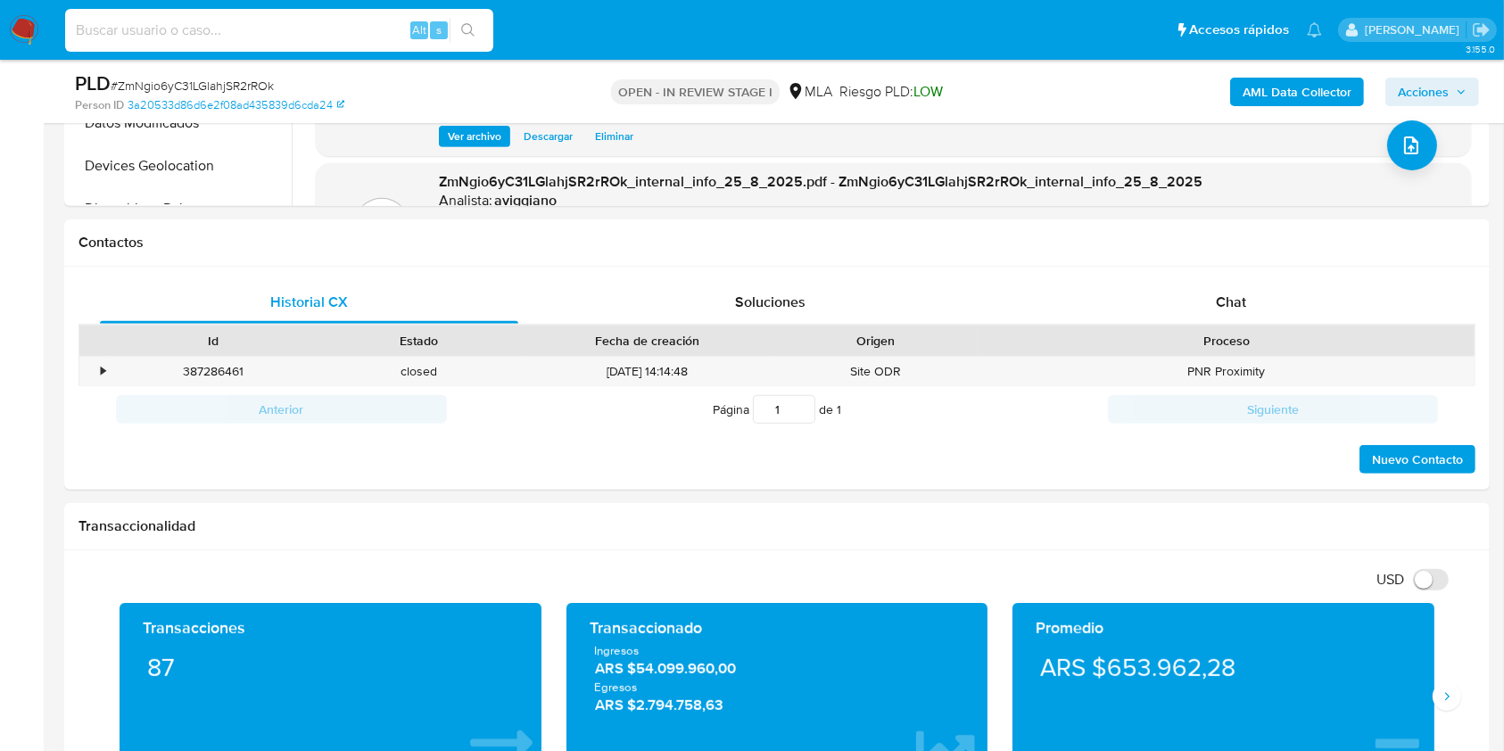
paste input "FudMhmBj8w8aylCD17KyuoOt"
type input "FudMhmBj8w8aylCD17KyuoOt"
click at [465, 29] on icon "search-icon" at bounding box center [468, 30] width 14 height 14
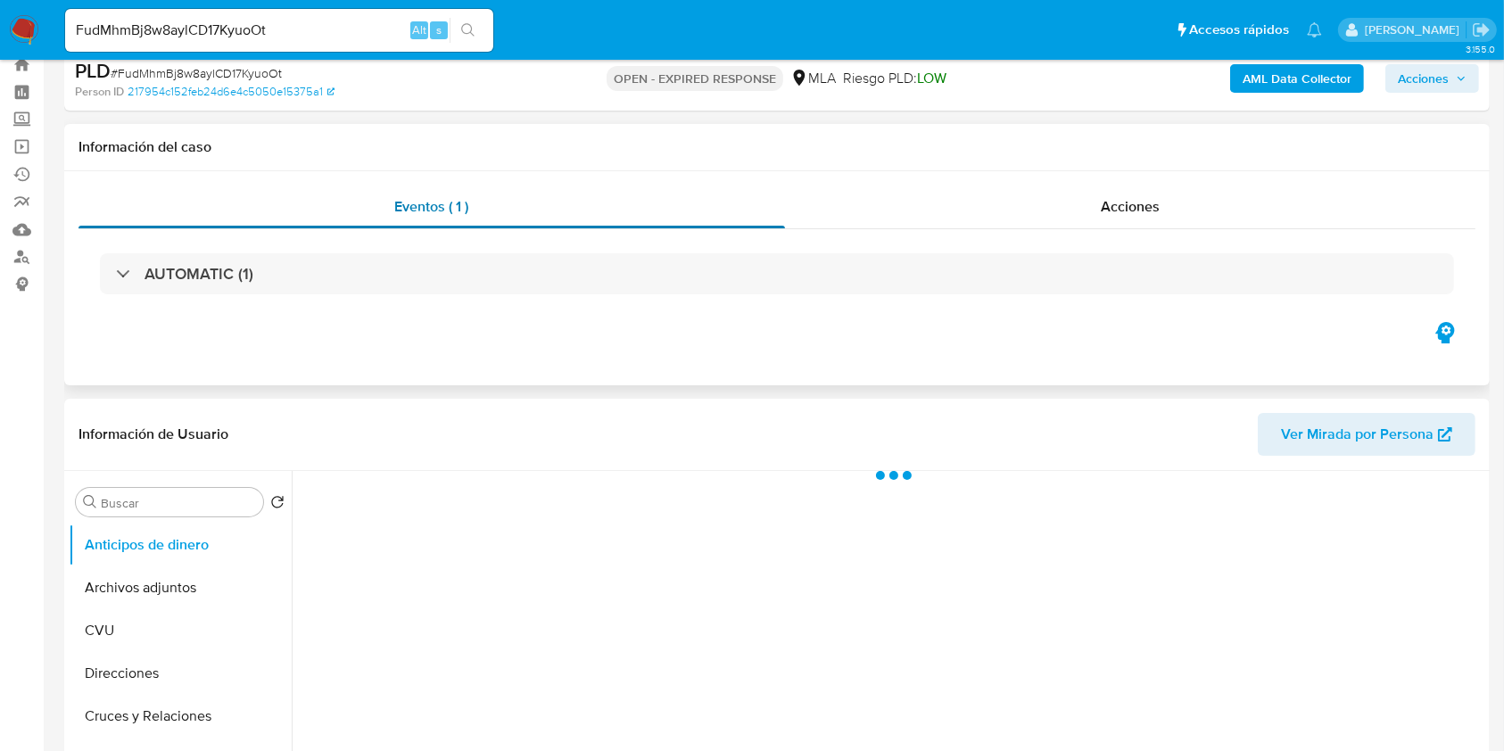
scroll to position [237, 0]
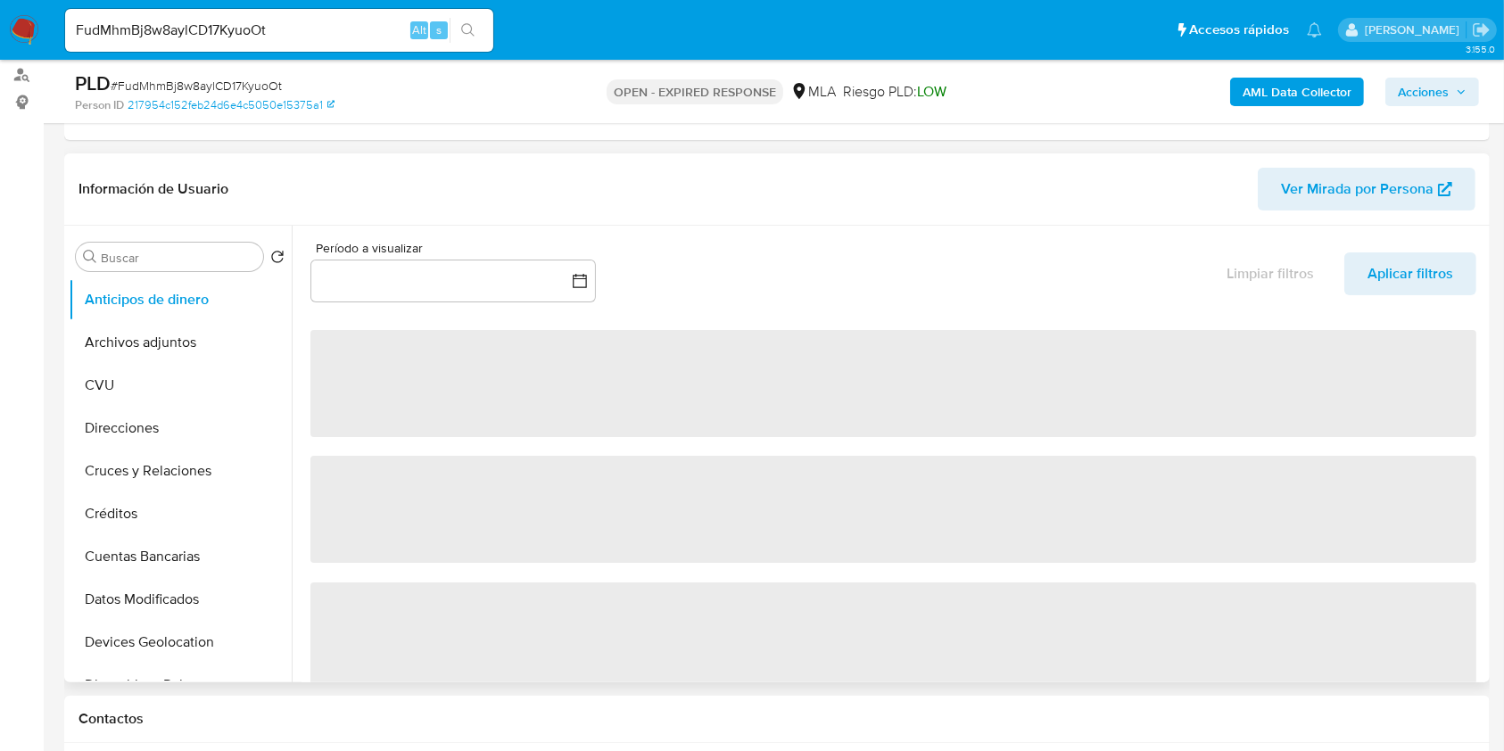
select select "10"
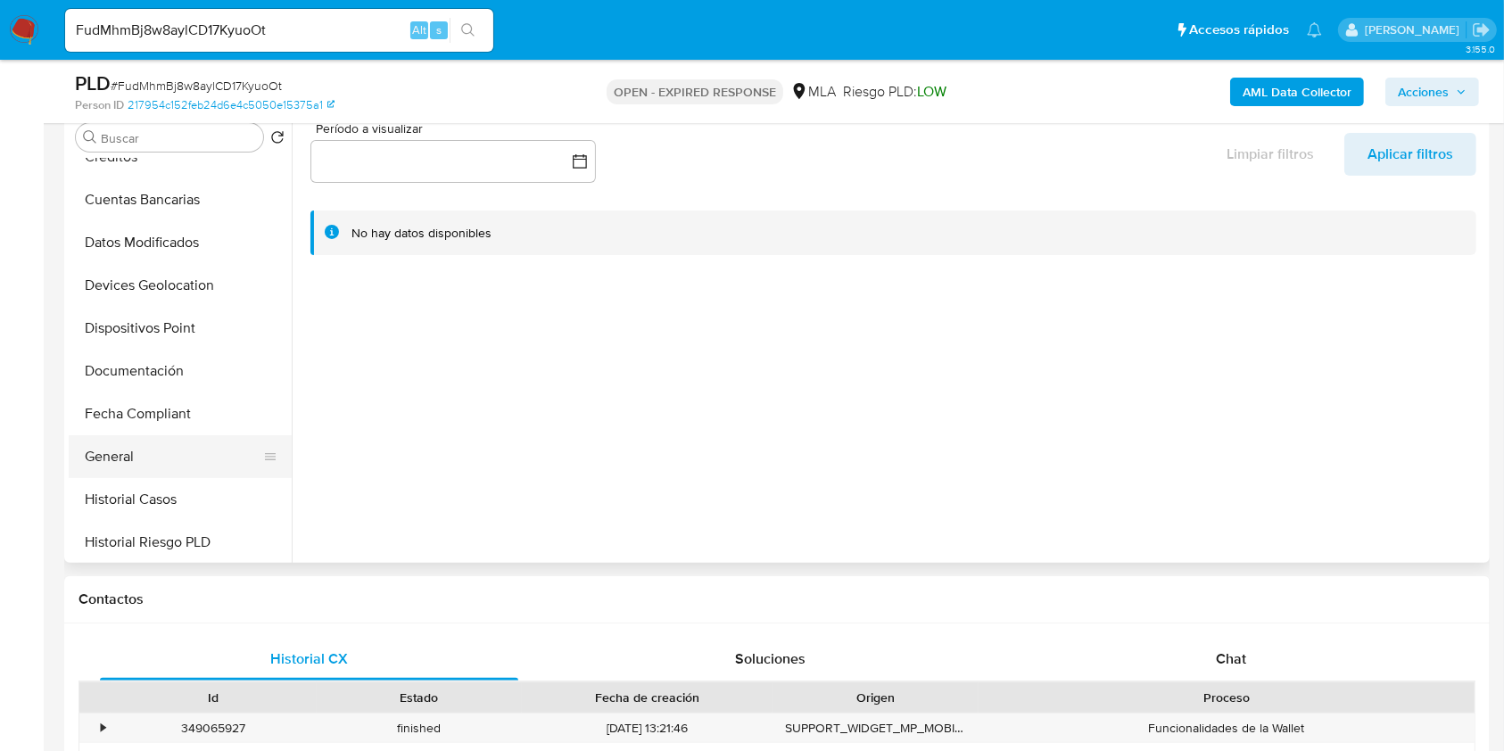
click at [129, 465] on button "General" at bounding box center [173, 456] width 209 height 43
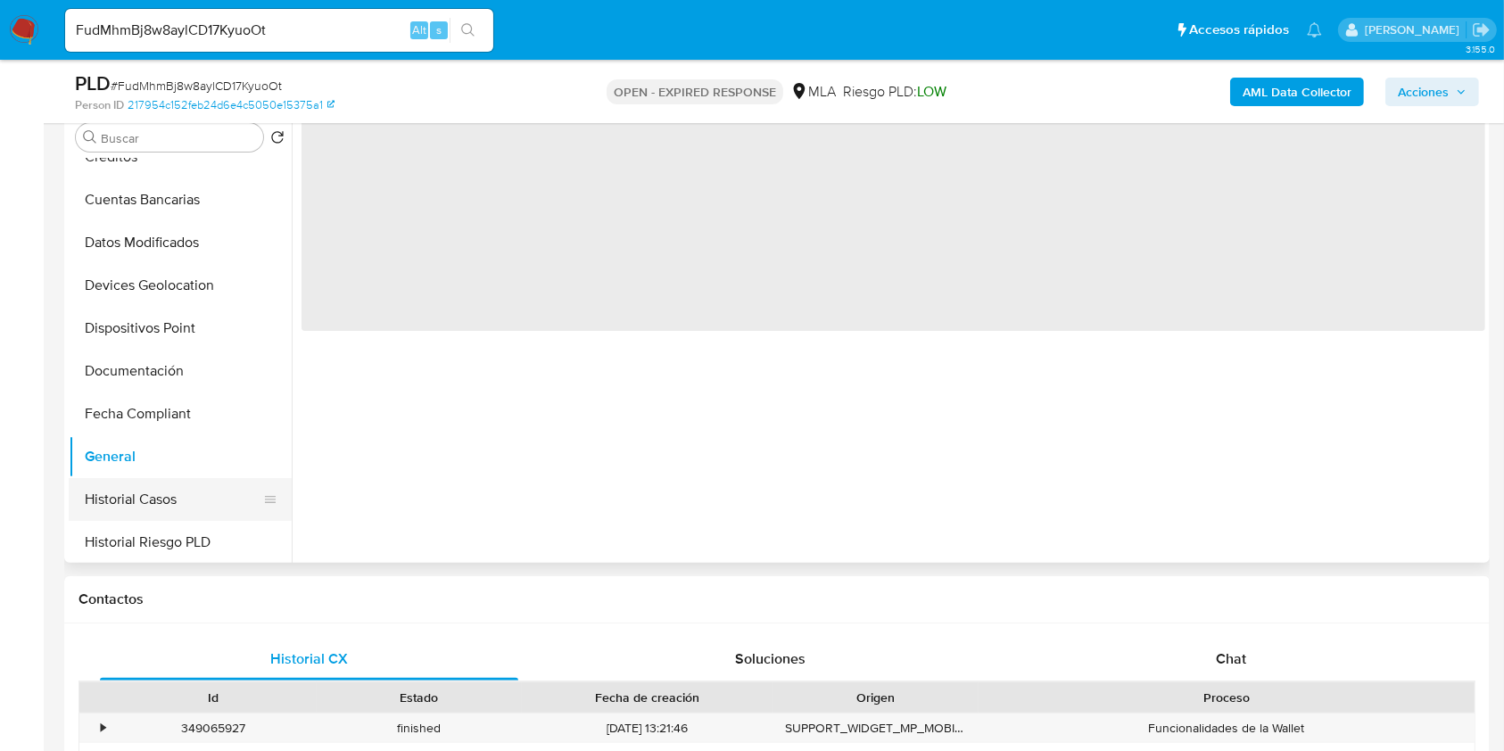
click at [146, 499] on button "Historial Casos" at bounding box center [173, 499] width 209 height 43
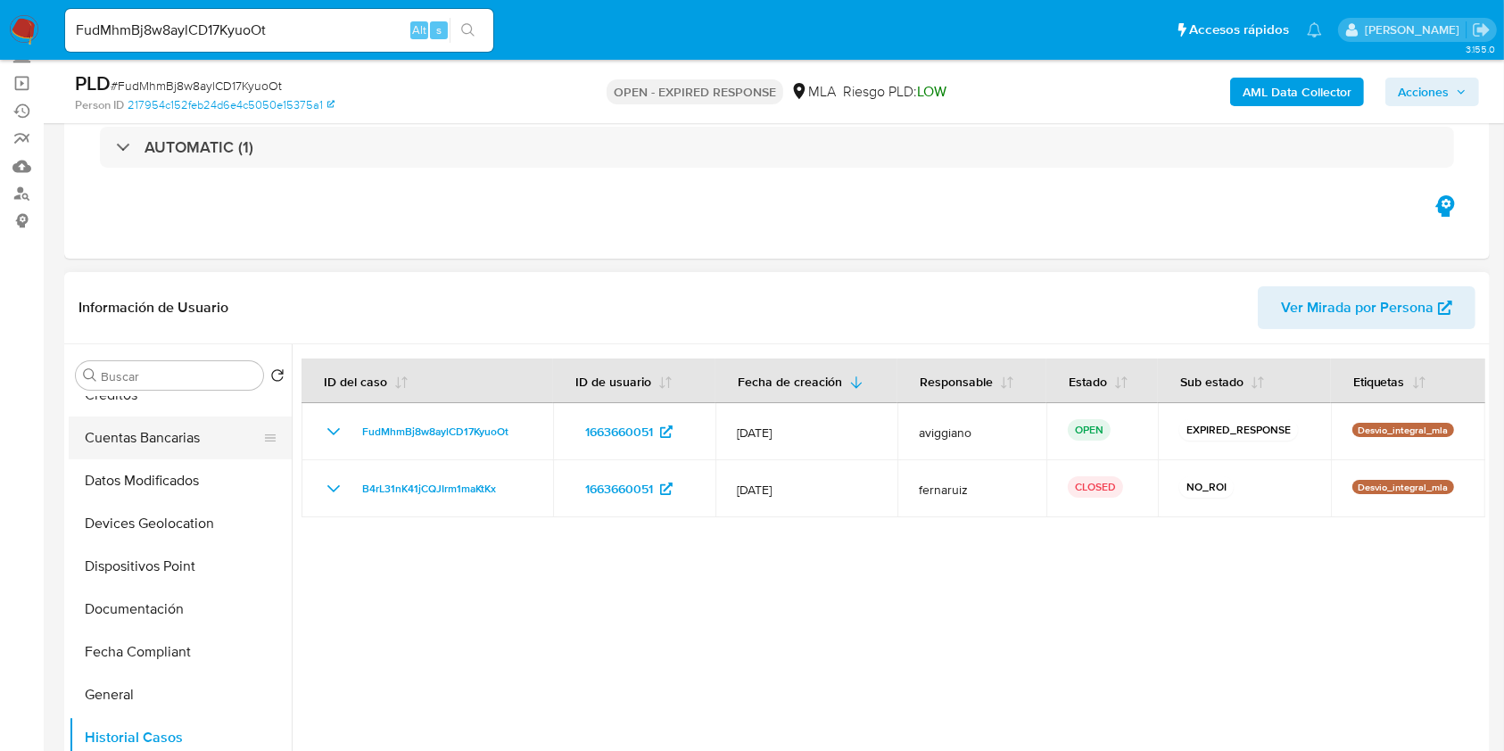
scroll to position [0, 0]
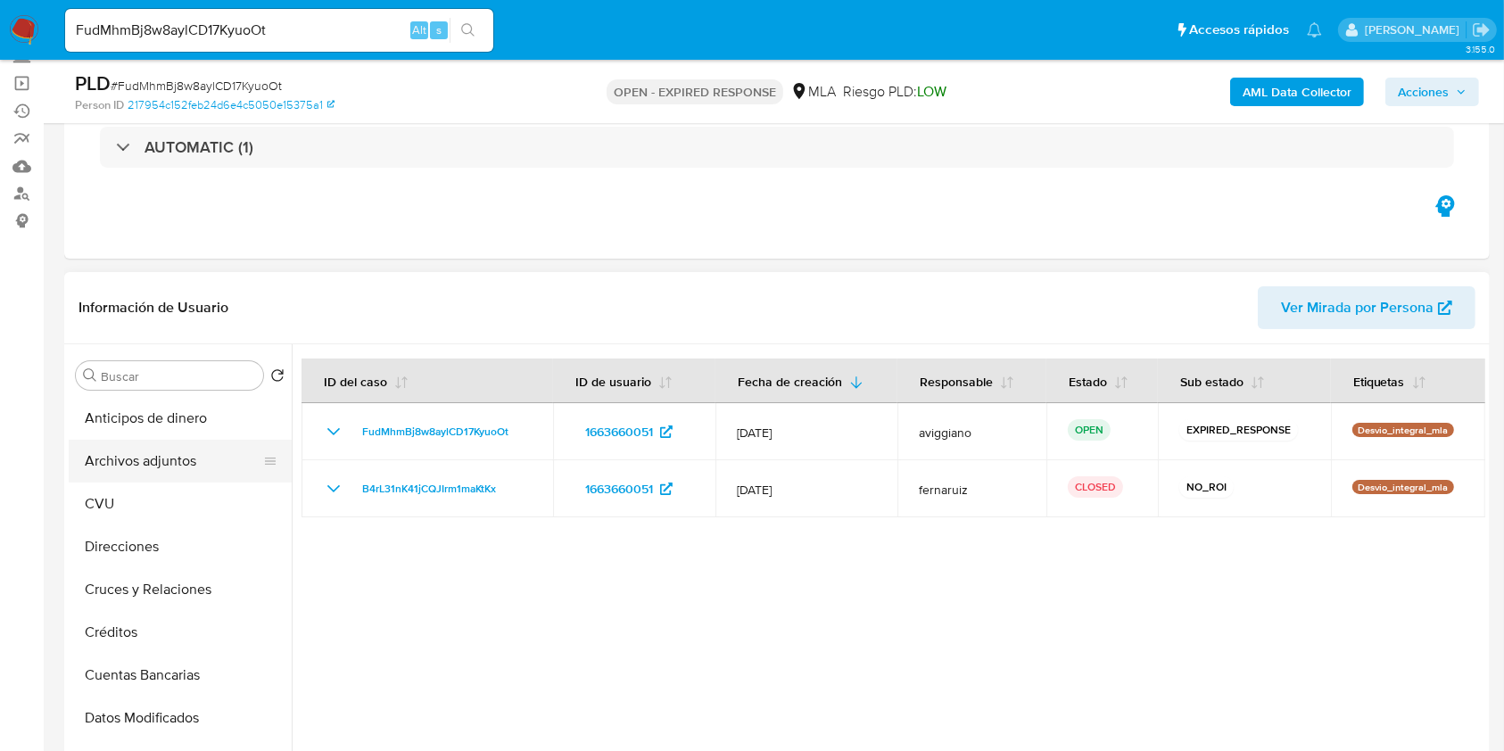
click at [154, 467] on button "Archivos adjuntos" at bounding box center [173, 461] width 209 height 43
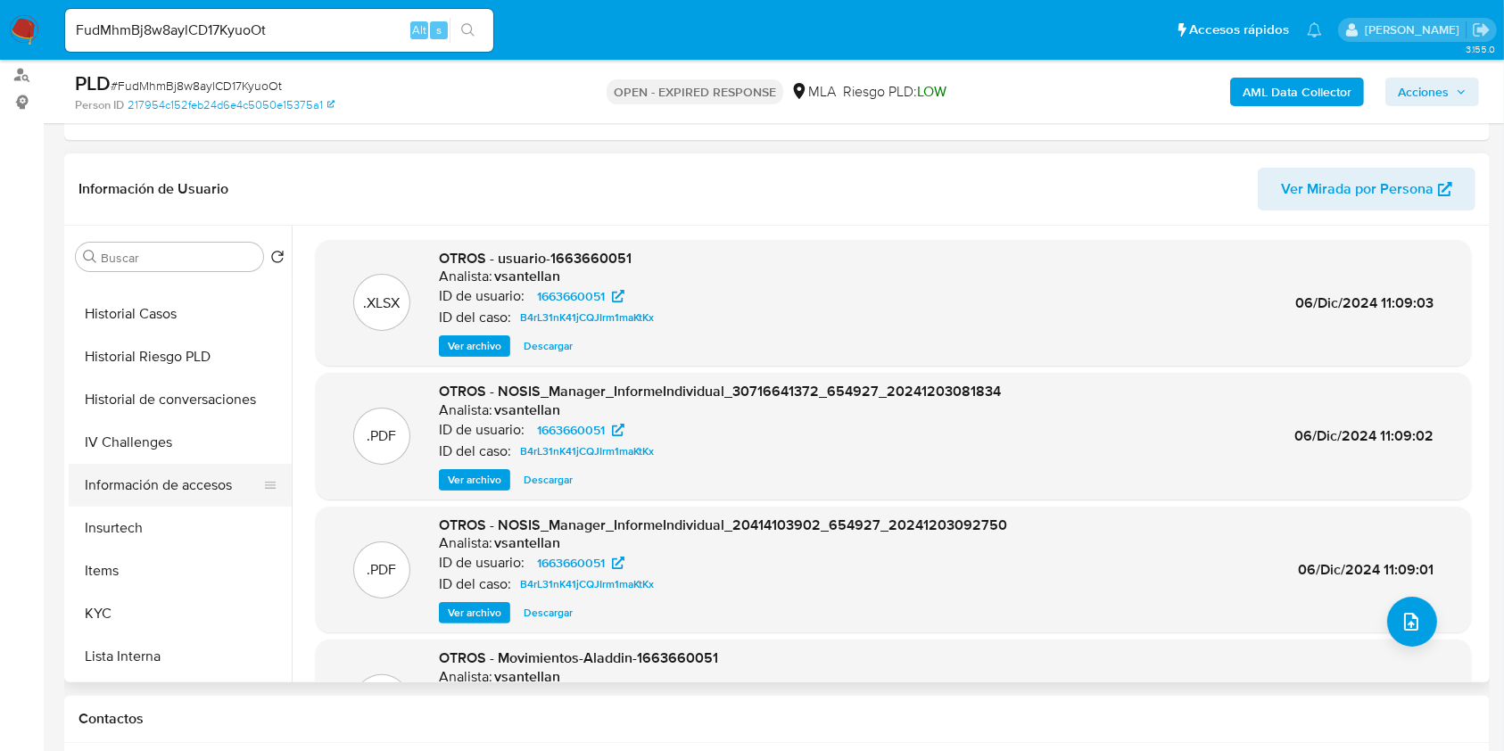
scroll to position [594, 0]
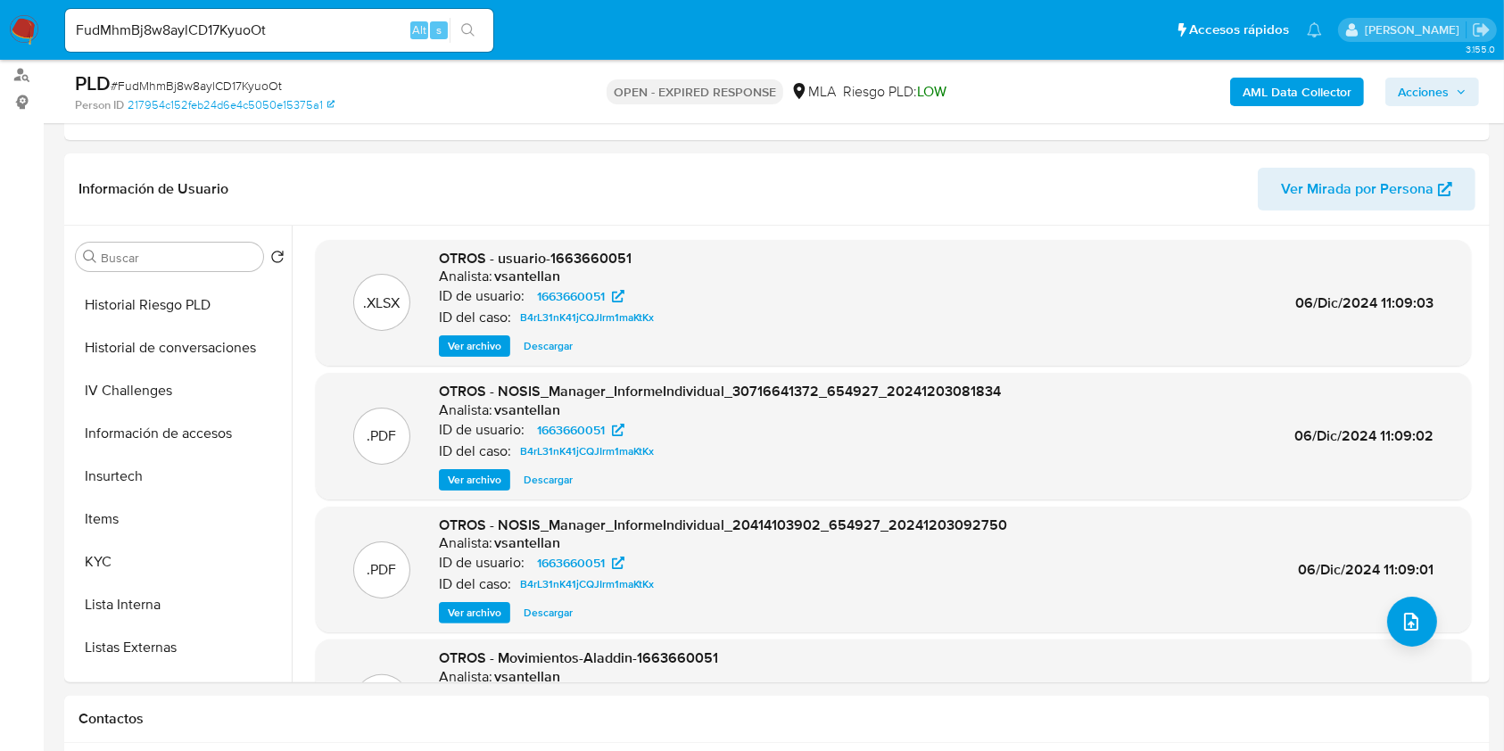
click at [1317, 111] on div "AML Data Collector Acciones" at bounding box center [1247, 91] width 463 height 42
click at [1313, 72] on div "AML Data Collector Acciones" at bounding box center [1247, 91] width 463 height 42
click at [1316, 87] on b "AML Data Collector" at bounding box center [1297, 92] width 109 height 29
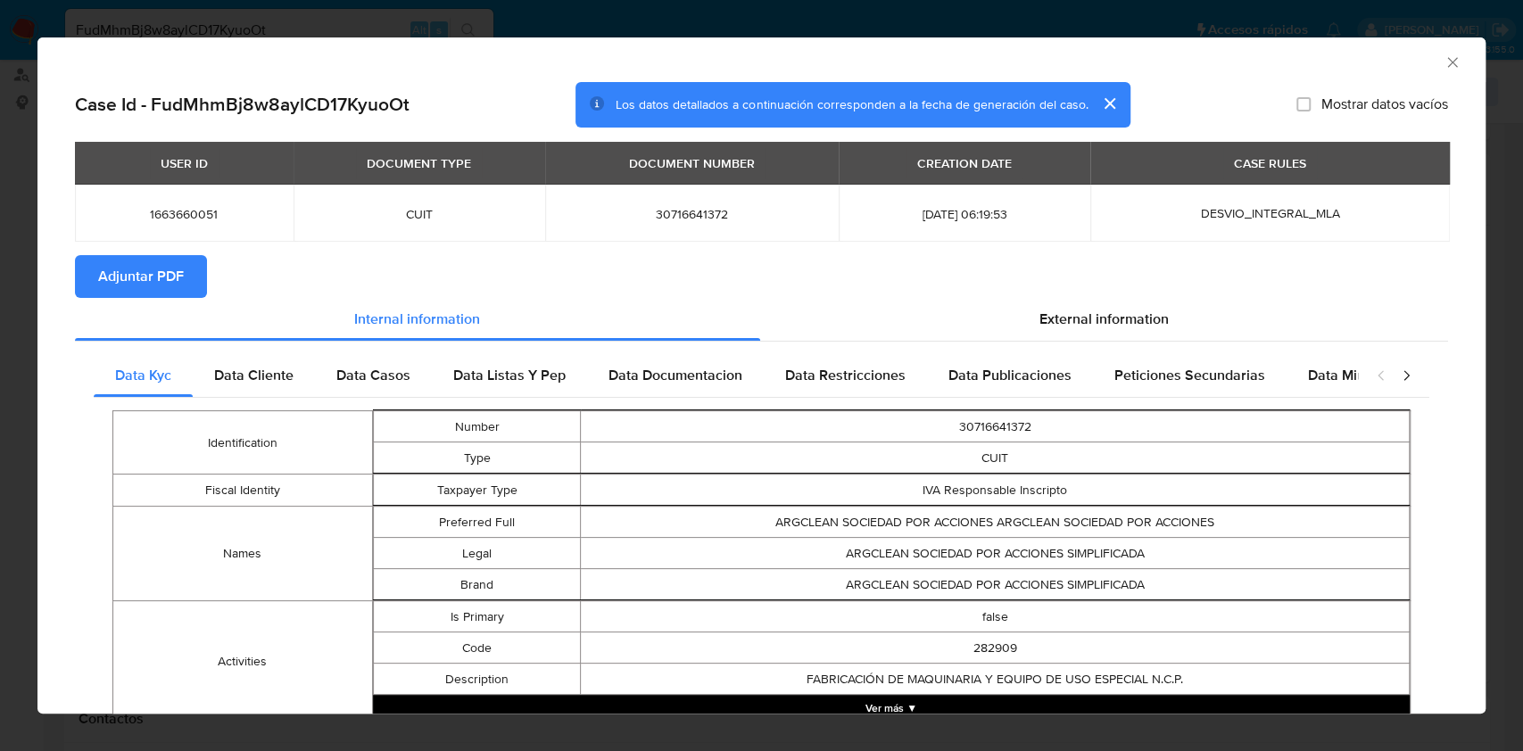
click at [57, 287] on div "Case Id - FudMhmBj8w8aylCD17KyuoOt Los datos detallados a continuación correspo…" at bounding box center [761, 671] width 1448 height 1179
click at [80, 285] on button "Adjuntar PDF" at bounding box center [141, 276] width 132 height 43
click at [1422, 65] on div "AML Data Collector" at bounding box center [747, 60] width 1394 height 20
click at [1444, 61] on icon "Cerrar ventana" at bounding box center [1453, 63] width 18 height 18
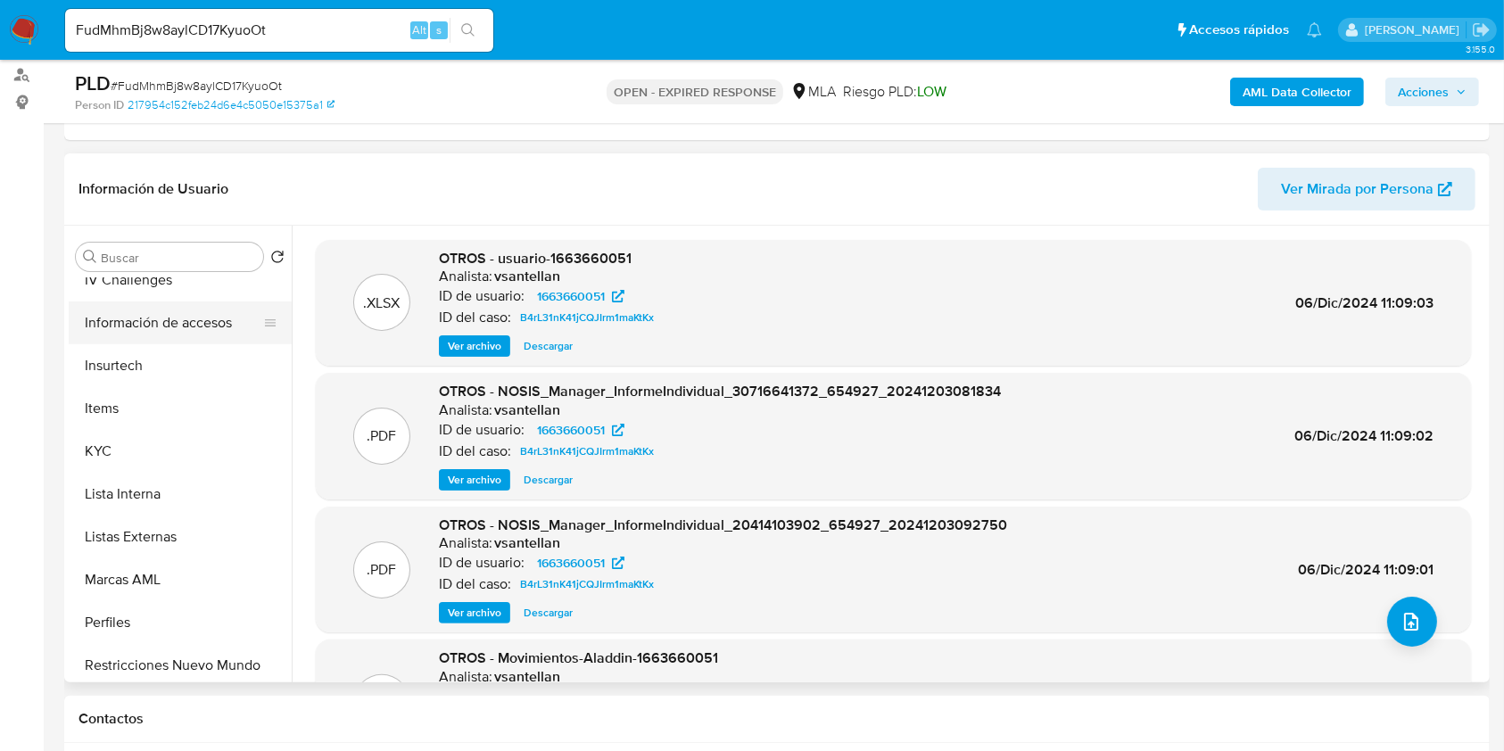
scroll to position [832, 0]
click at [150, 324] on button "KYC" at bounding box center [173, 323] width 209 height 43
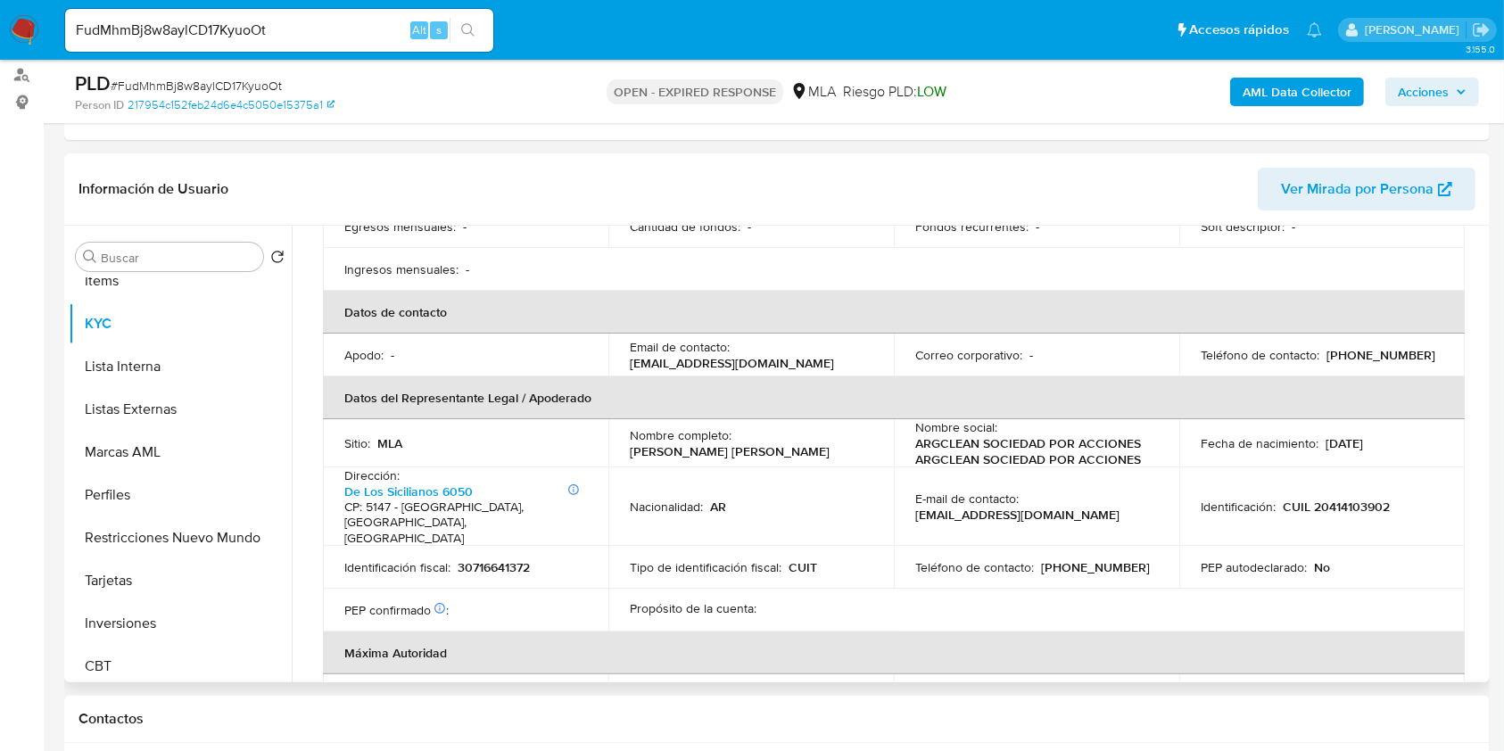
scroll to position [594, 0]
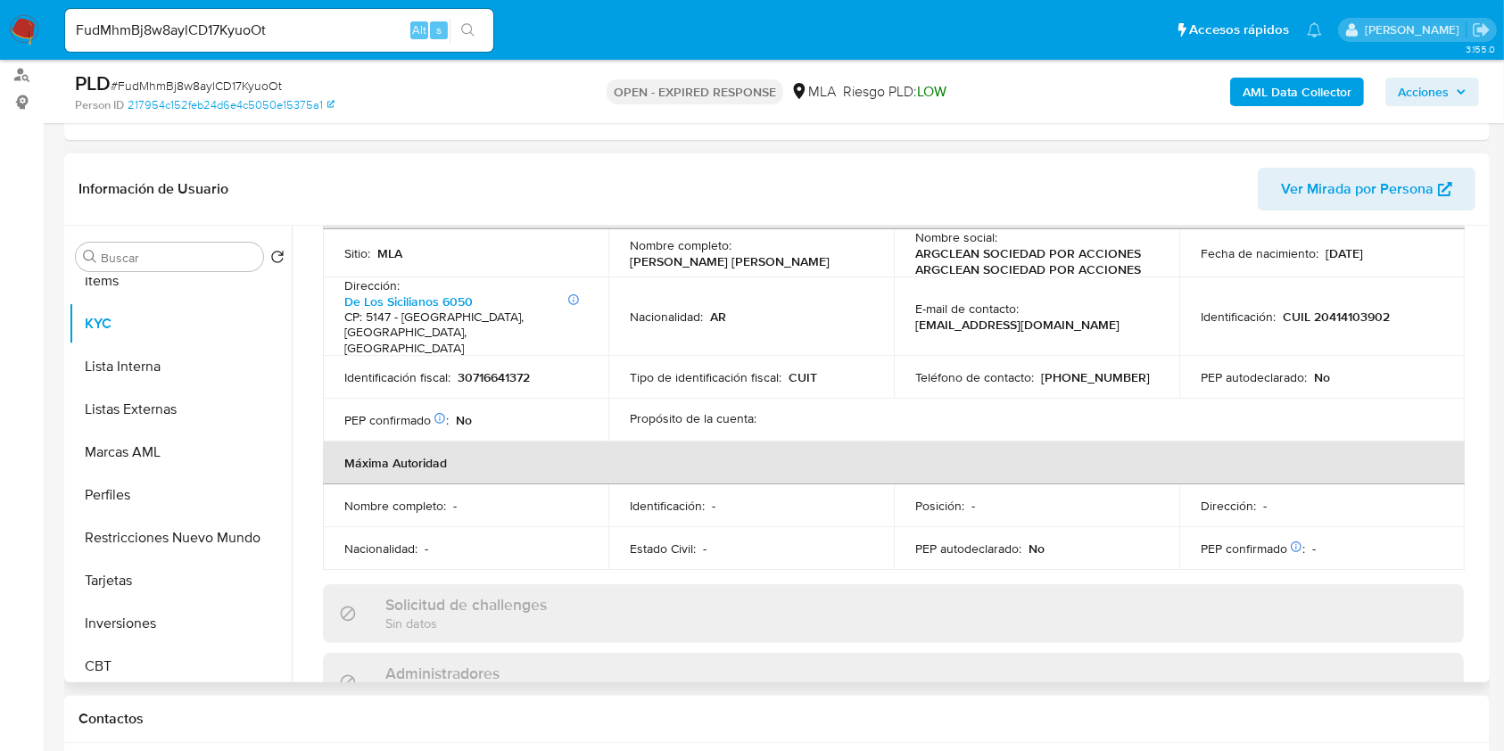
click at [500, 369] on p "30716641372" at bounding box center [494, 377] width 72 height 16
copy p "30716641372"
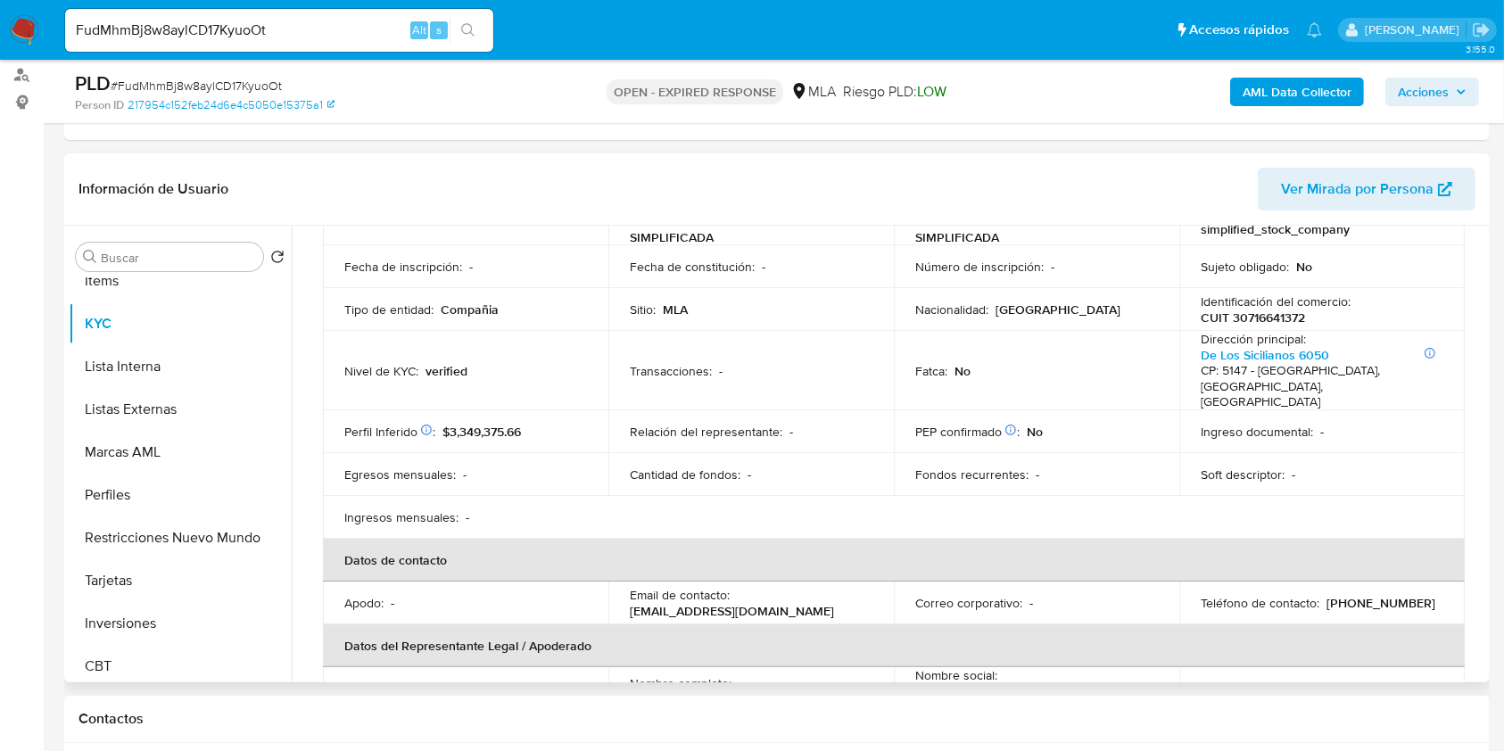
scroll to position [119, 0]
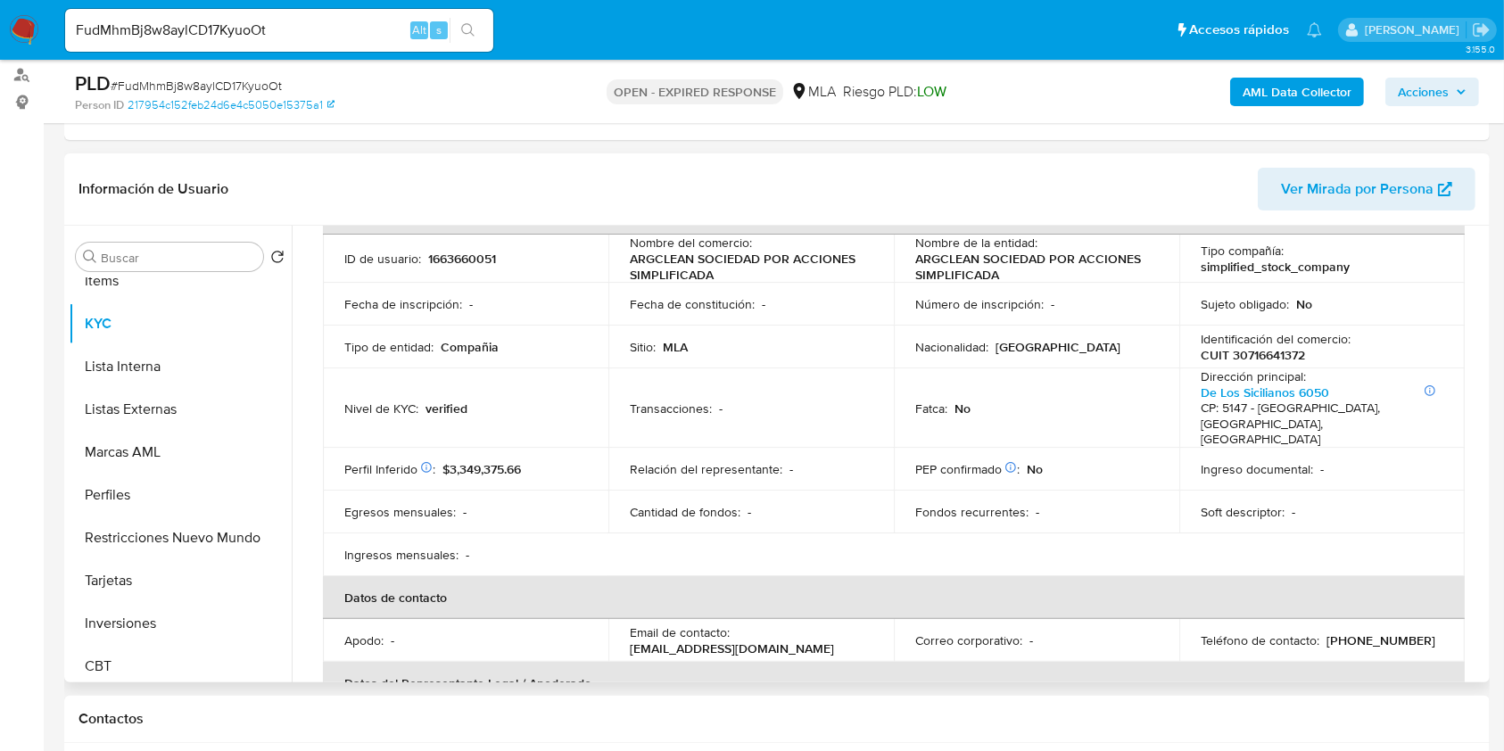
click at [454, 265] on p "1663660051" at bounding box center [462, 259] width 68 height 16
click at [456, 265] on p "1663660051" at bounding box center [462, 259] width 68 height 16
copy p "1663660051"
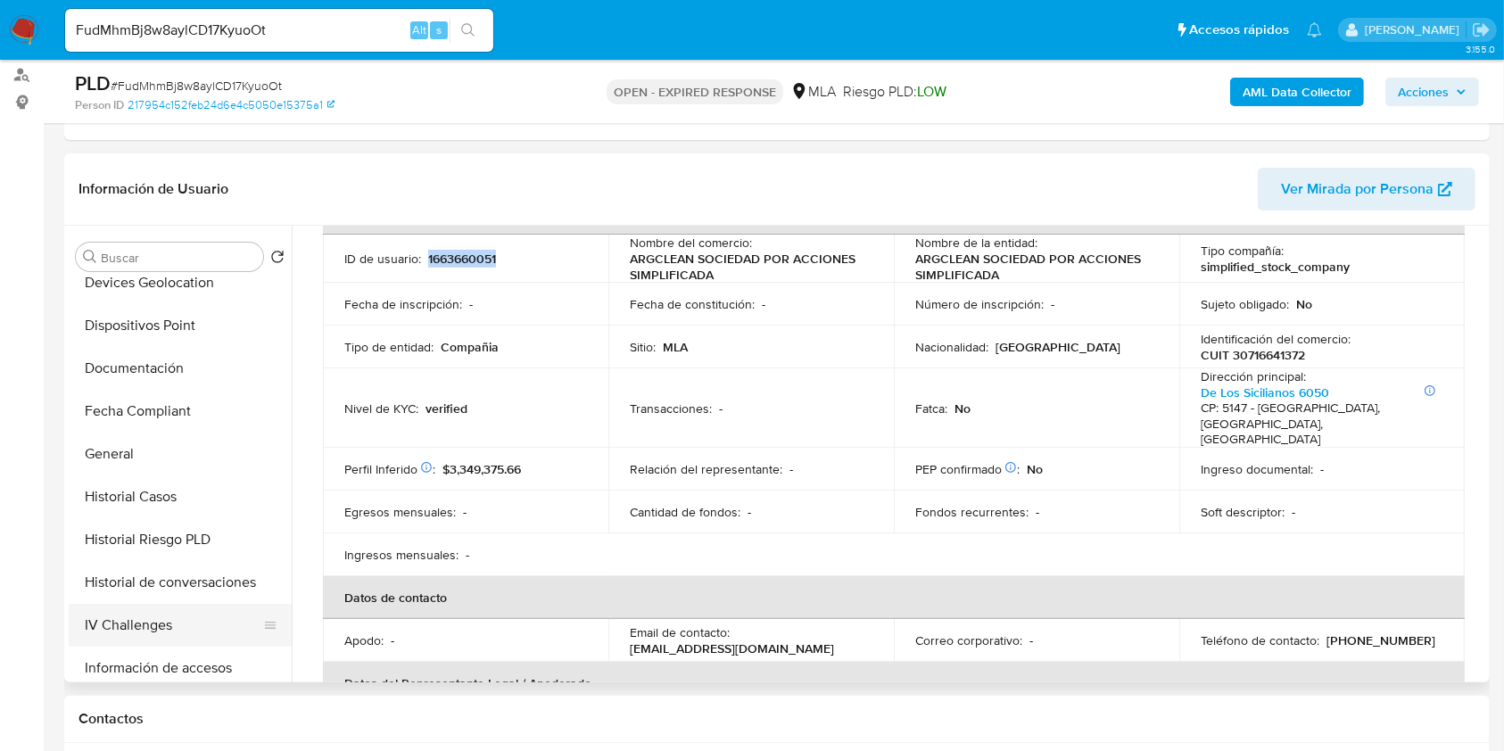
scroll to position [0, 0]
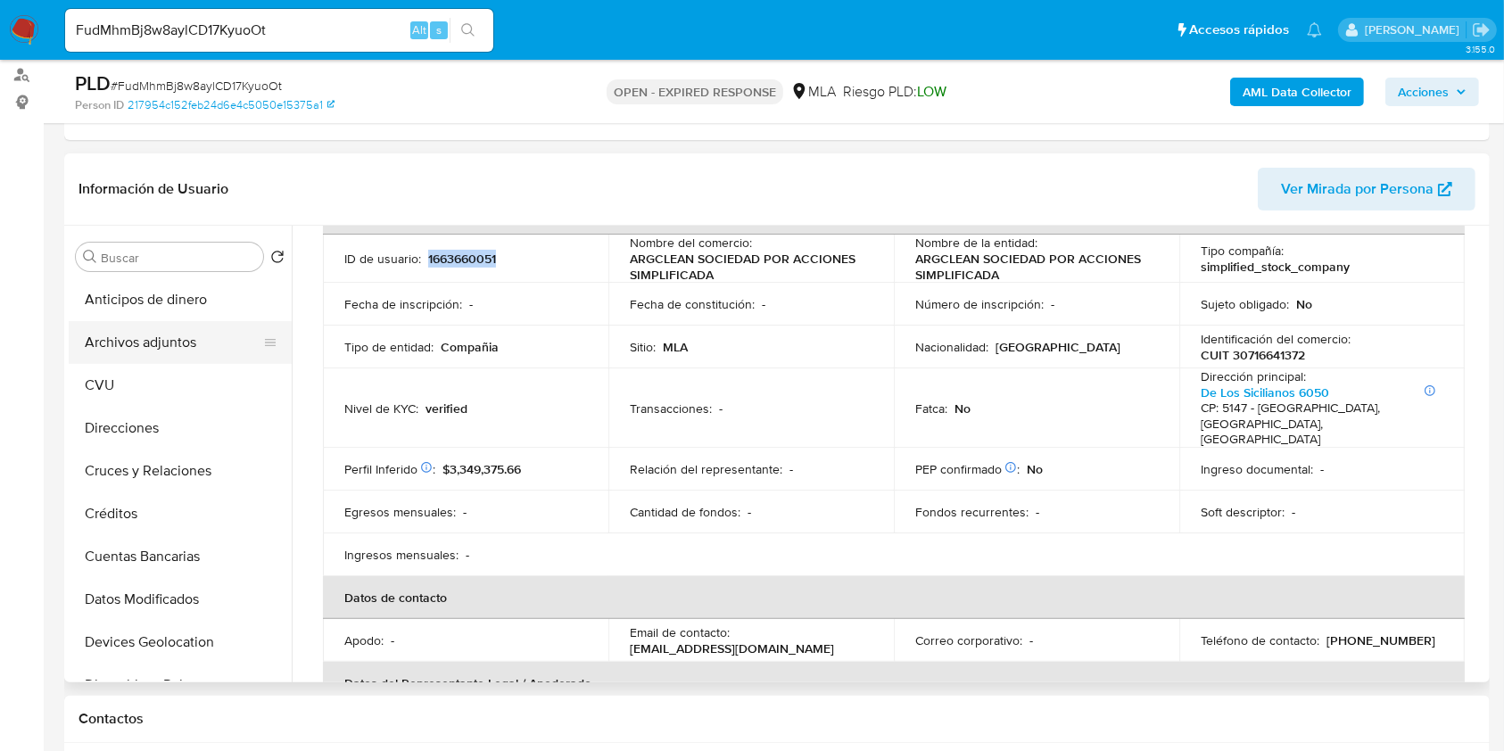
click at [161, 354] on button "Archivos adjuntos" at bounding box center [173, 342] width 209 height 43
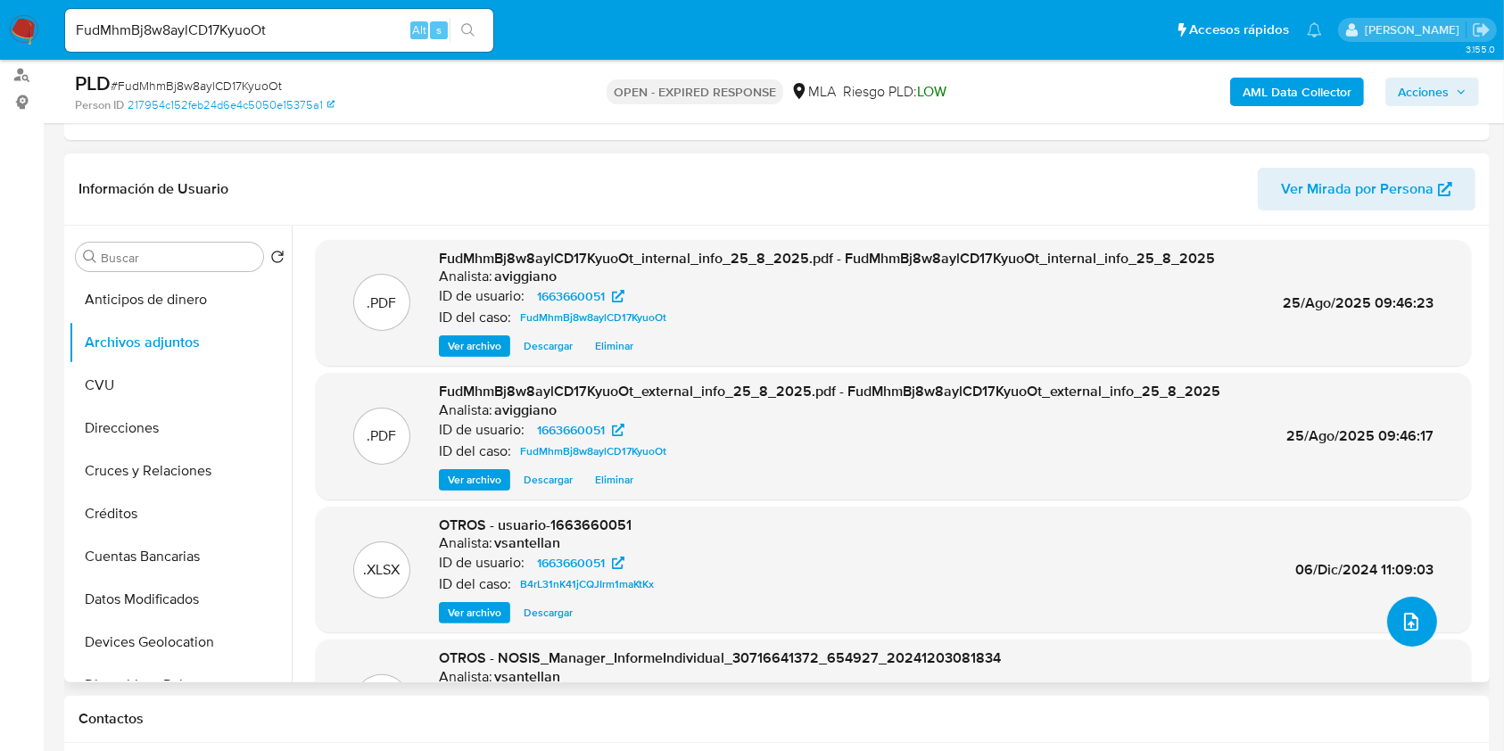
click at [1419, 617] on button "upload-file" at bounding box center [1412, 622] width 50 height 50
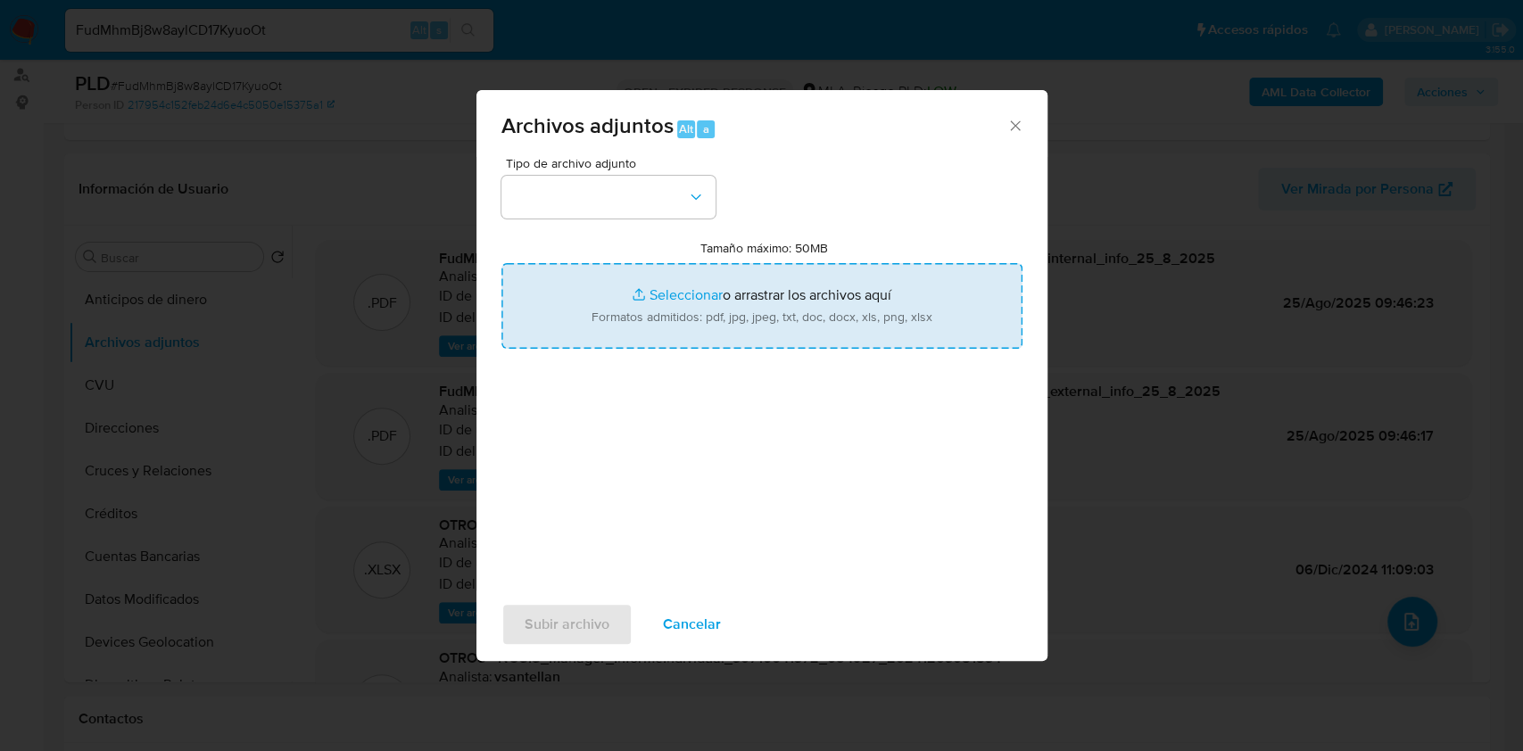
click at [845, 323] on input "Tamaño máximo: 50MB Seleccionar archivos" at bounding box center [761, 306] width 521 height 86
type input "C:\fakepath\Nosis - 1663660051.pdf"
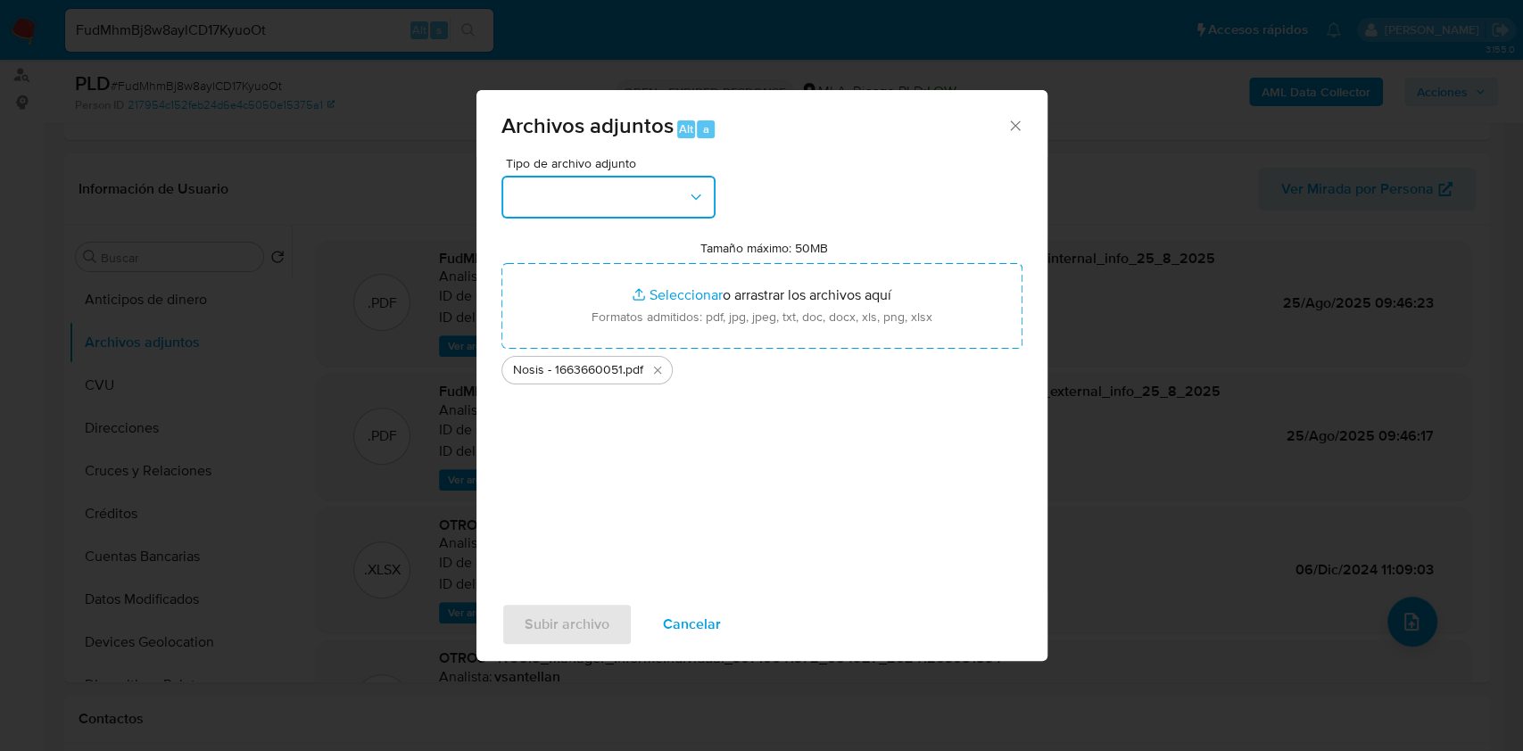
click at [667, 211] on button "button" at bounding box center [608, 197] width 214 height 43
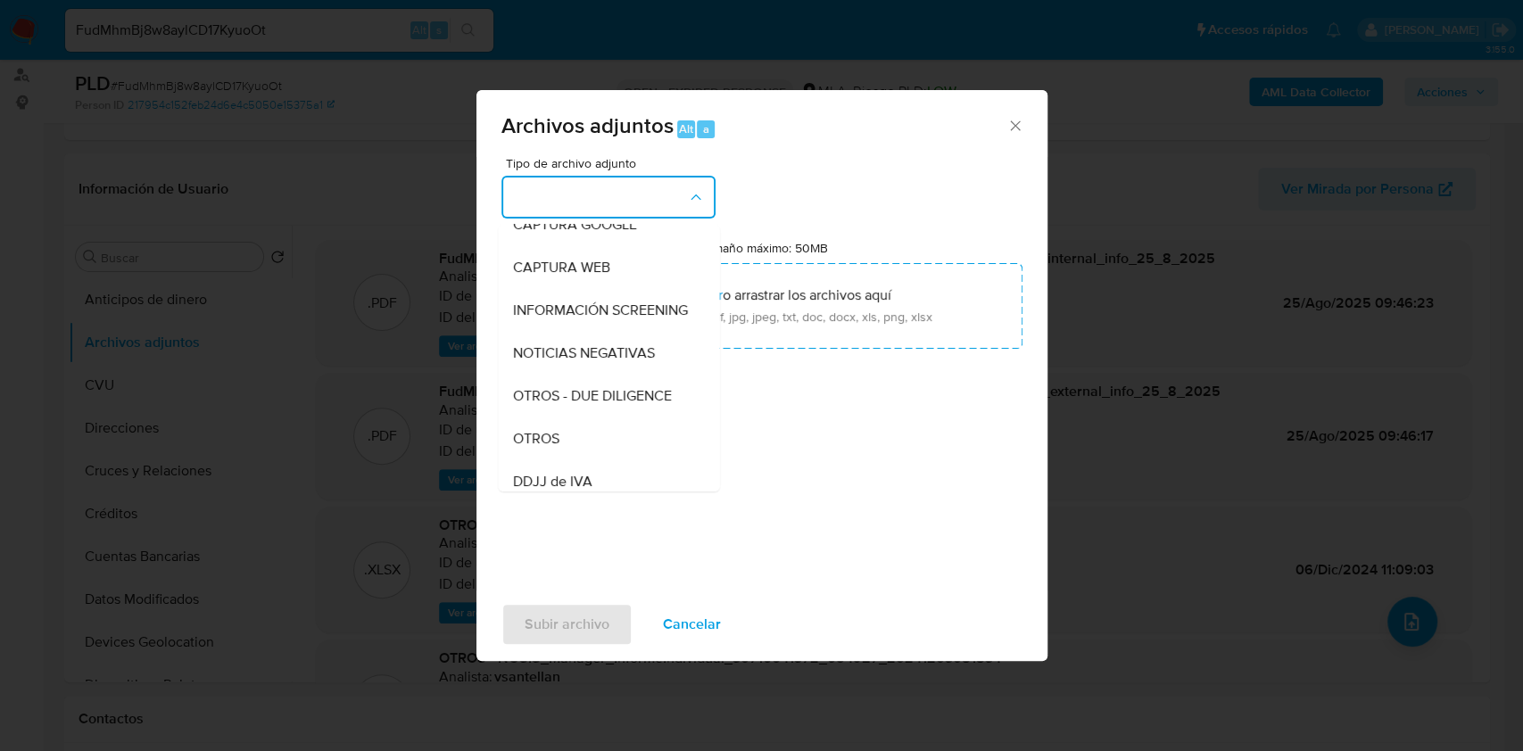
scroll to position [237, 0]
click at [564, 355] on div "OTROS" at bounding box center [603, 350] width 182 height 43
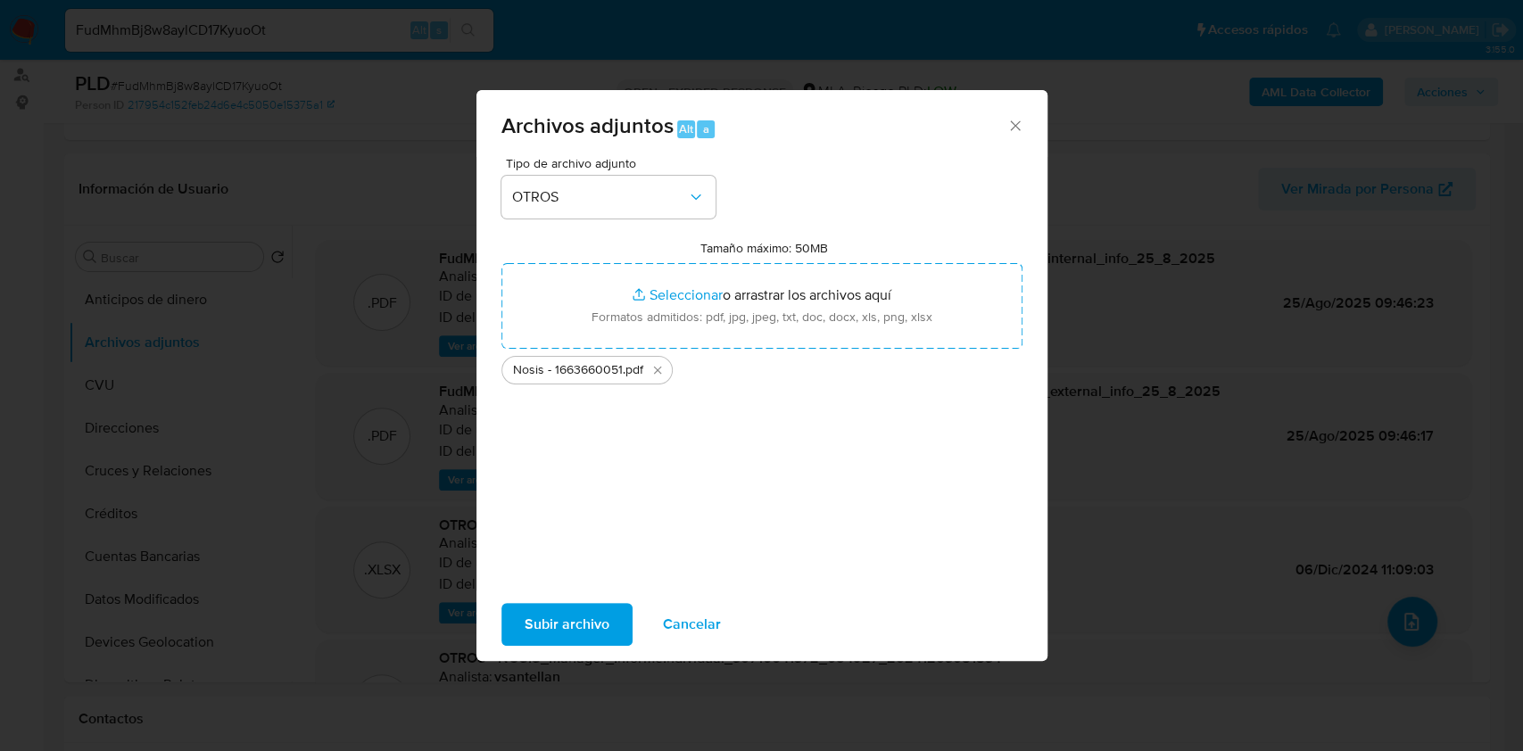
click at [575, 625] on span "Subir archivo" at bounding box center [567, 624] width 85 height 39
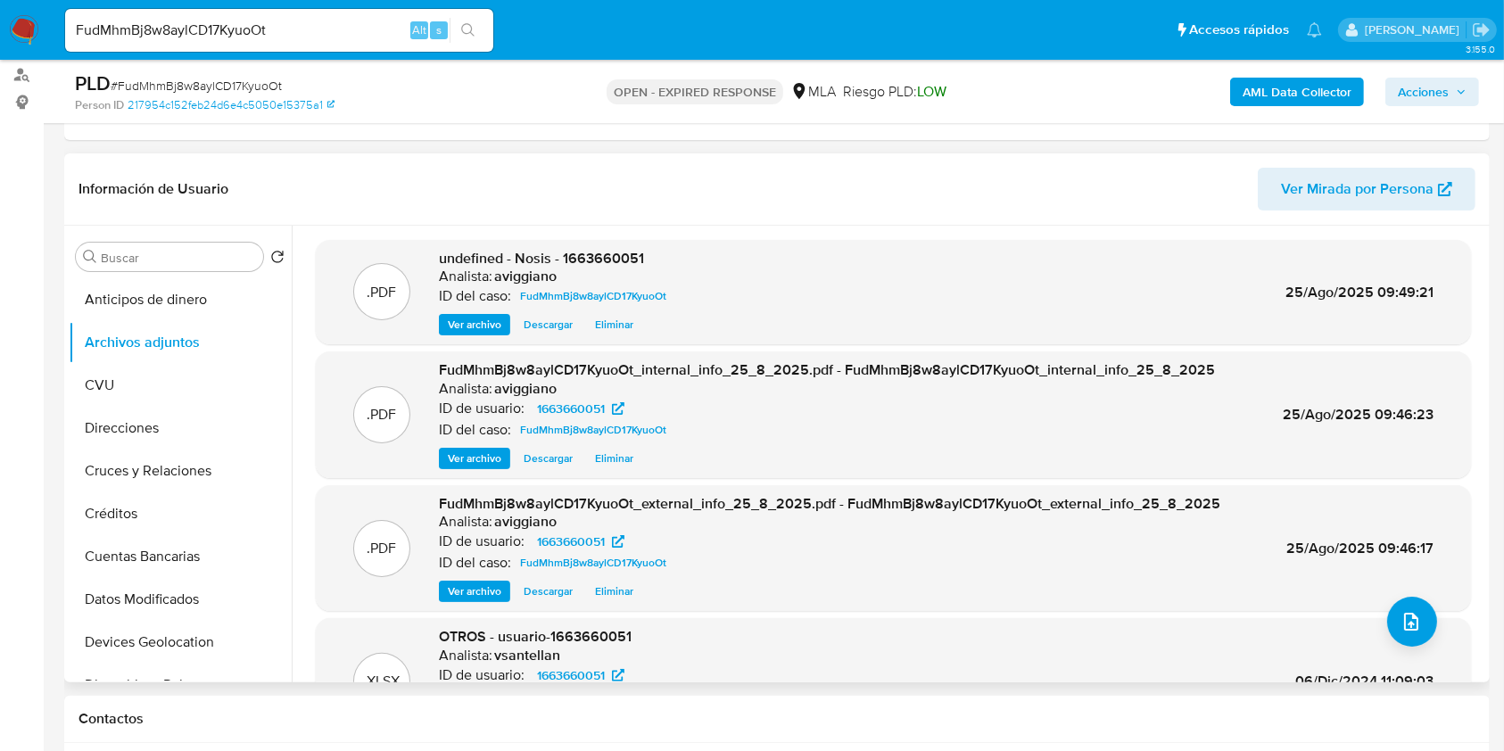
click at [592, 248] on span "undefined - Nosis - 1663660051" at bounding box center [541, 258] width 205 height 21
click at [592, 251] on span "undefined - Nosis - 1663660051" at bounding box center [541, 258] width 205 height 21
click at [593, 252] on span "undefined - Nosis - 1663660051" at bounding box center [541, 258] width 205 height 21
copy span "1663660051"
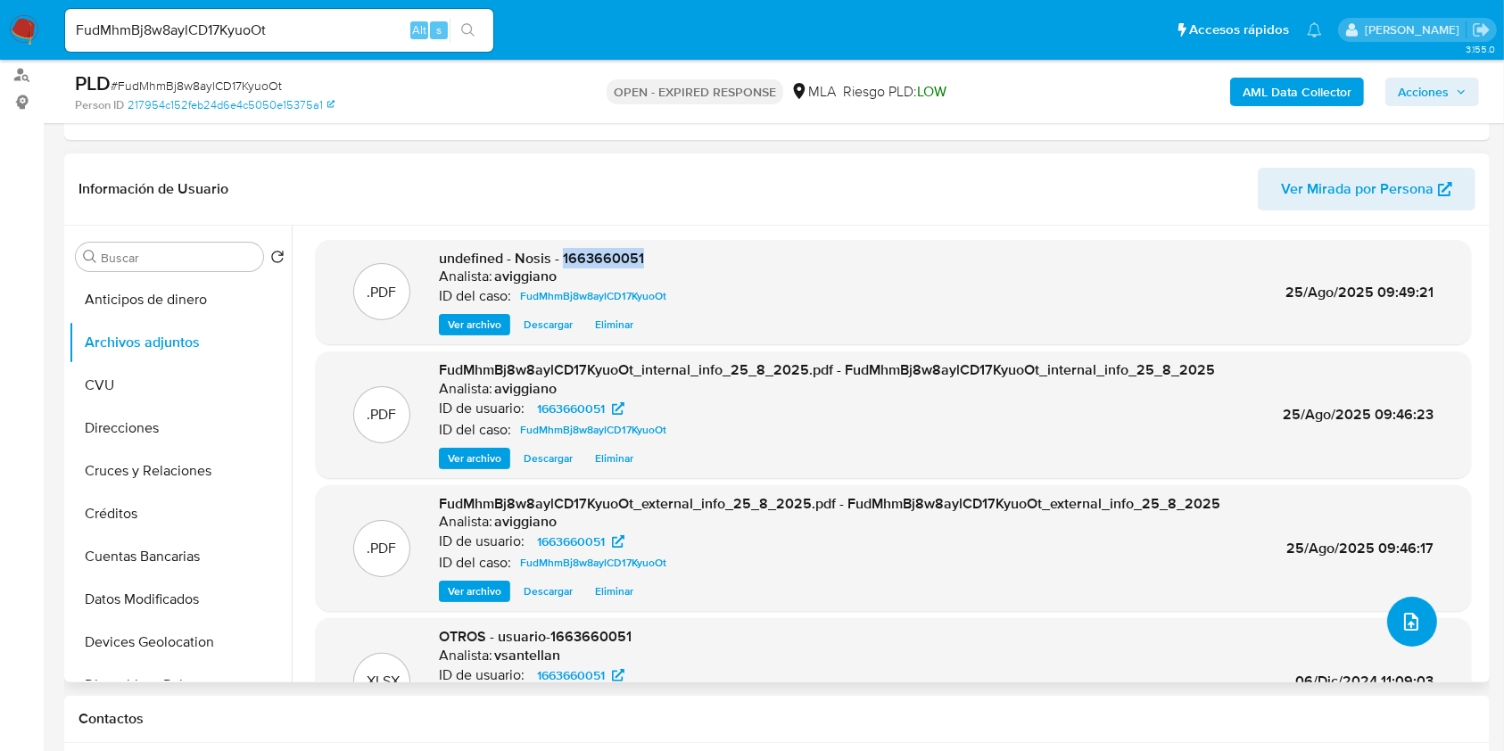
click at [1387, 618] on button "upload-file" at bounding box center [1412, 622] width 50 height 50
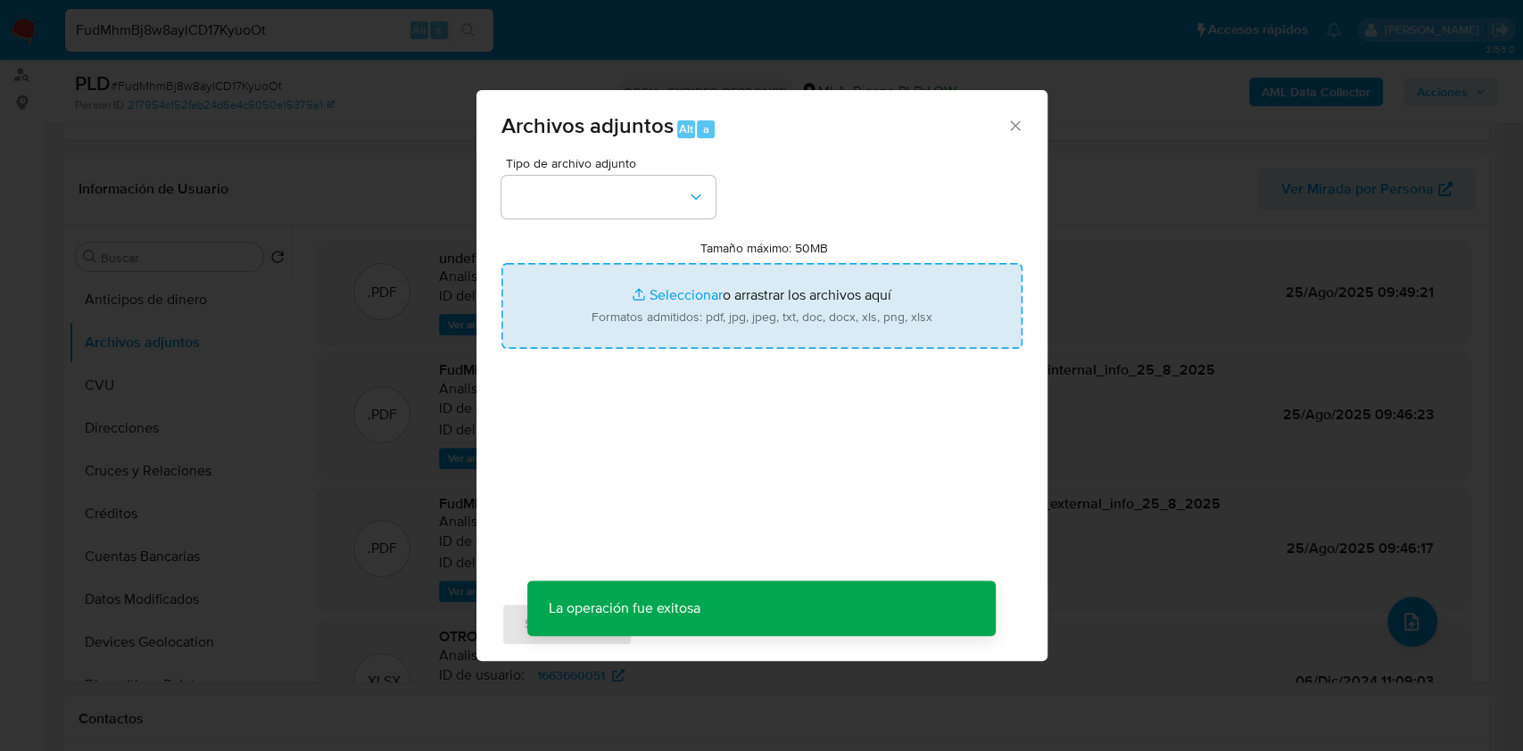
click at [815, 269] on input "Tamaño máximo: 50MB Seleccionar archivos" at bounding box center [761, 306] width 521 height 86
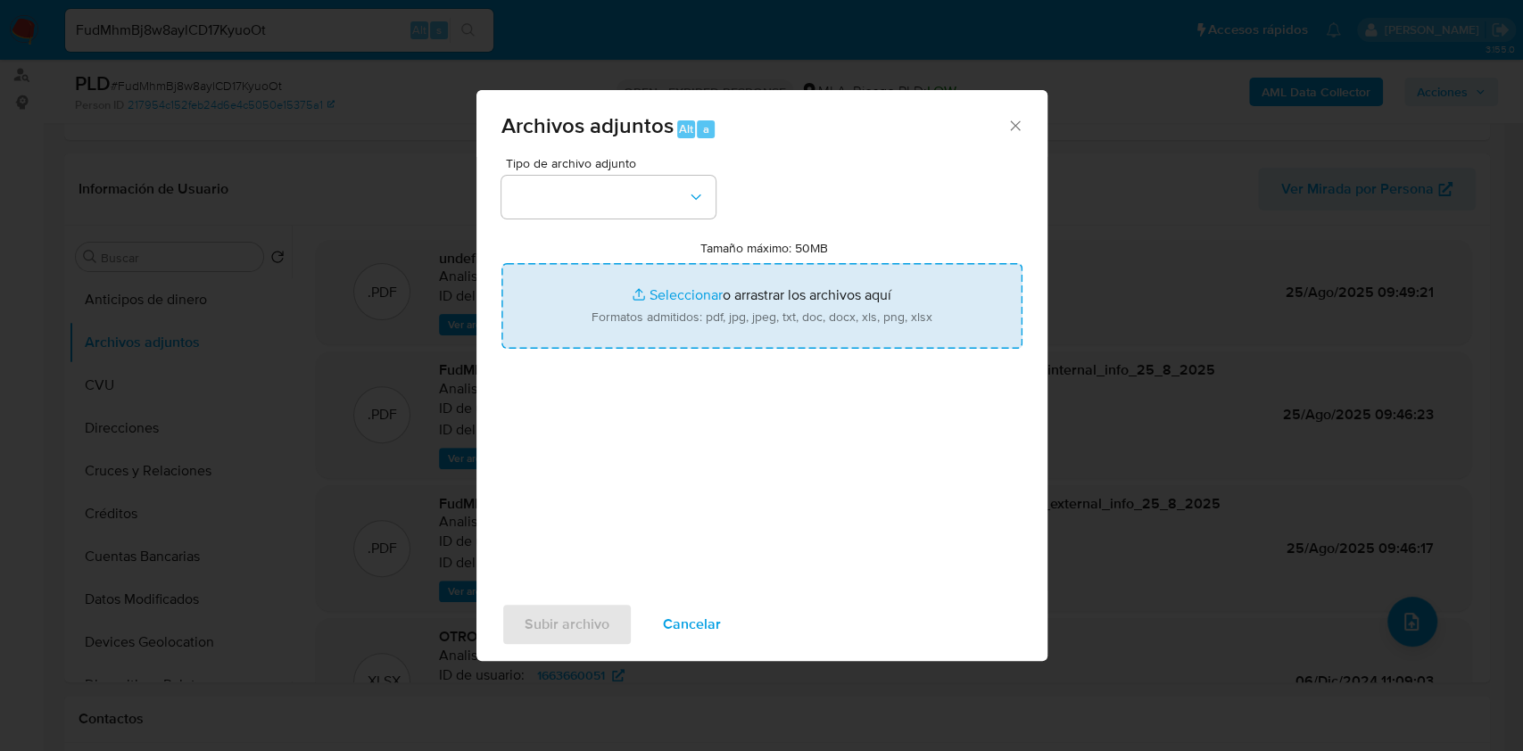
type input "C:\fakepath\Movimientos-Aladdin-v10_1 - 1663660051.xlsx"
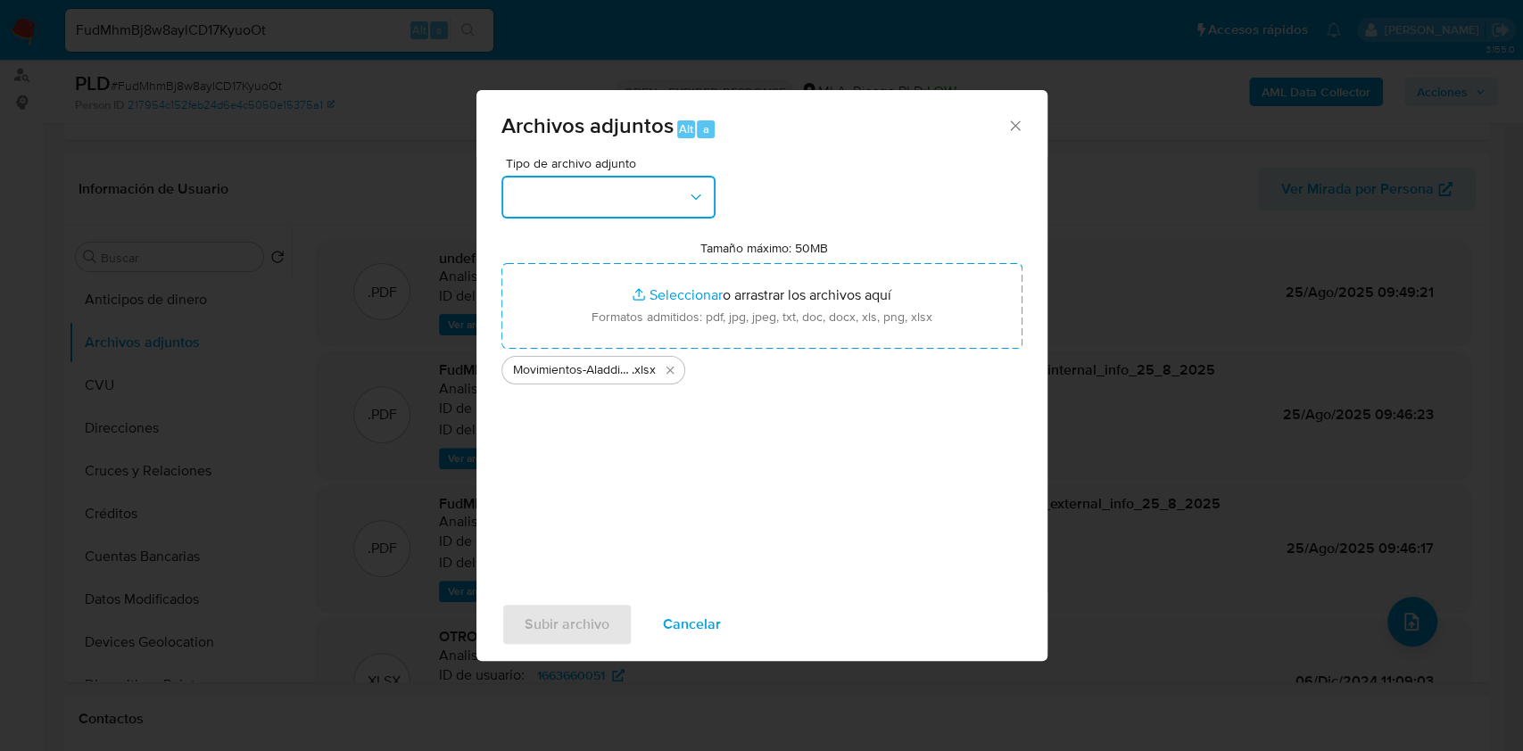
click at [658, 216] on button "button" at bounding box center [608, 197] width 214 height 43
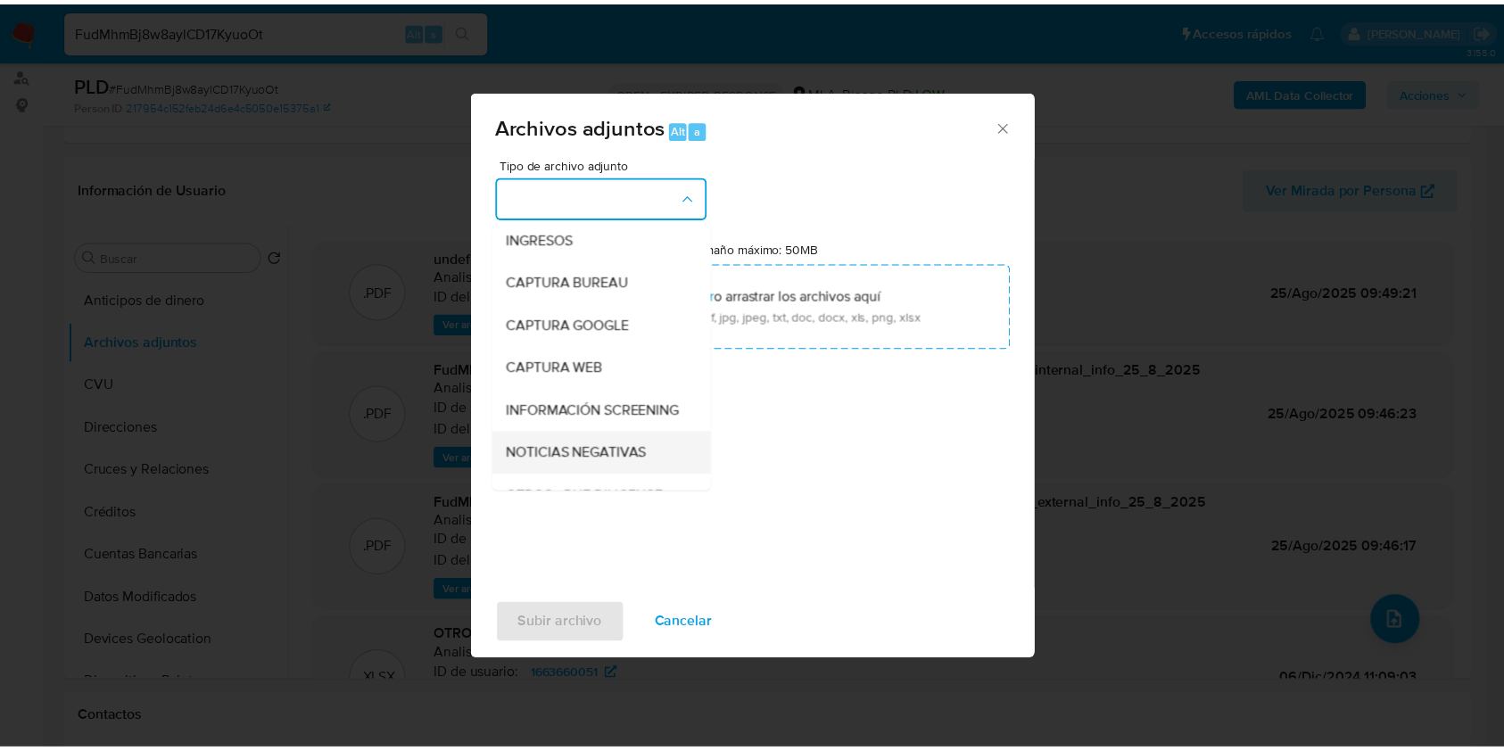
scroll to position [119, 0]
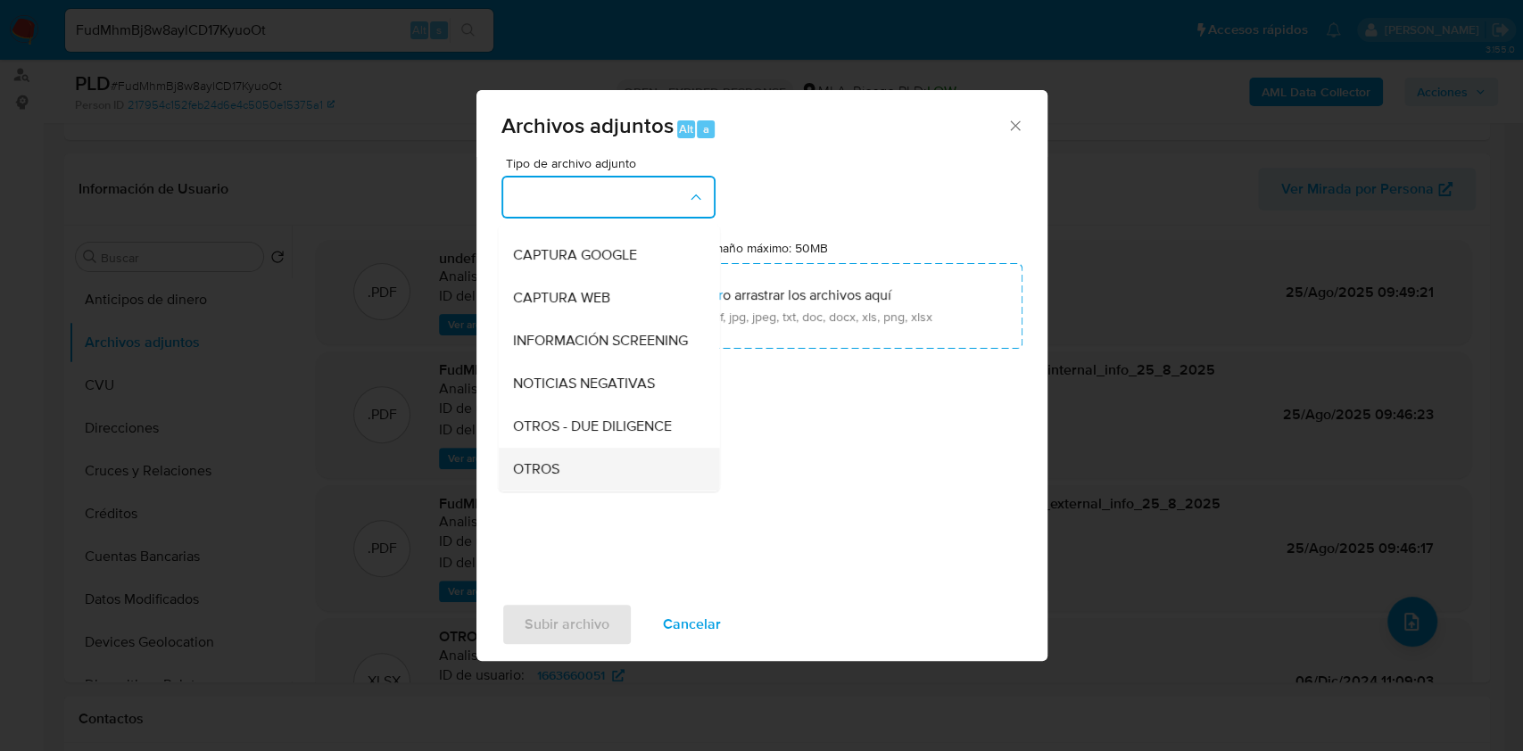
click at [516, 478] on span "OTROS" at bounding box center [535, 469] width 46 height 18
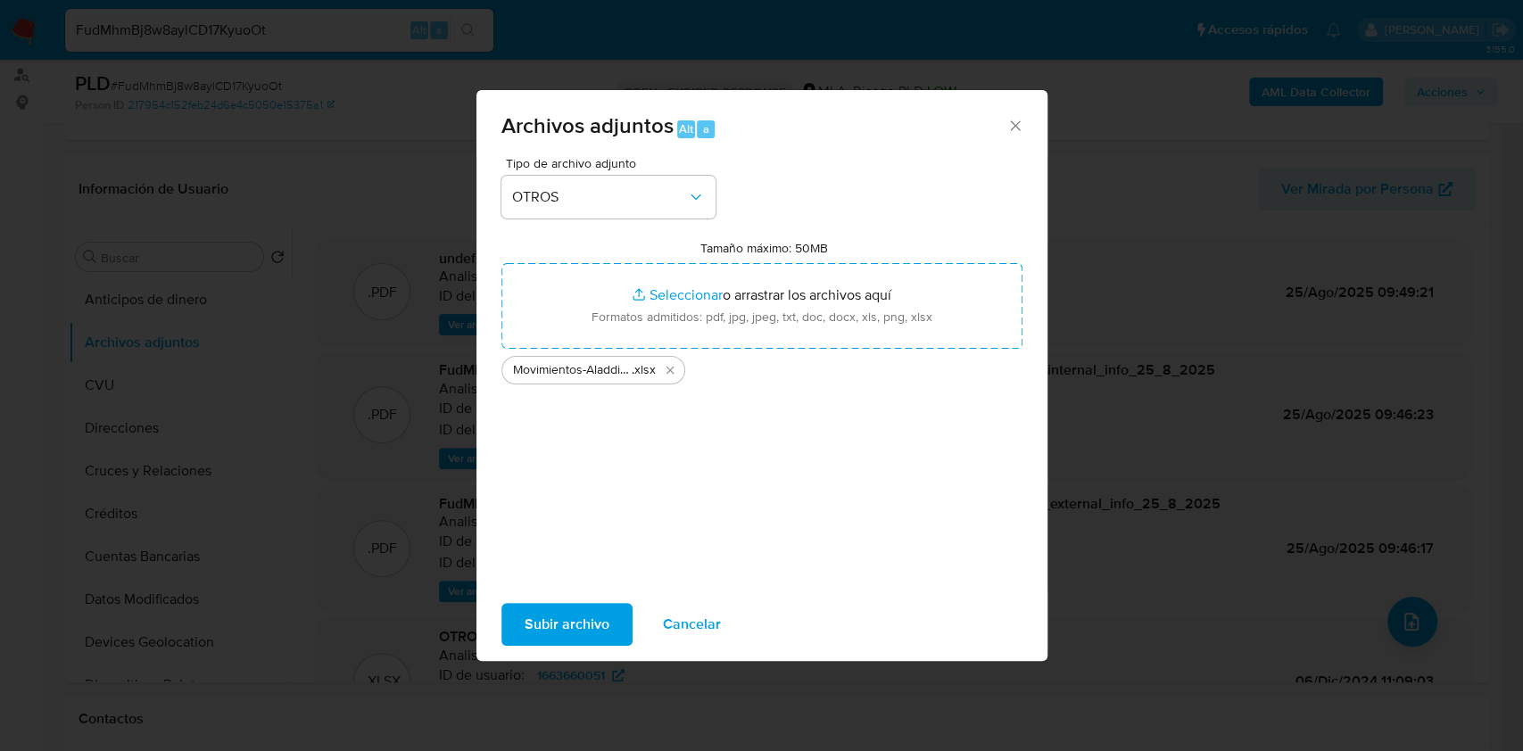
click at [533, 616] on span "Subir archivo" at bounding box center [567, 624] width 85 height 39
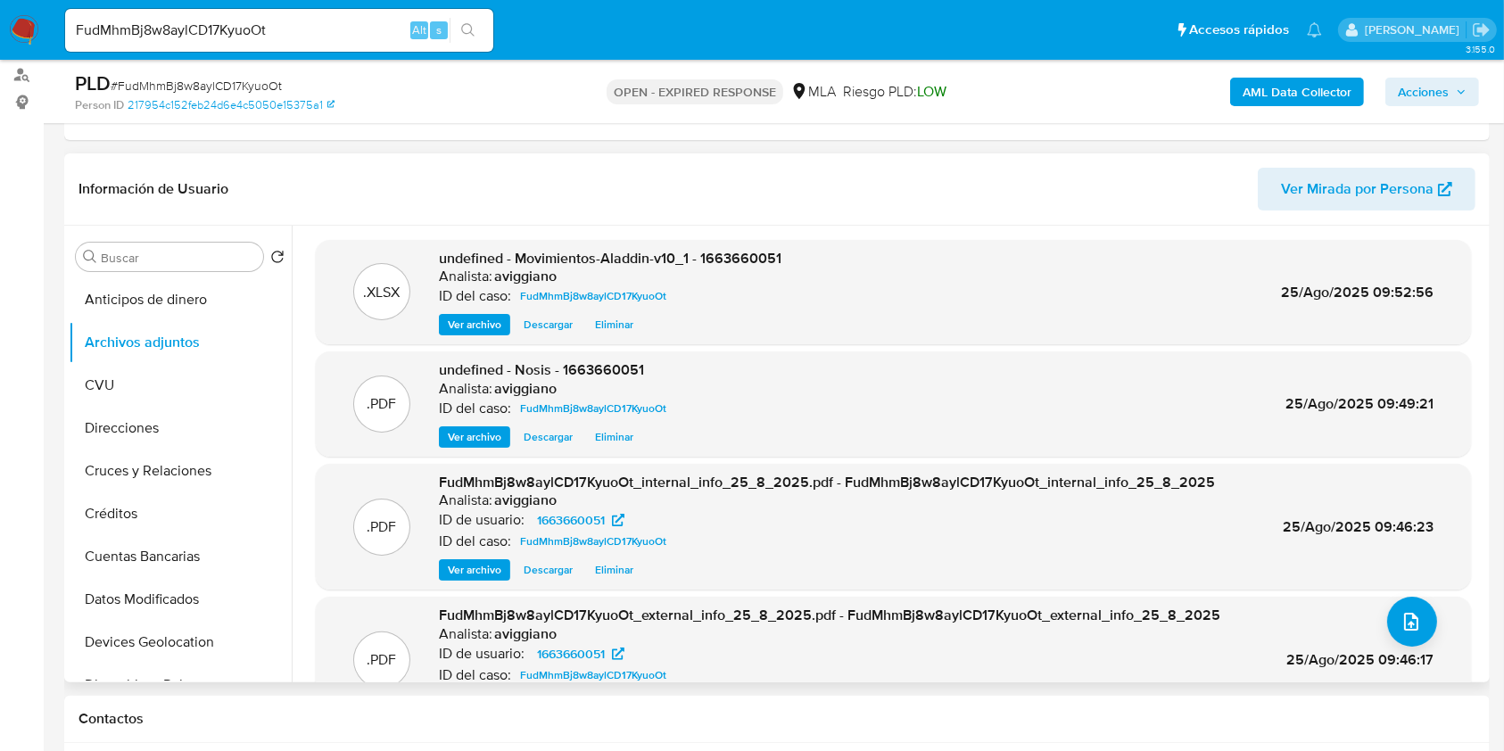
click at [746, 268] on div "Analista: aviggiano" at bounding box center [610, 277] width 343 height 18
click at [742, 255] on span "undefined - Movimientos-Aladdin-v10_1 - 1663660051" at bounding box center [610, 258] width 343 height 21
copy span "1663660051"
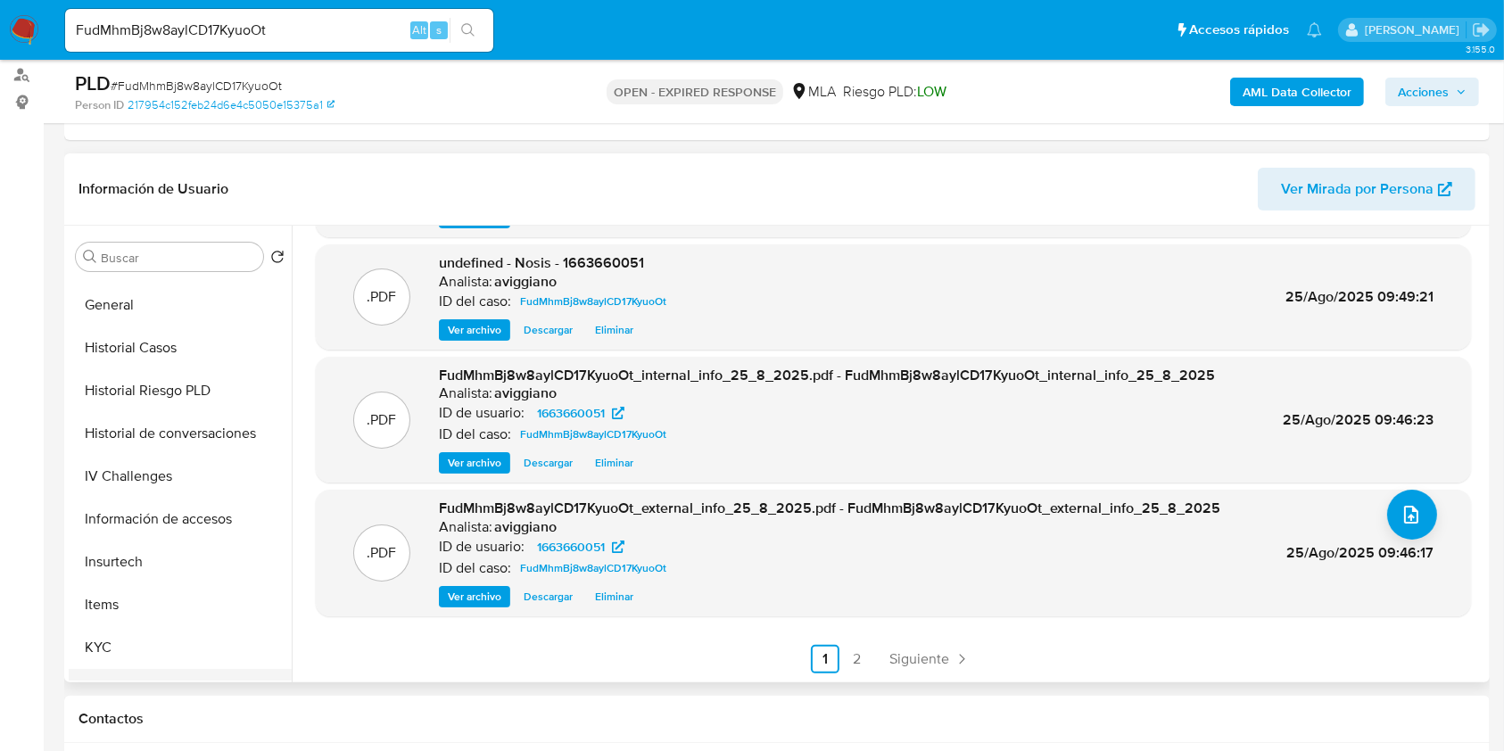
scroll to position [594, 0]
click at [142, 556] on button "KYC" at bounding box center [173, 562] width 209 height 43
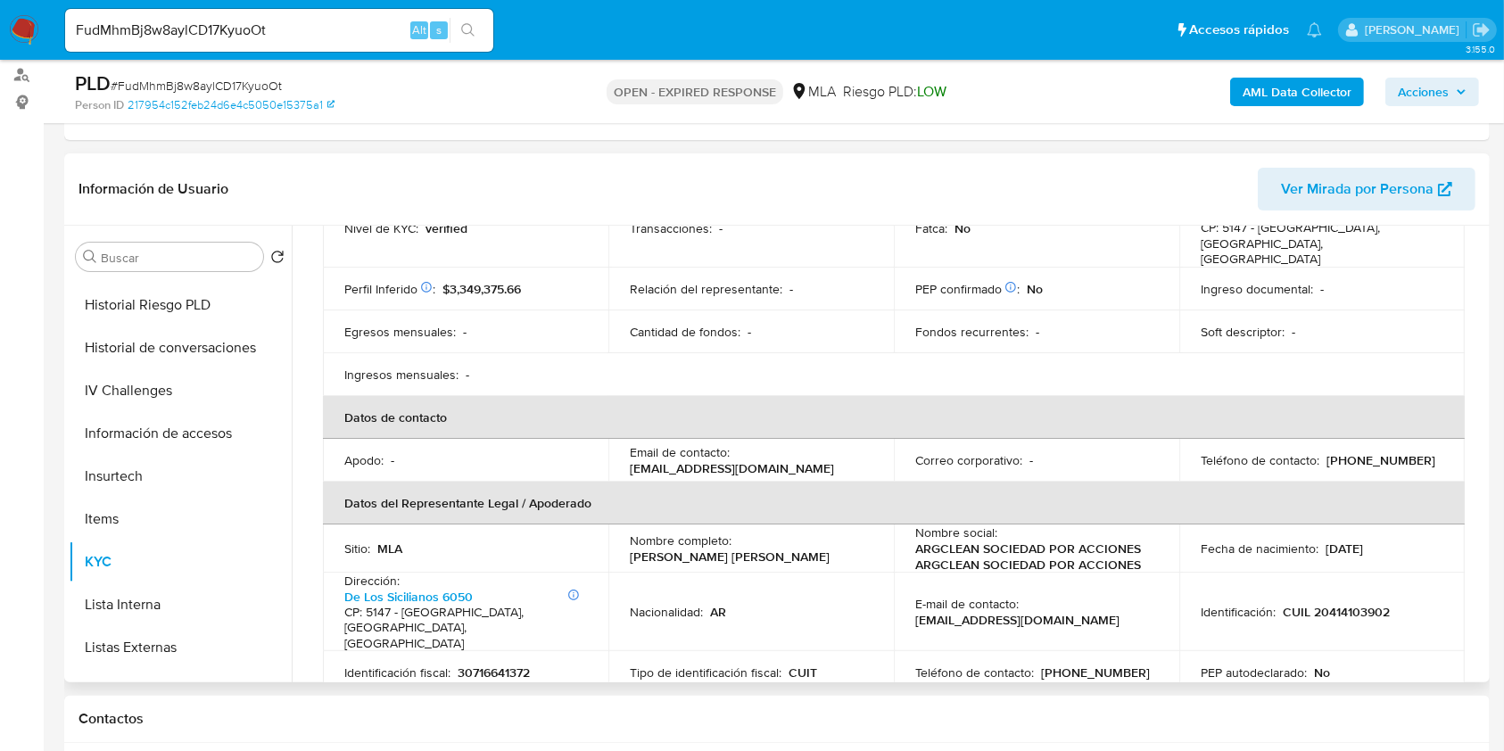
scroll to position [333, 0]
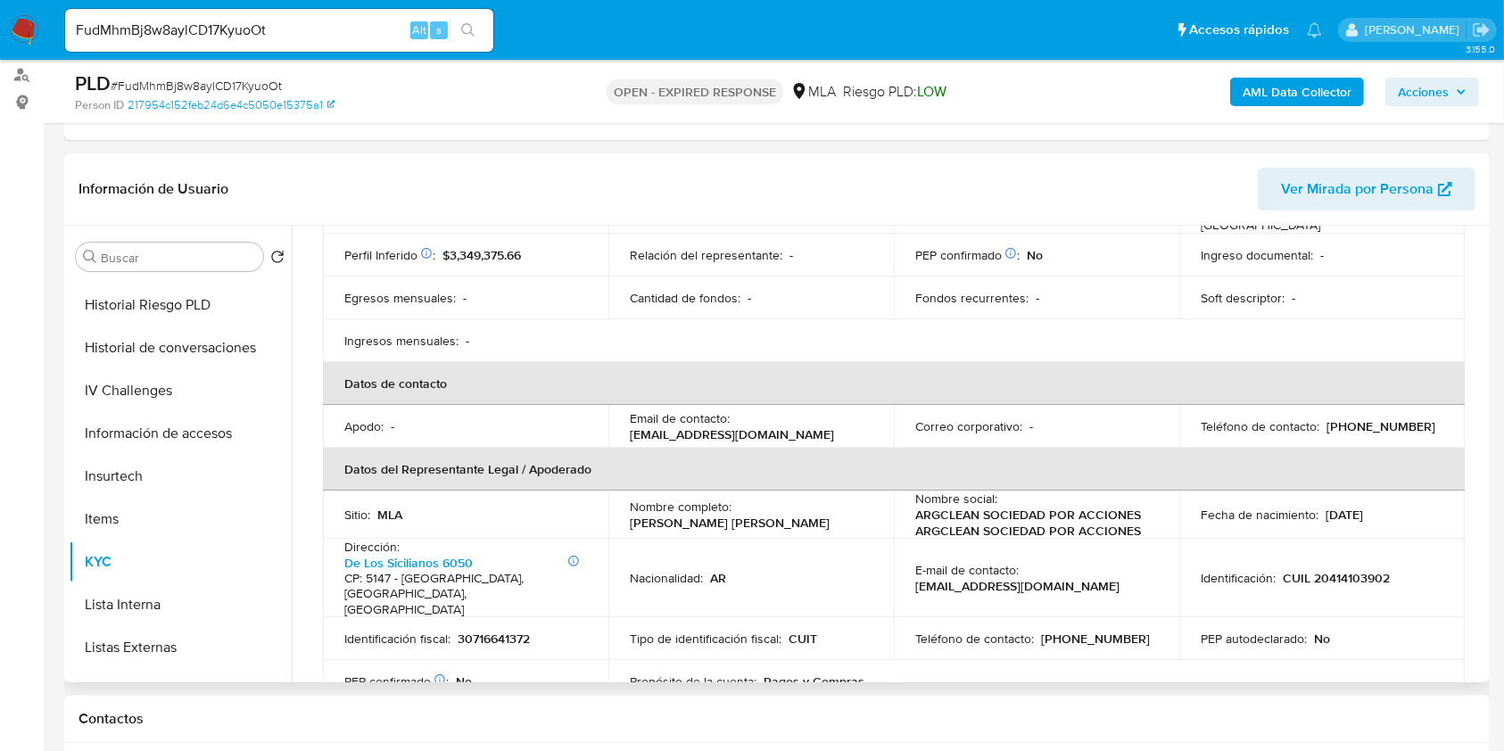
click at [1081, 631] on p "(351) 7568412" at bounding box center [1095, 639] width 109 height 16
click at [1082, 631] on p "(351) 7568412" at bounding box center [1095, 639] width 109 height 16
copy p "7568412"
drag, startPoint x: 628, startPoint y: 413, endPoint x: 785, endPoint y: 420, distance: 157.2
click at [785, 420] on div "Email de contacto : ventas@argcleansas.com" at bounding box center [751, 426] width 243 height 32
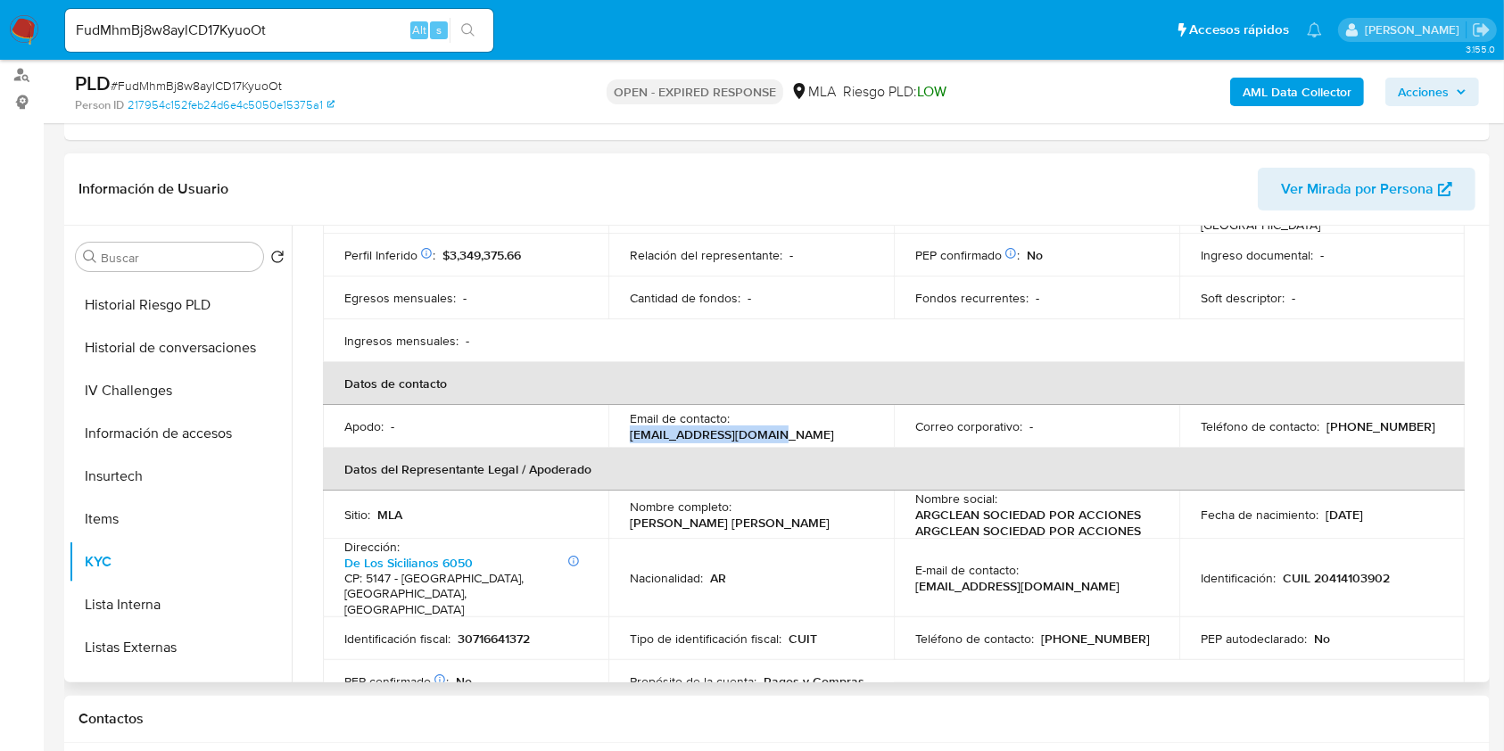
copy p "ventas@argcleansas.com"
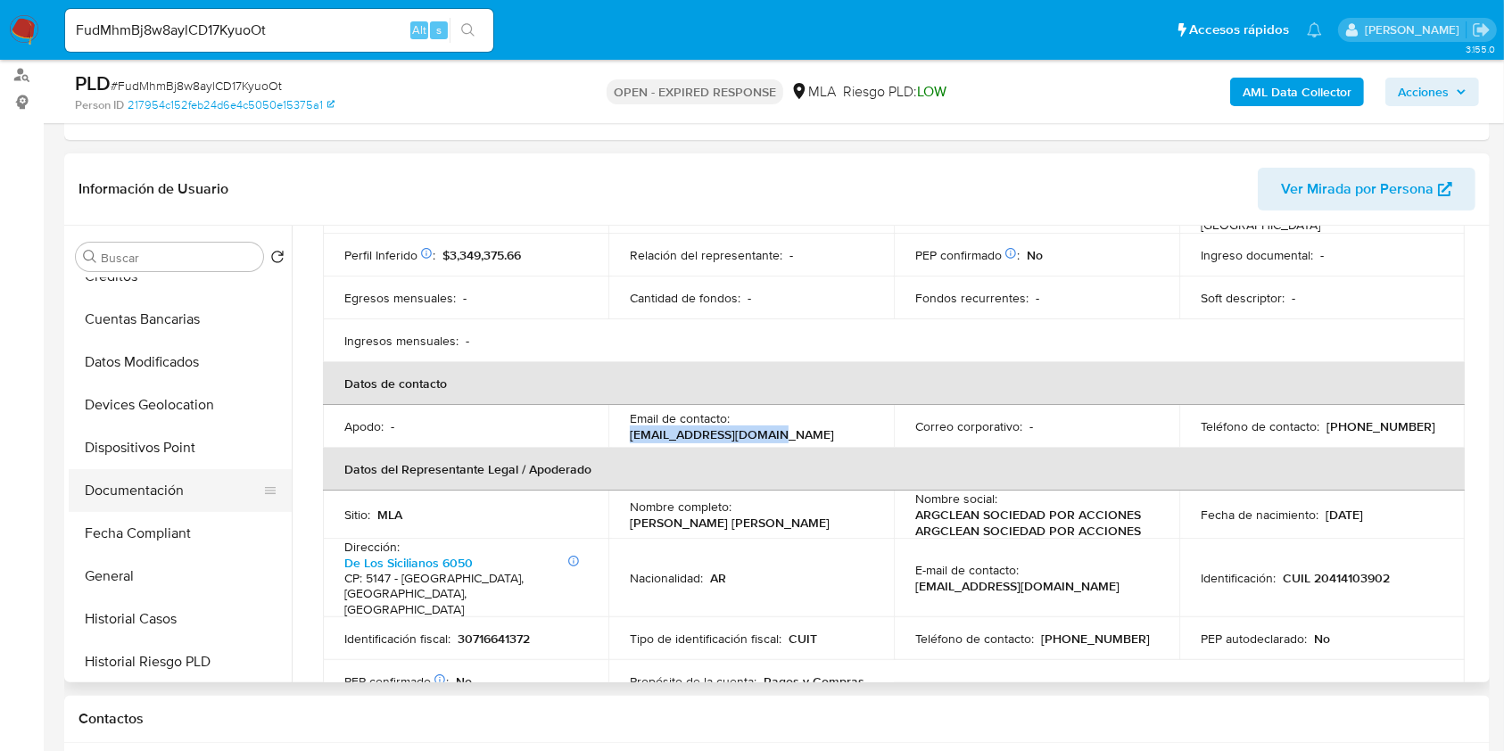
click at [165, 477] on button "Documentación" at bounding box center [173, 490] width 209 height 43
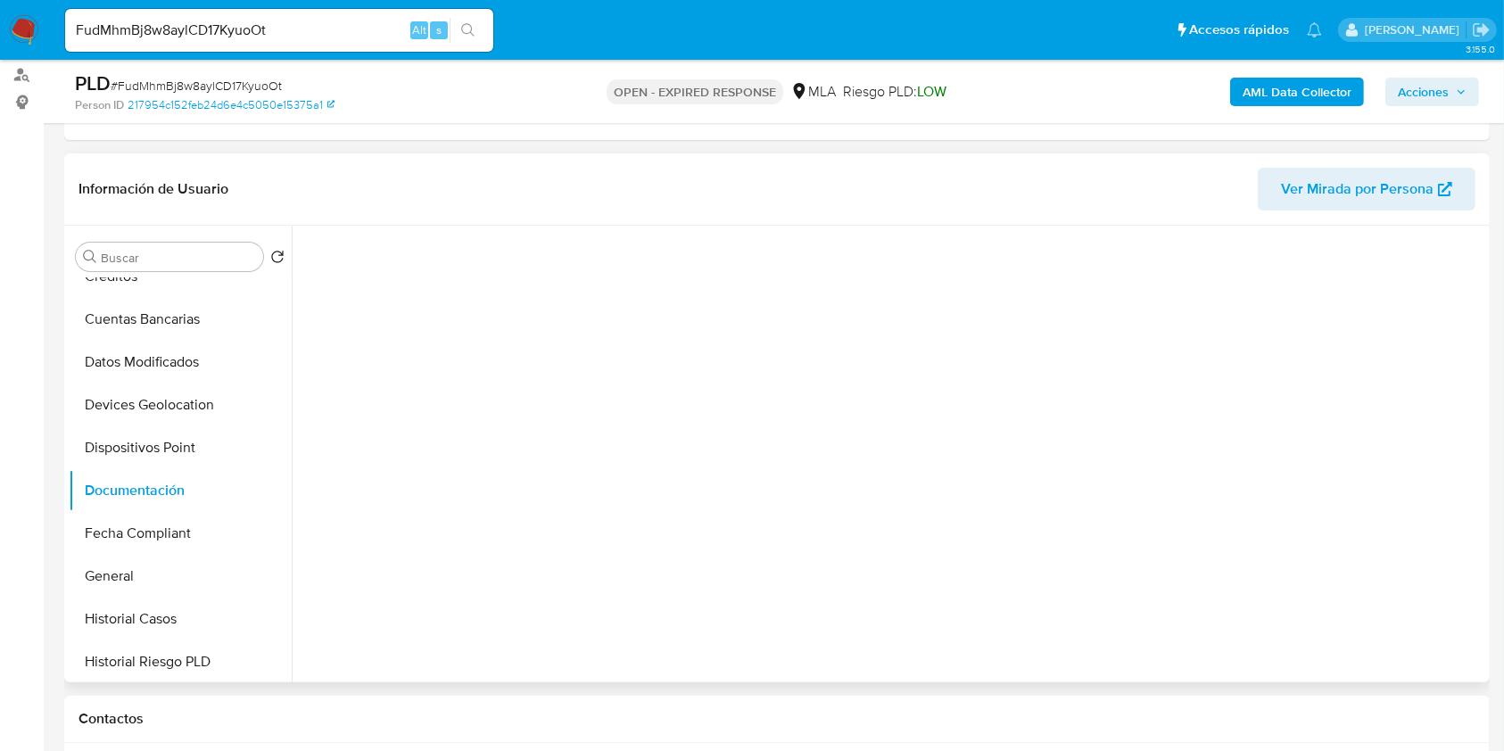
scroll to position [0, 0]
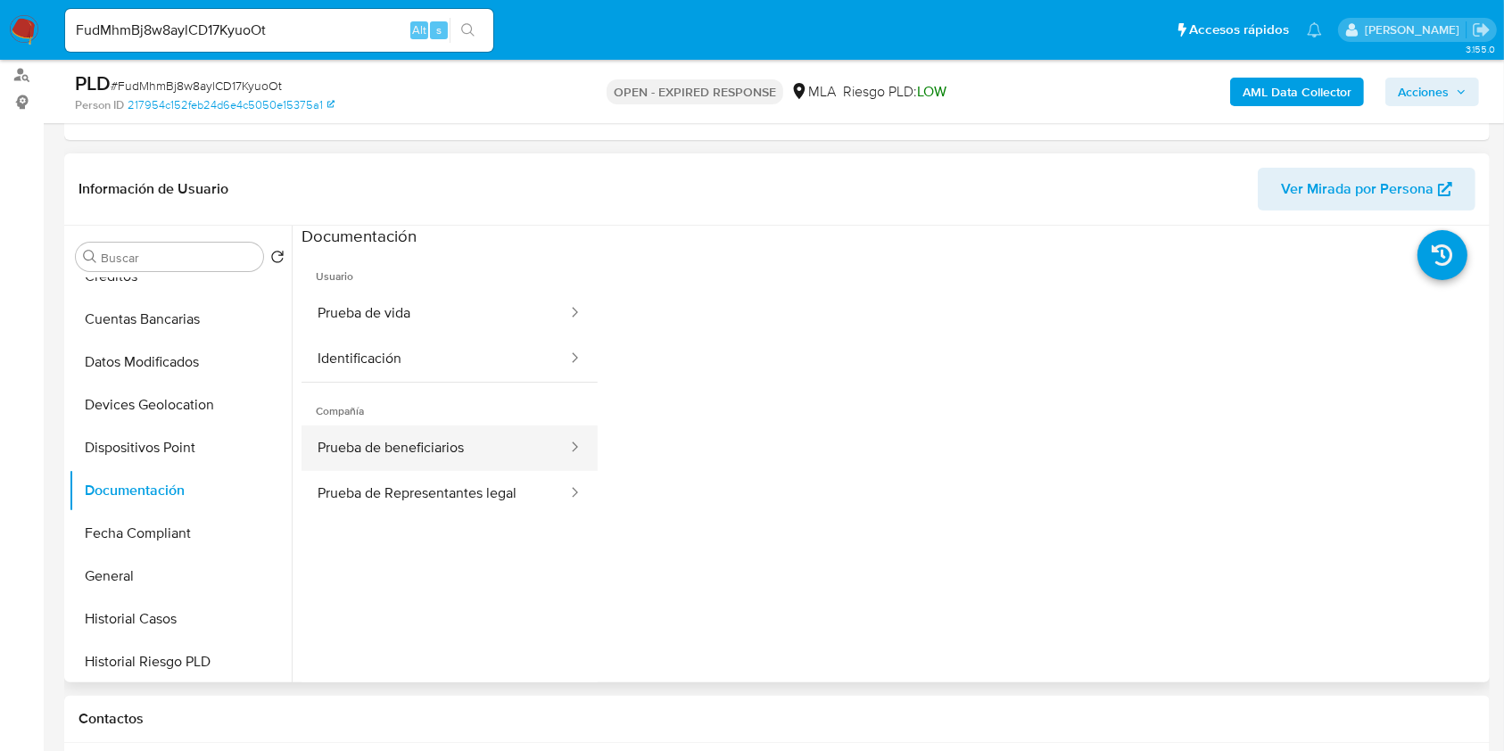
click at [377, 454] on button "Prueba de beneficiarios" at bounding box center [436, 448] width 268 height 45
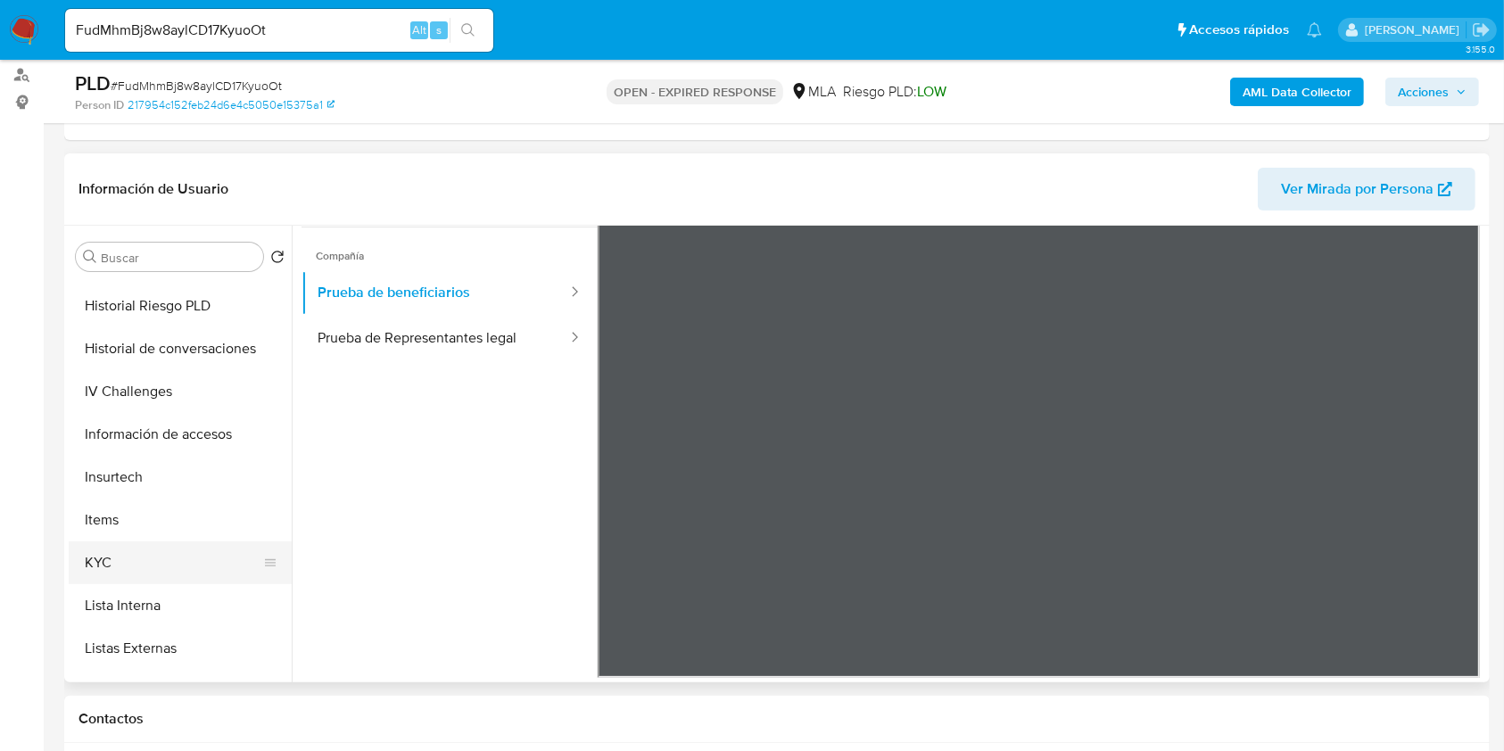
scroll to position [594, 0]
click at [118, 553] on button "KYC" at bounding box center [173, 562] width 209 height 43
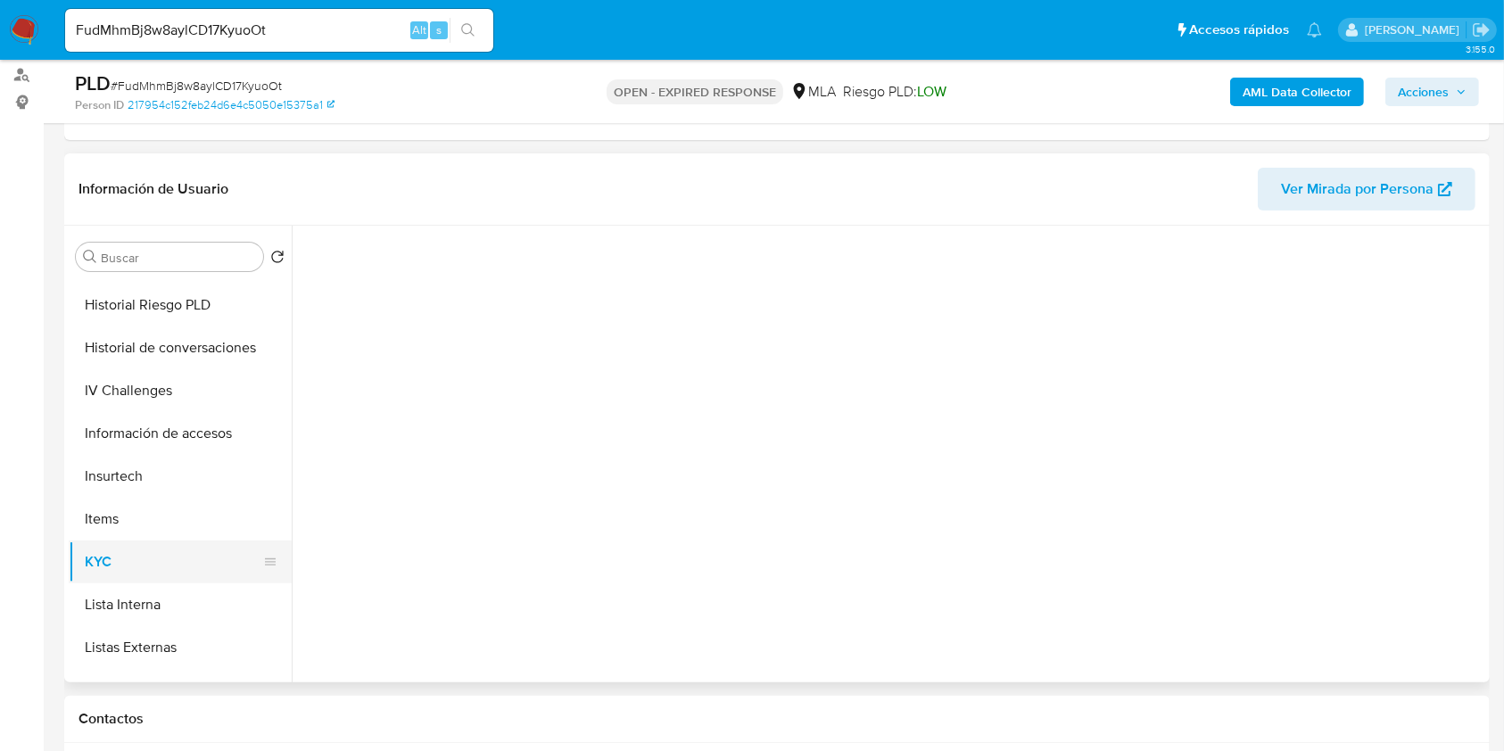
scroll to position [0, 0]
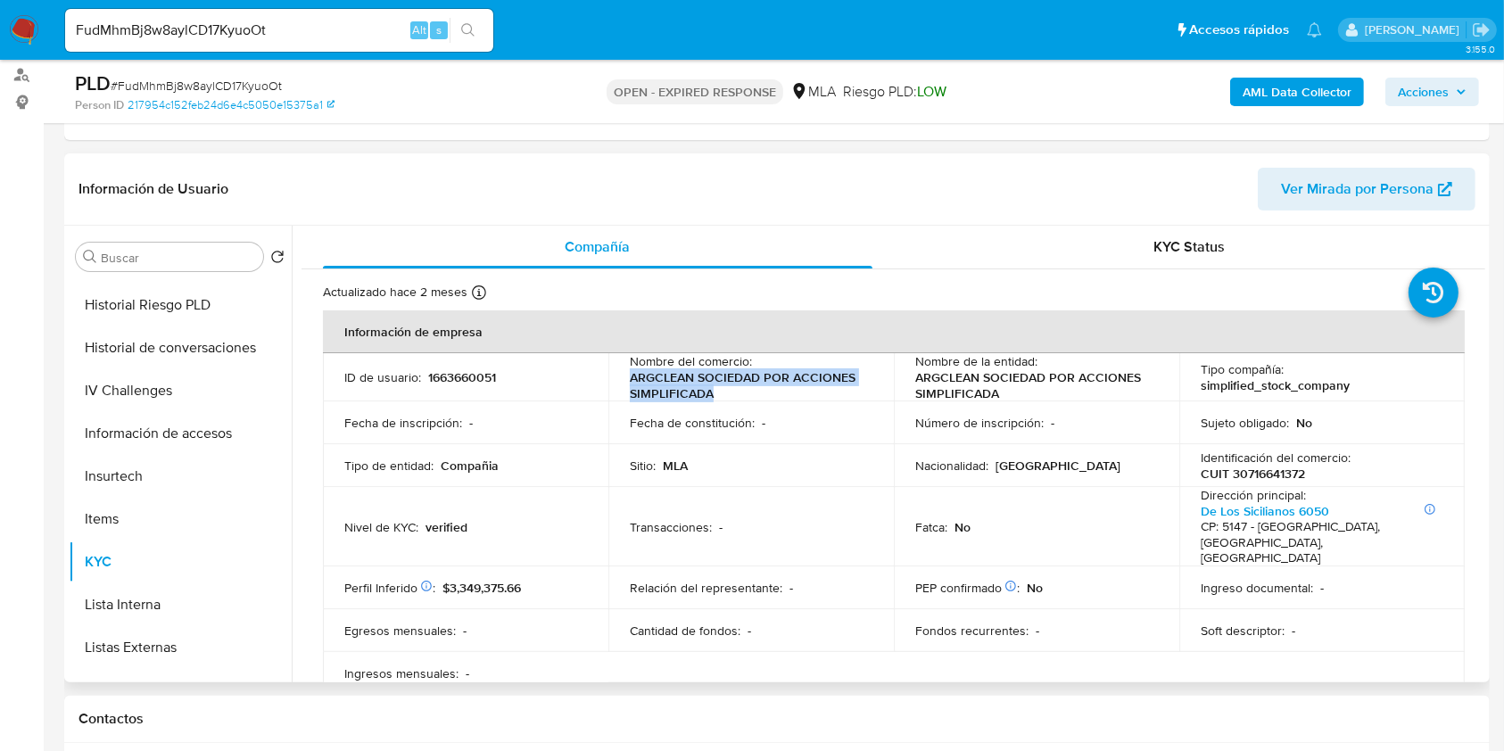
drag, startPoint x: 626, startPoint y: 376, endPoint x: 731, endPoint y: 387, distance: 104.9
click at [731, 387] on td "Nombre del comercio : ARGCLEAN SOCIEDAD POR ACCIONES SIMPLIFICADA" at bounding box center [750, 377] width 285 height 48
copy p "ARGCLEAN SOCIEDAD POR ACCIONES SIMPLIFICADA"
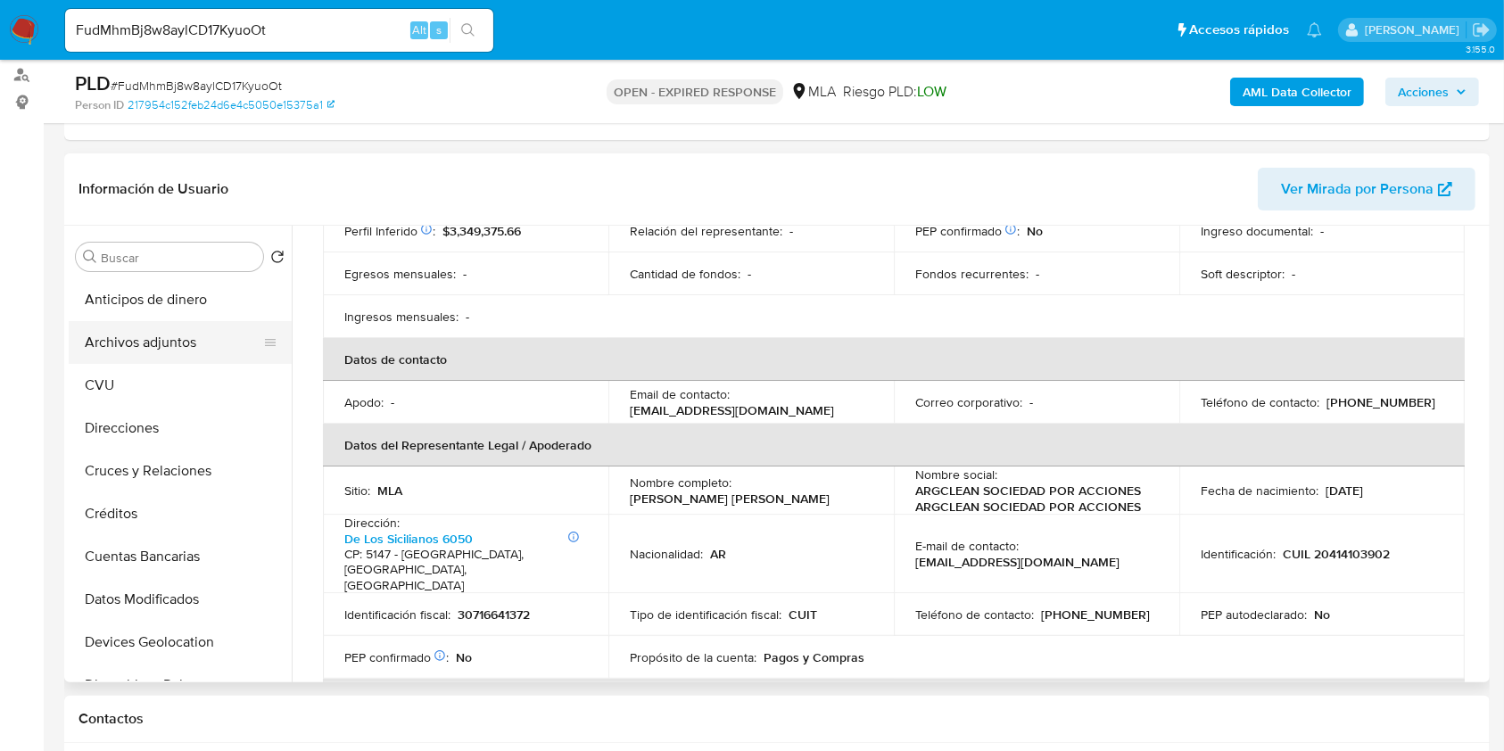
click at [161, 361] on button "Archivos adjuntos" at bounding box center [173, 342] width 209 height 43
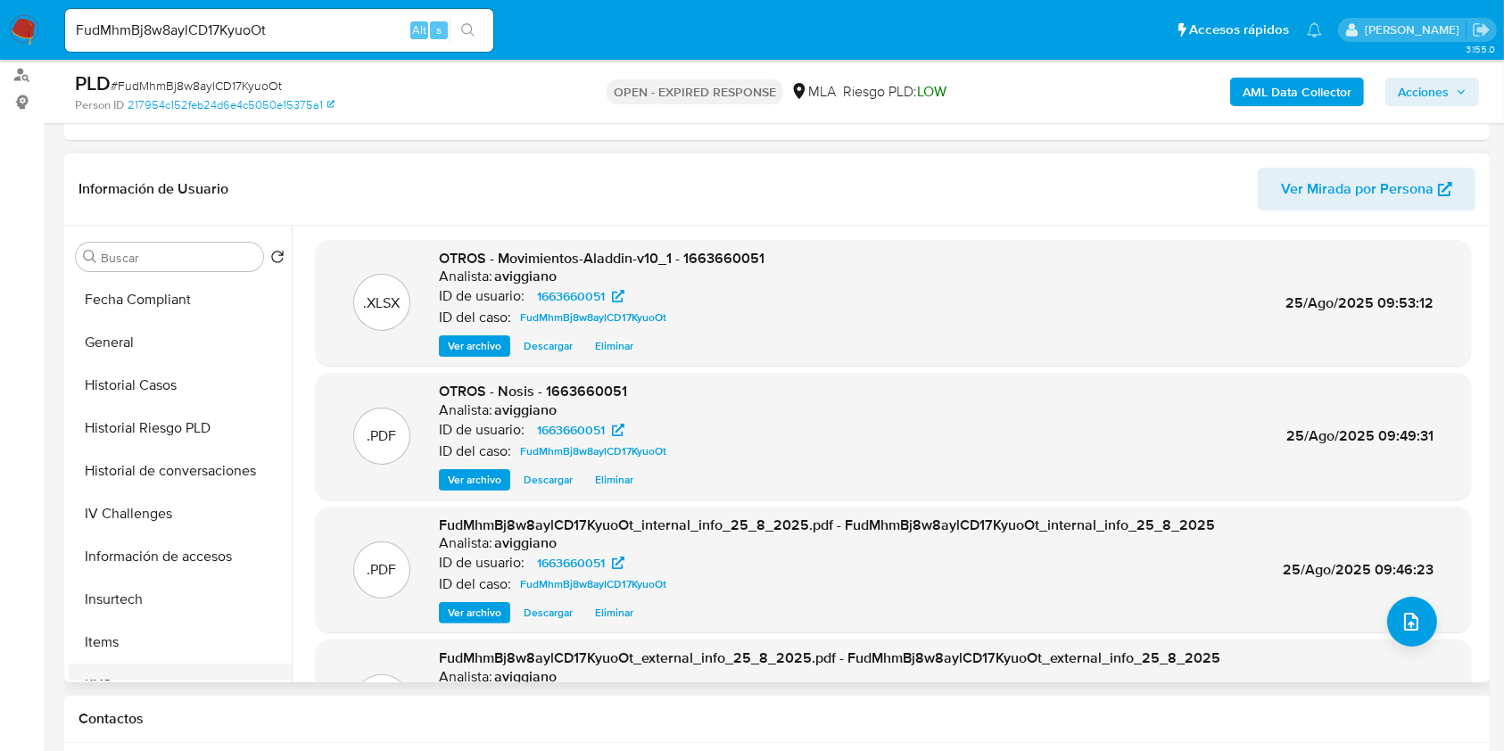
scroll to position [714, 0]
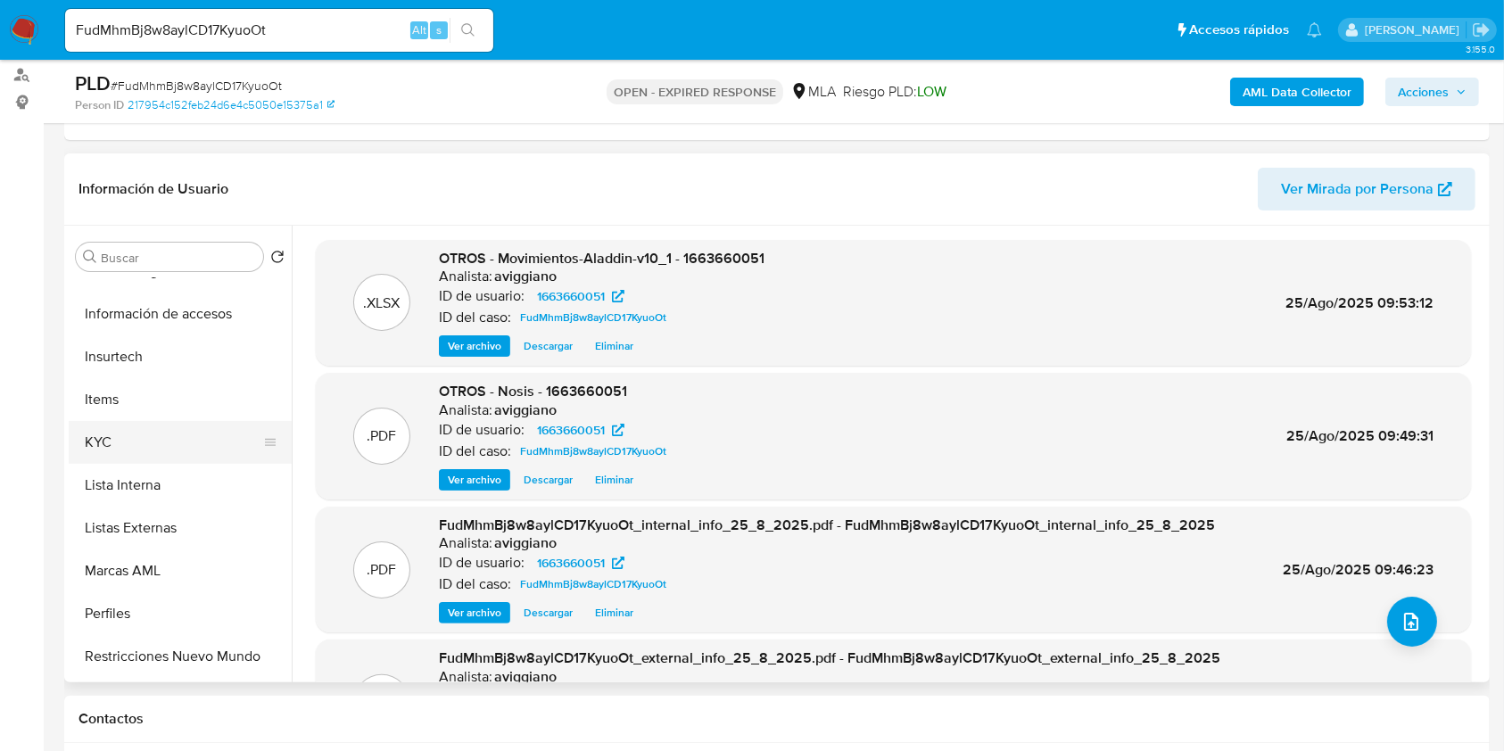
click at [153, 439] on button "KYC" at bounding box center [173, 442] width 209 height 43
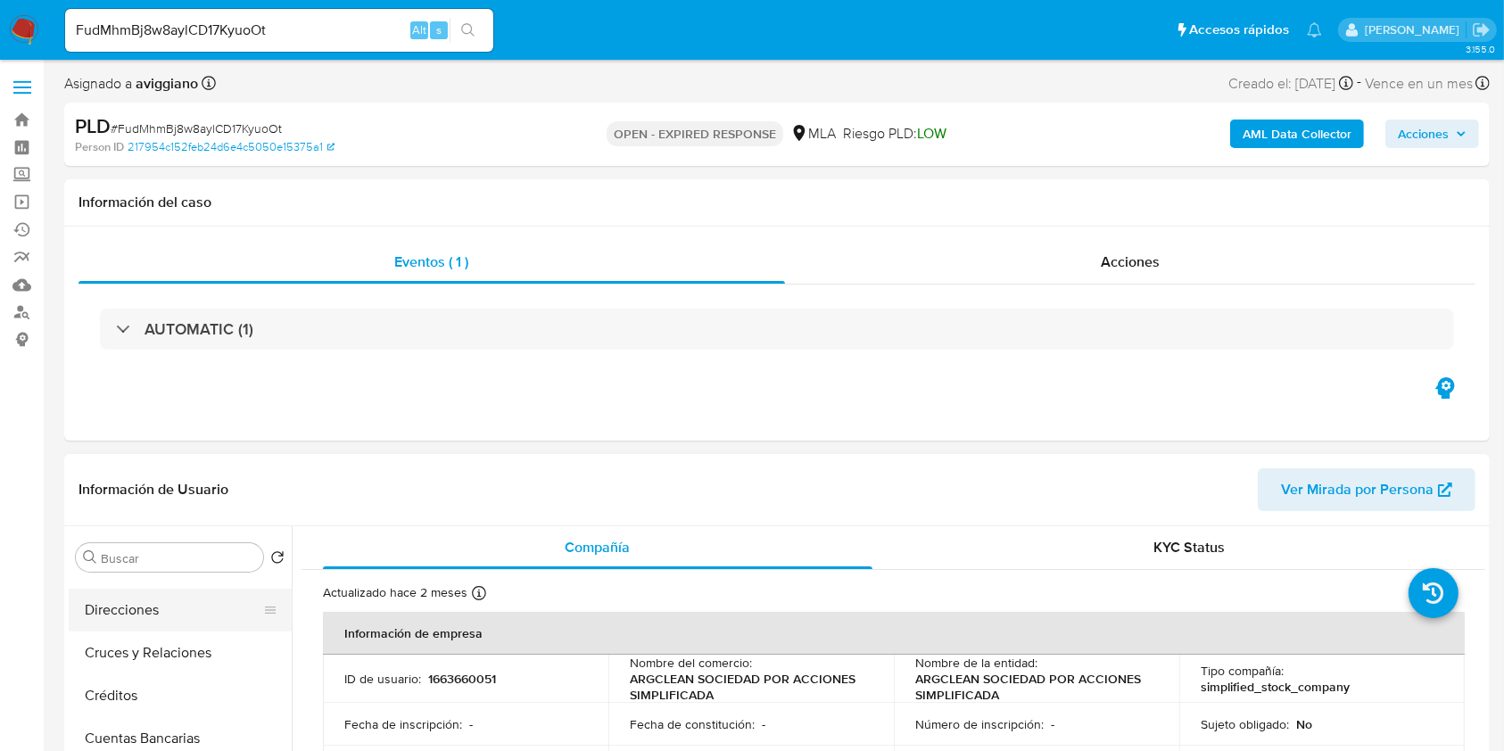
scroll to position [0, 0]
drag, startPoint x: 192, startPoint y: 627, endPoint x: 213, endPoint y: 625, distance: 21.6
click at [192, 627] on button "Archivos adjuntos" at bounding box center [173, 643] width 209 height 43
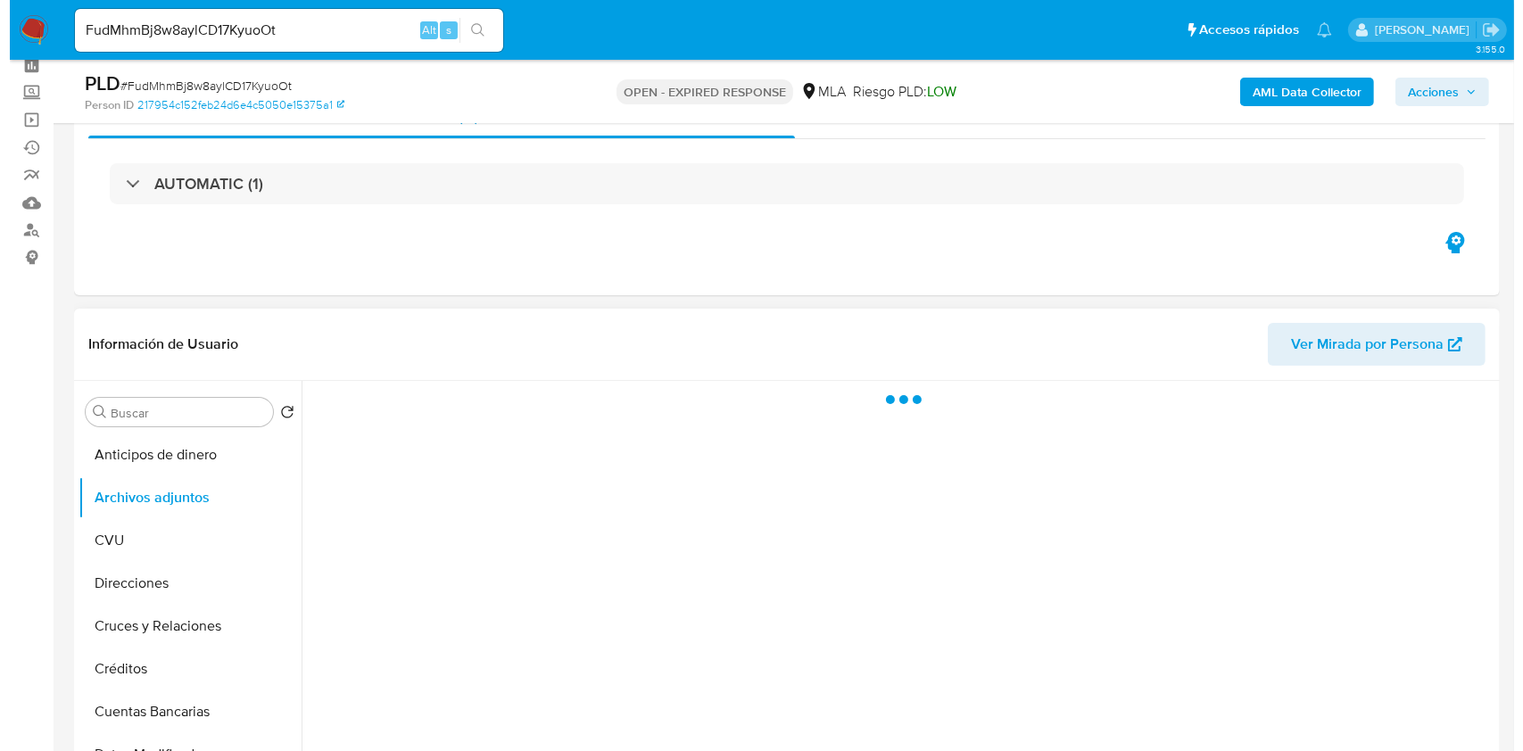
scroll to position [119, 0]
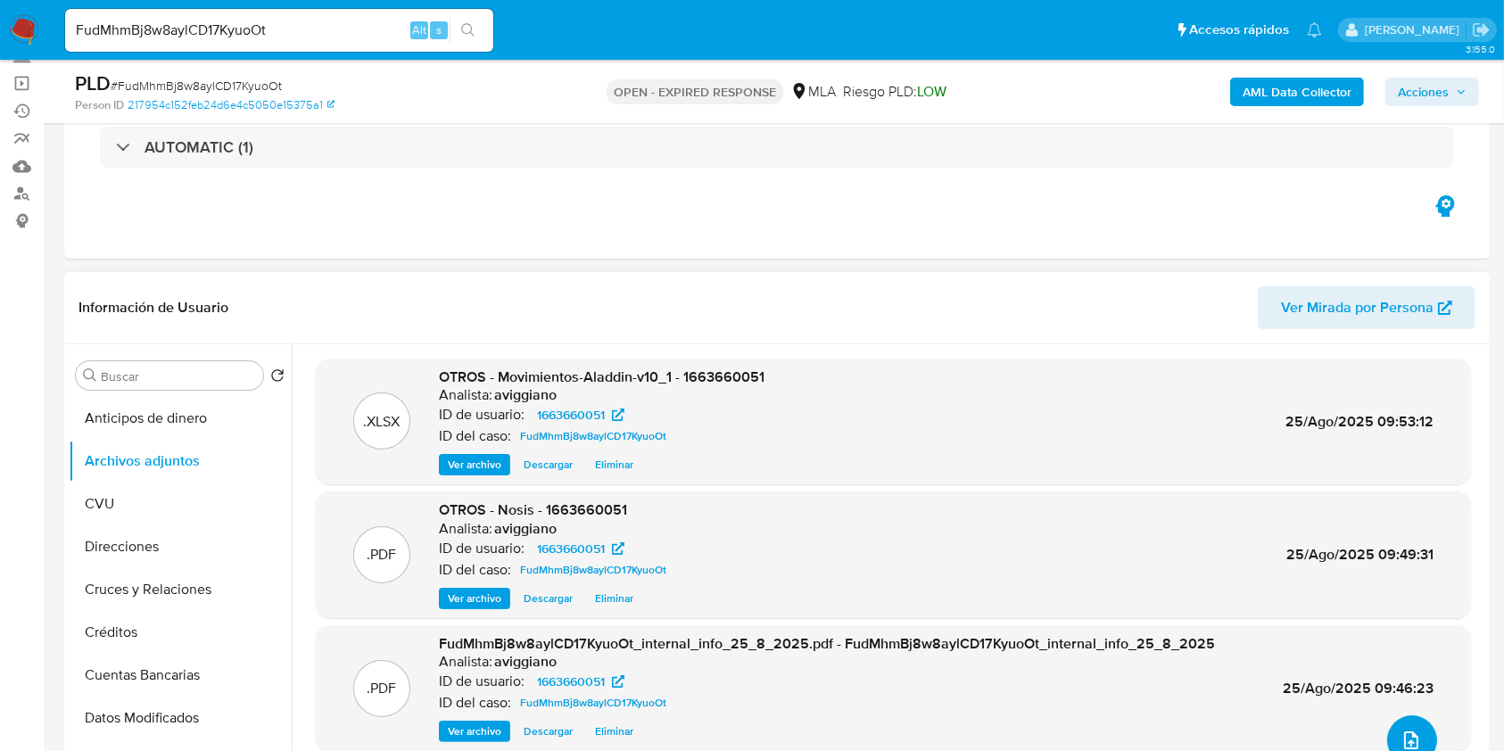
click at [1419, 739] on button "upload-file" at bounding box center [1412, 741] width 50 height 50
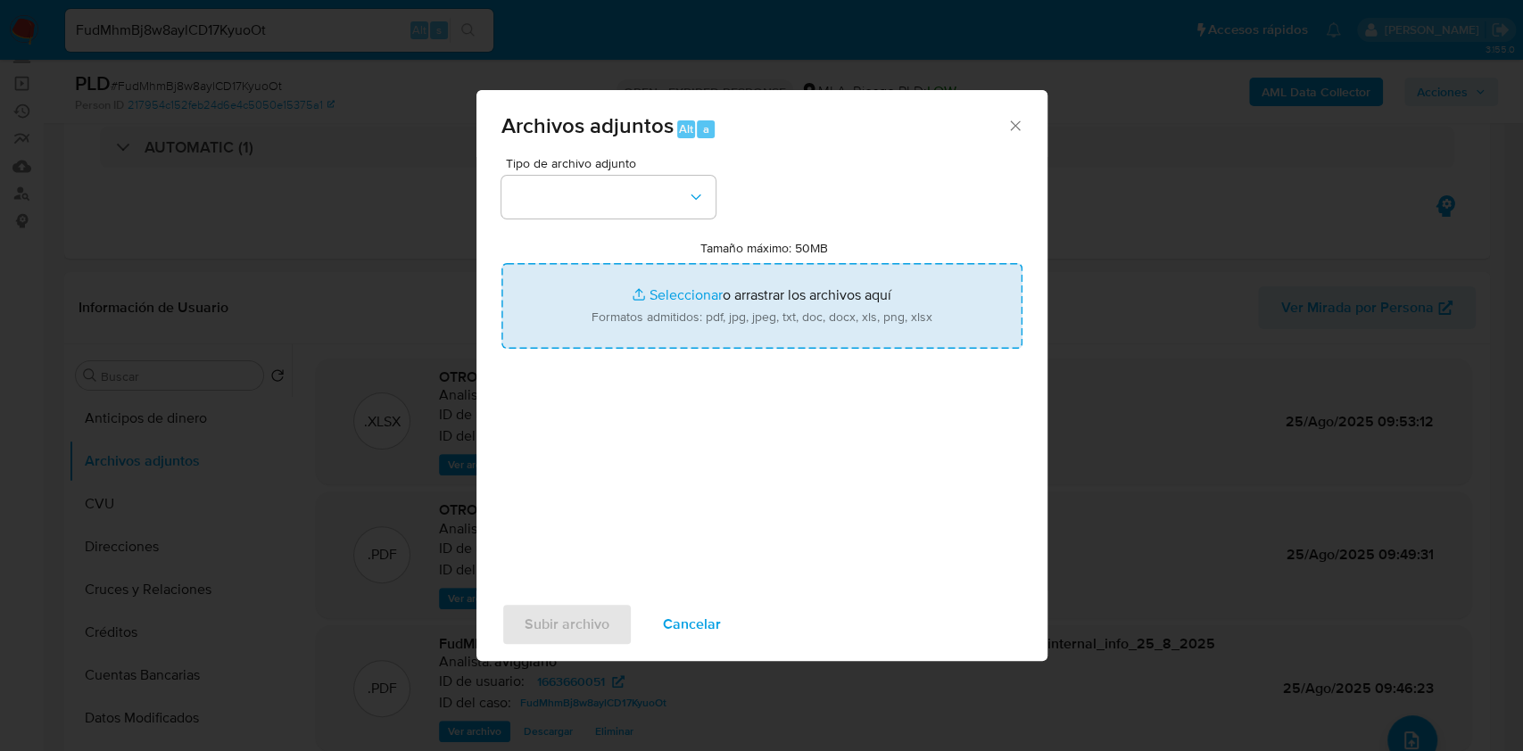
click at [809, 281] on input "Tamaño máximo: 50MB Seleccionar archivos" at bounding box center [761, 306] width 521 height 86
type input "C:\fakepath\Caselog FudMhmBj8w8aylCD17KyuoOt_2025_07_17_15_38_28.docx"
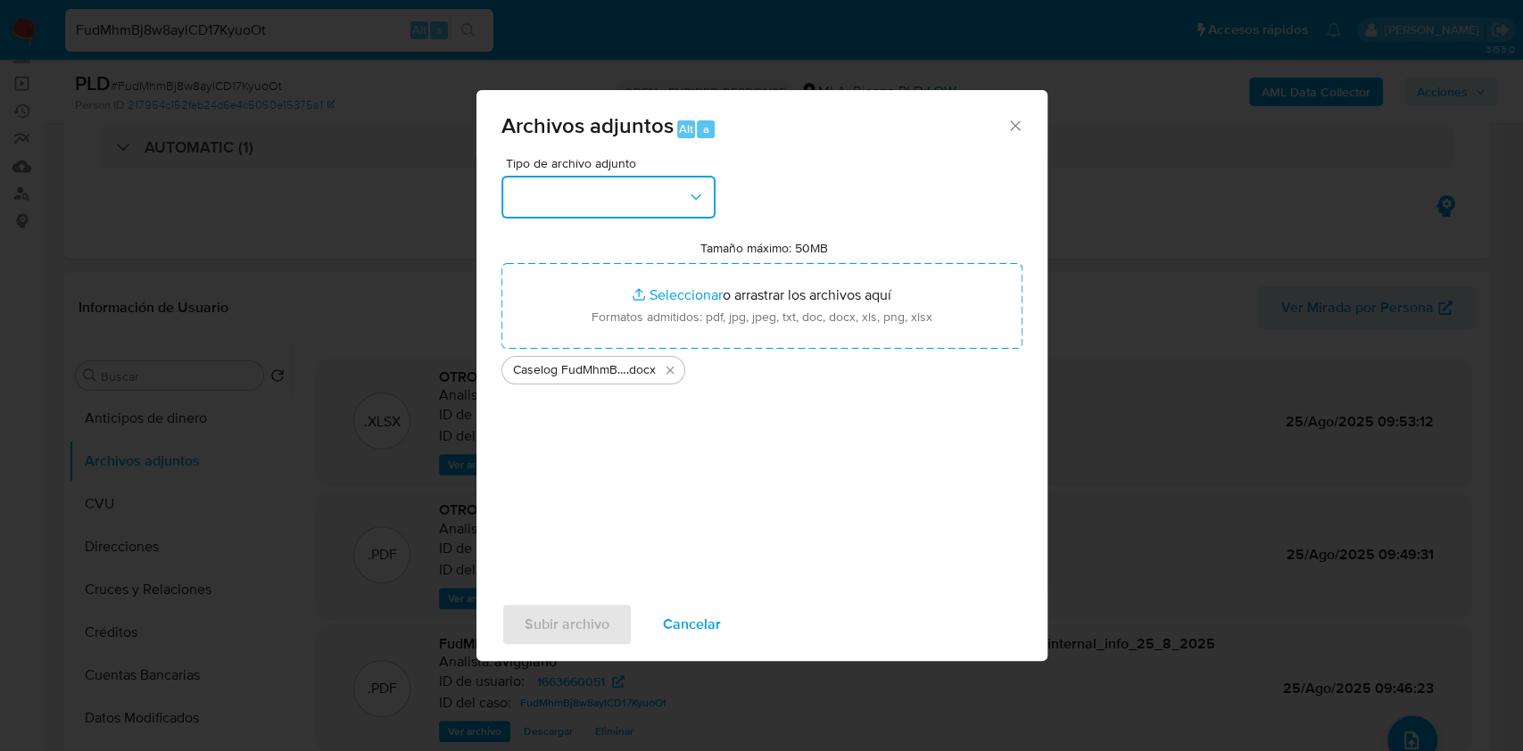
click at [575, 186] on button "button" at bounding box center [608, 197] width 214 height 43
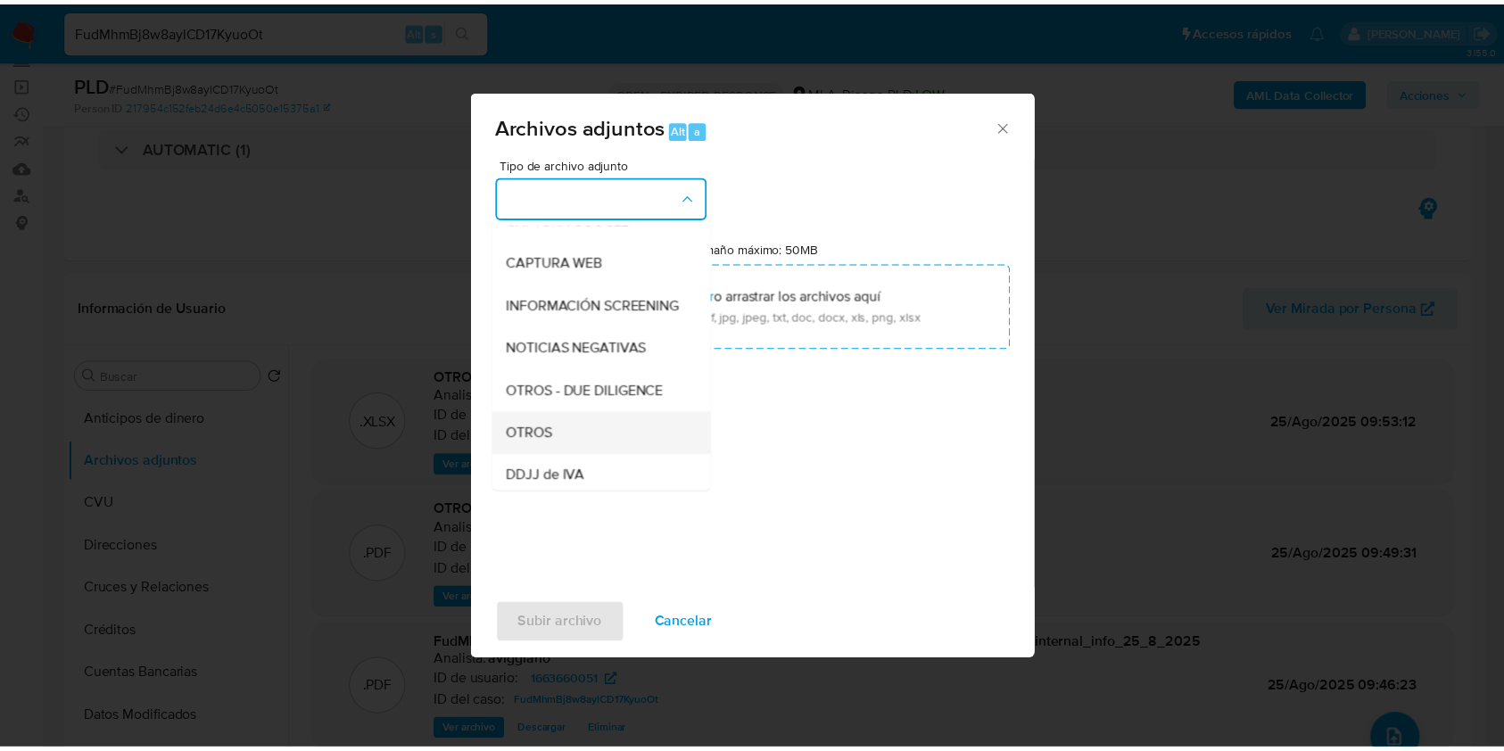
scroll to position [237, 0]
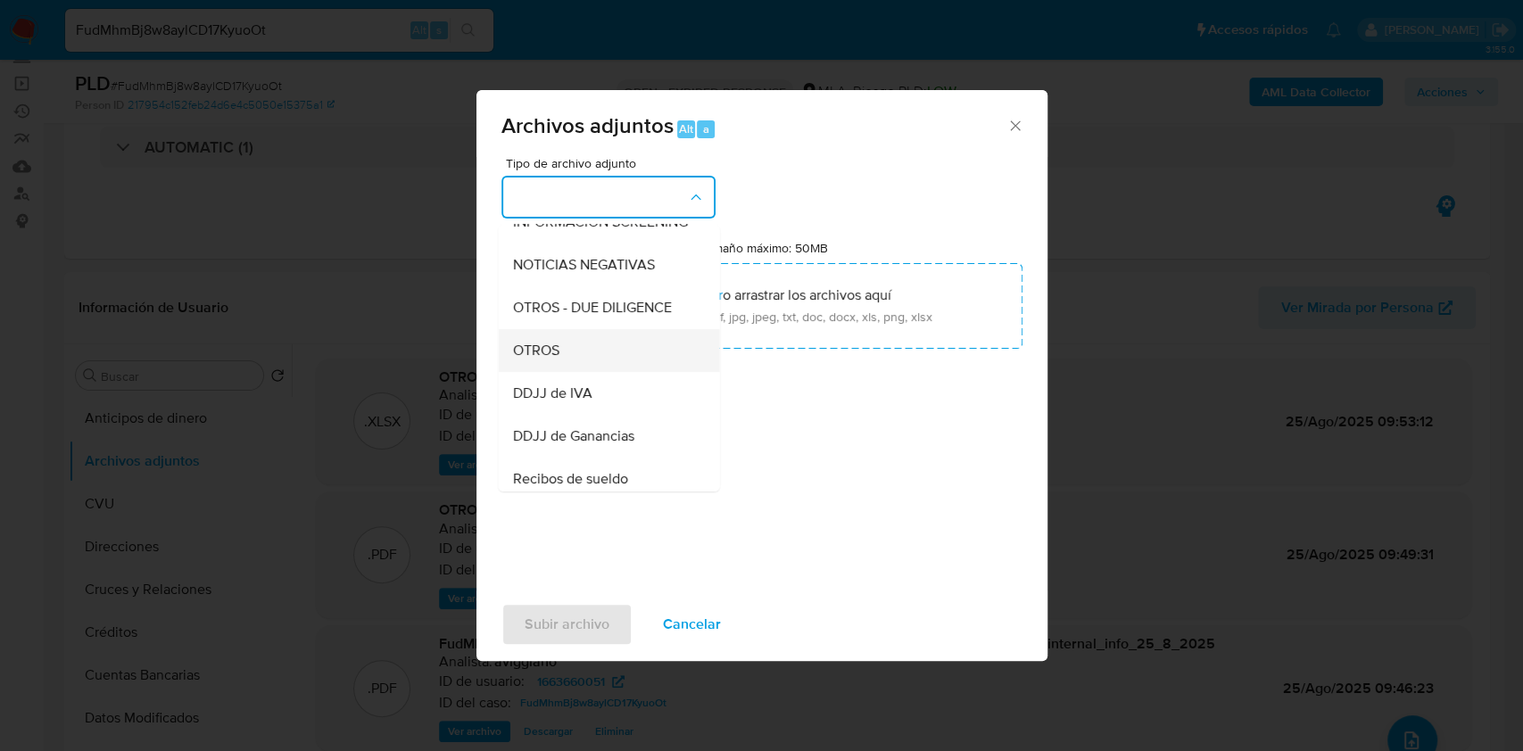
click at [573, 370] on div "OTROS" at bounding box center [603, 350] width 182 height 43
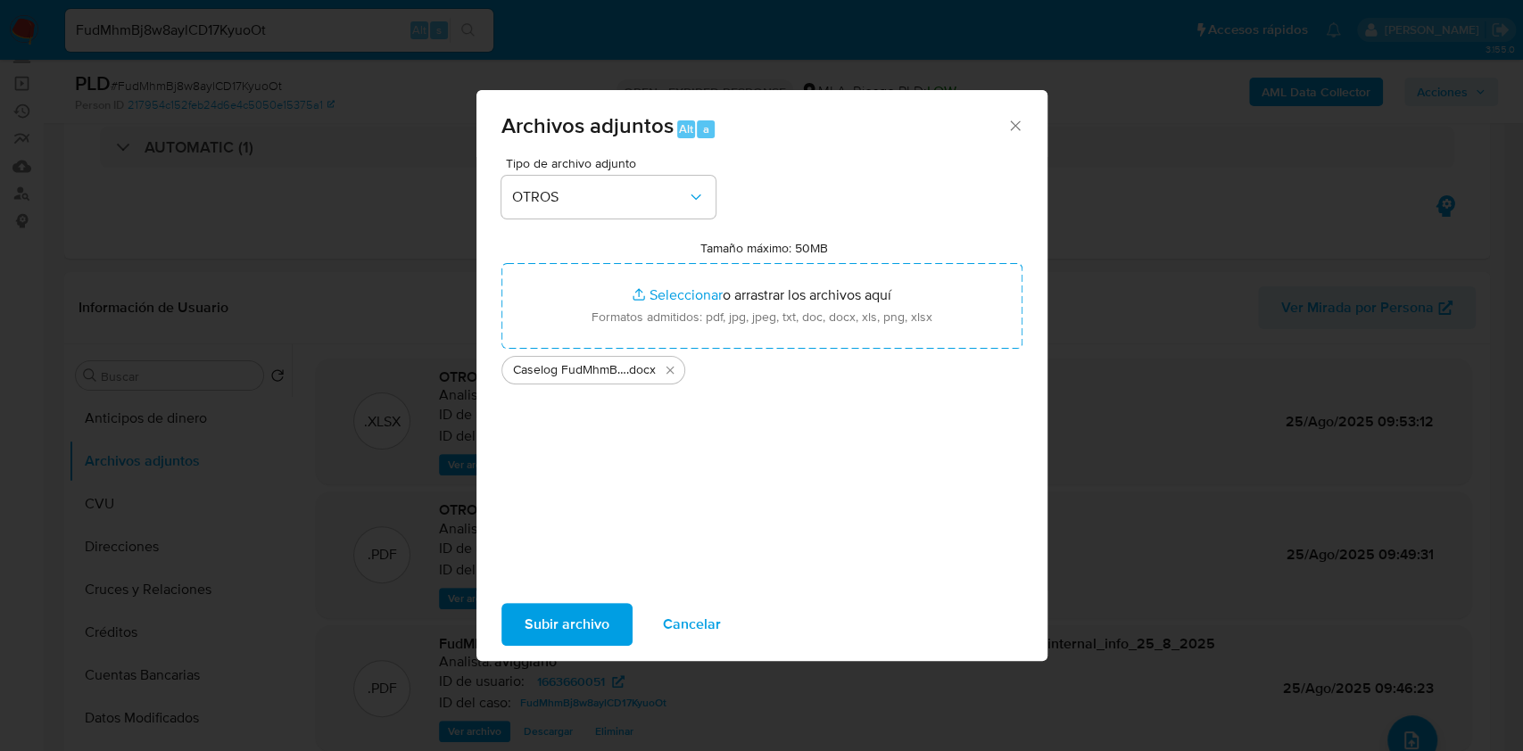
click at [550, 606] on span "Subir archivo" at bounding box center [567, 624] width 85 height 39
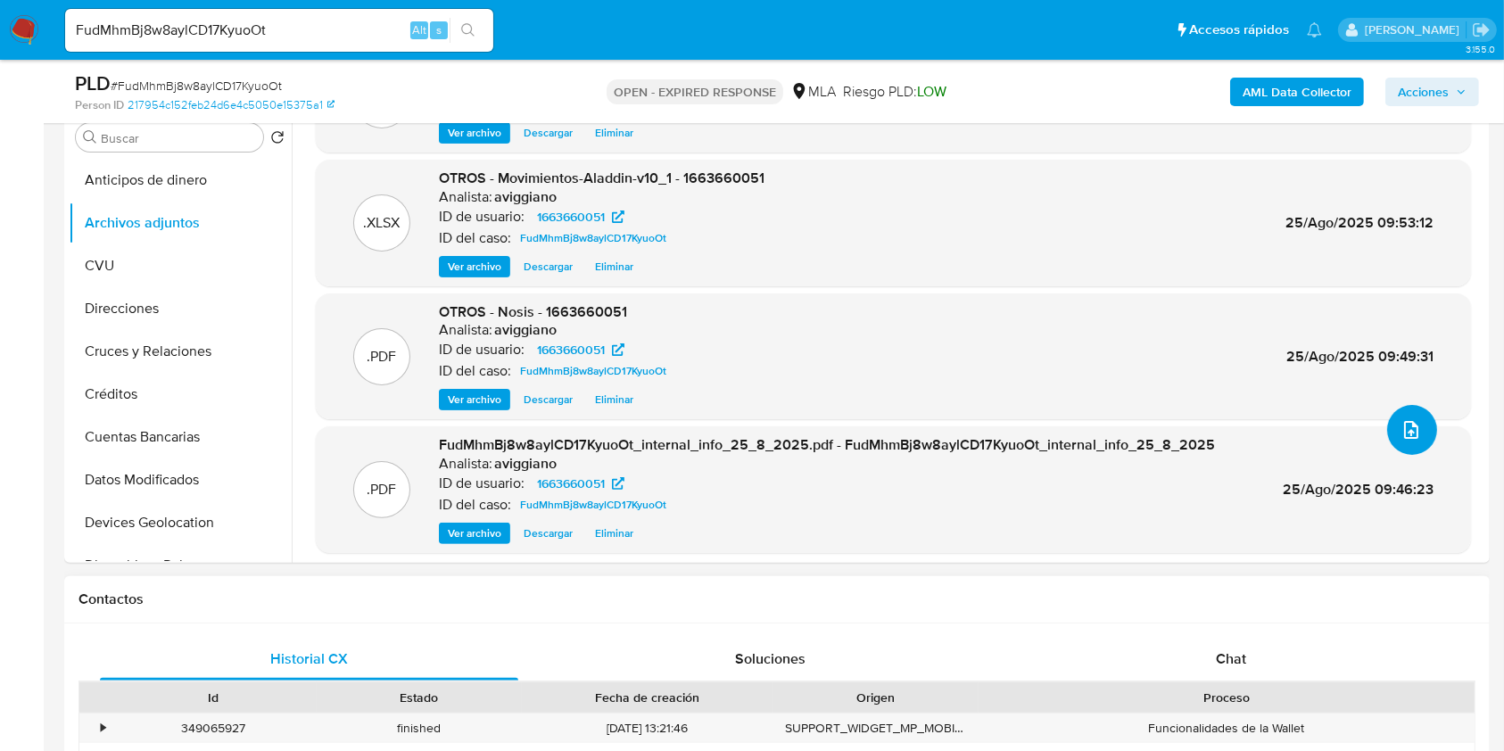
scroll to position [128, 0]
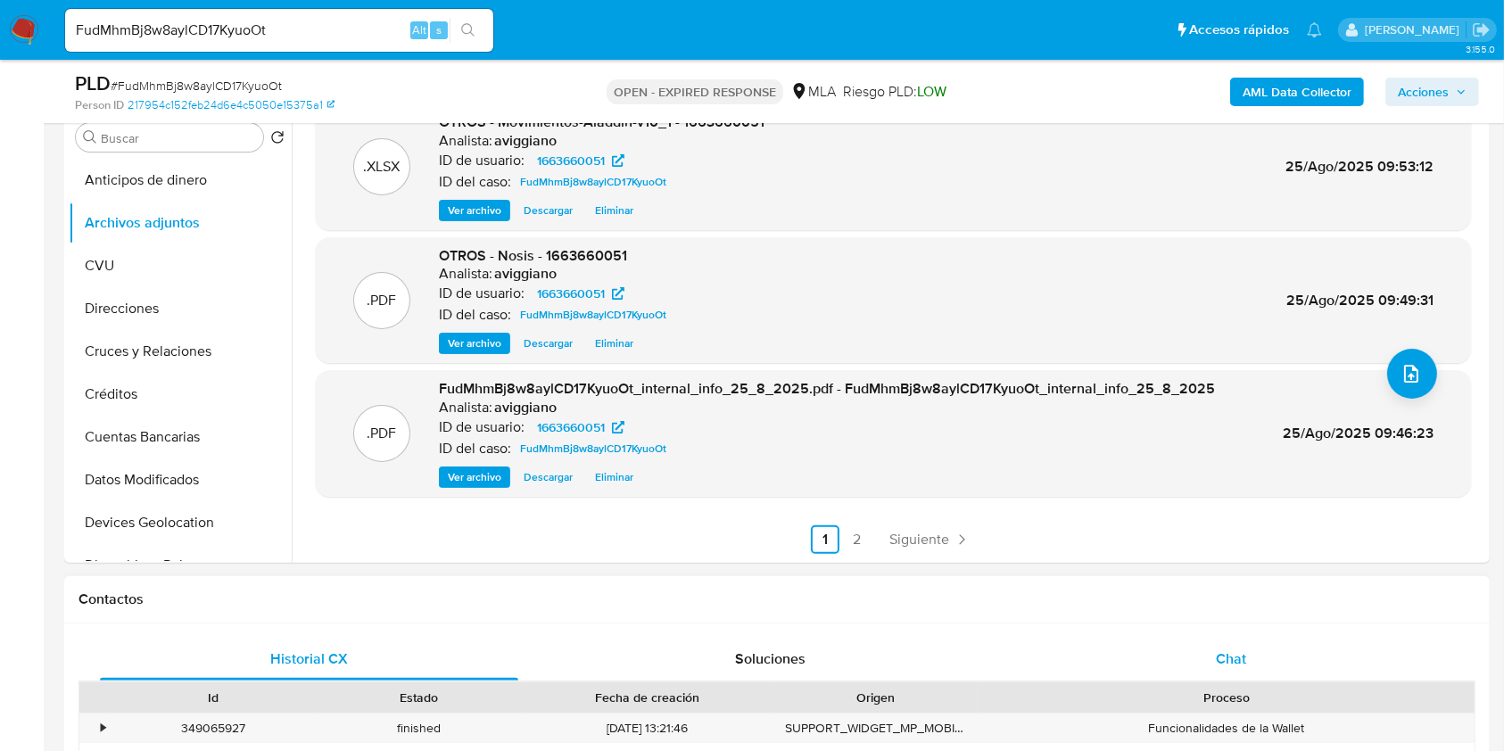
click at [1222, 663] on span "Chat" at bounding box center [1231, 659] width 30 height 21
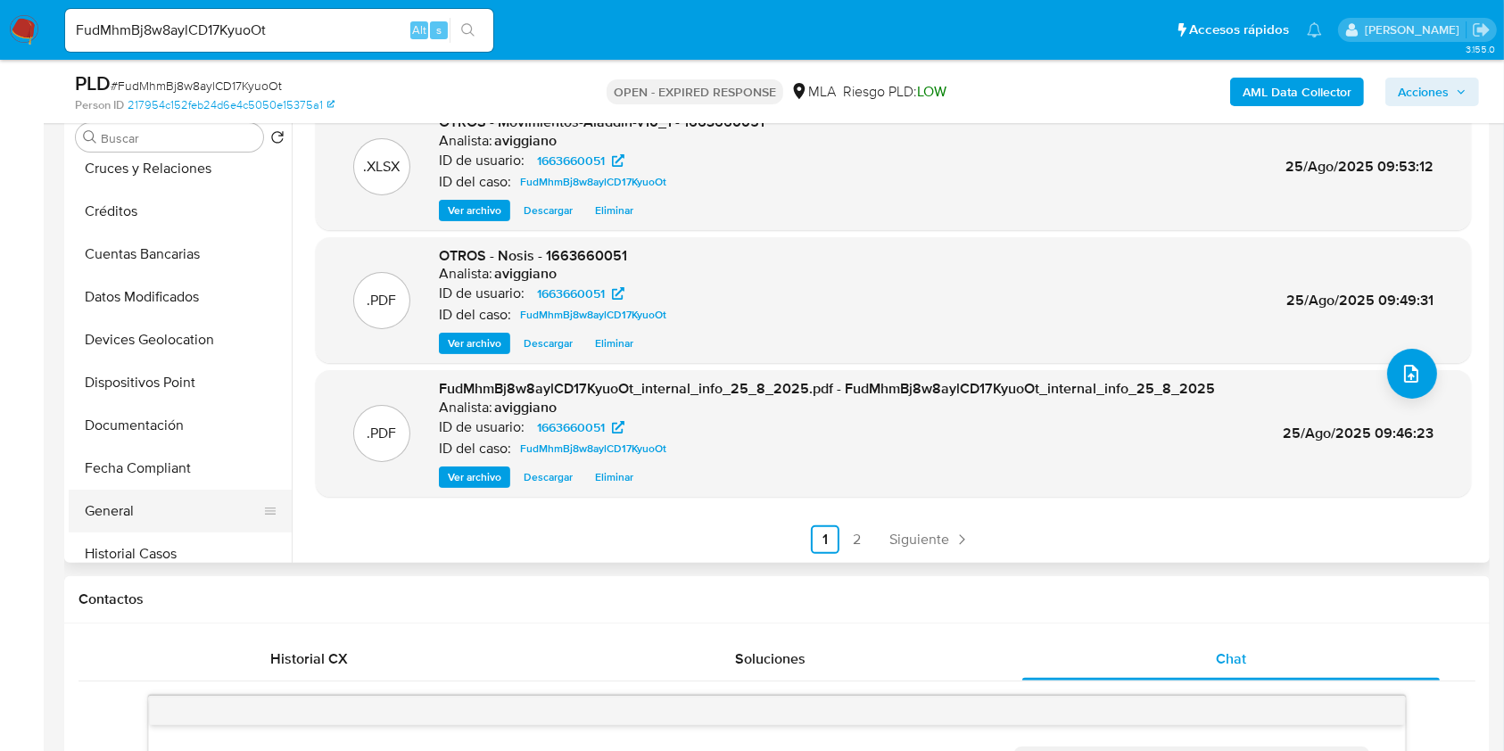
scroll to position [237, 0]
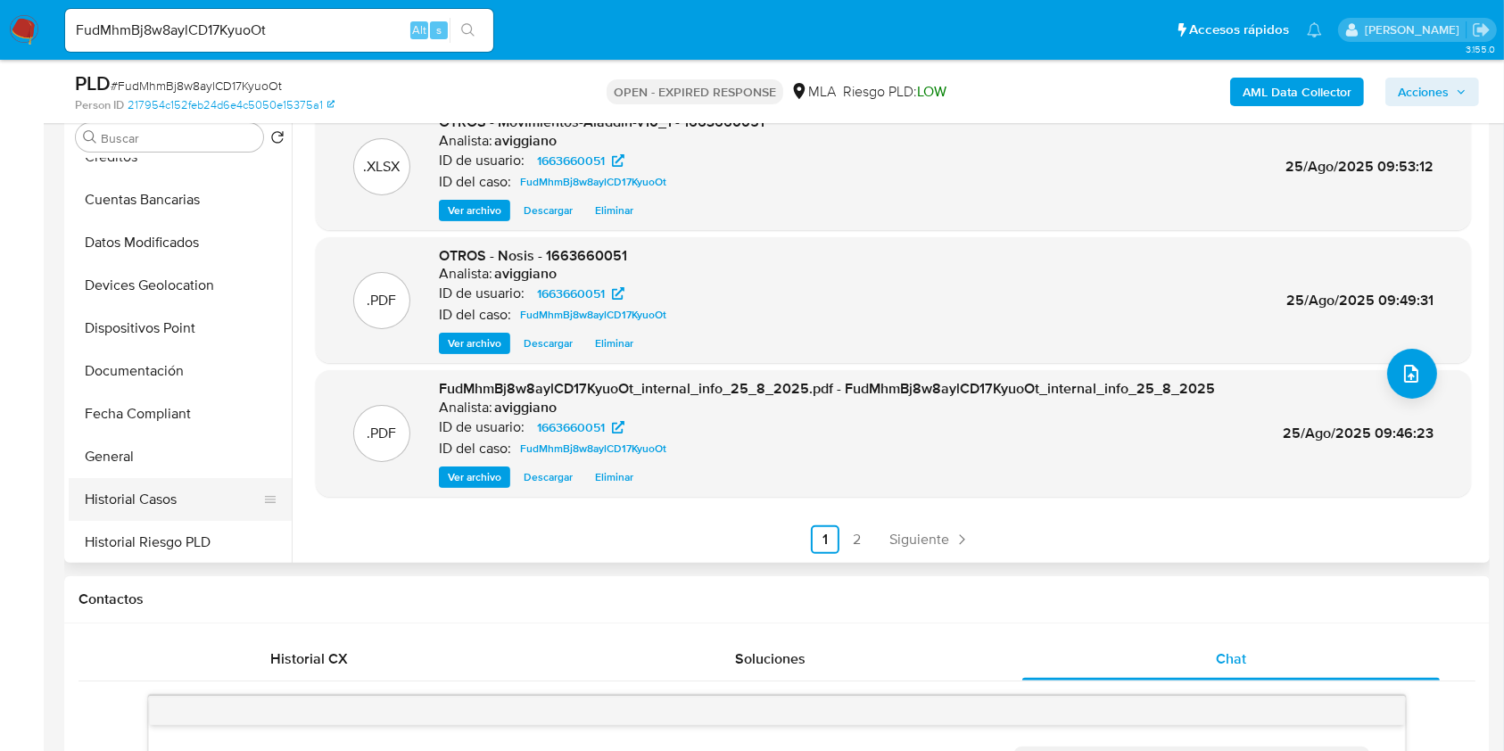
click at [131, 493] on button "Historial Casos" at bounding box center [173, 499] width 209 height 43
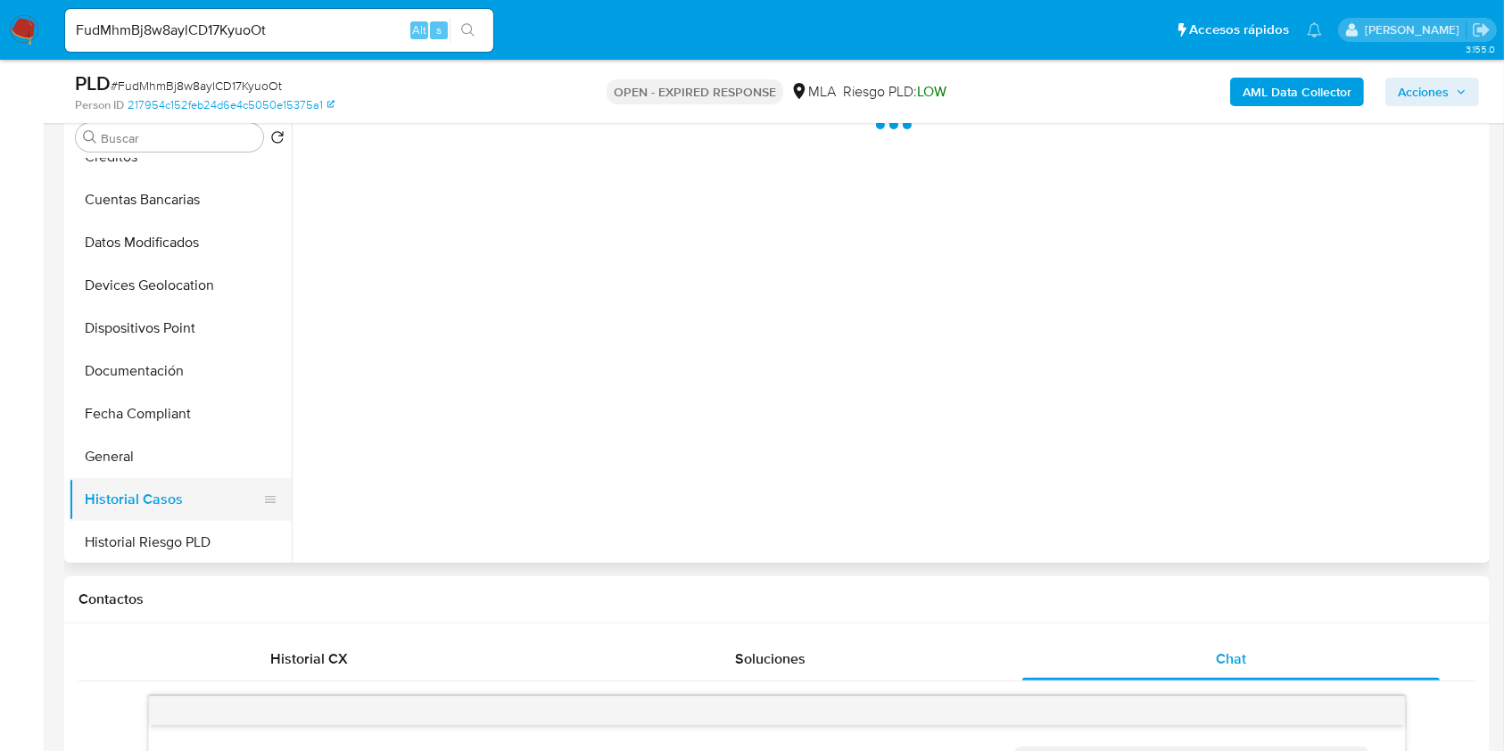
scroll to position [0, 0]
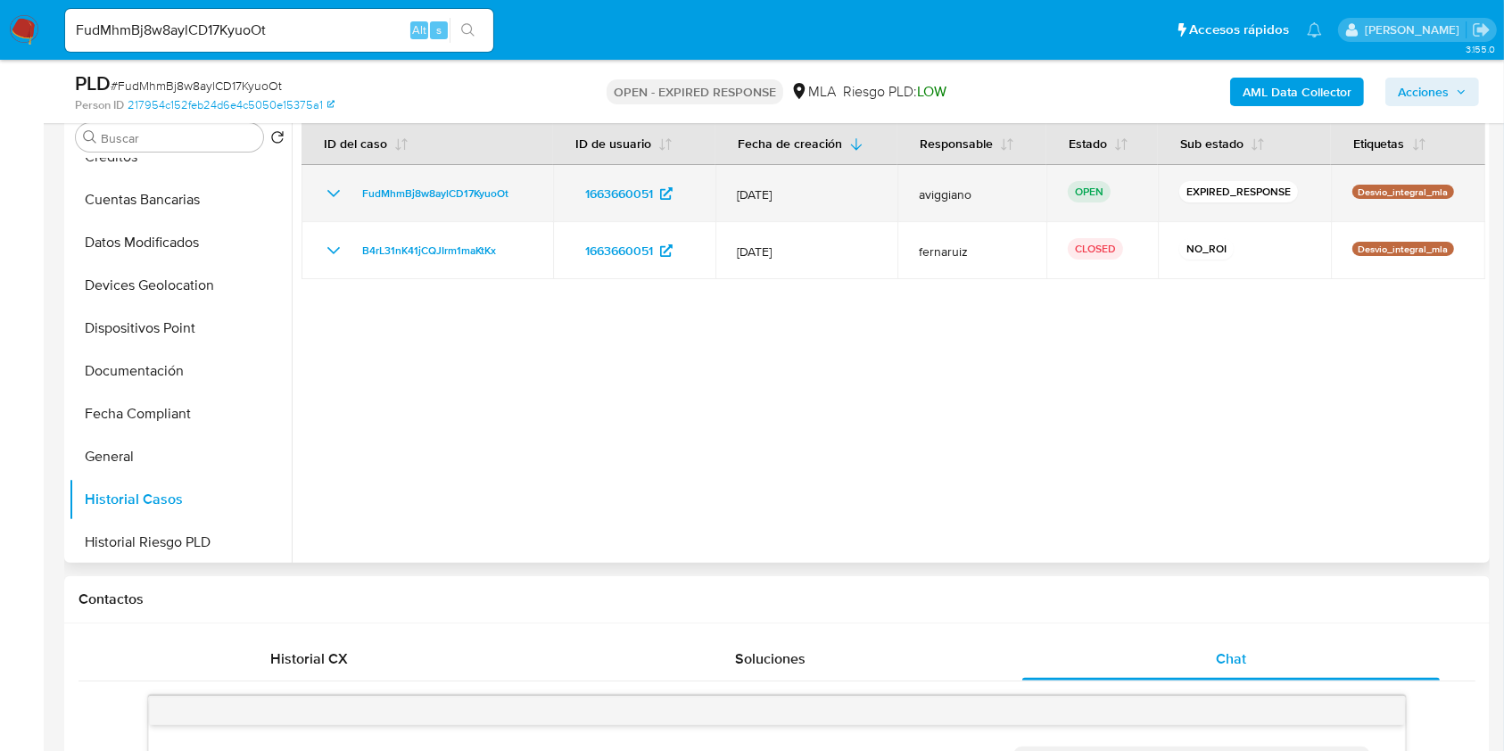
drag, startPoint x: 520, startPoint y: 192, endPoint x: 364, endPoint y: 181, distance: 156.5
click at [364, 181] on td "FudMhmBj8w8aylCD17KyuoOt" at bounding box center [428, 193] width 252 height 57
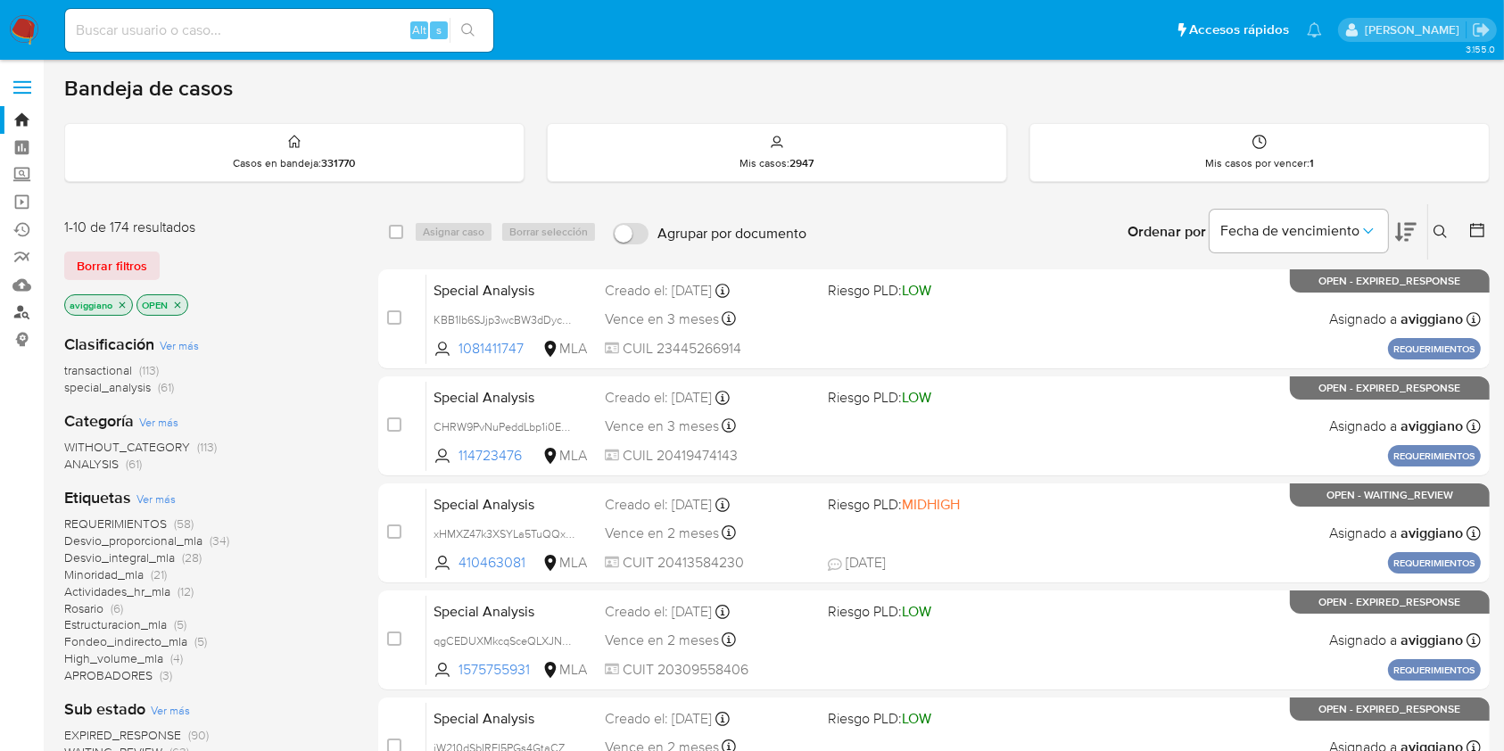
click at [17, 309] on link "Buscador de personas" at bounding box center [106, 313] width 212 height 28
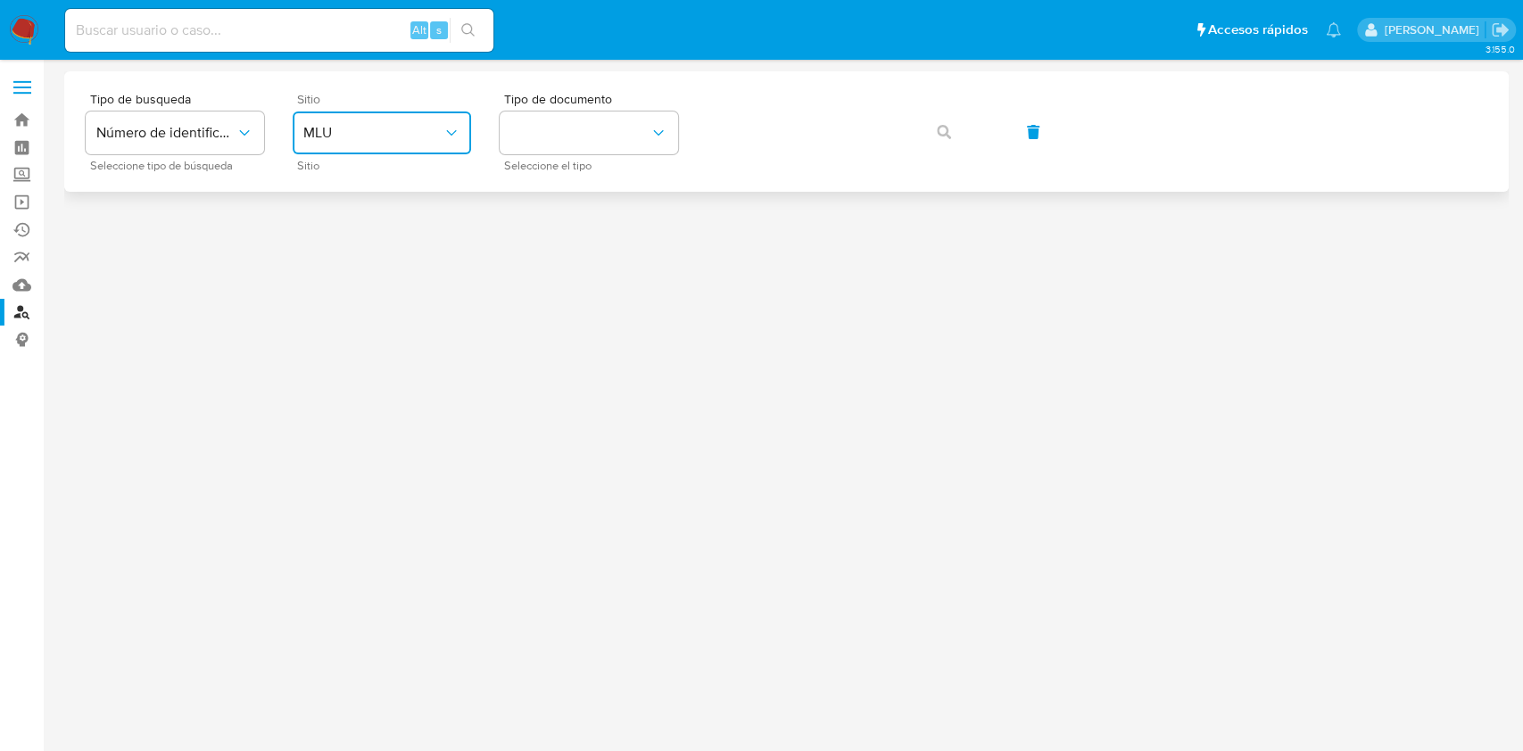
click at [401, 140] on span "MLU" at bounding box center [372, 133] width 139 height 18
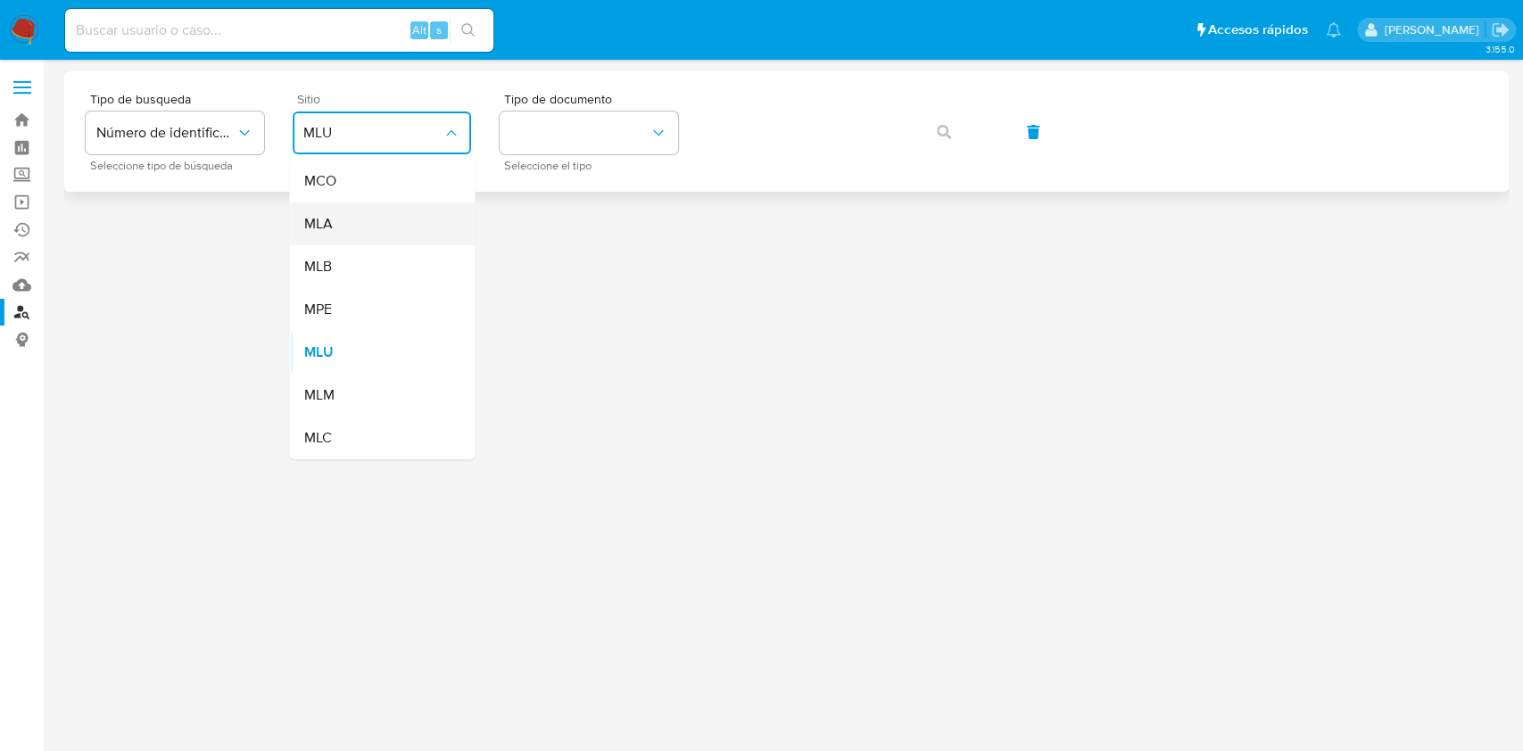
click at [378, 238] on div "MLA" at bounding box center [376, 224] width 146 height 43
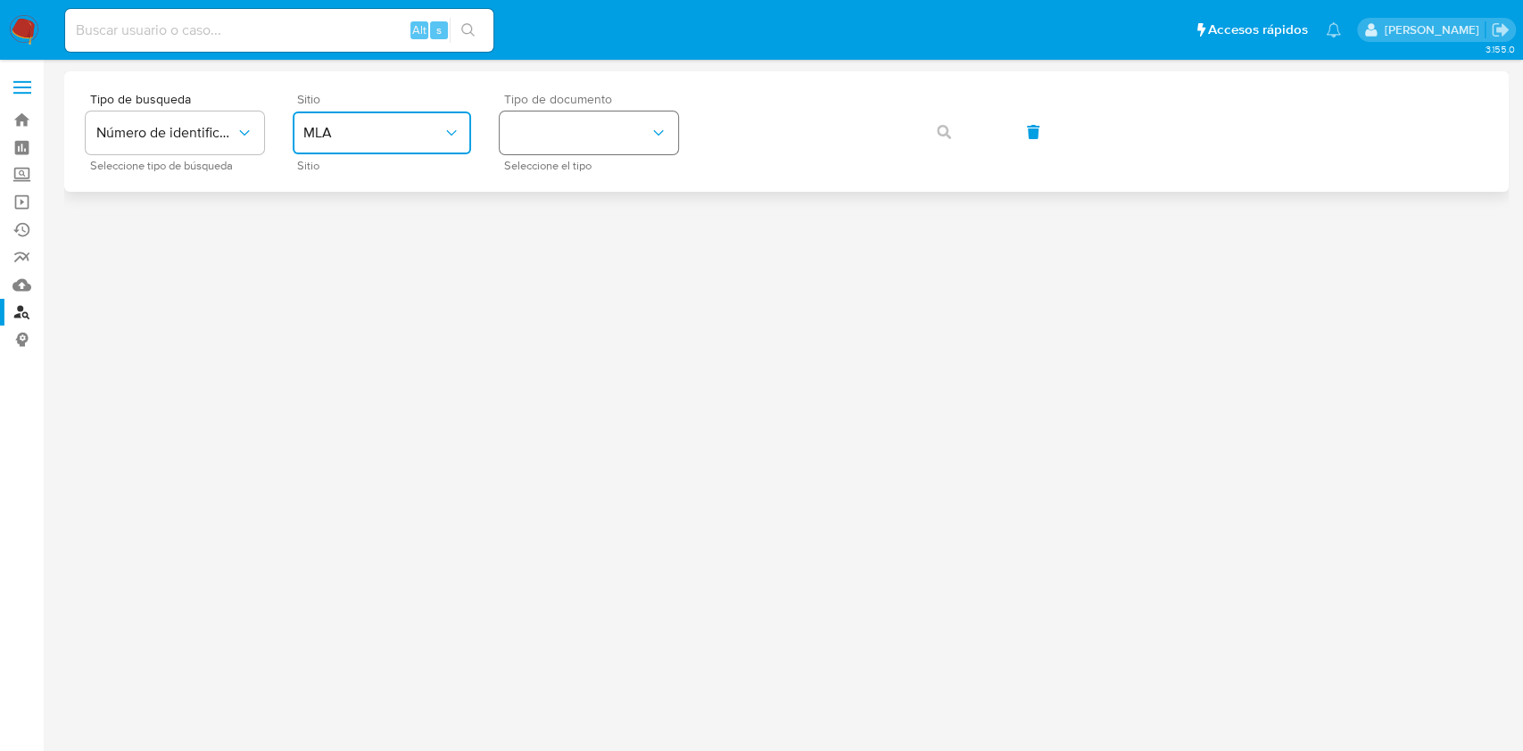
click at [545, 125] on button "identificationType" at bounding box center [589, 133] width 178 height 43
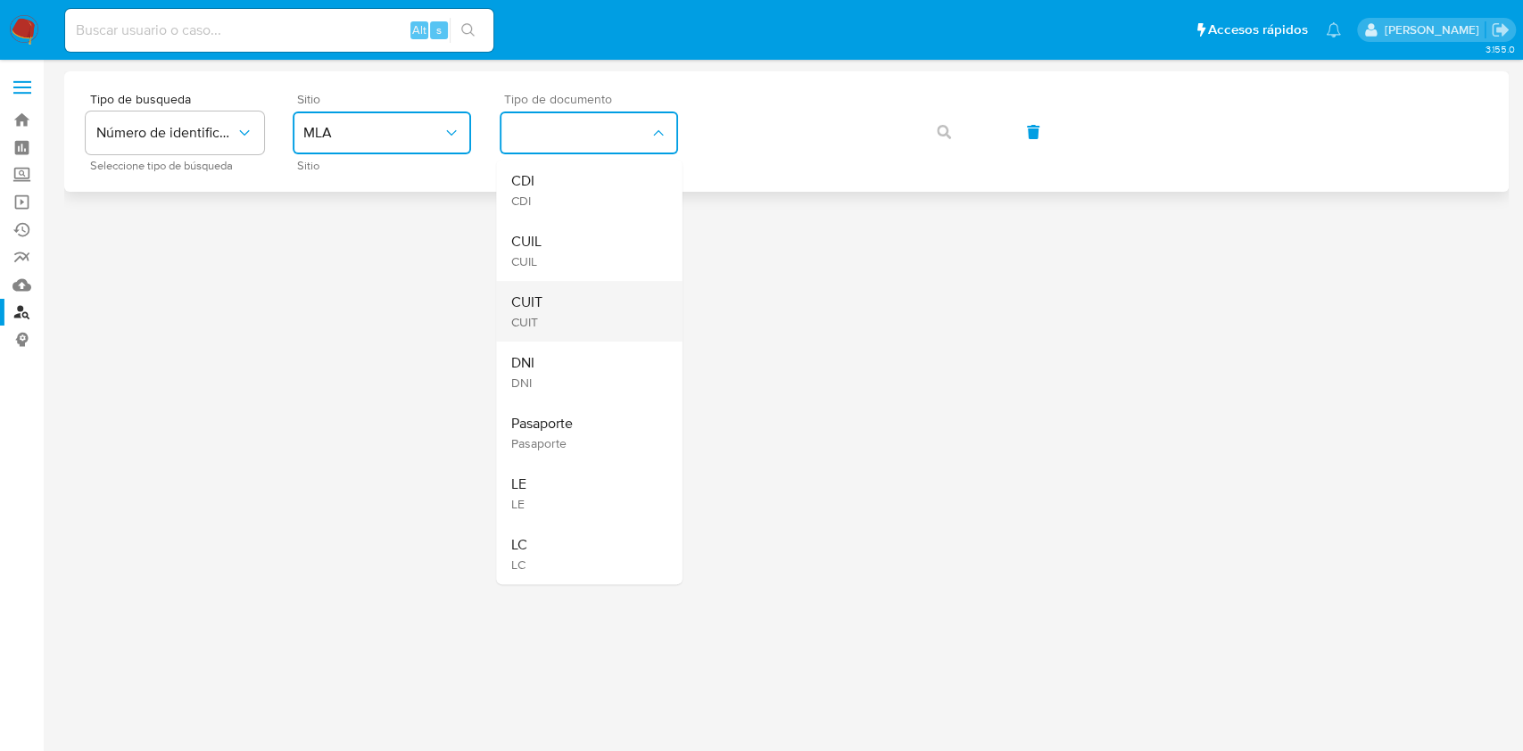
click at [530, 319] on span "CUIT" at bounding box center [525, 322] width 31 height 16
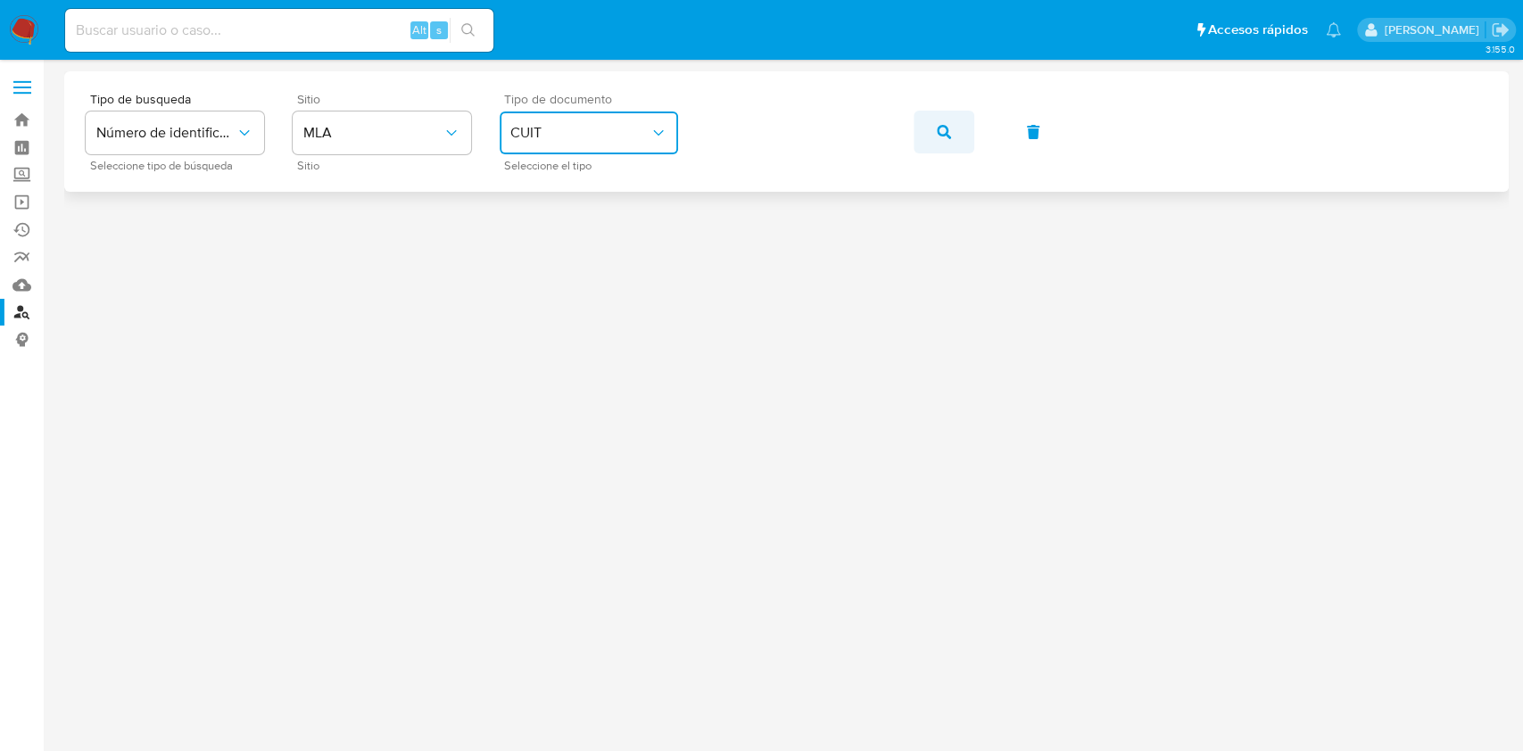
click at [970, 144] on button "button" at bounding box center [944, 132] width 61 height 43
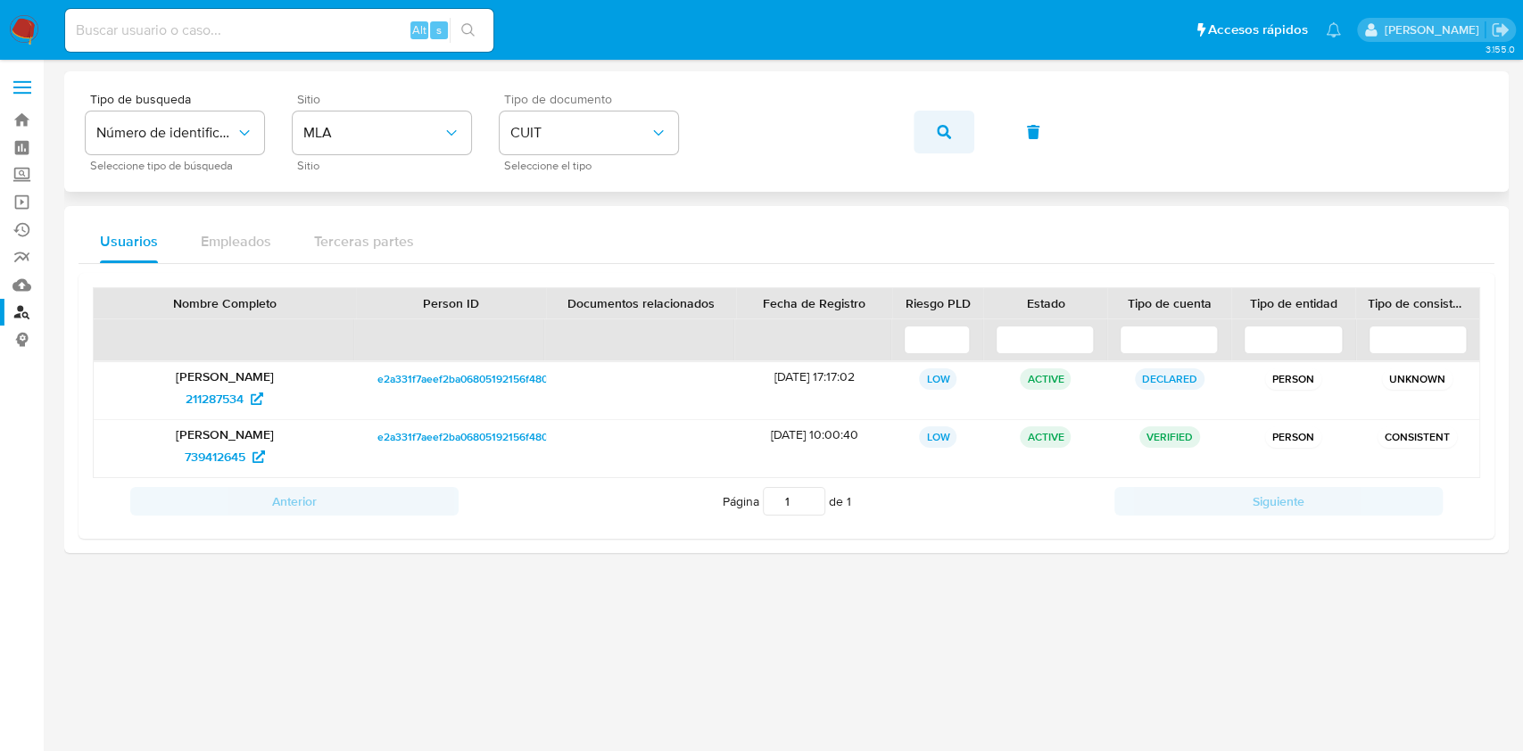
click at [914, 135] on button "button" at bounding box center [944, 132] width 61 height 43
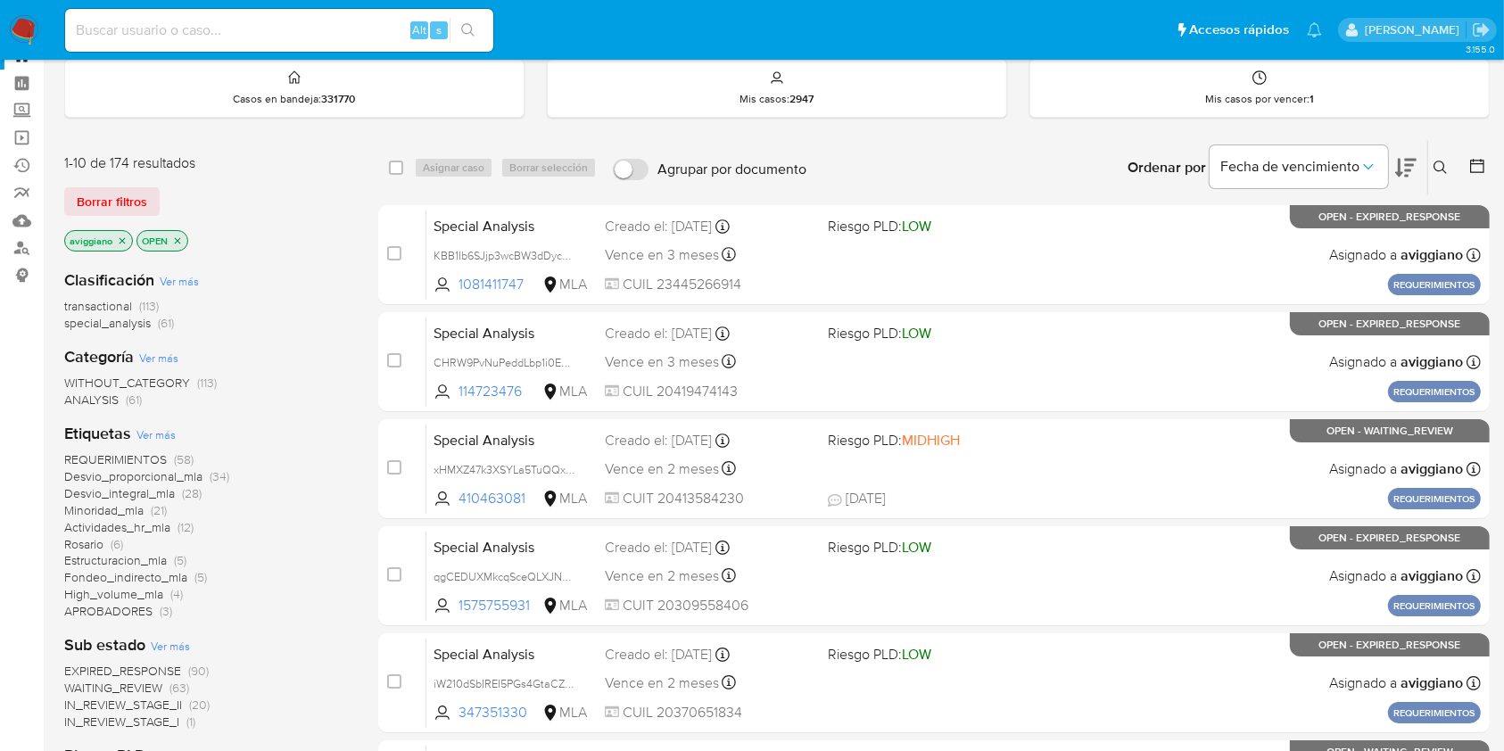
scroll to position [62, 0]
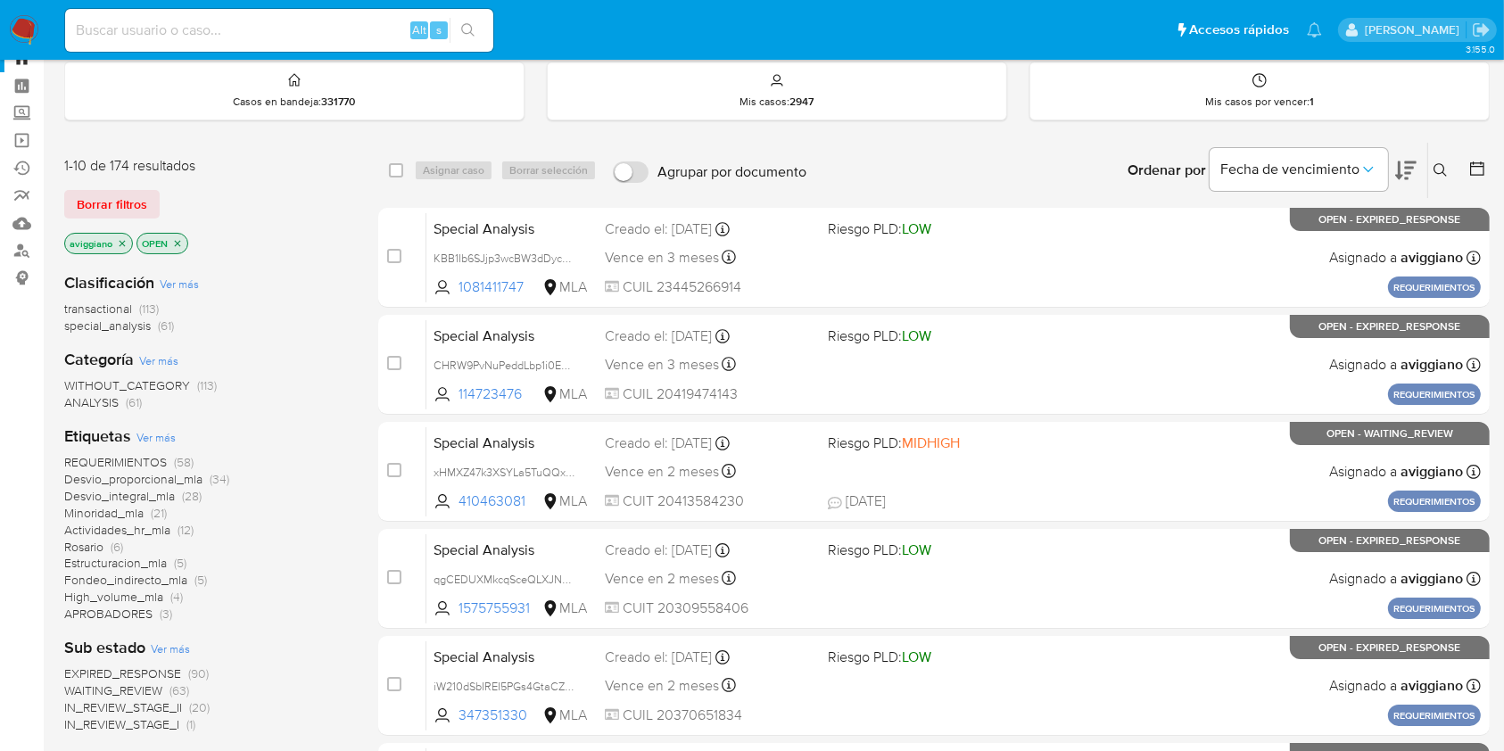
click at [120, 245] on p "aviggiano" at bounding box center [98, 244] width 67 height 20
click at [121, 244] on icon "close-filter" at bounding box center [122, 243] width 11 height 11
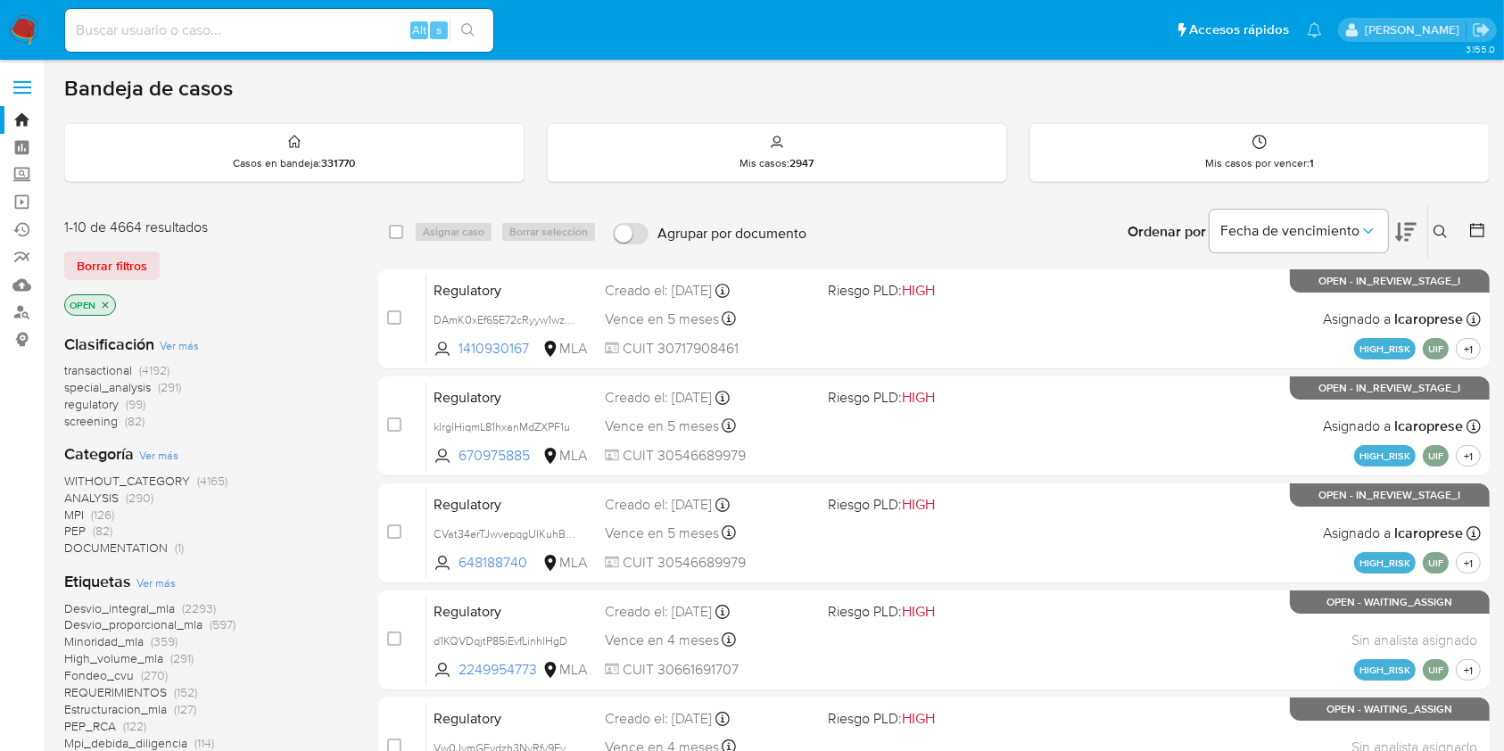
click at [1448, 225] on icon at bounding box center [1441, 232] width 14 height 14
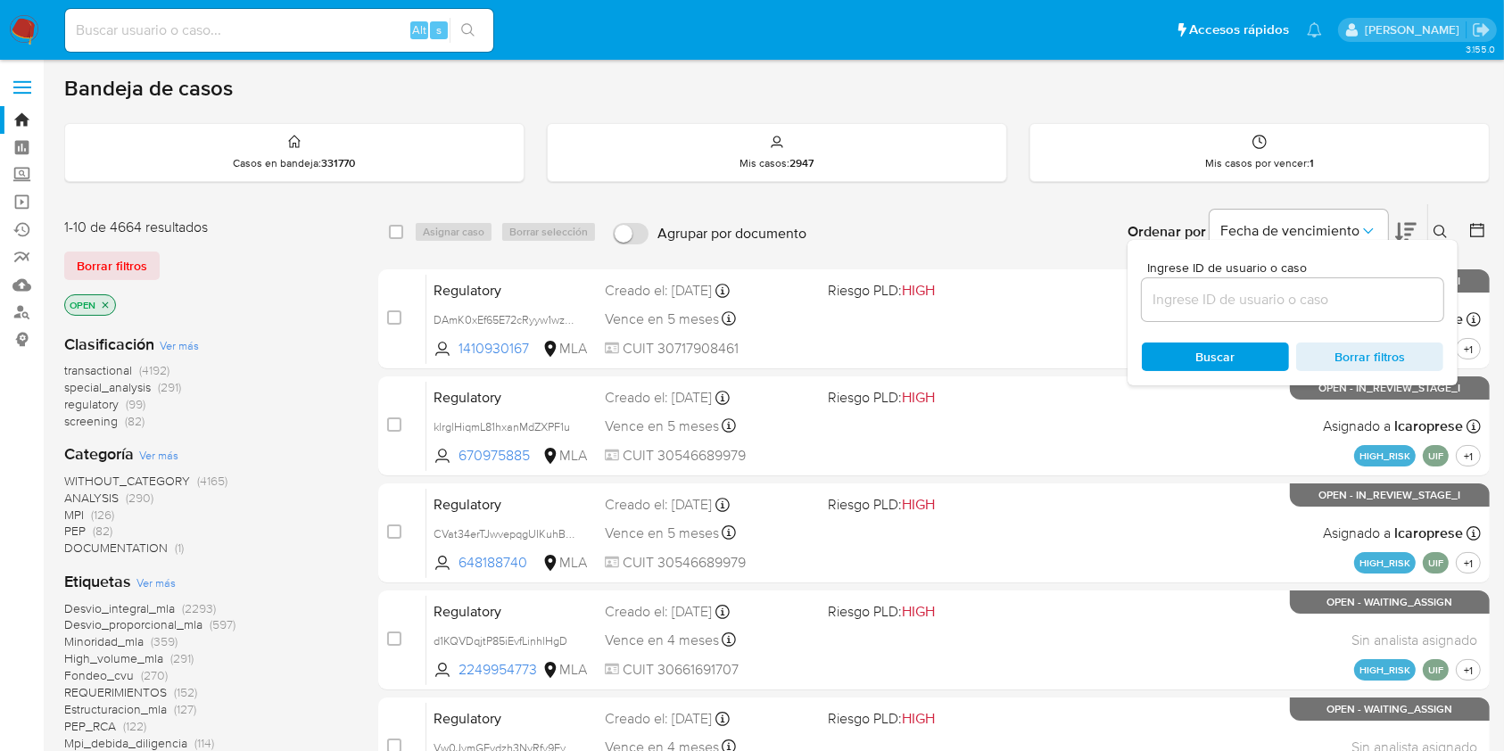
click at [1302, 298] on input at bounding box center [1293, 299] width 302 height 23
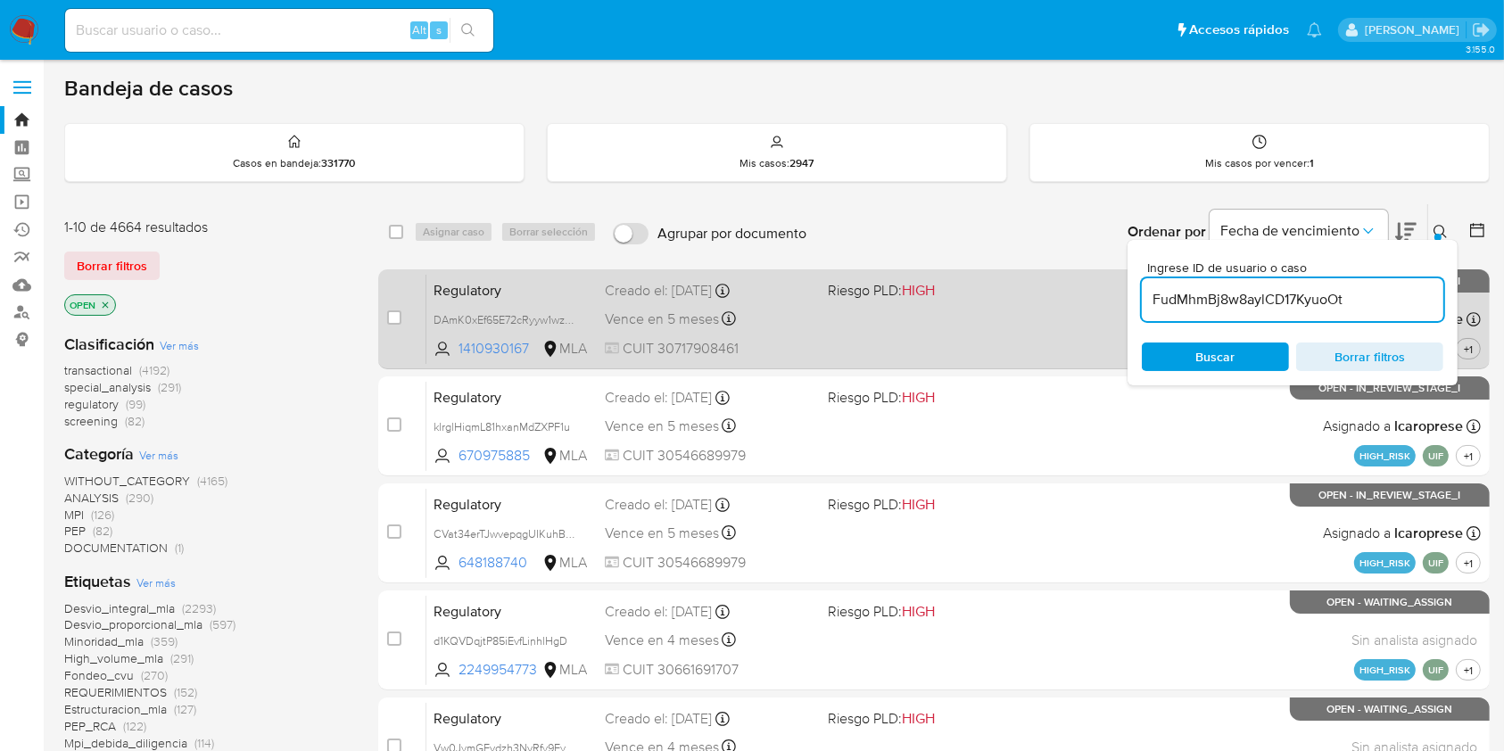
type input "FudMhmBj8w8aylCD17KyuoOt"
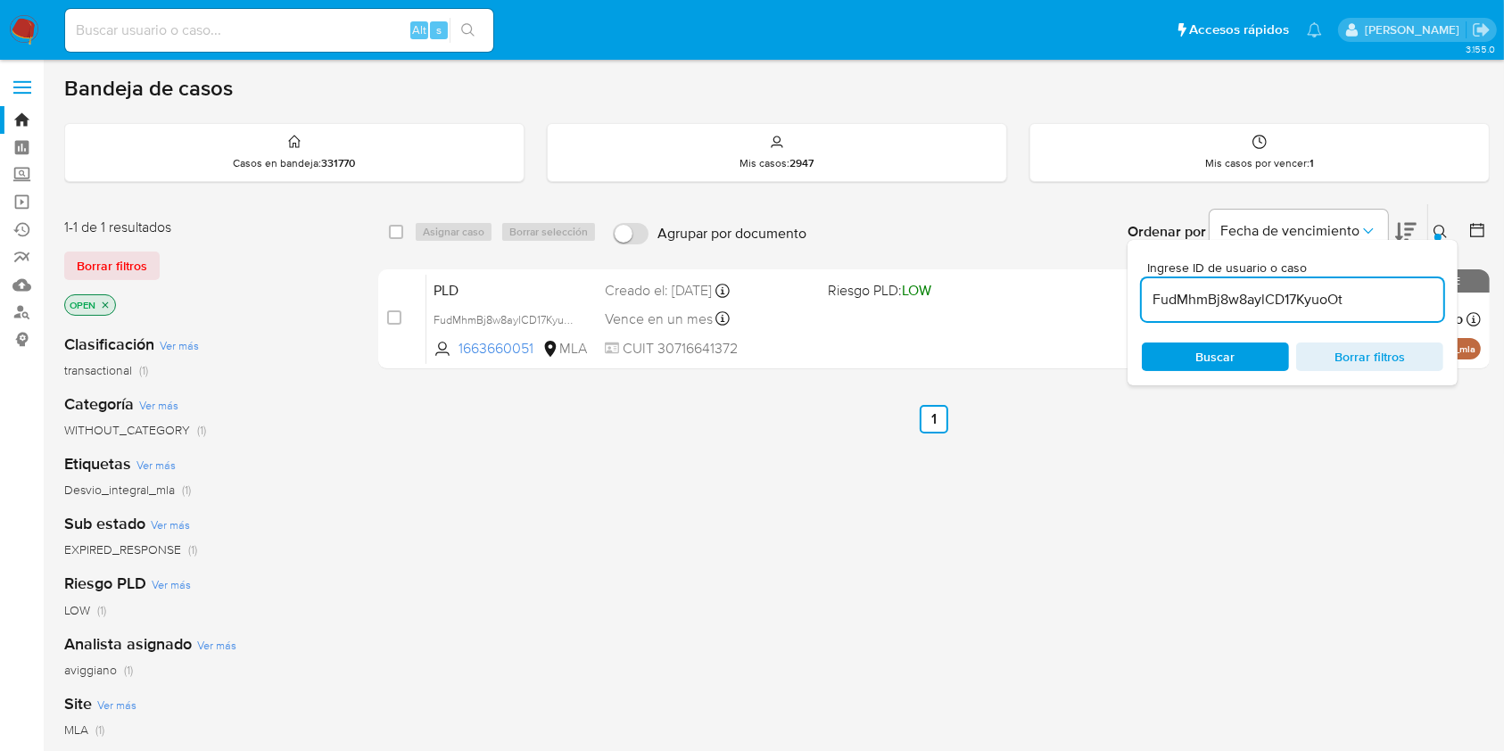
click at [408, 233] on div "select-all-cases-checkbox" at bounding box center [399, 231] width 21 height 21
click at [398, 230] on input "checkbox" at bounding box center [396, 232] width 14 height 14
checkbox input "true"
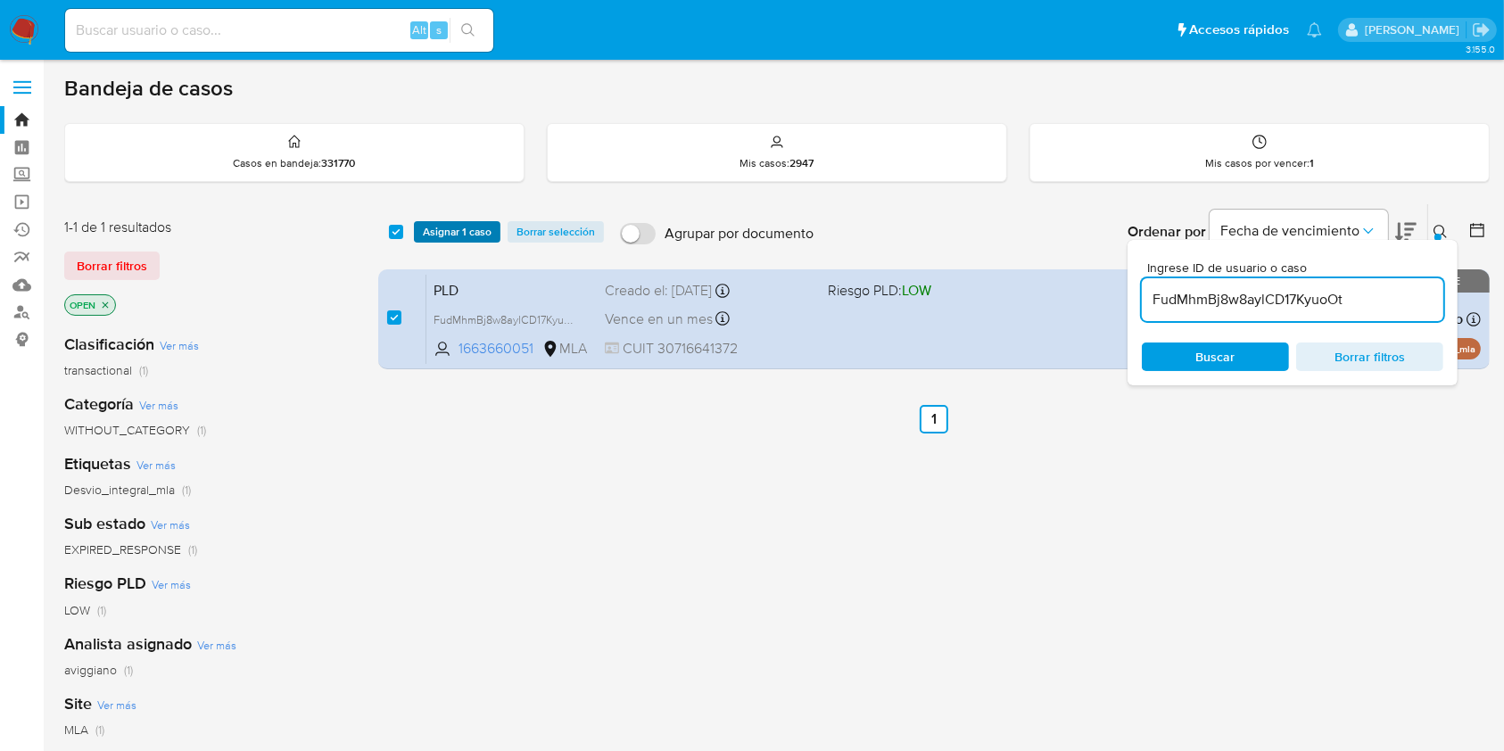
click at [446, 231] on span "Asignar 1 caso" at bounding box center [457, 232] width 69 height 18
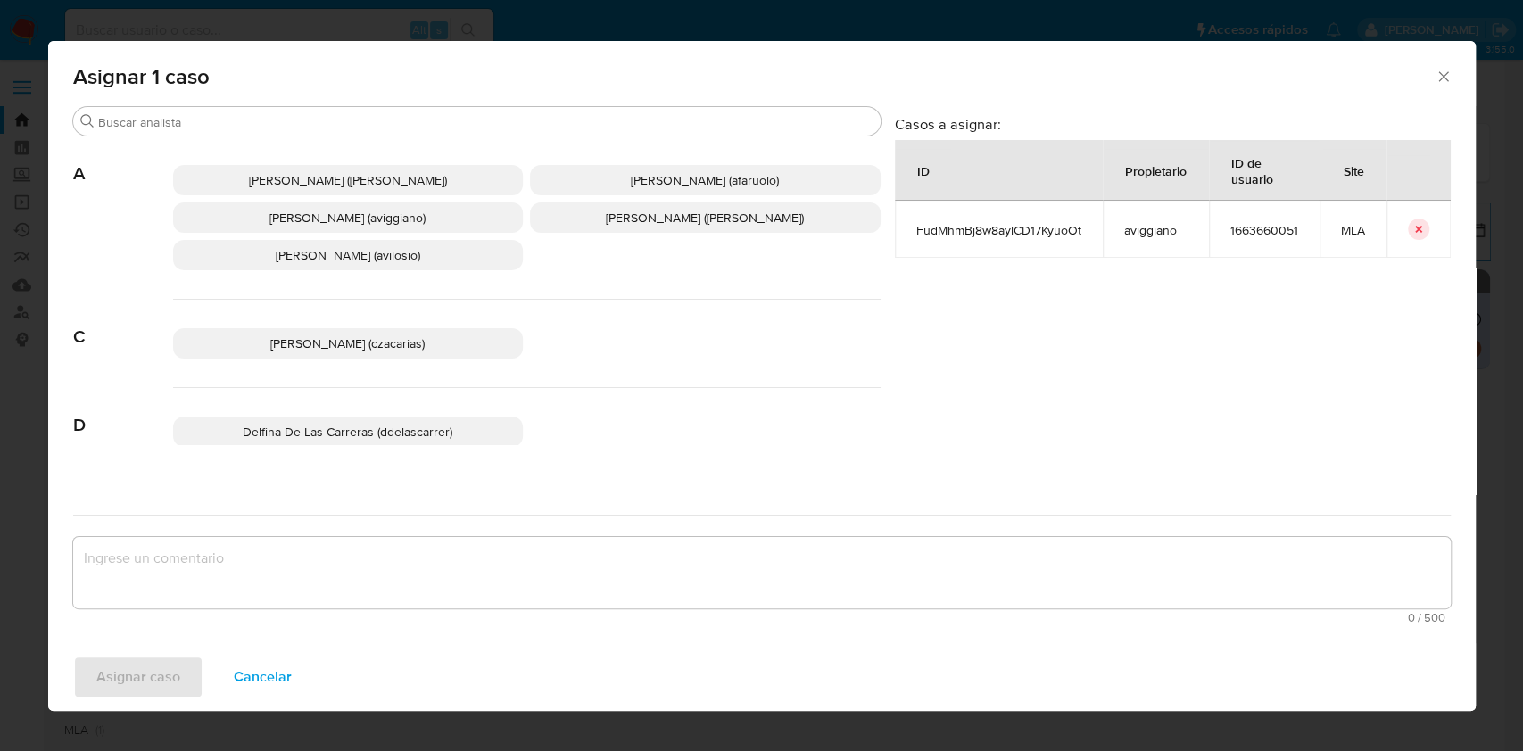
click at [406, 227] on p "[PERSON_NAME] (aviggiano)" at bounding box center [348, 218] width 351 height 30
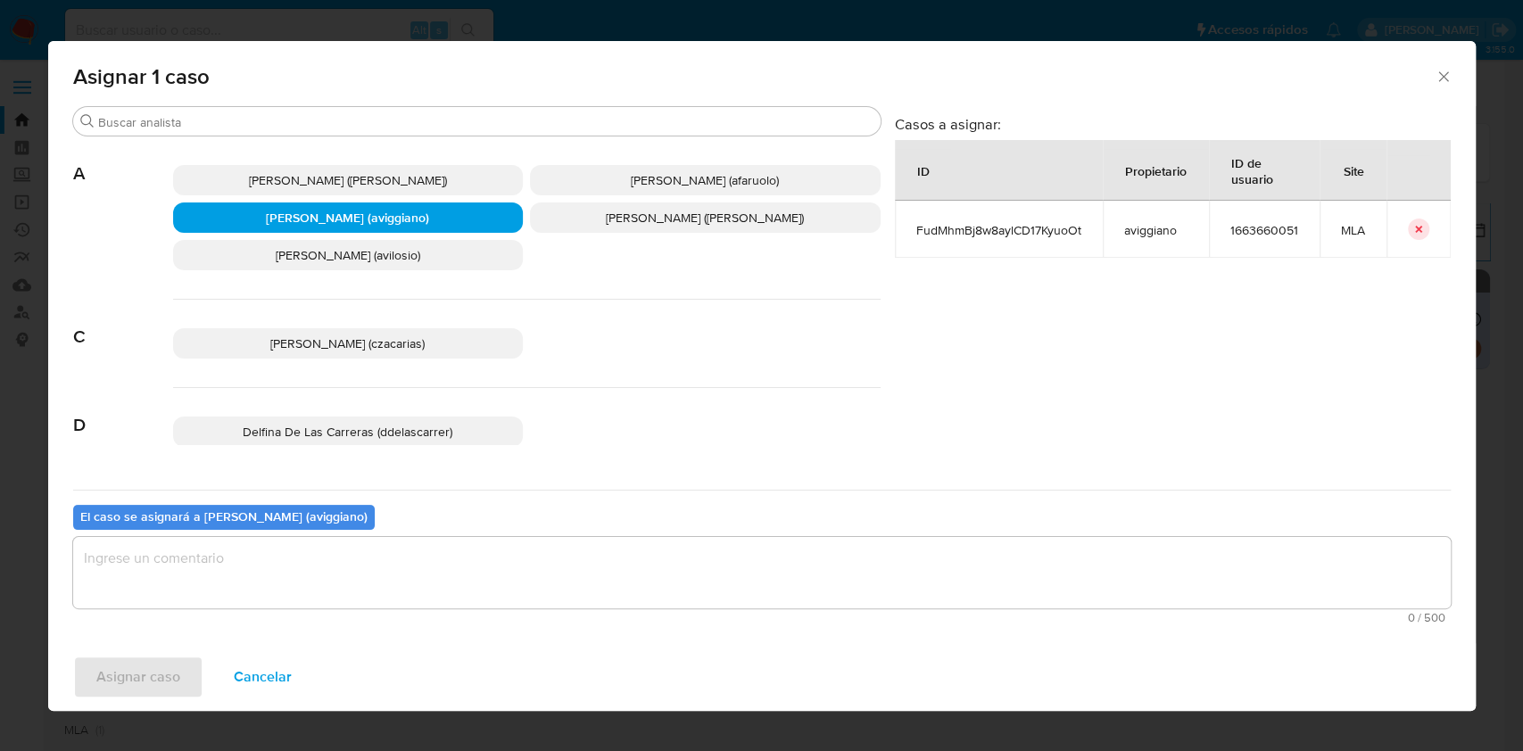
drag, startPoint x: 388, startPoint y: 558, endPoint x: 356, endPoint y: 578, distance: 38.1
click at [387, 558] on textarea "assign-modal" at bounding box center [761, 572] width 1377 height 71
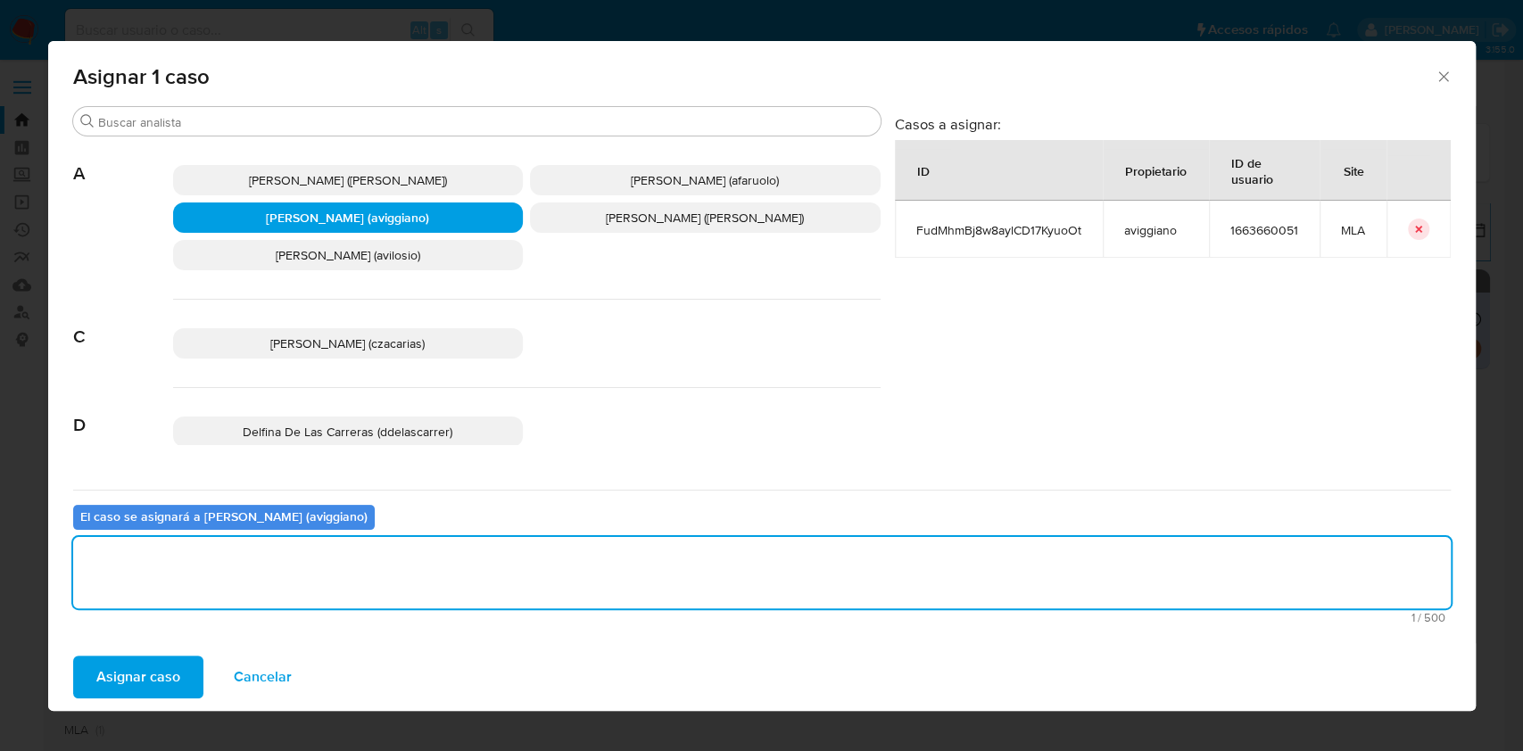
click at [133, 674] on span "Asignar caso" at bounding box center [138, 677] width 84 height 39
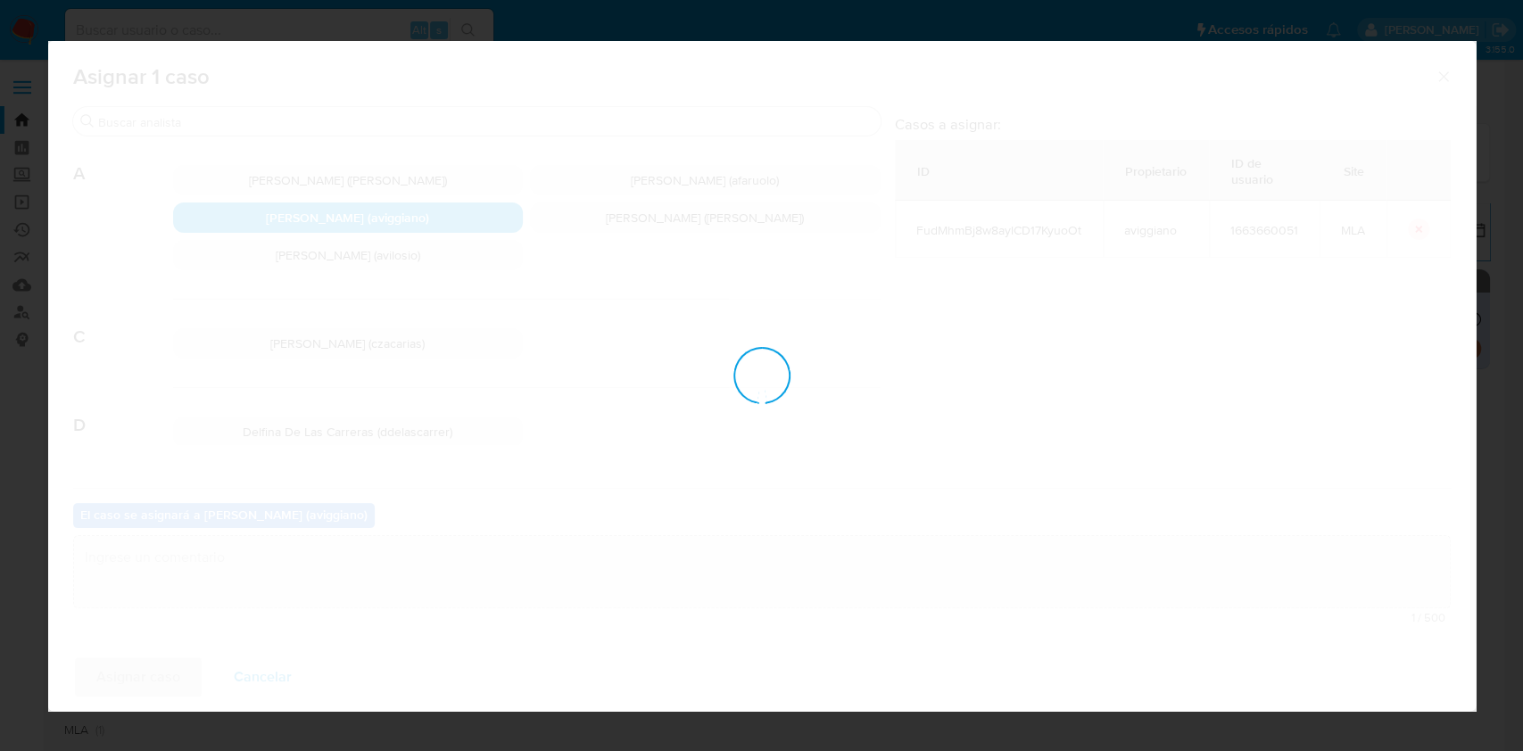
checkbox input "false"
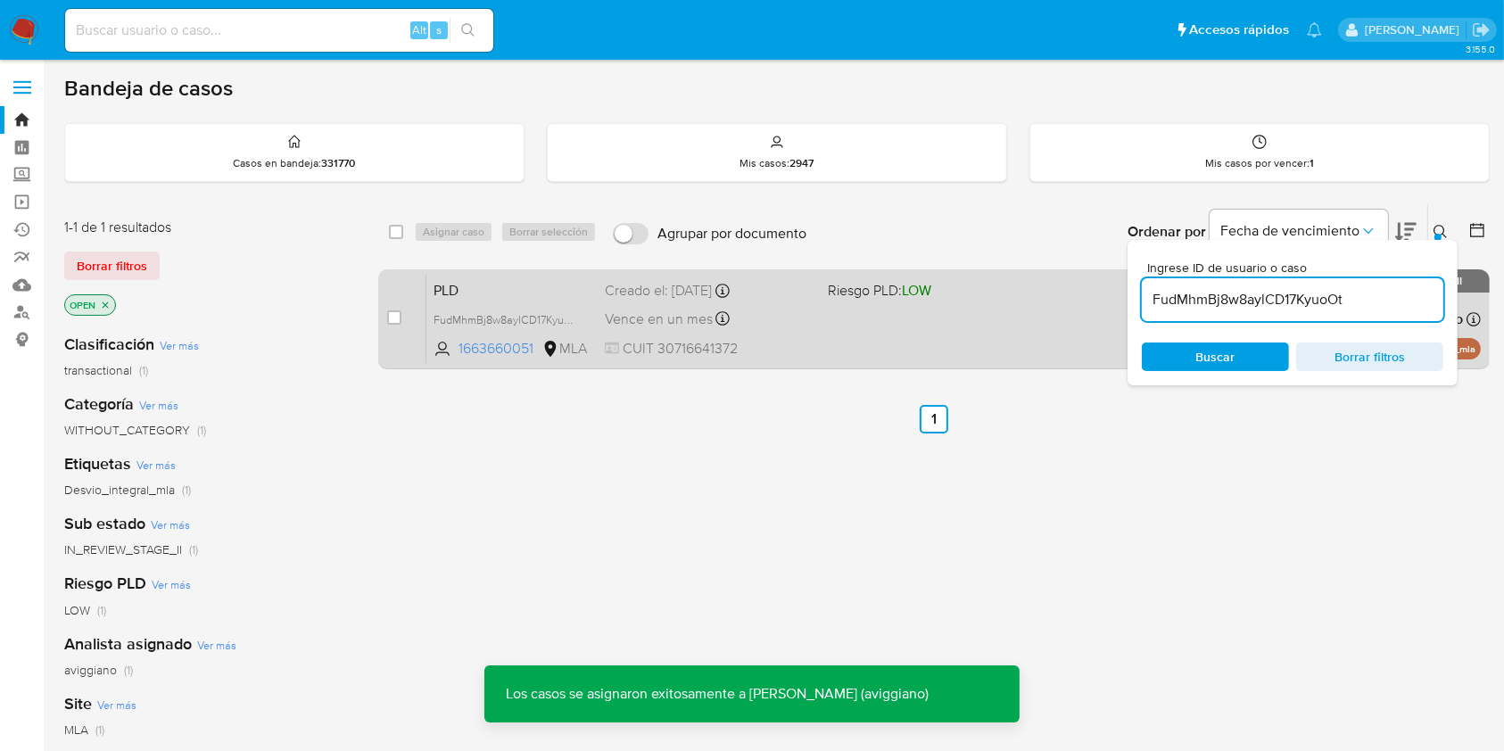
click at [858, 318] on div "PLD FudMhmBj8w8aylCD17KyuoOt 1663660051 MLA Riesgo PLD: LOW Creado el: [DATE] C…" at bounding box center [953, 319] width 1055 height 90
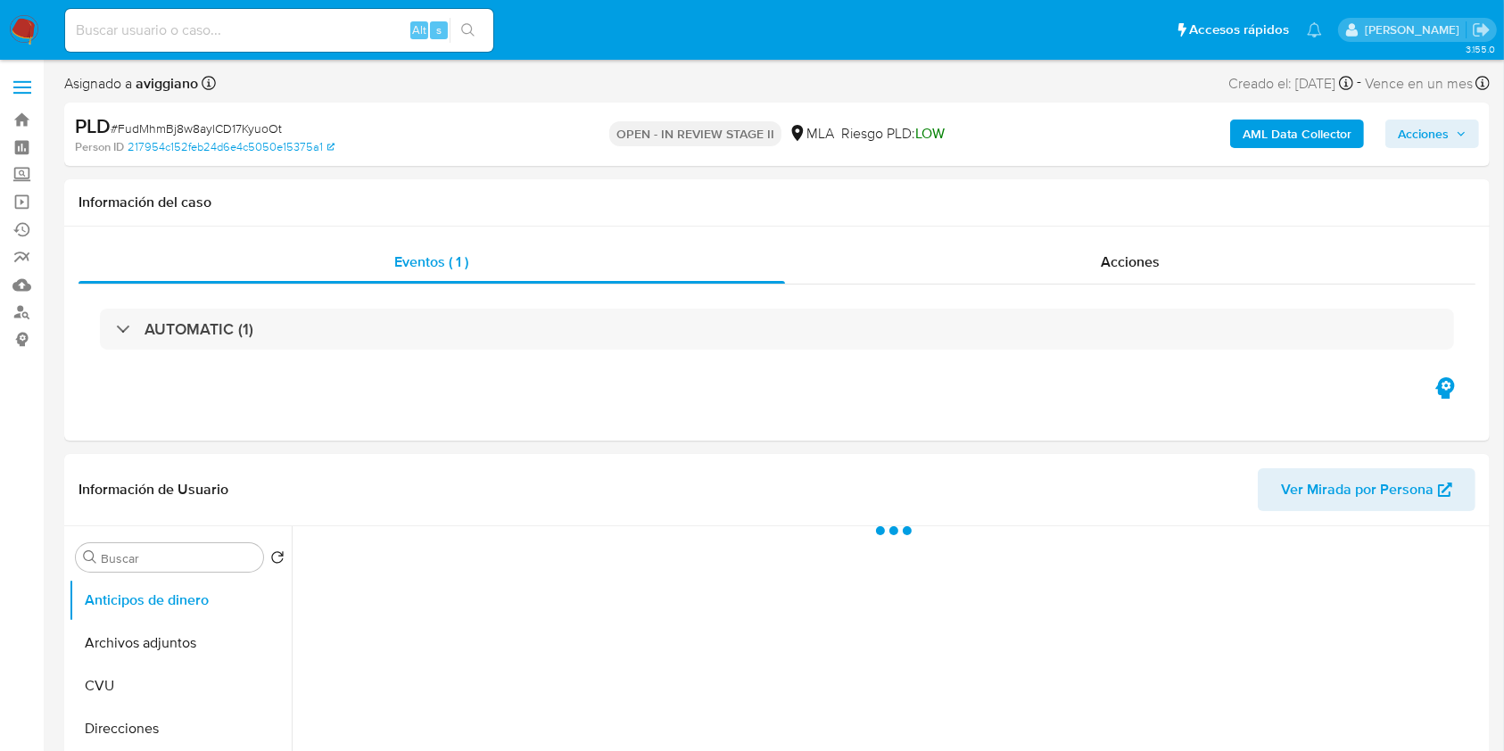
click at [1442, 146] on span "Acciones" at bounding box center [1423, 134] width 51 height 29
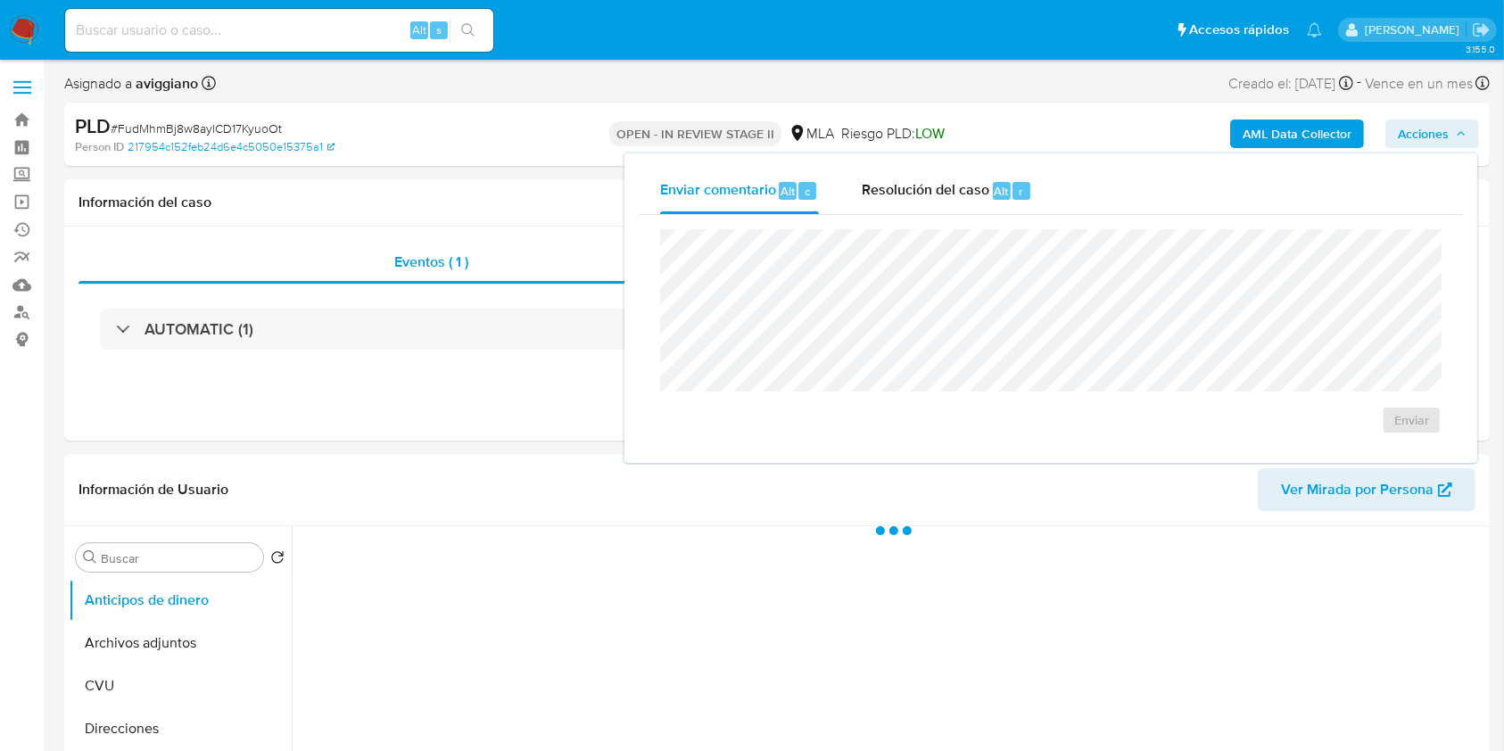
click at [1002, 218] on div "Enviar" at bounding box center [1051, 332] width 824 height 234
click at [971, 211] on div "Resolución del caso Alt r" at bounding box center [947, 191] width 170 height 46
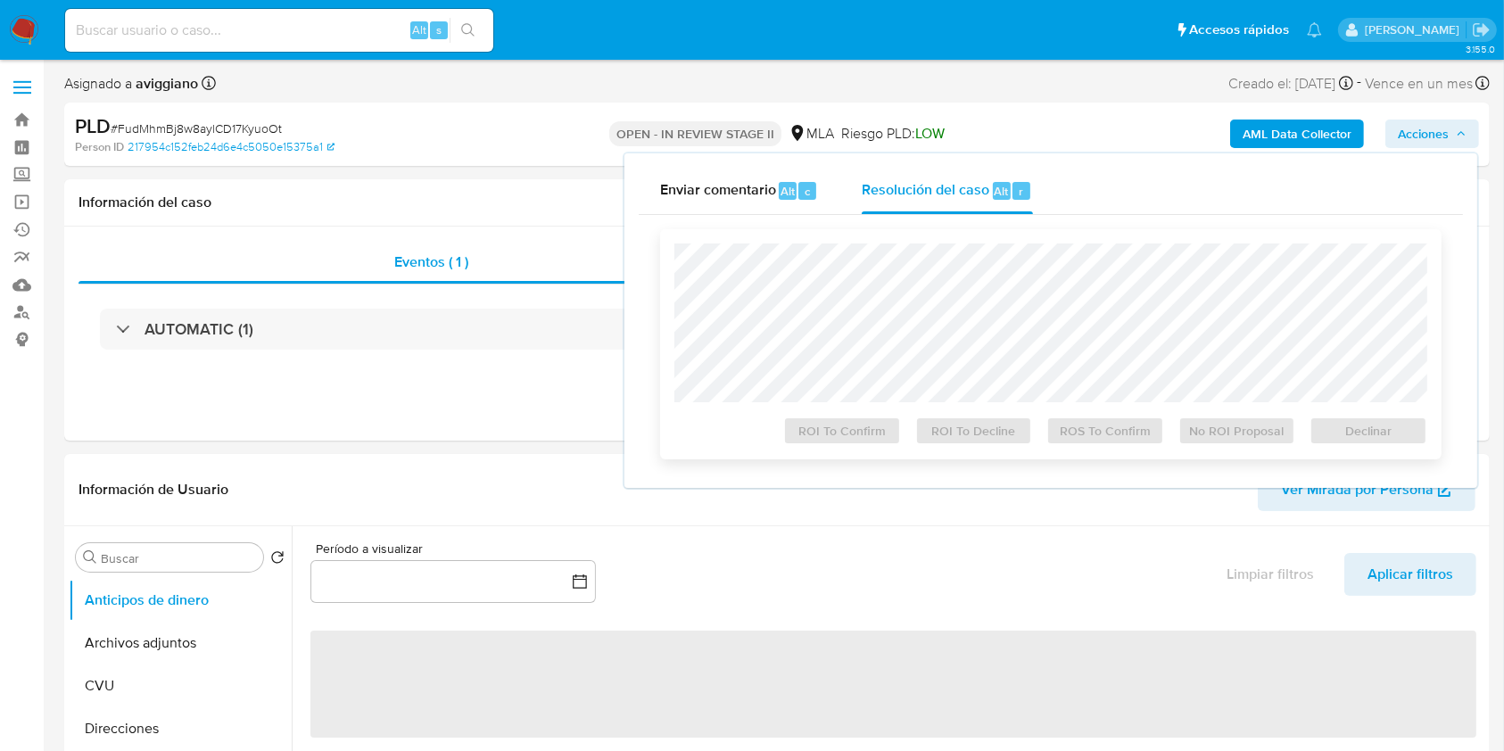
select select "10"
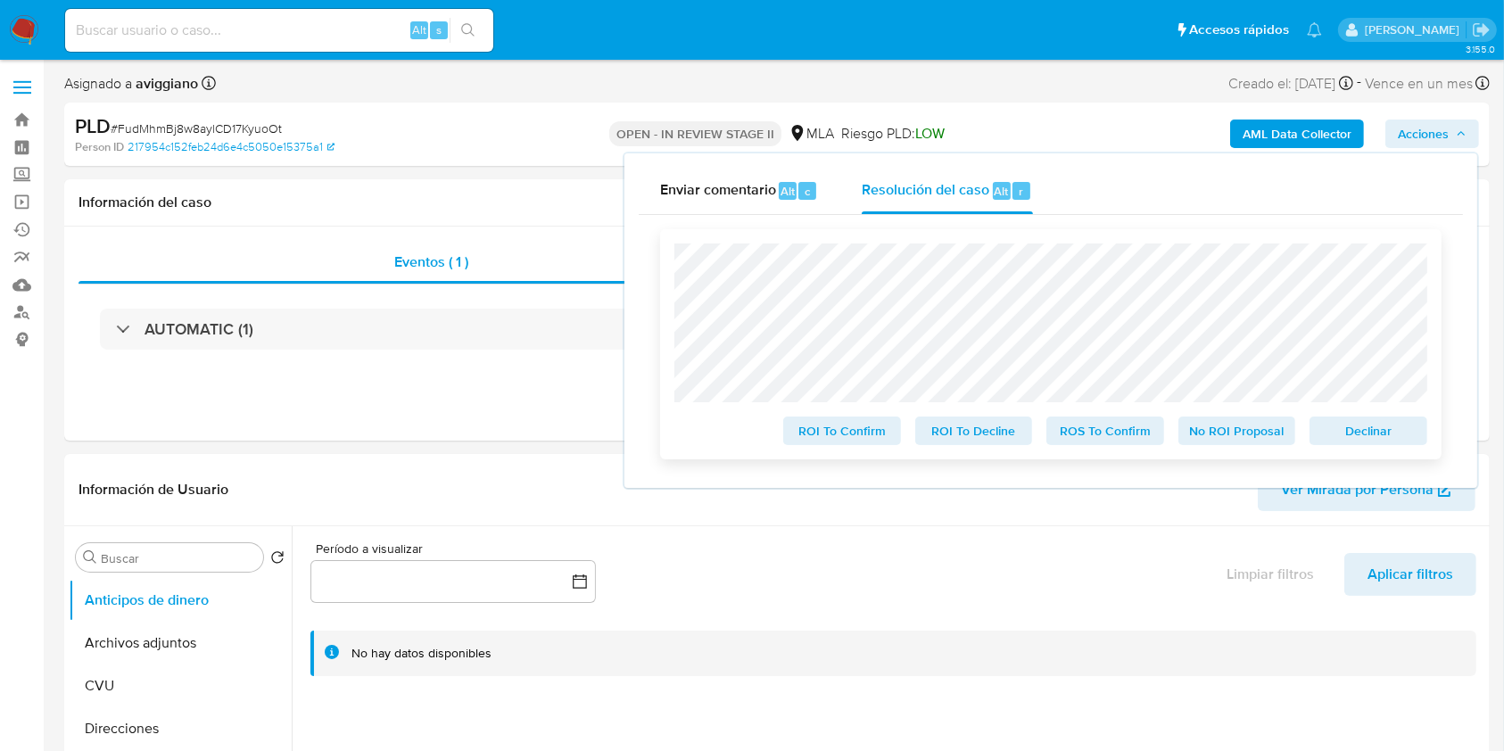
click at [1391, 429] on span "Declinar" at bounding box center [1368, 430] width 93 height 25
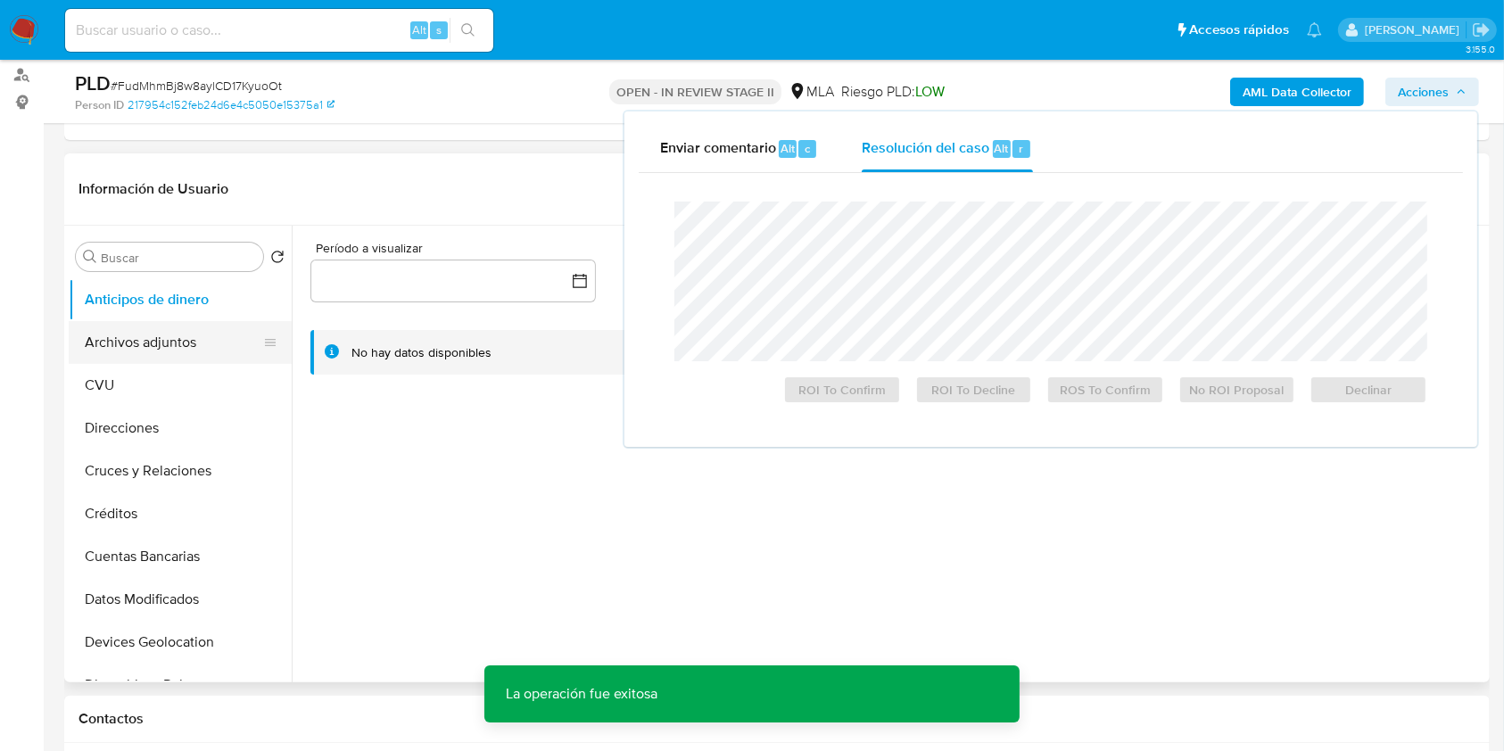
click at [163, 343] on button "Archivos adjuntos" at bounding box center [173, 342] width 209 height 43
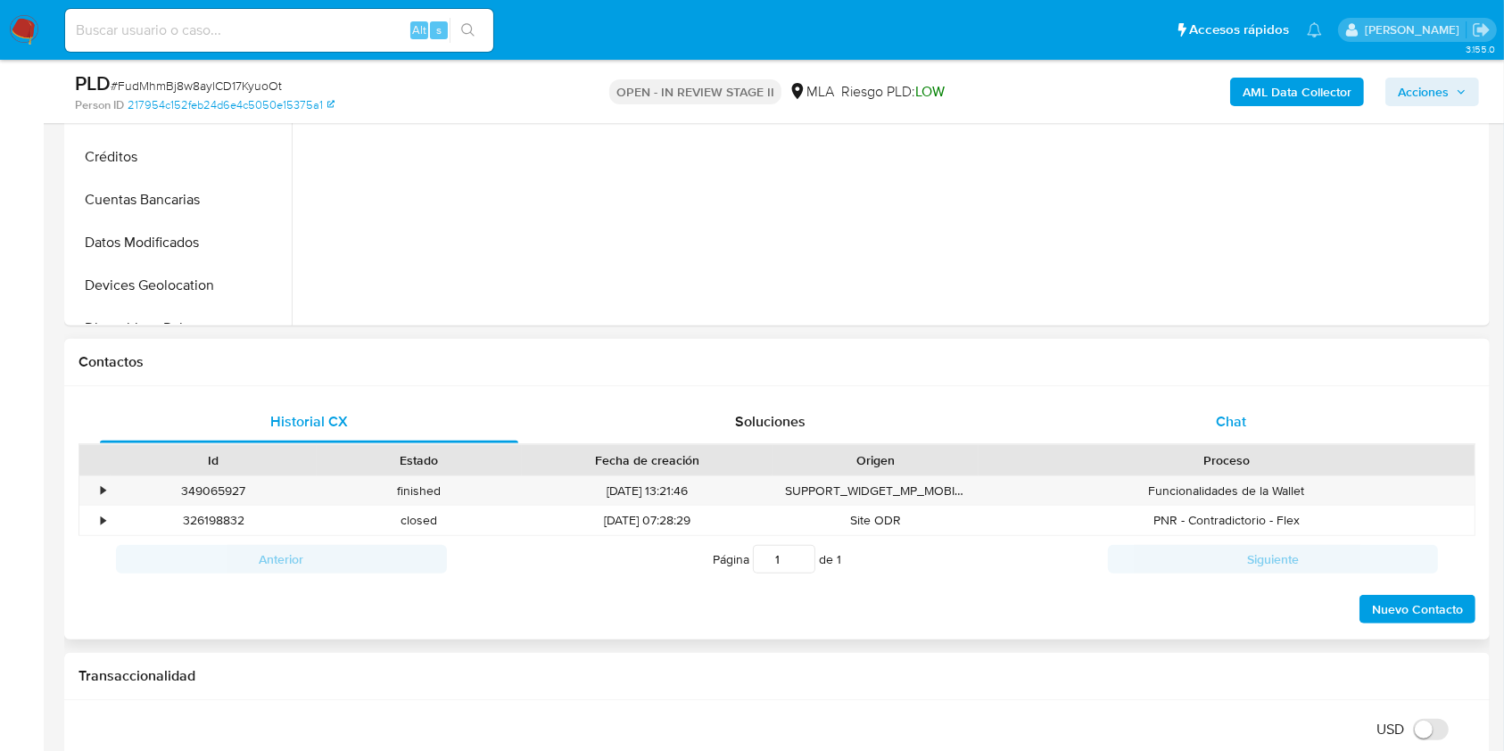
click at [1266, 430] on div "Chat" at bounding box center [1231, 422] width 418 height 43
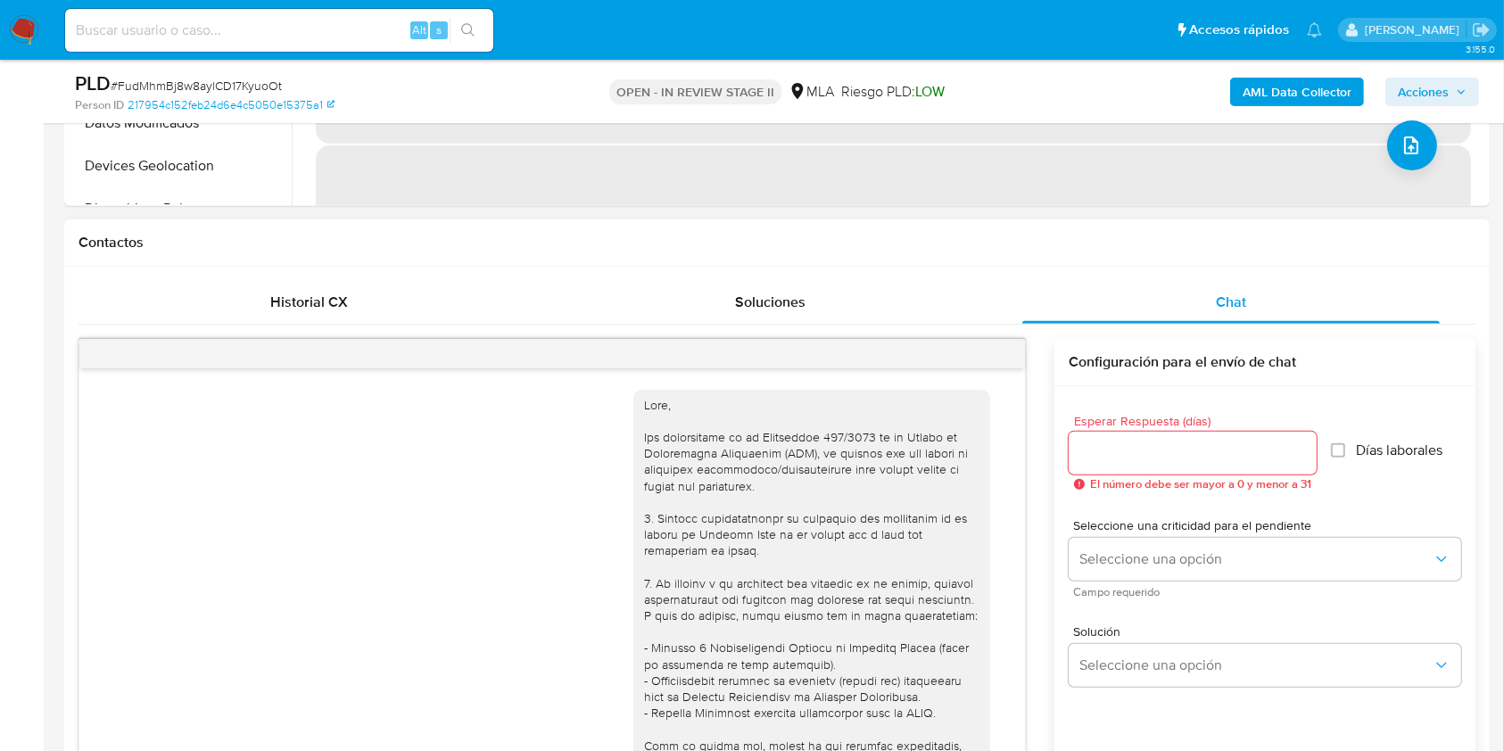
scroll to position [912, 0]
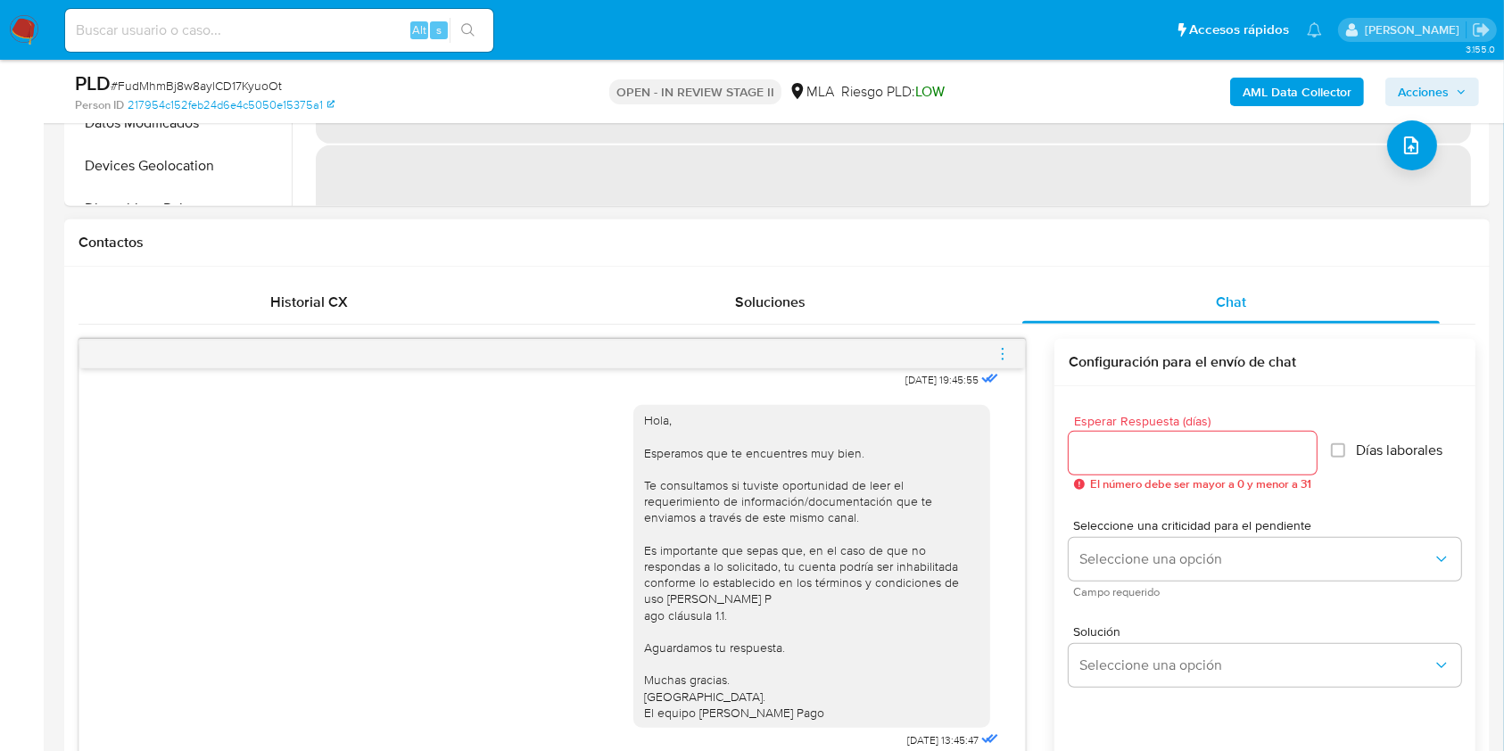
click at [996, 353] on icon "menu-action" at bounding box center [1003, 354] width 16 height 16
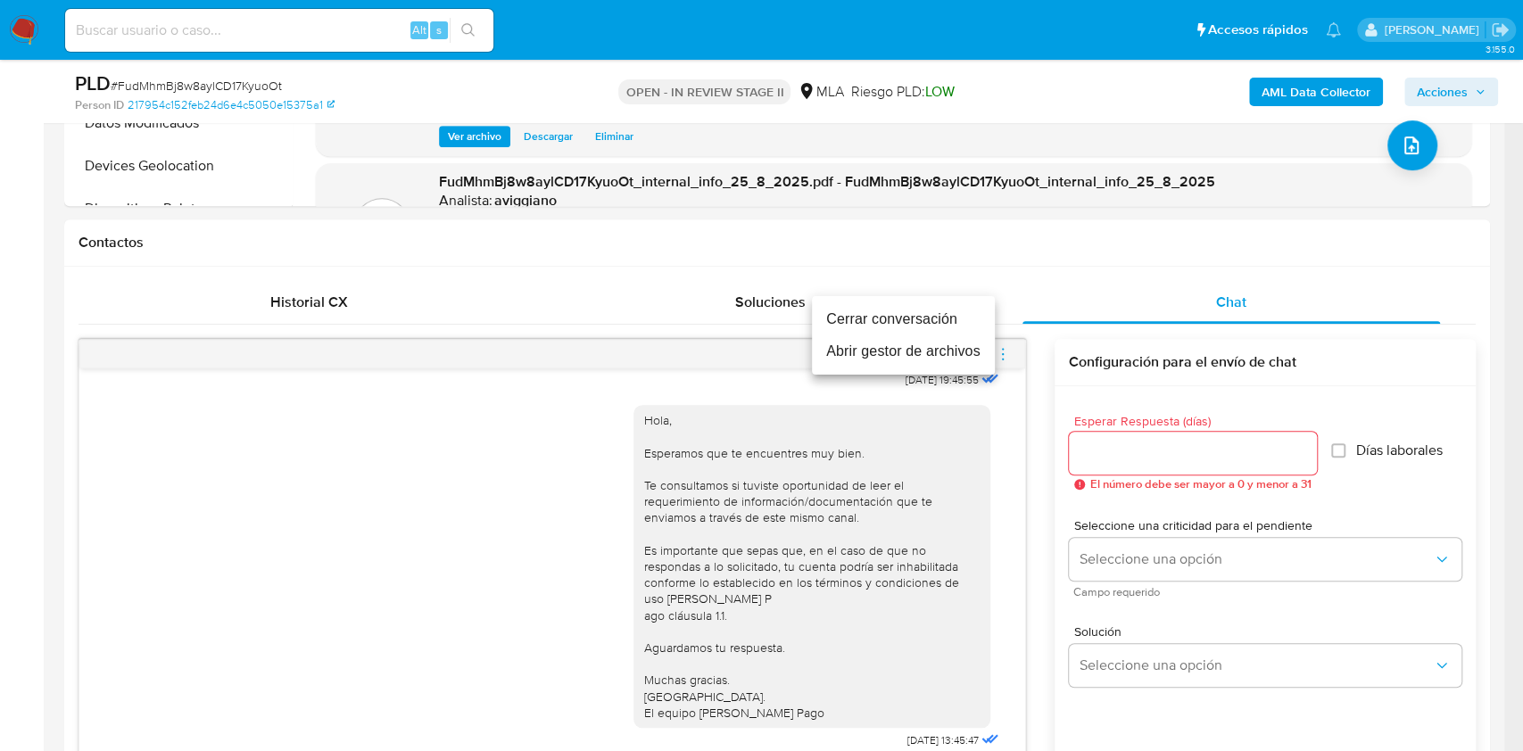
click at [902, 317] on li "Cerrar conversación" at bounding box center [903, 319] width 183 height 32
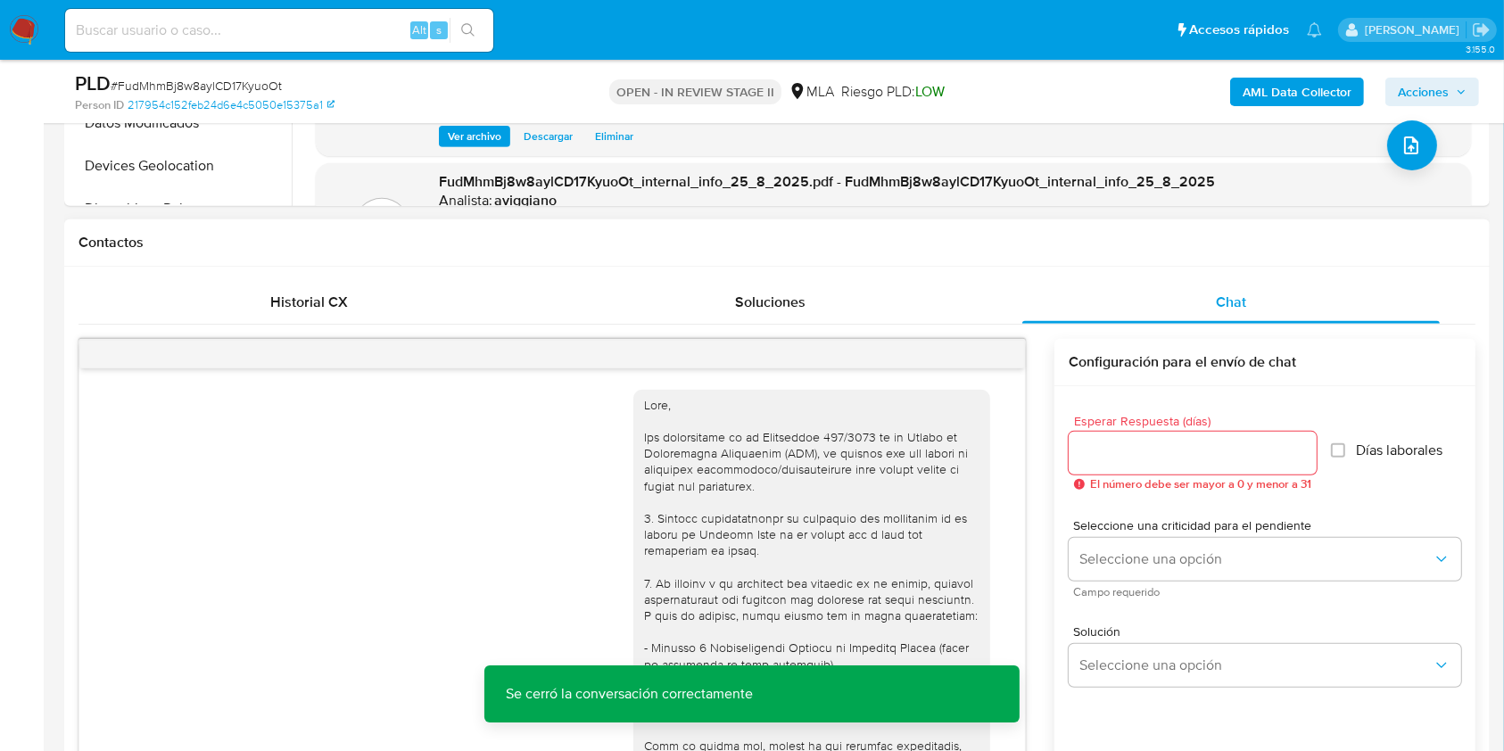
scroll to position [119, 0]
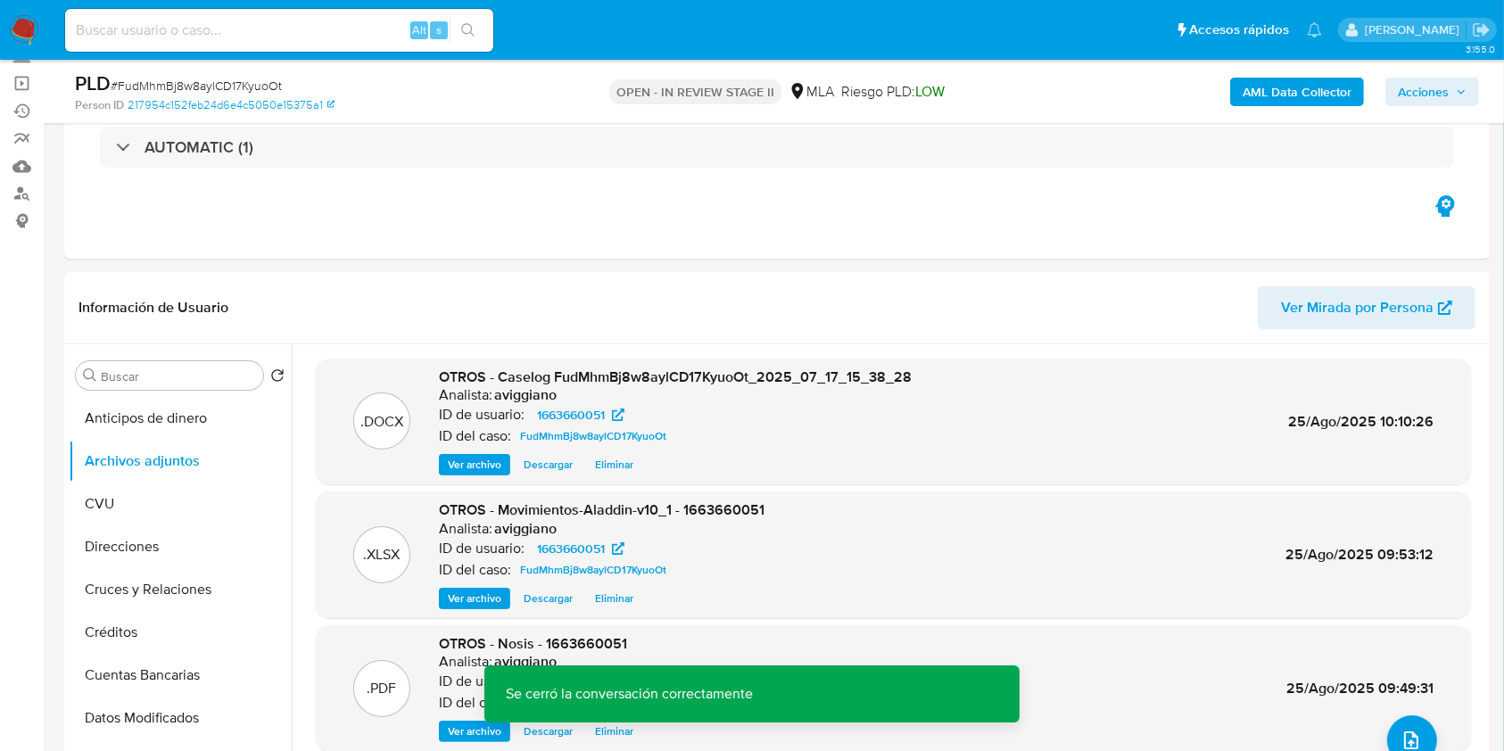
click at [1465, 80] on span "Acciones" at bounding box center [1432, 91] width 69 height 25
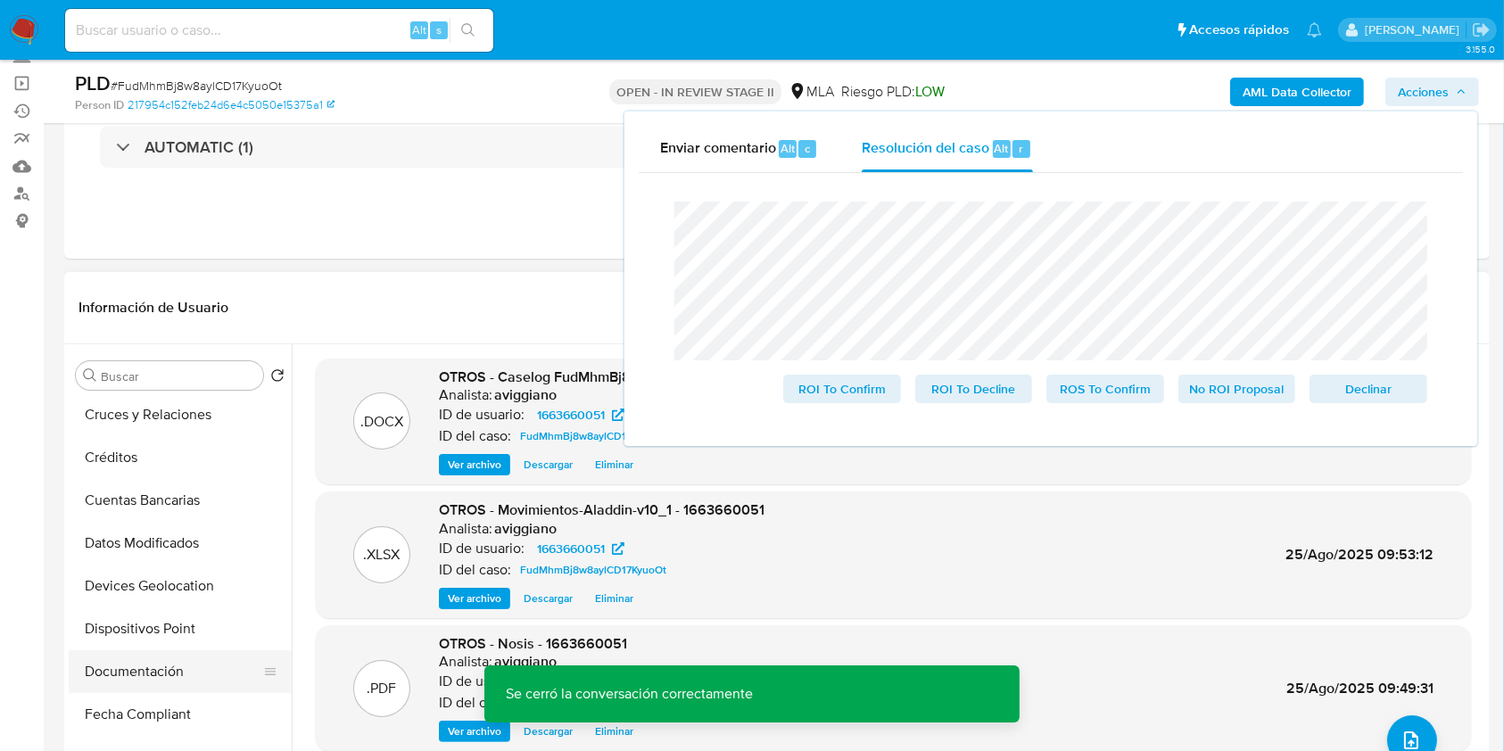
scroll to position [237, 0]
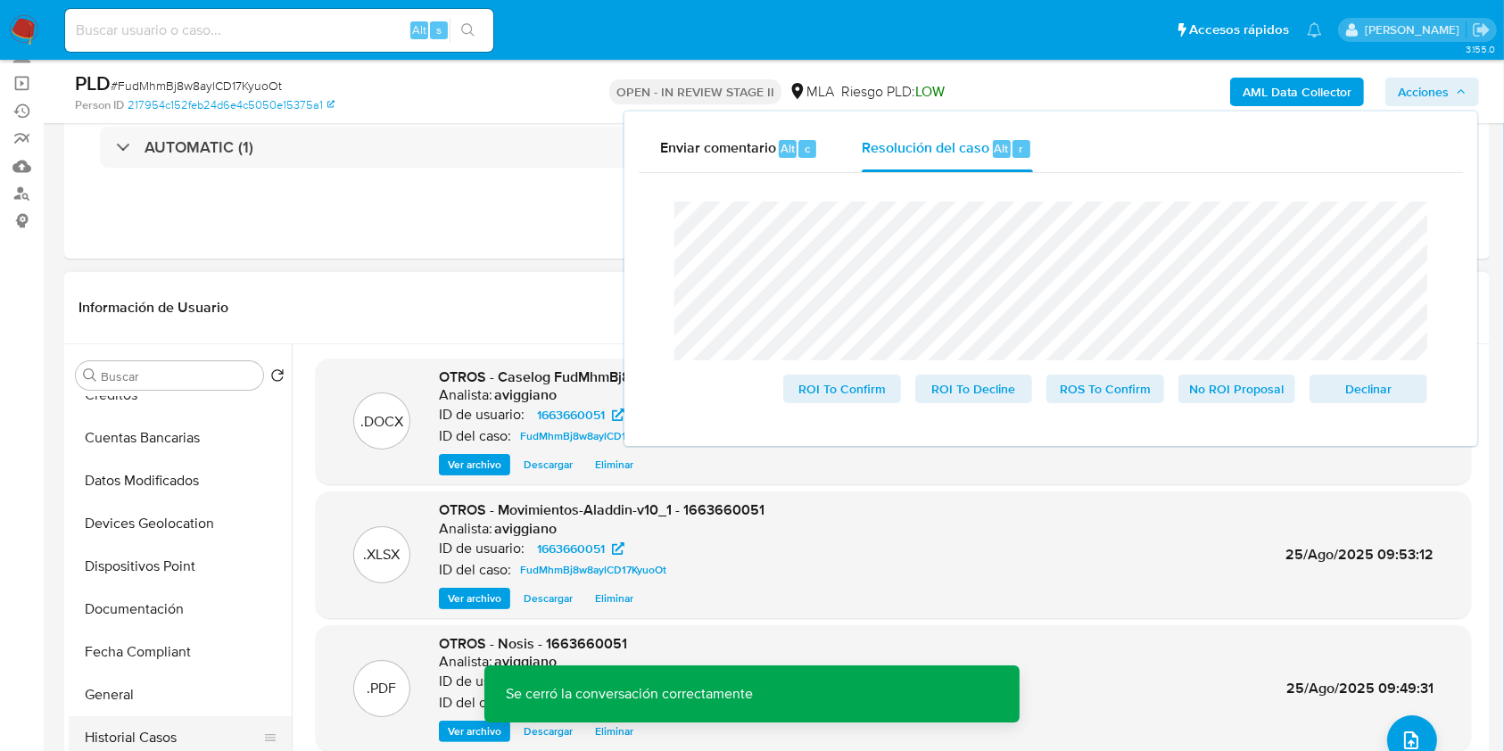
click at [141, 716] on button "Historial Casos" at bounding box center [173, 737] width 209 height 43
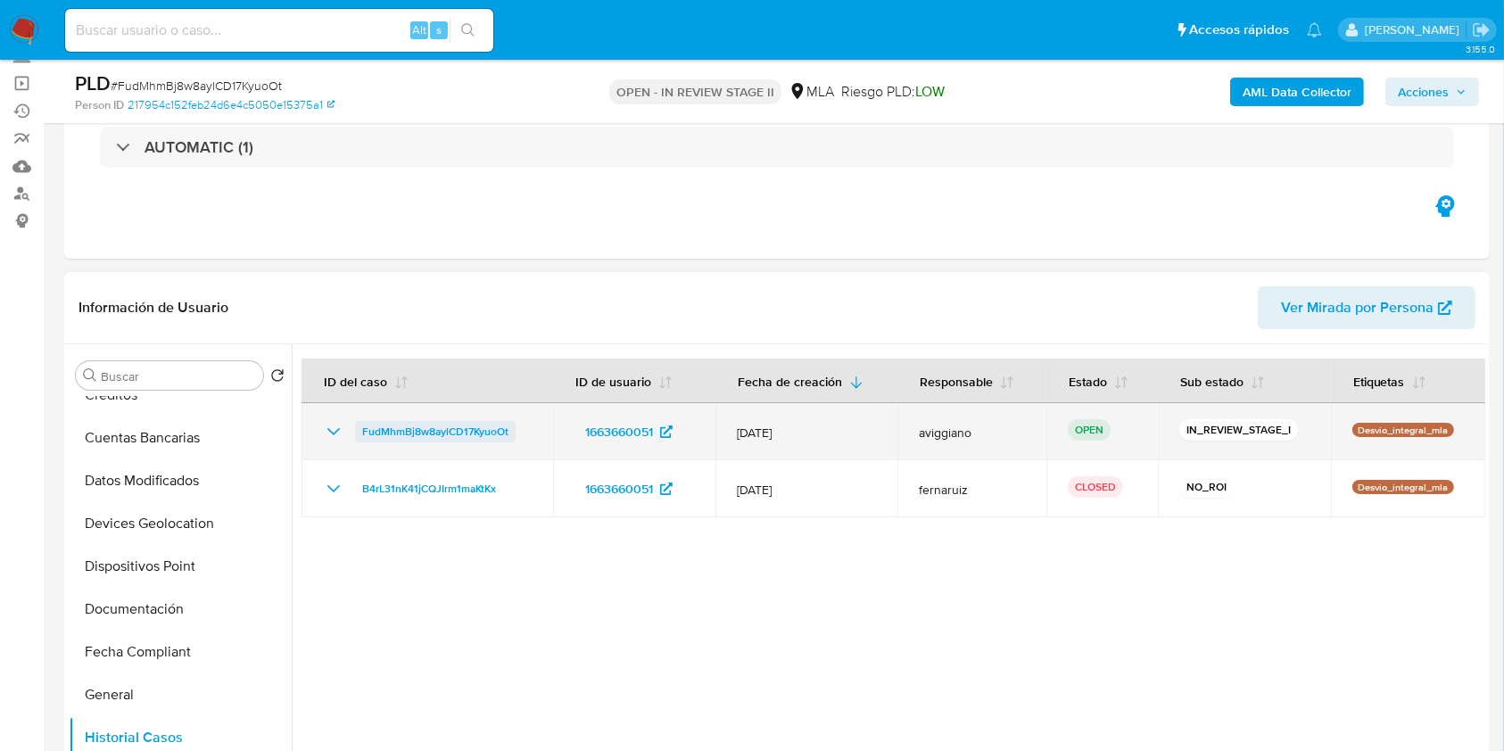
click at [401, 426] on span "FudMhmBj8w8aylCD17KyuoOt" at bounding box center [435, 431] width 146 height 21
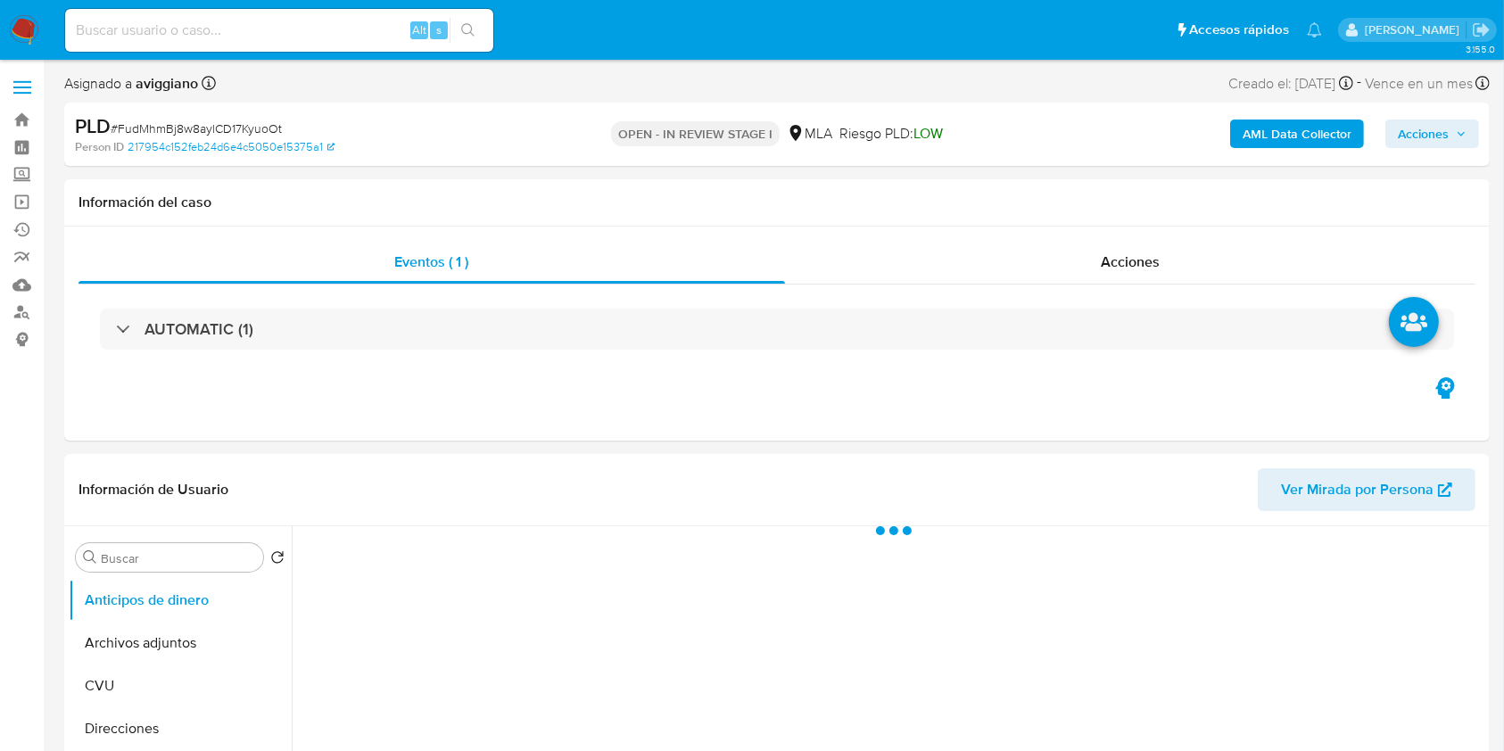
select select "10"
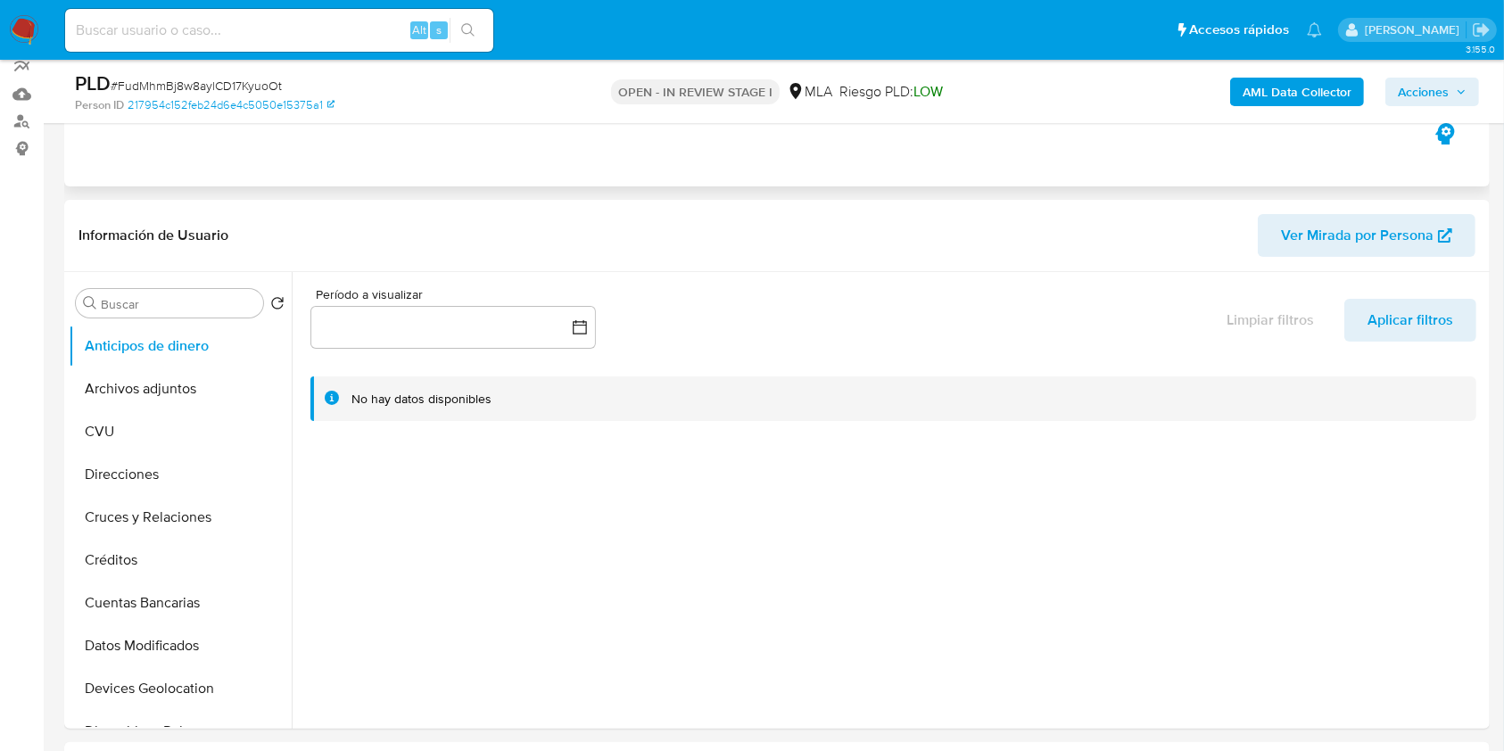
scroll to position [237, 0]
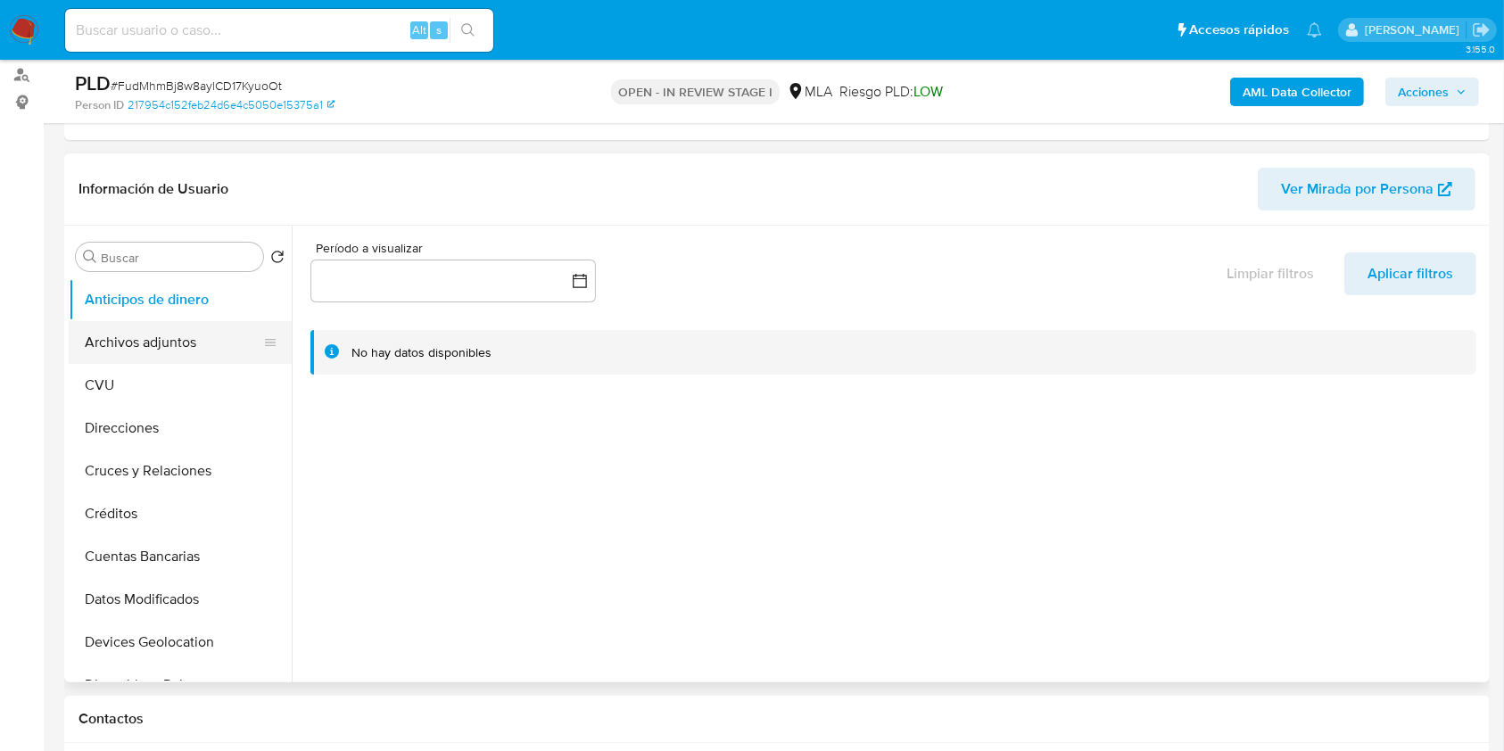
click at [195, 346] on button "Archivos adjuntos" at bounding box center [173, 342] width 209 height 43
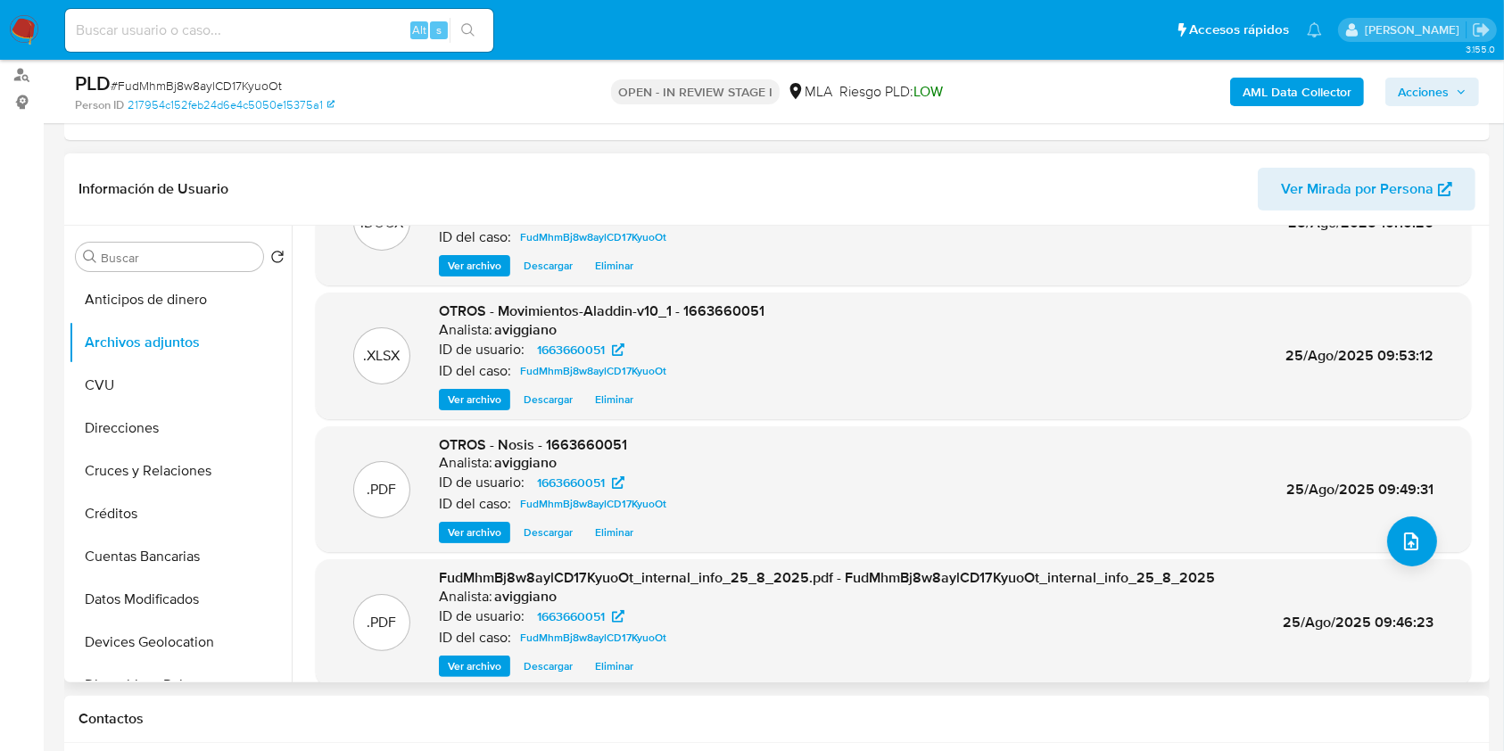
scroll to position [150, 0]
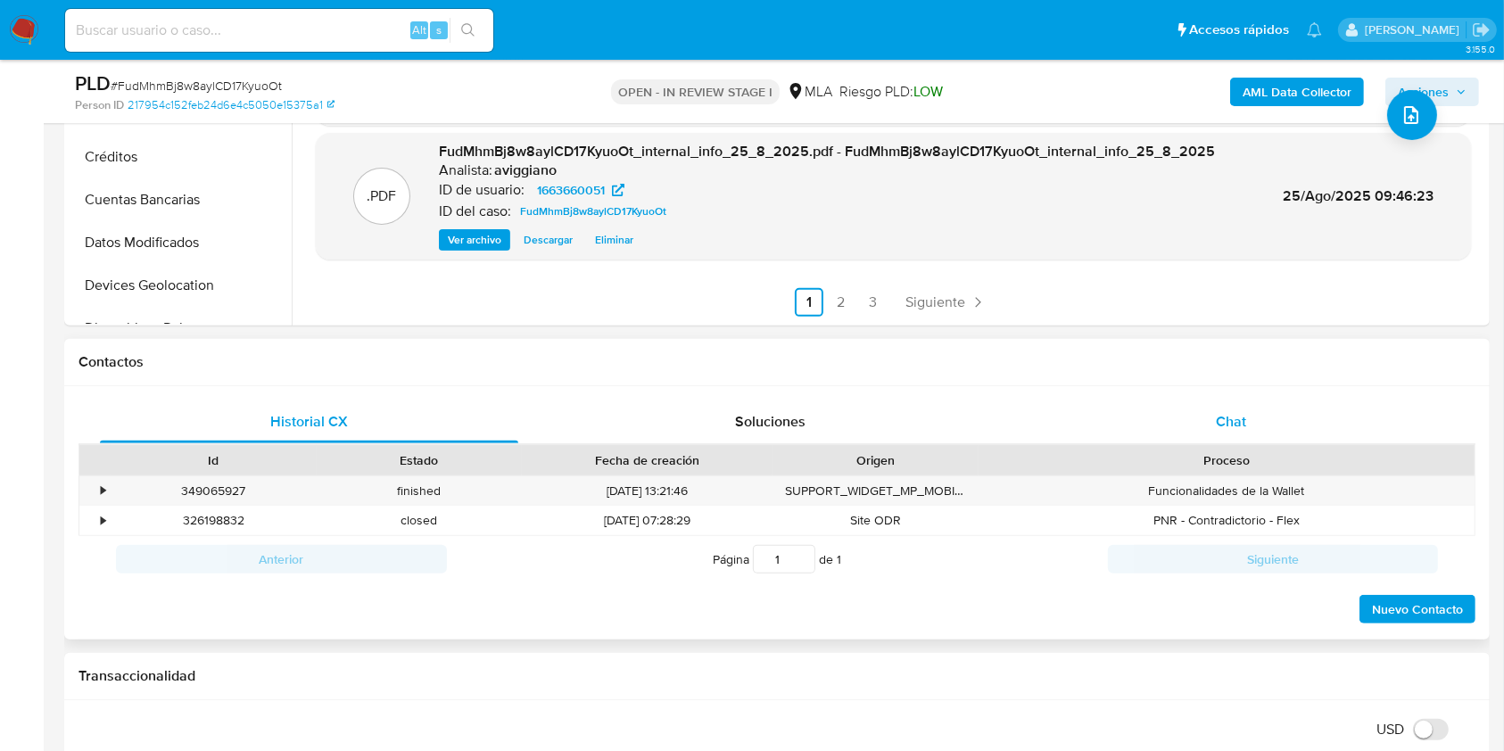
click at [1239, 432] on div "Chat" at bounding box center [1231, 422] width 418 height 43
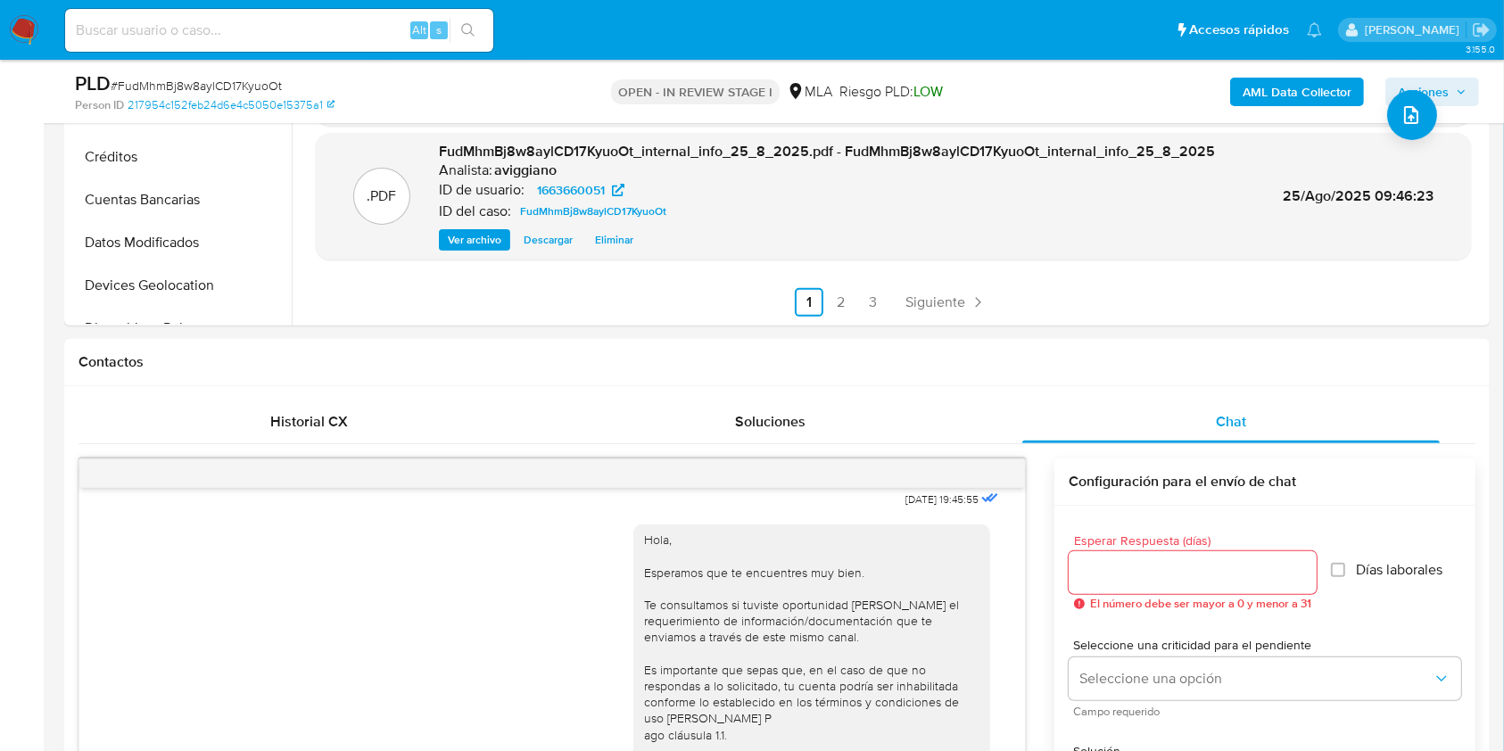
scroll to position [0, 0]
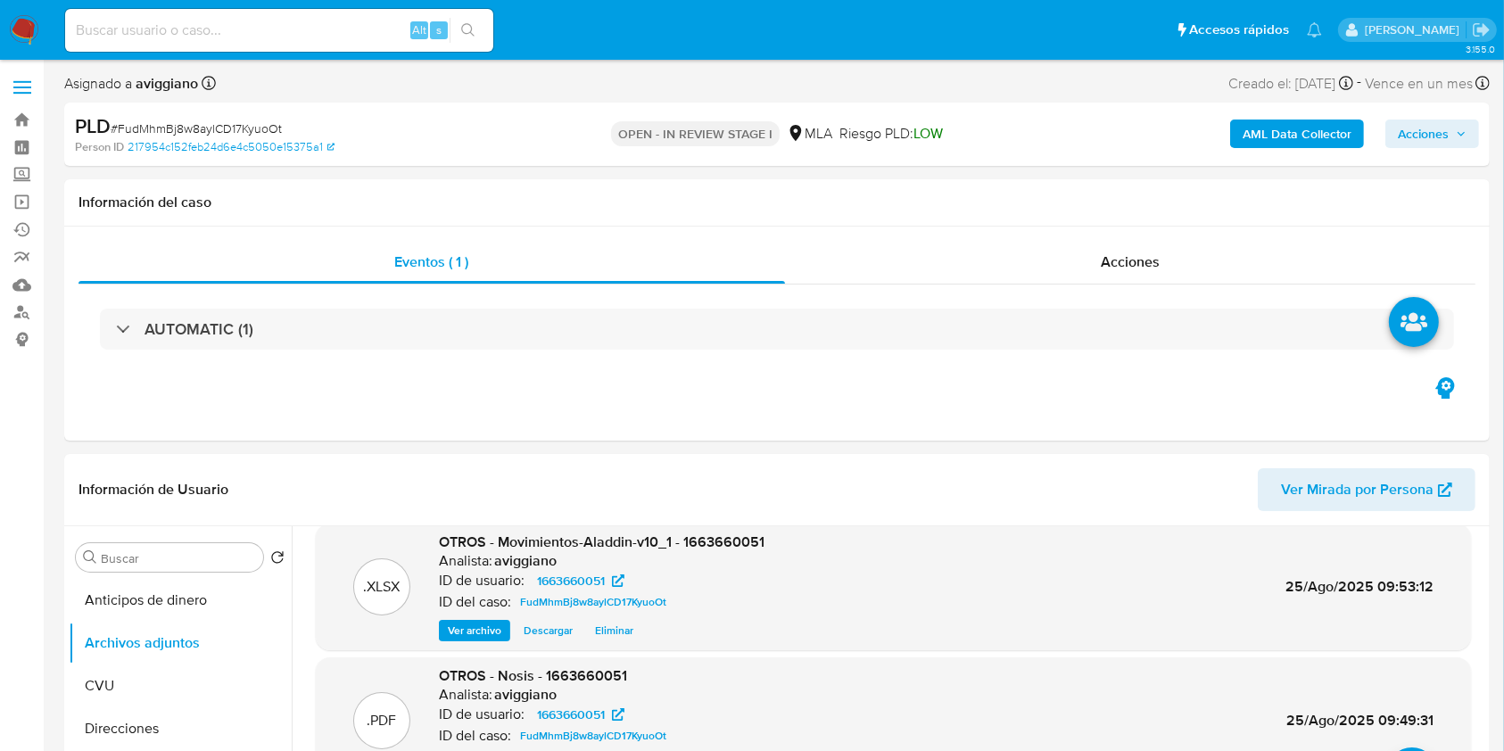
click at [1445, 131] on span "Acciones" at bounding box center [1423, 134] width 51 height 29
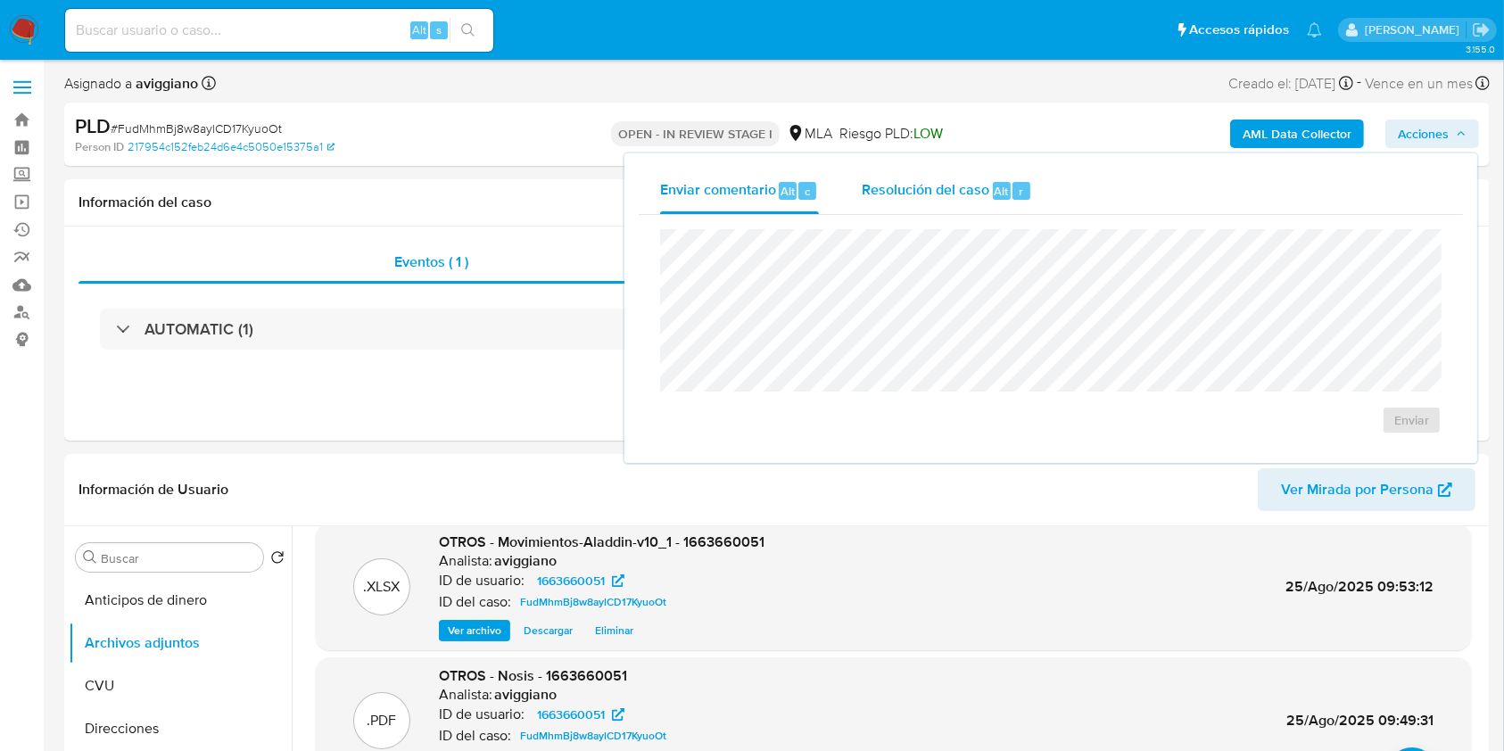
click at [933, 180] on span "Resolución del caso" at bounding box center [926, 190] width 128 height 21
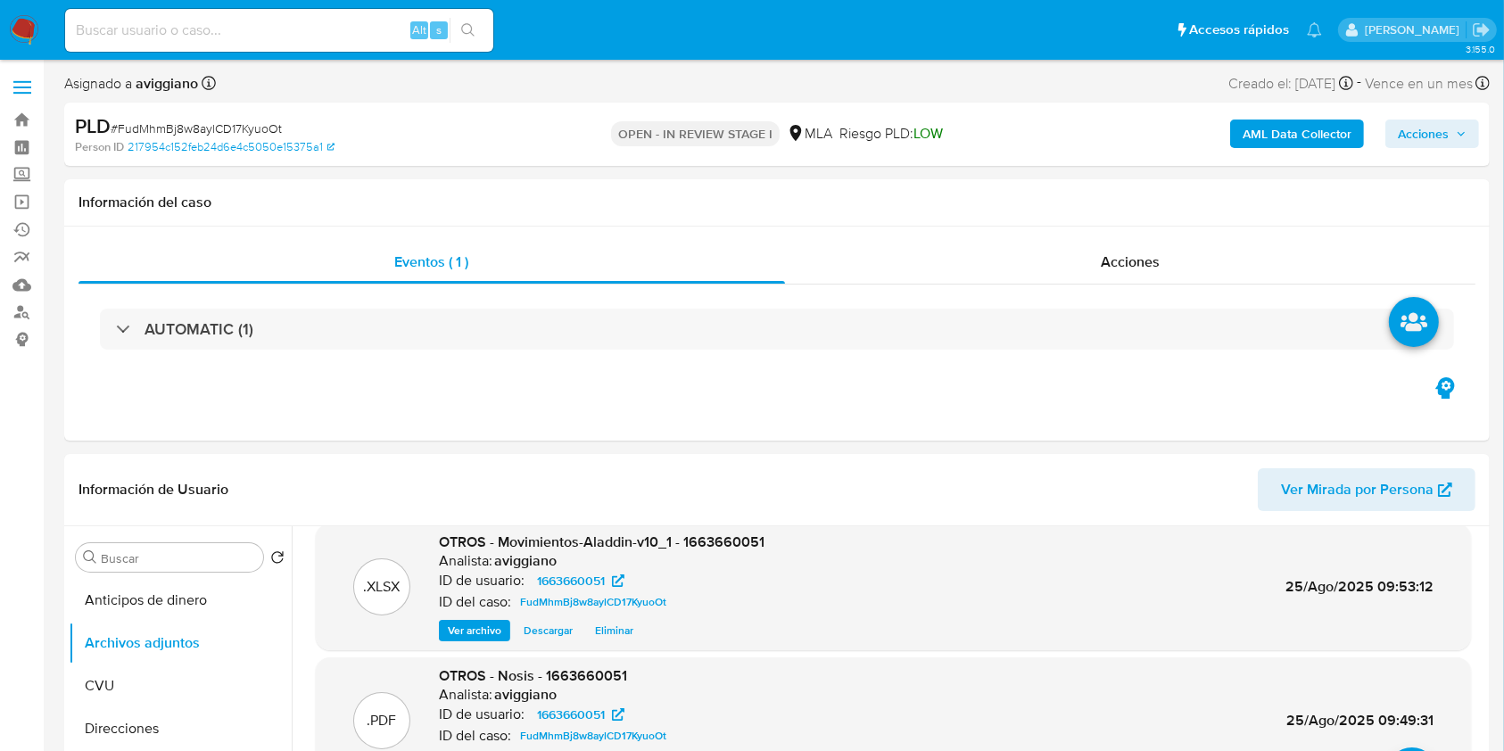
click at [1450, 141] on span "Acciones" at bounding box center [1432, 133] width 69 height 25
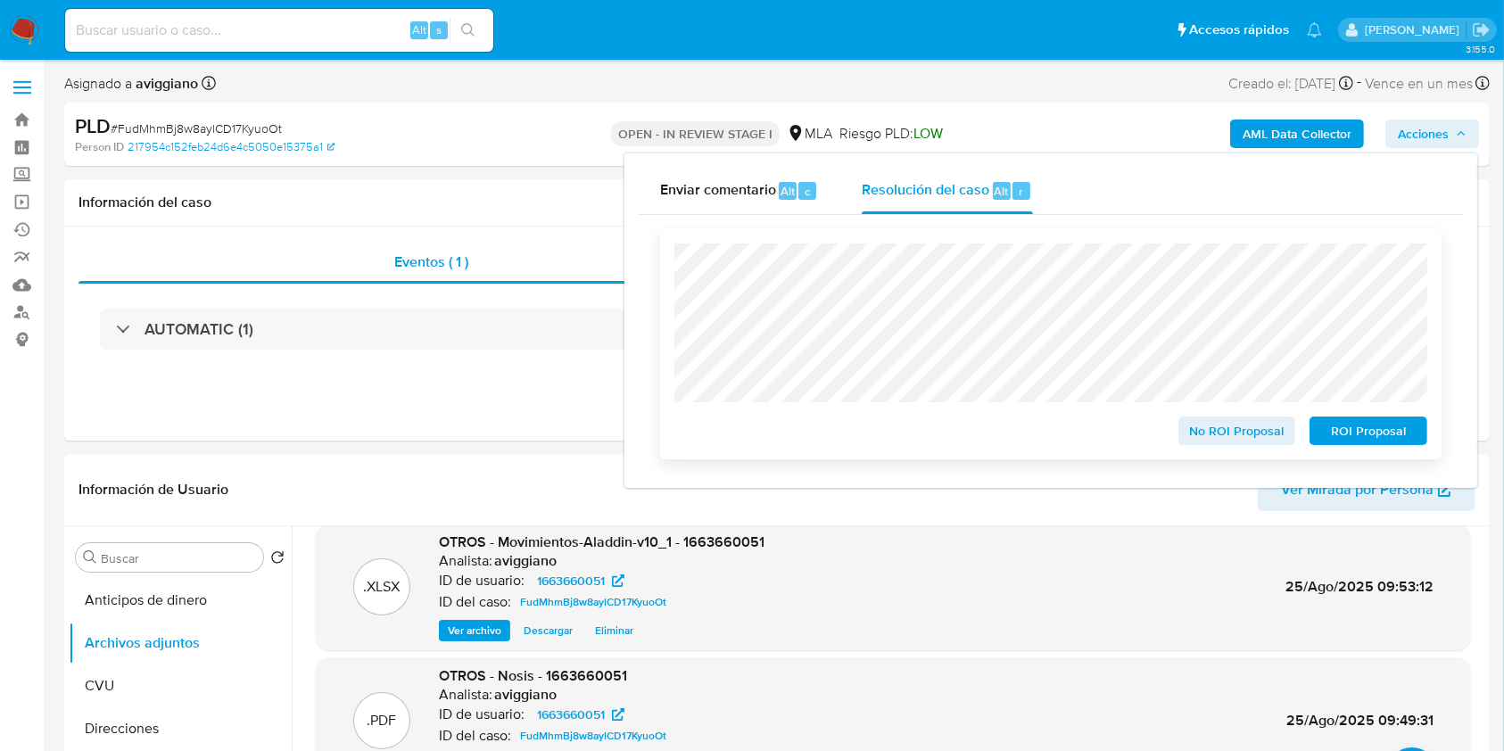
click at [1032, 251] on div "No ROI Proposal ROI Proposal" at bounding box center [1051, 344] width 782 height 230
click at [1258, 442] on span "No ROI Proposal" at bounding box center [1237, 430] width 93 height 25
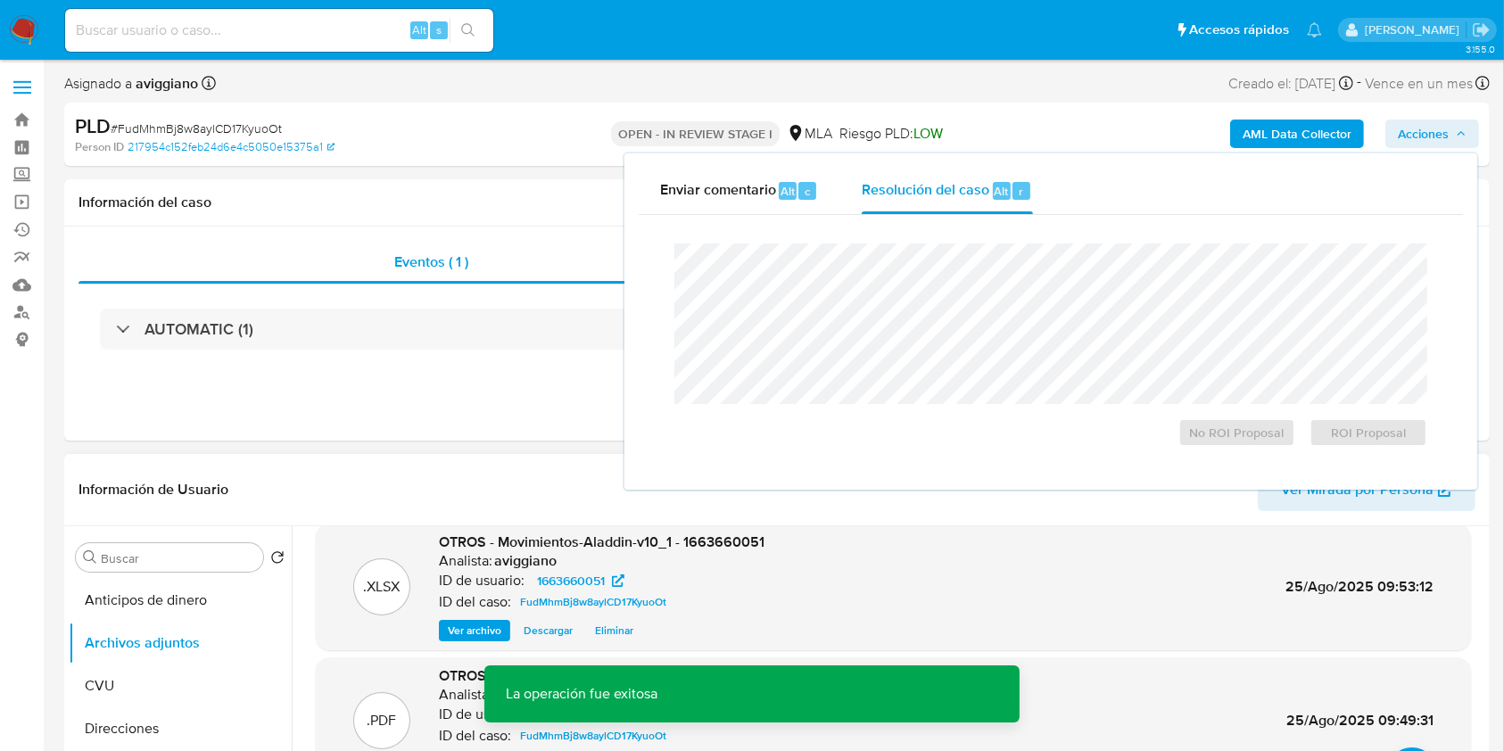
scroll to position [357, 0]
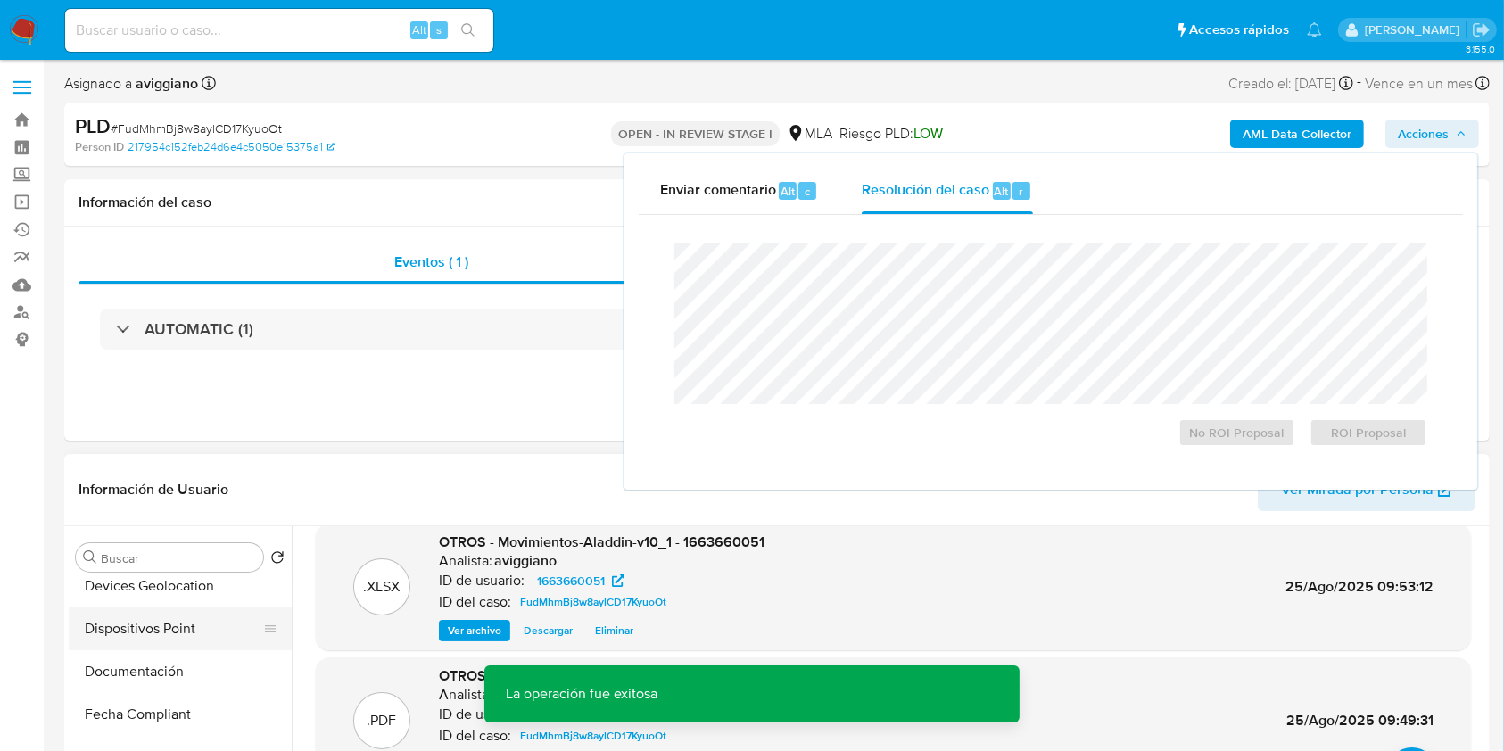
click at [208, 622] on button "Dispositivos Point" at bounding box center [173, 629] width 209 height 43
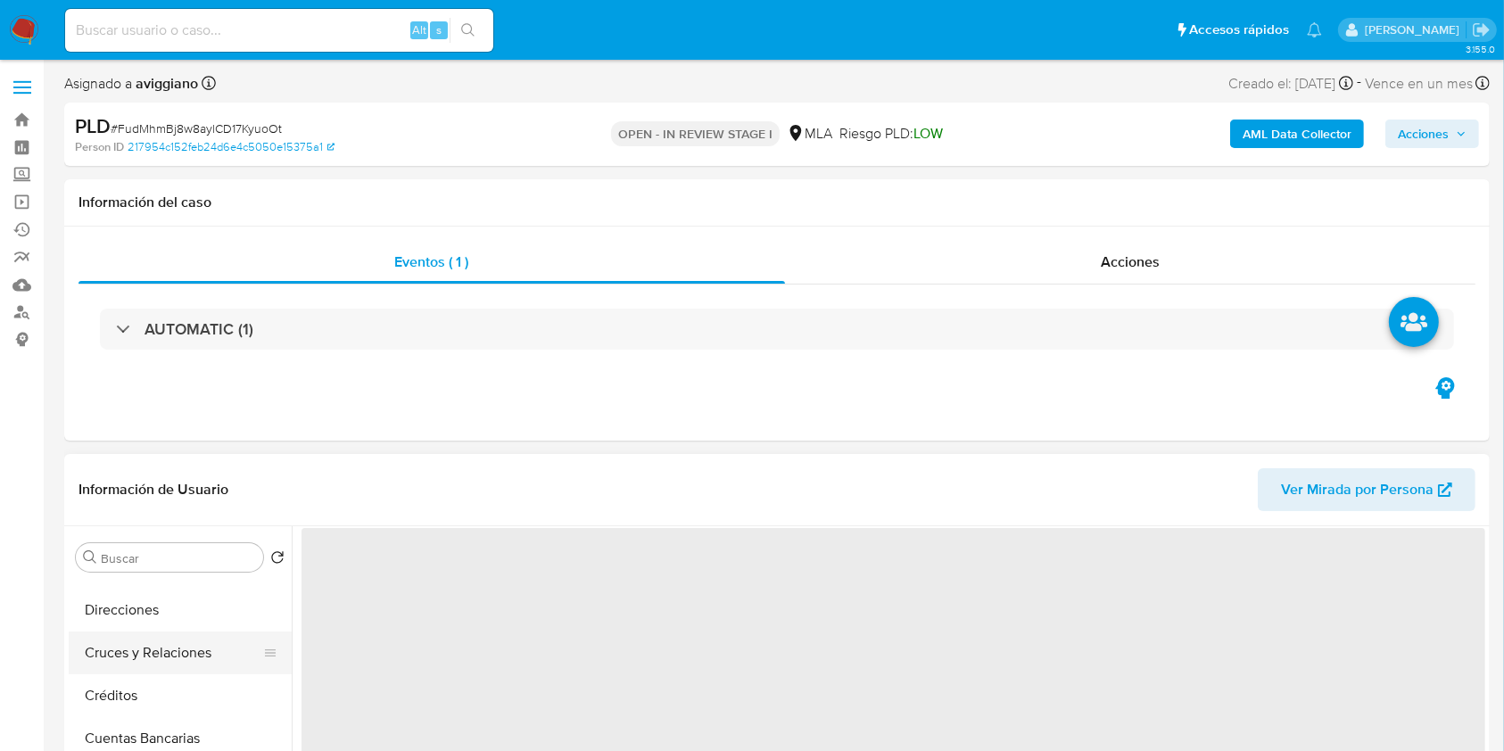
scroll to position [0, 0]
click at [210, 631] on button "Archivos adjuntos" at bounding box center [173, 643] width 209 height 43
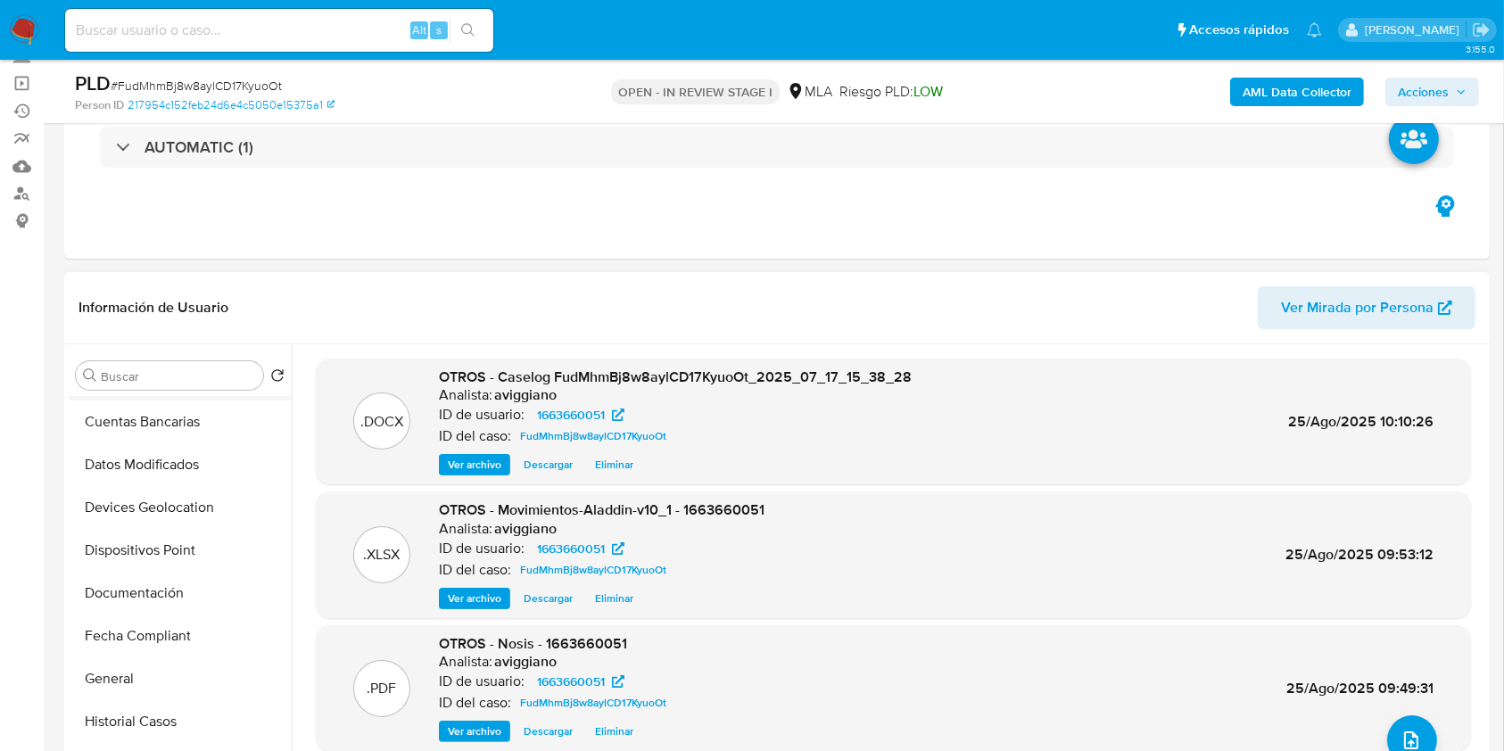
scroll to position [357, 0]
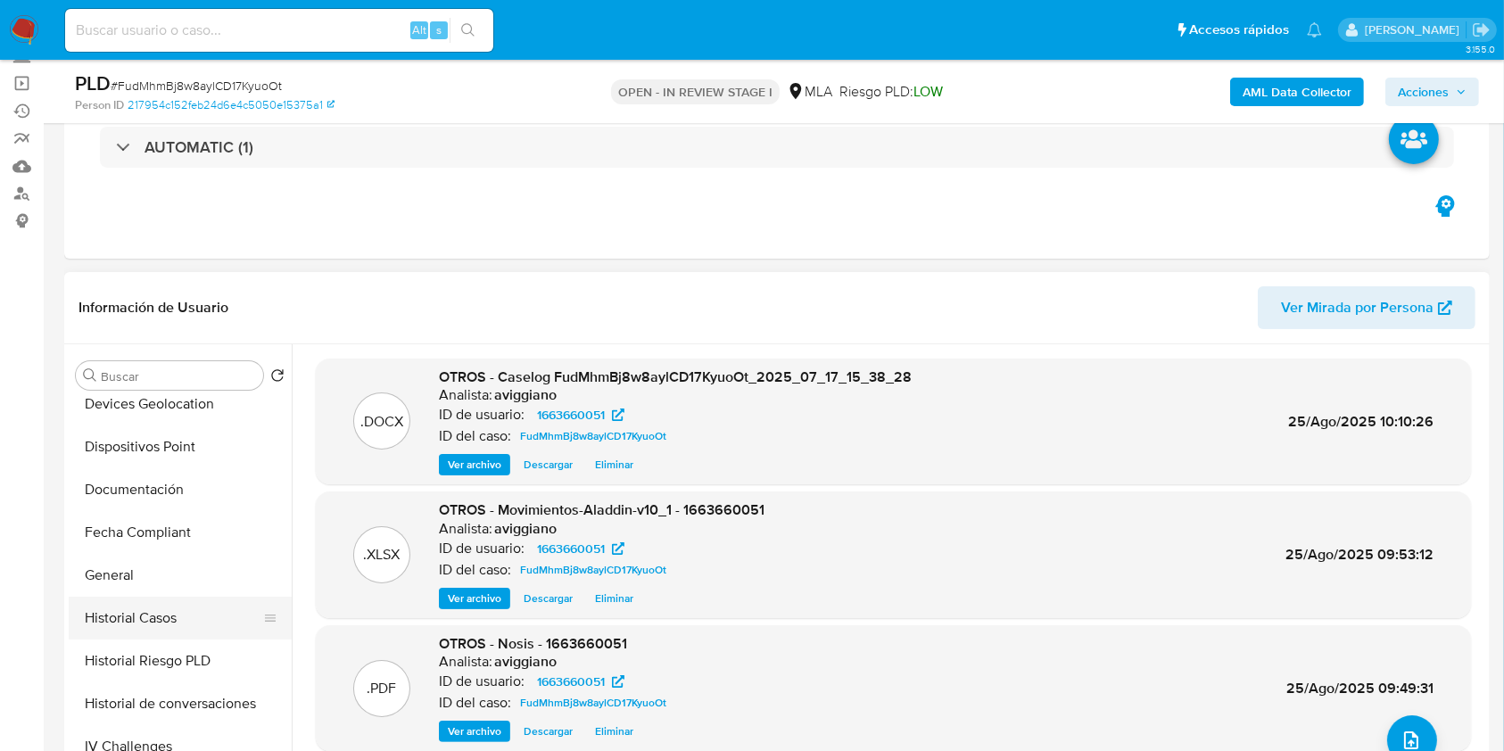
click at [176, 597] on button "Historial Casos" at bounding box center [173, 618] width 209 height 43
